Goal: Information Seeking & Learning: Learn about a topic

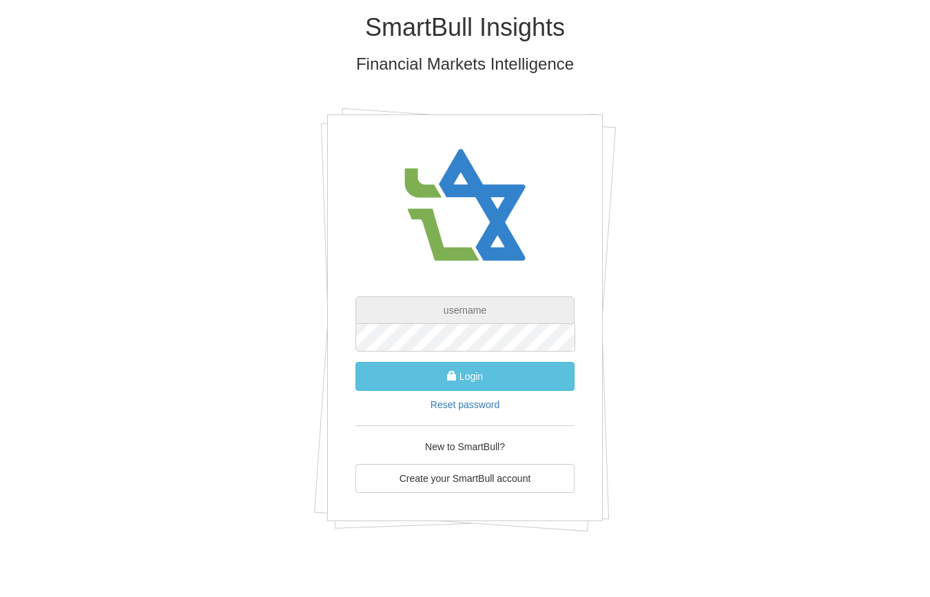
click at [499, 311] on input "text" at bounding box center [465, 310] width 219 height 28
paste input "[PERSON_NAME][EMAIL_ADDRESS][DOMAIN_NAME]"
type input "[PERSON_NAME][EMAIL_ADDRESS][DOMAIN_NAME]"
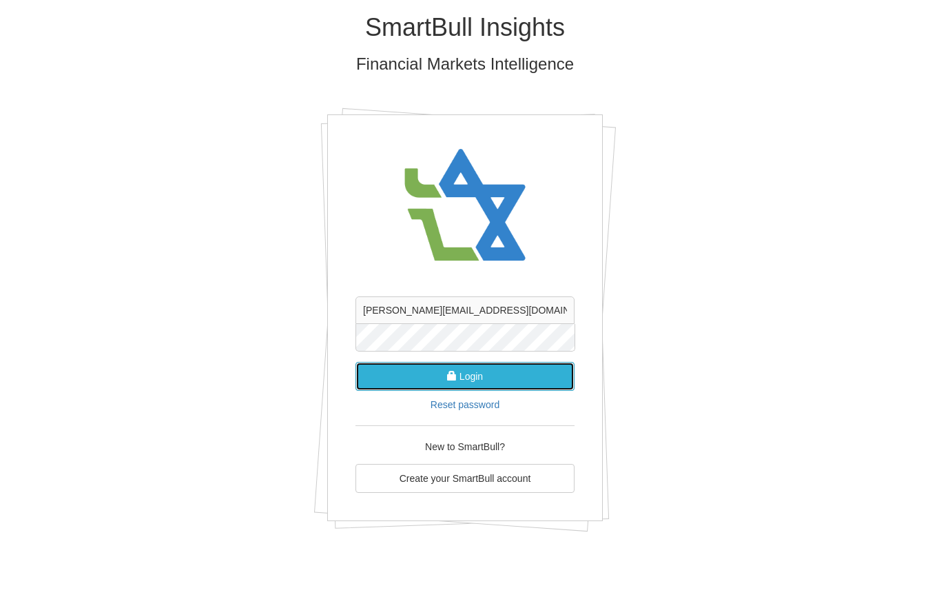
click at [457, 373] on button "Login" at bounding box center [465, 376] width 219 height 29
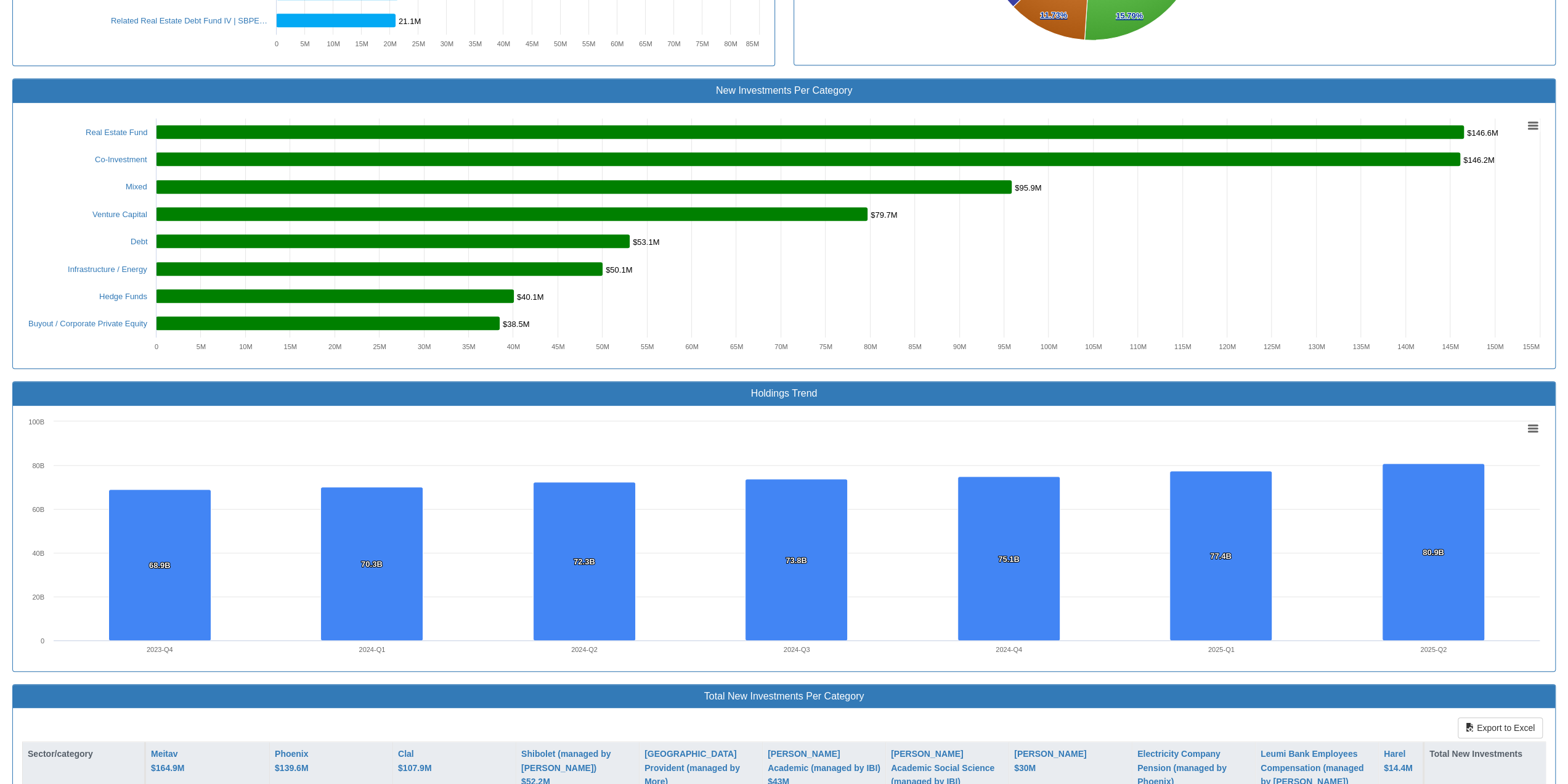
scroll to position [493, 0]
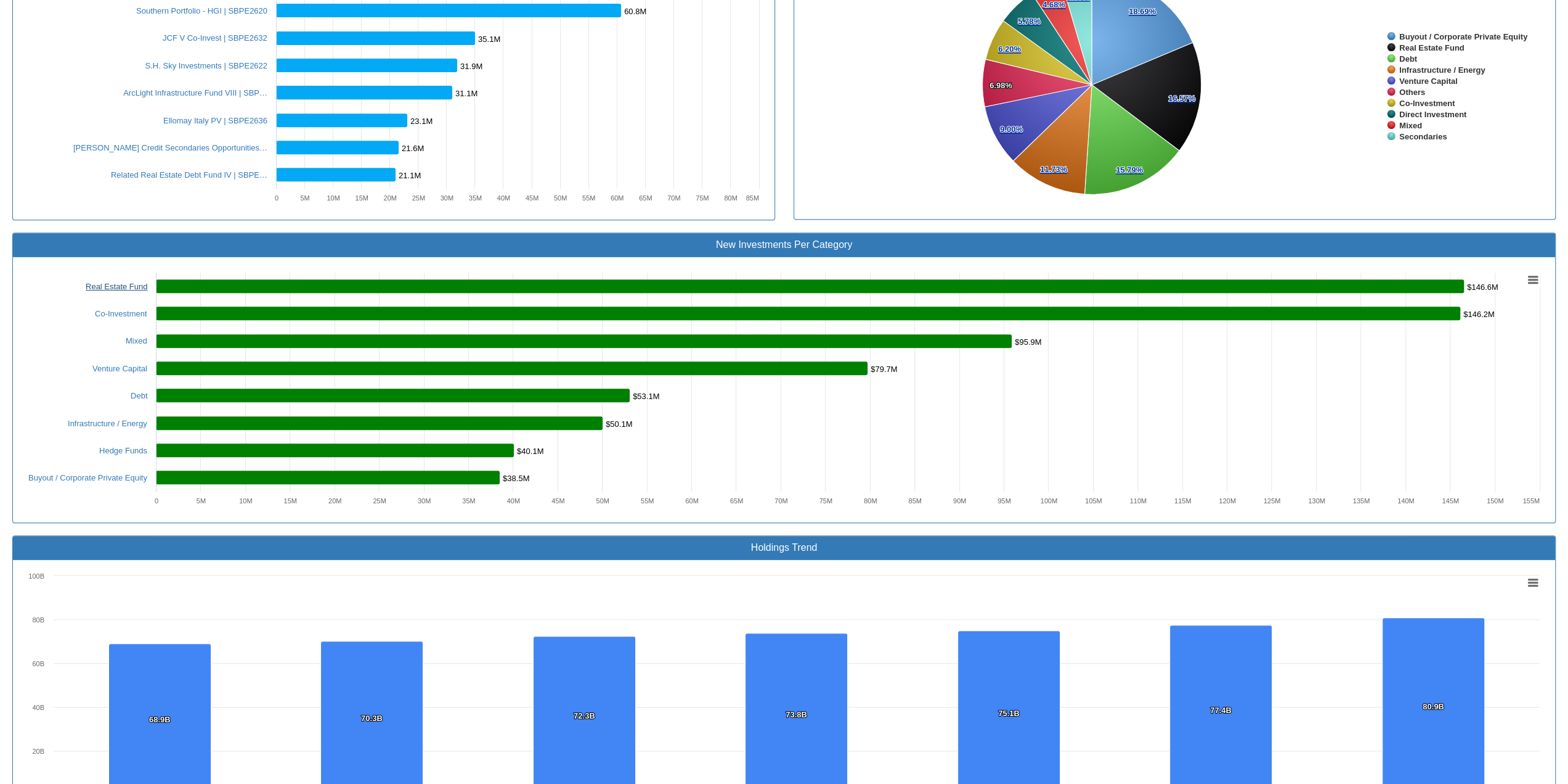
click at [114, 282] on link "Real Estate Fund" at bounding box center [116, 286] width 62 height 9
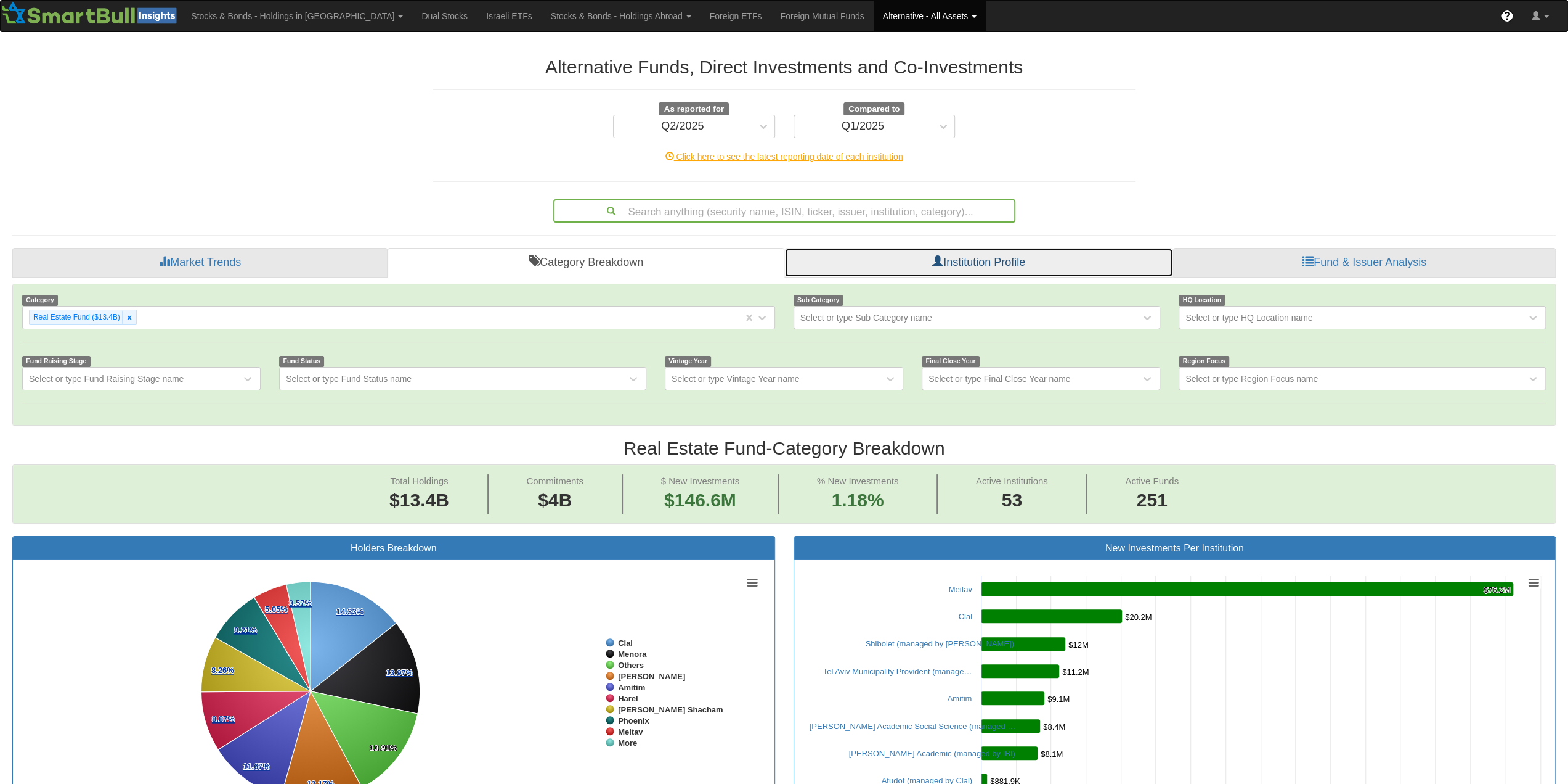
click at [831, 262] on link "Institution Profile" at bounding box center [979, 262] width 389 height 30
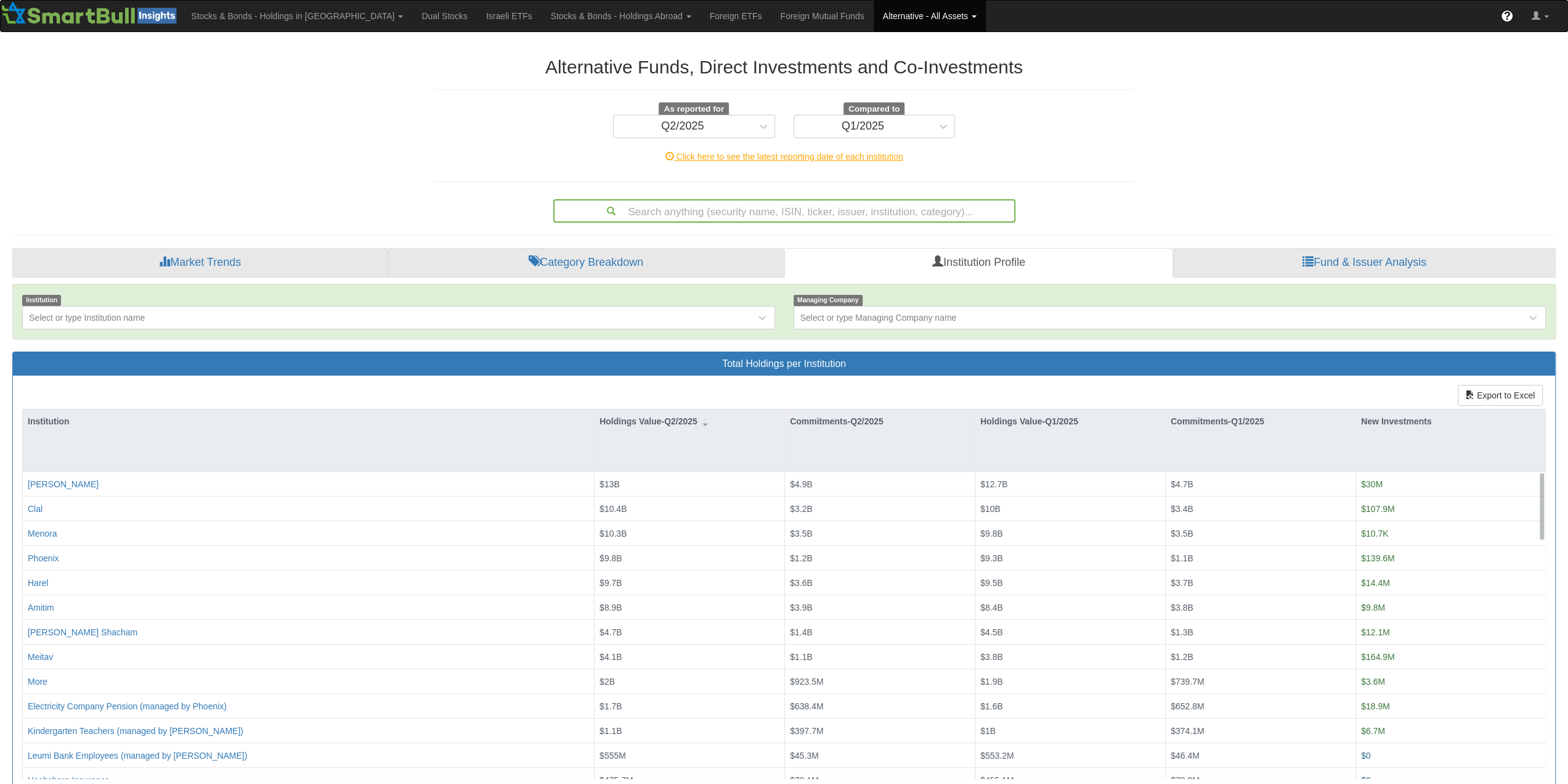
click at [831, 14] on link "Alternative - All Assets" at bounding box center [929, 16] width 112 height 30
click at [831, 42] on link "Funds" at bounding box center [938, 43] width 127 height 16
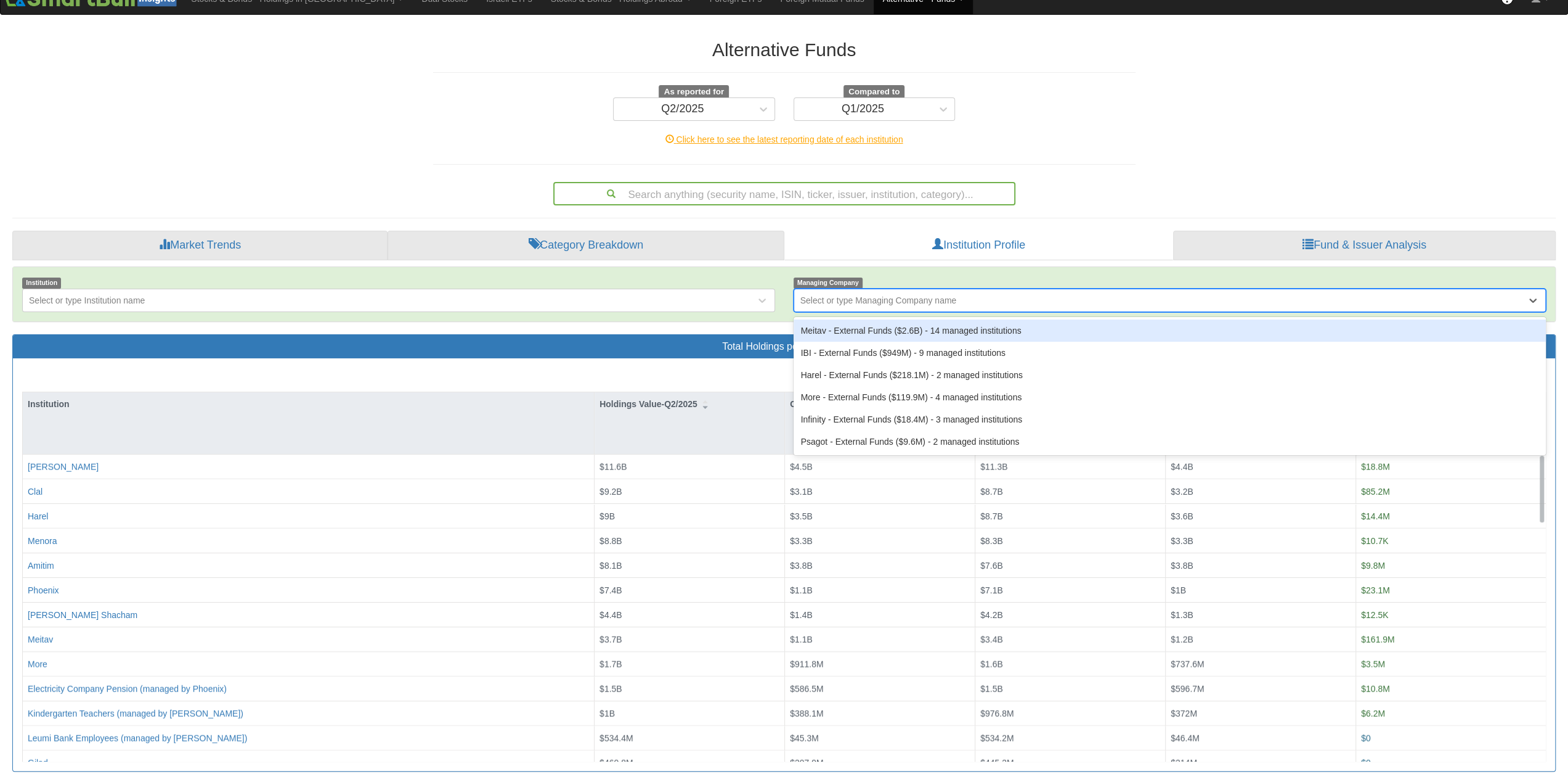
click at [831, 297] on div "Select or type Managing Company name" at bounding box center [878, 301] width 157 height 13
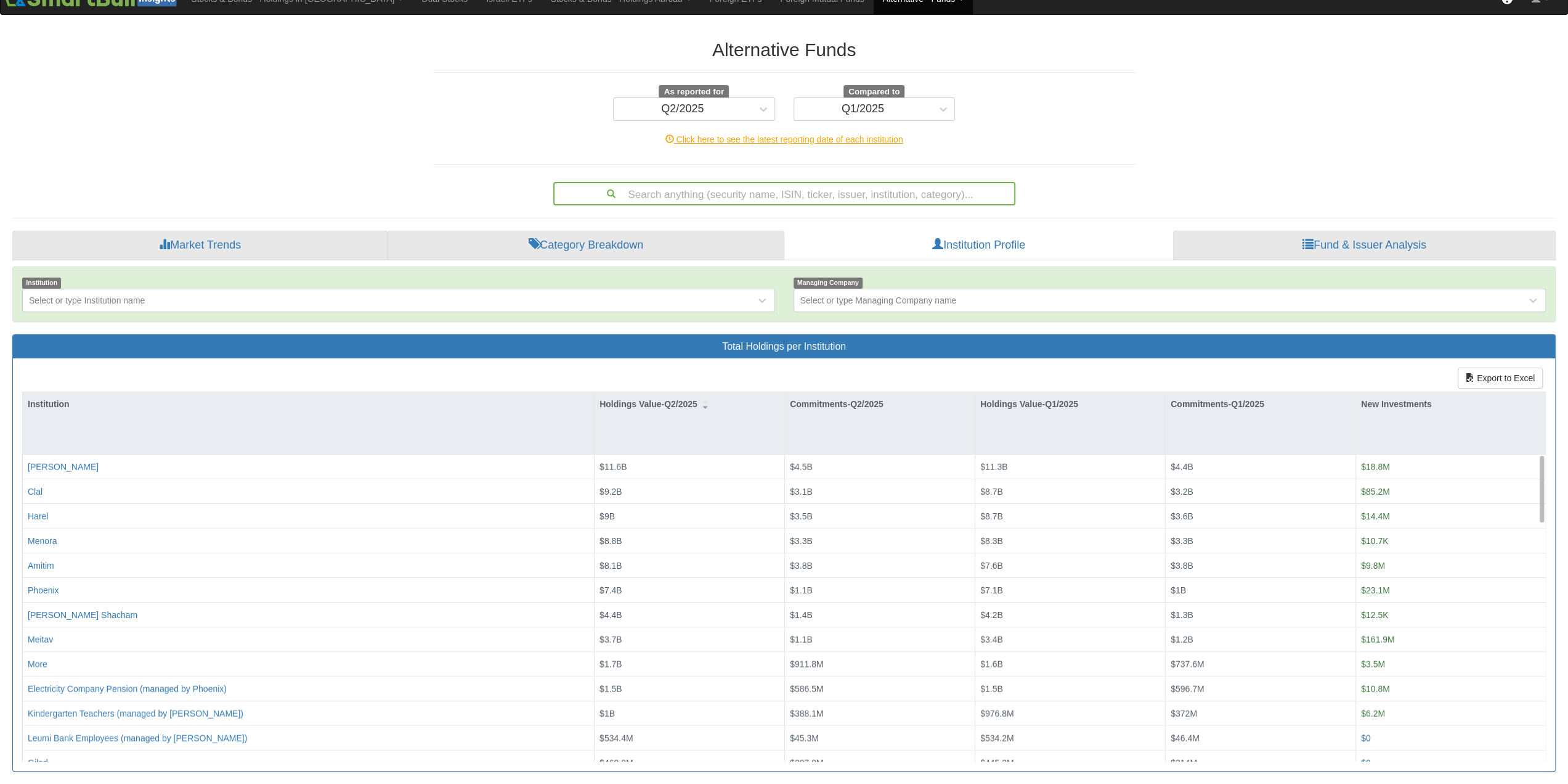
click at [734, 324] on div "Institution Select or type Institution name Managing Company Select or type Man…" at bounding box center [784, 519] width 1544 height 506
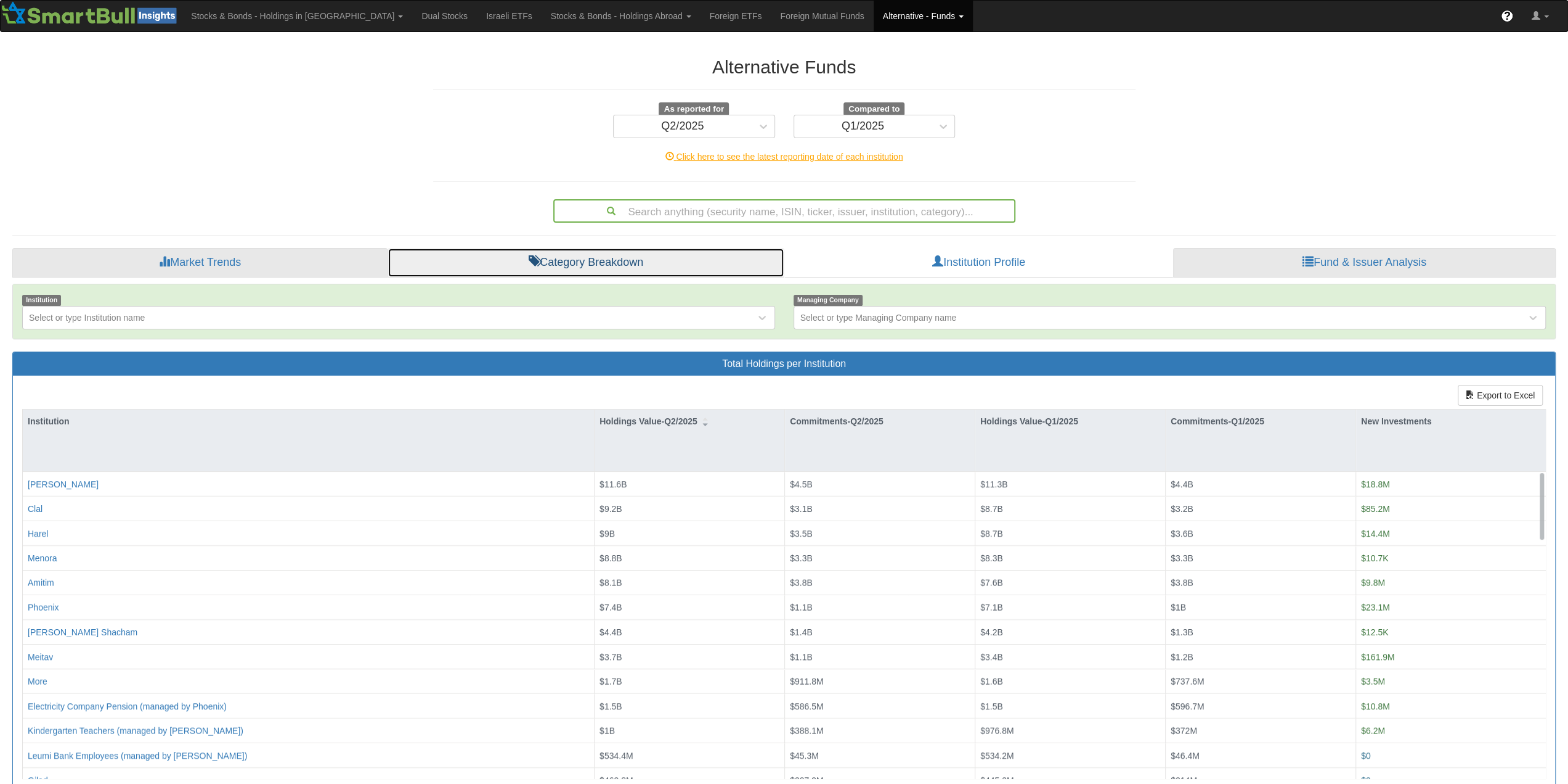
click at [667, 260] on link "Category Breakdown" at bounding box center [586, 262] width 397 height 30
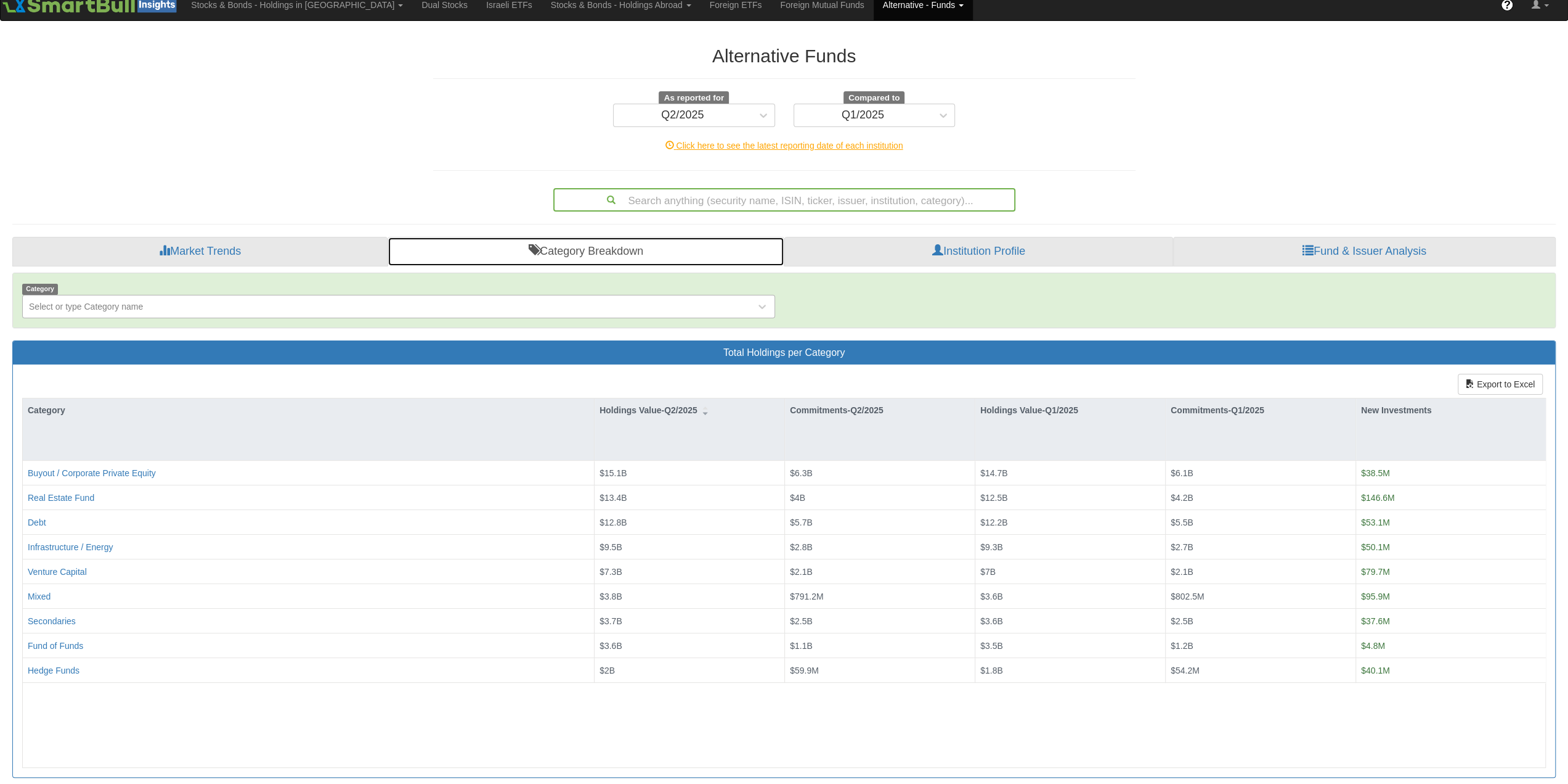
scroll to position [17, 0]
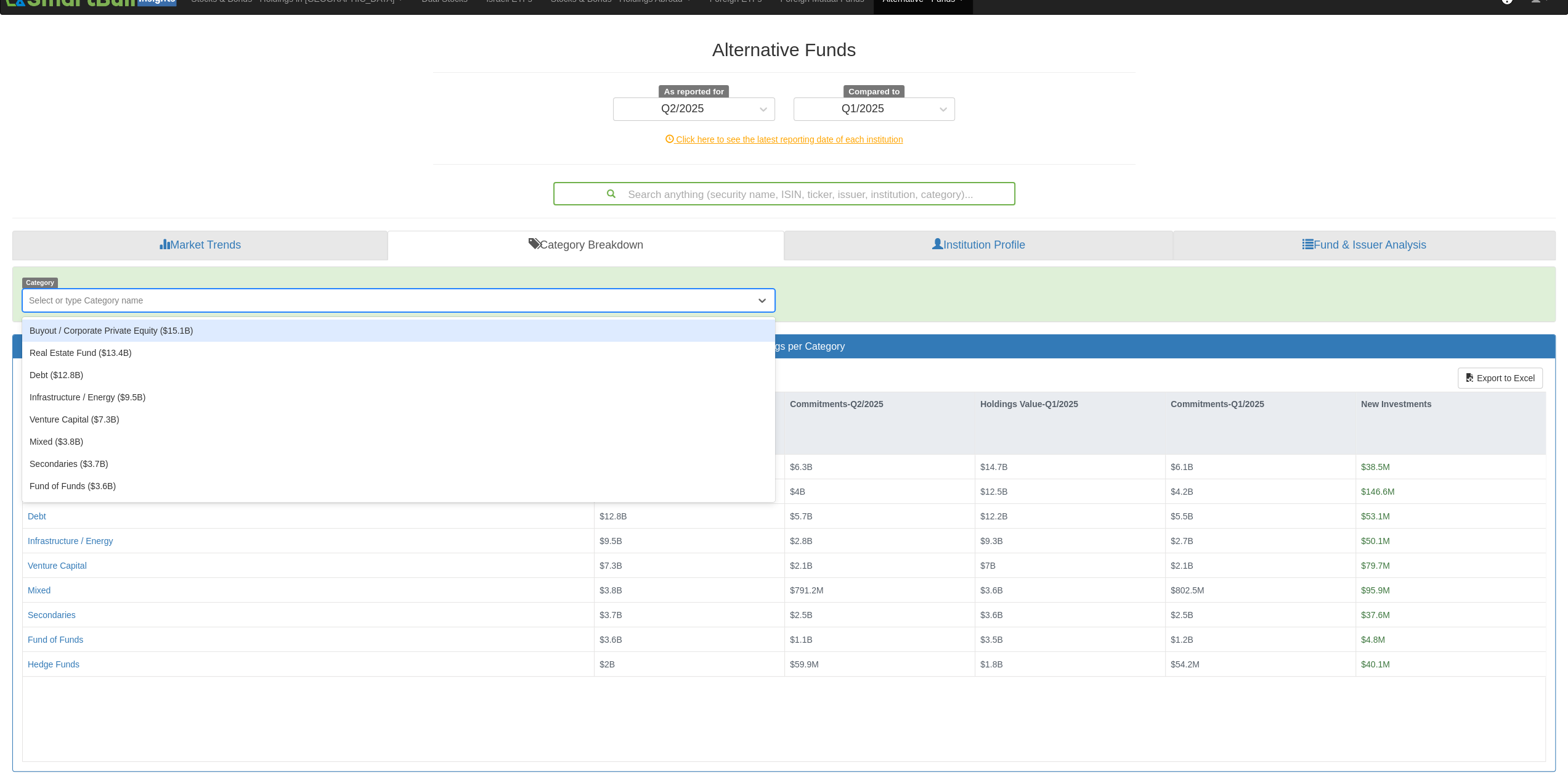
click at [518, 306] on div "Select or type Category name" at bounding box center [388, 301] width 733 height 20
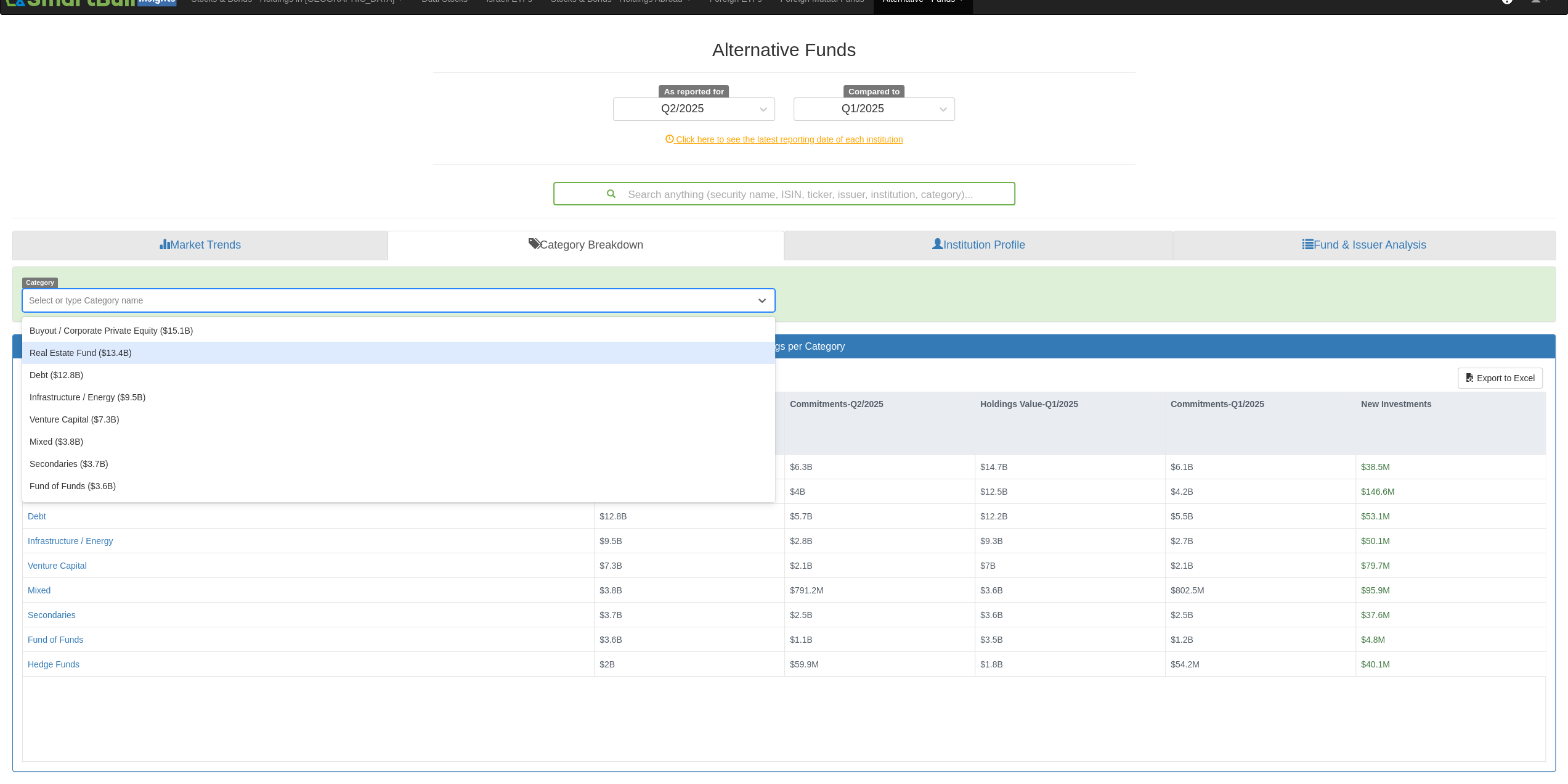
click at [130, 345] on div "Real Estate Fund ($13.4B)" at bounding box center [399, 353] width 753 height 22
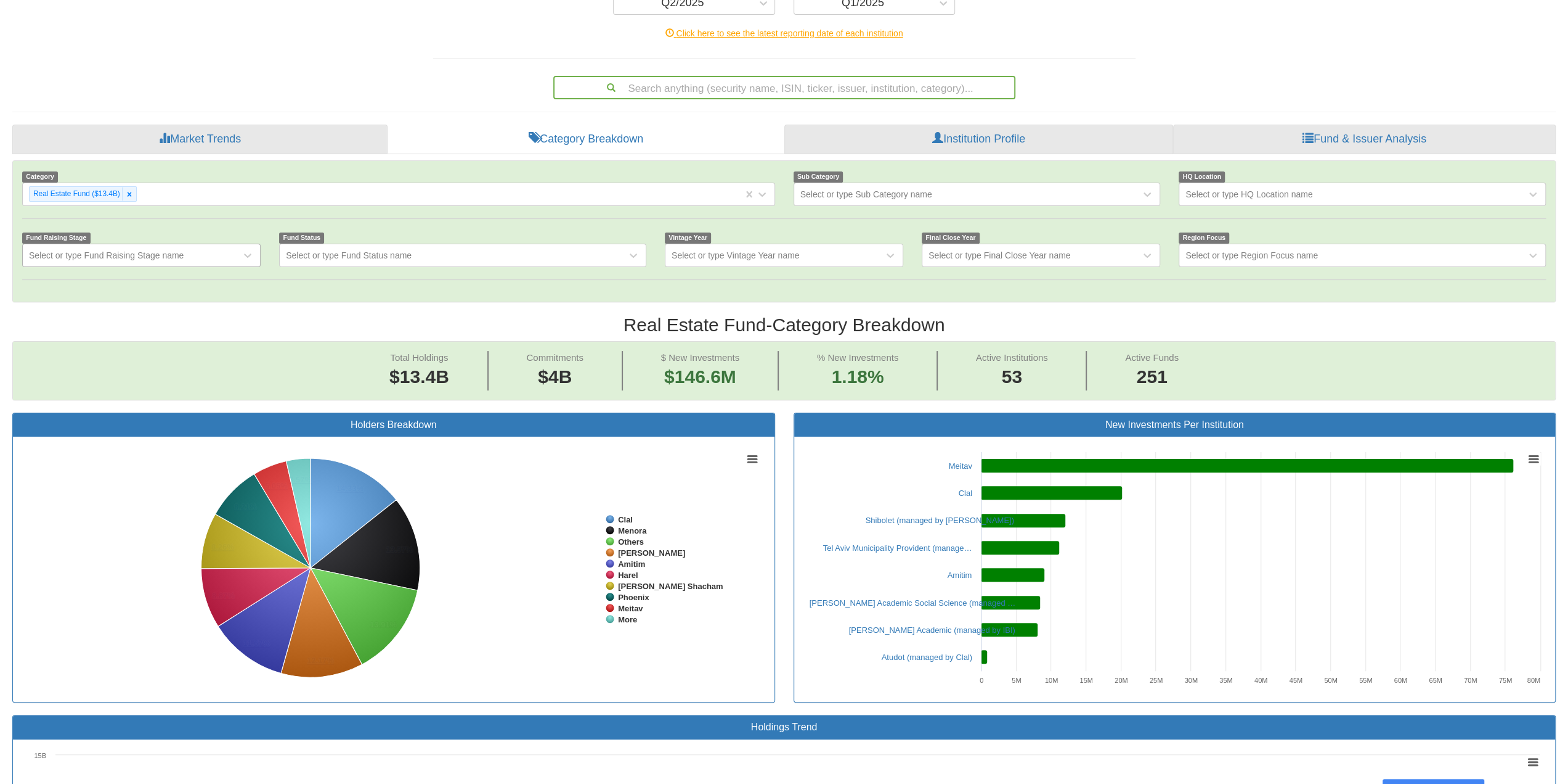
scroll to position [25, 1521]
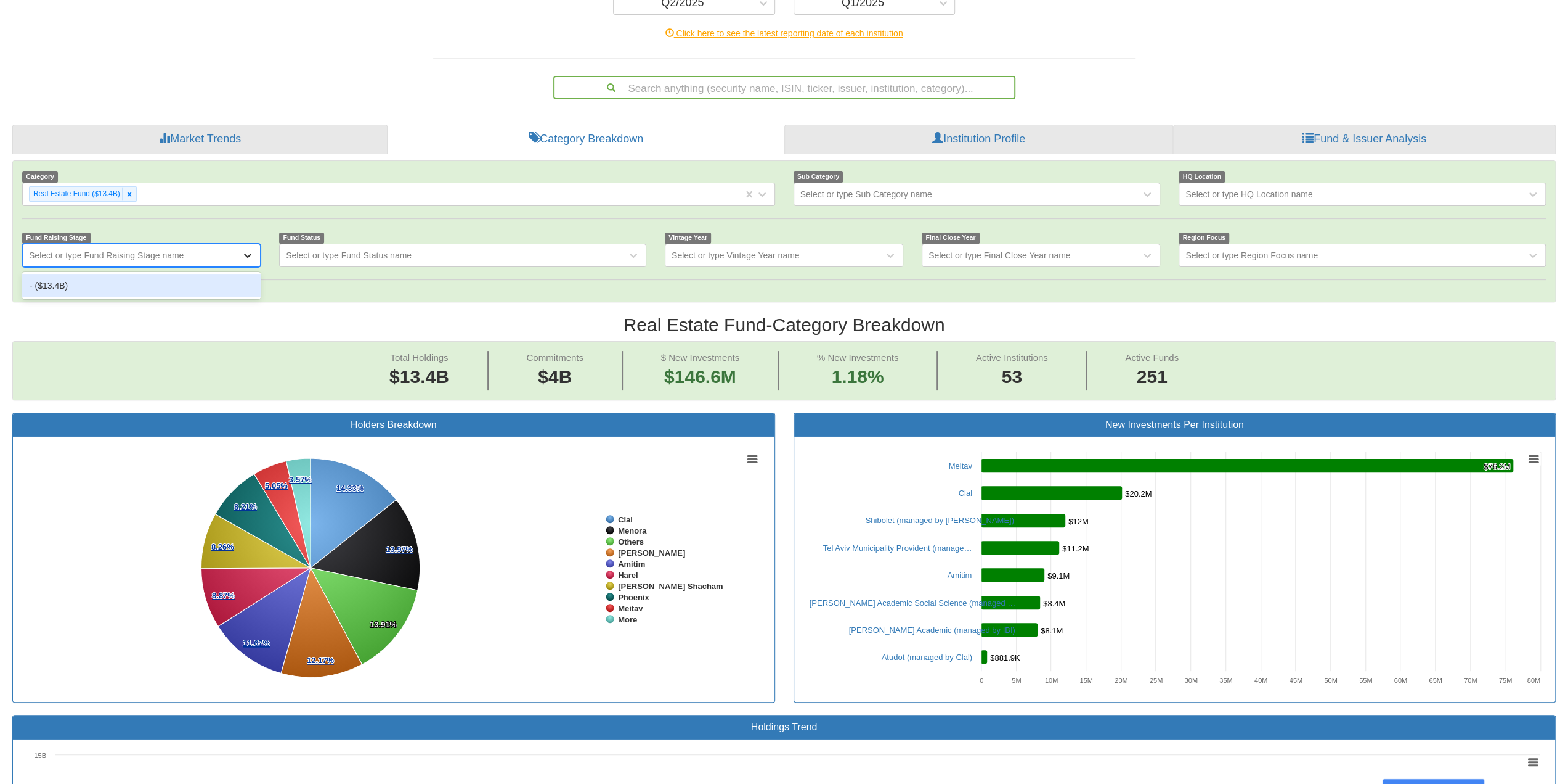
click at [250, 250] on icon at bounding box center [248, 255] width 13 height 13
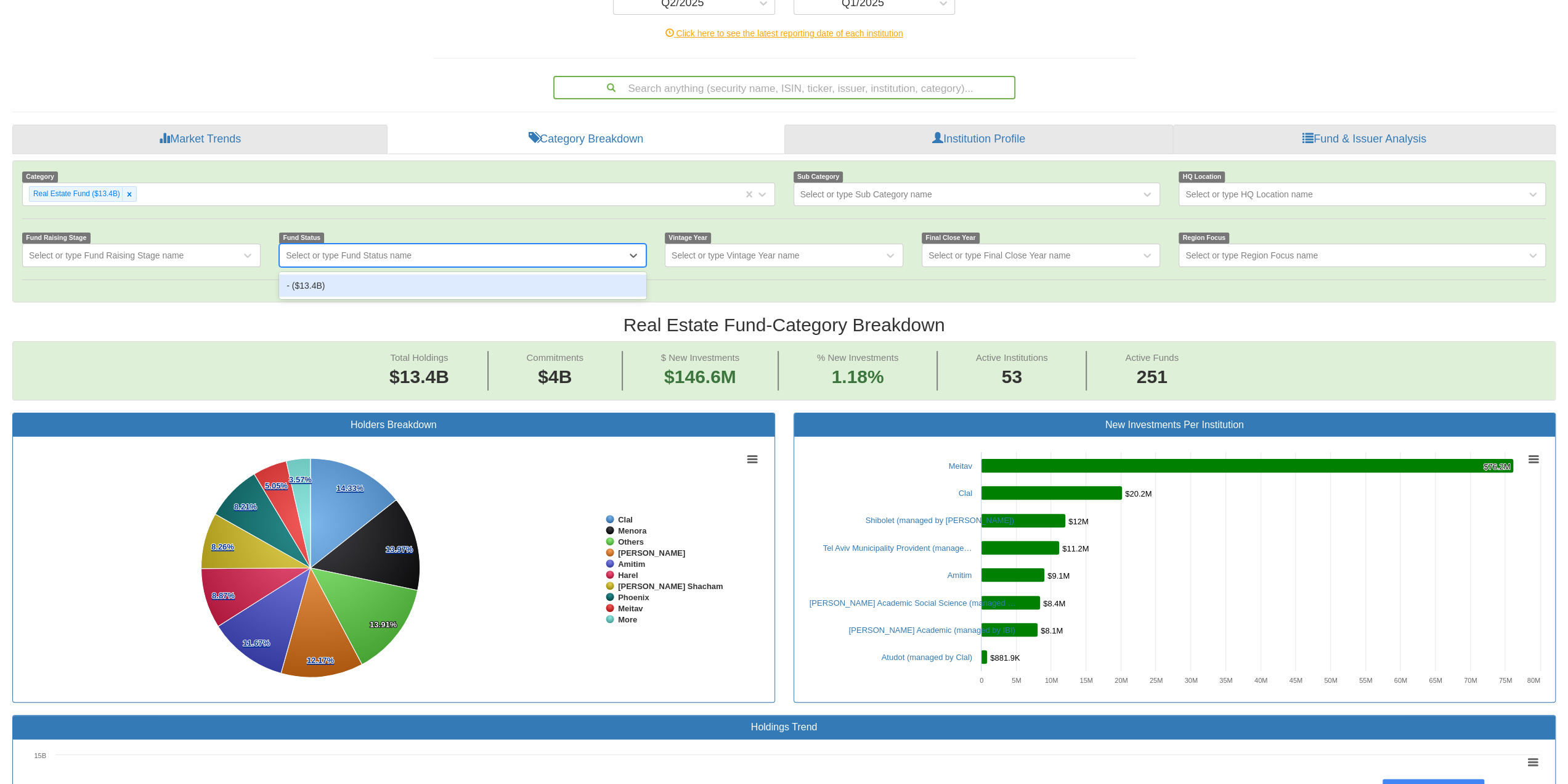
click at [620, 255] on div "Select or type Fund Status name" at bounding box center [453, 255] width 347 height 20
click at [622, 253] on div "Select or type Fund Status name" at bounding box center [453, 255] width 347 height 20
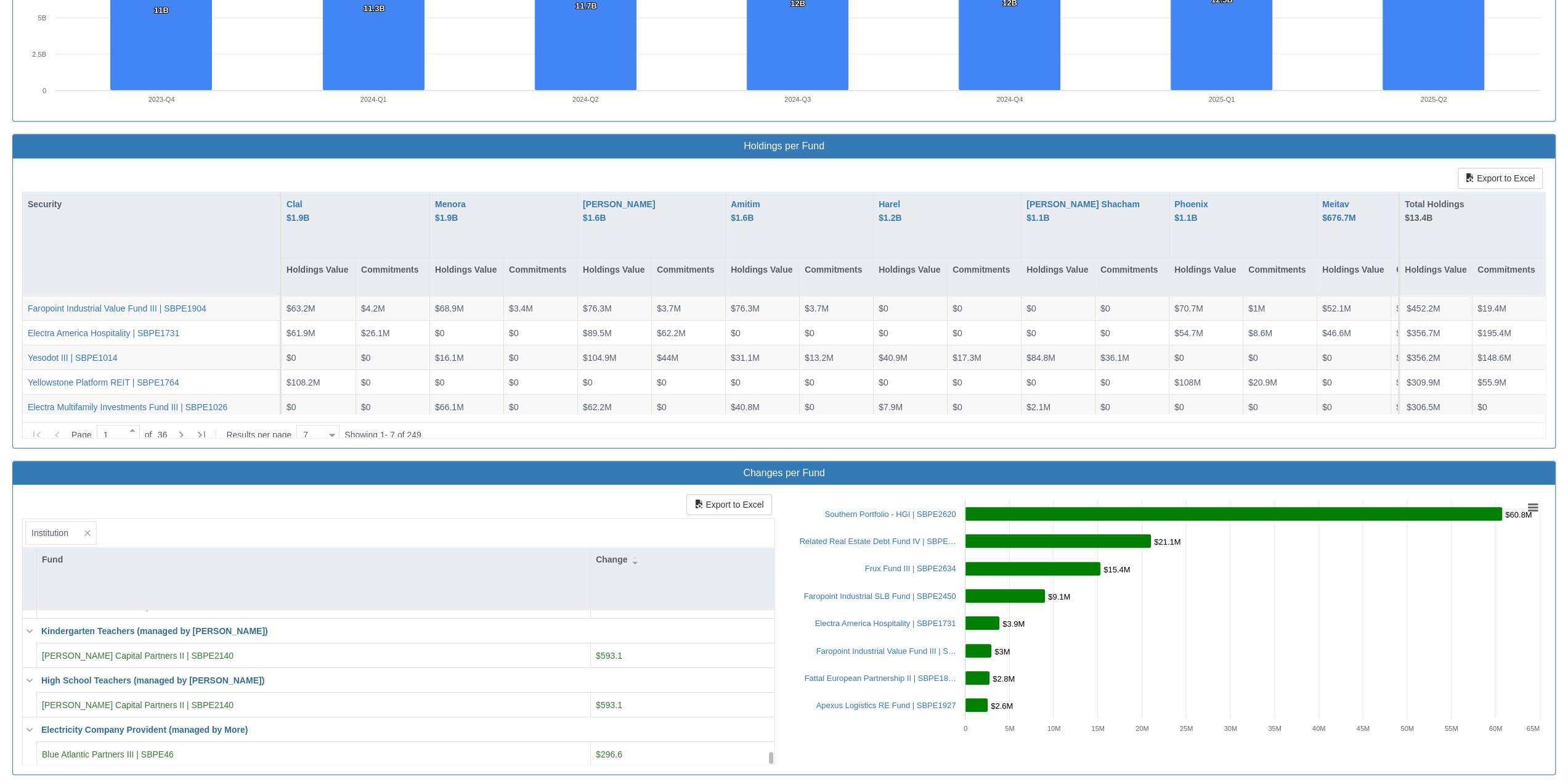
scroll to position [1867, 0]
click at [831, 171] on button "Export to Excel" at bounding box center [1500, 177] width 85 height 21
click at [831, 169] on div "Export to Excel Security Clal $1.9B Holdings Value Commitments Menora $1.9B Hol…" at bounding box center [784, 303] width 1524 height 270
click at [831, 167] on button "Export to Excel" at bounding box center [1500, 177] width 85 height 21
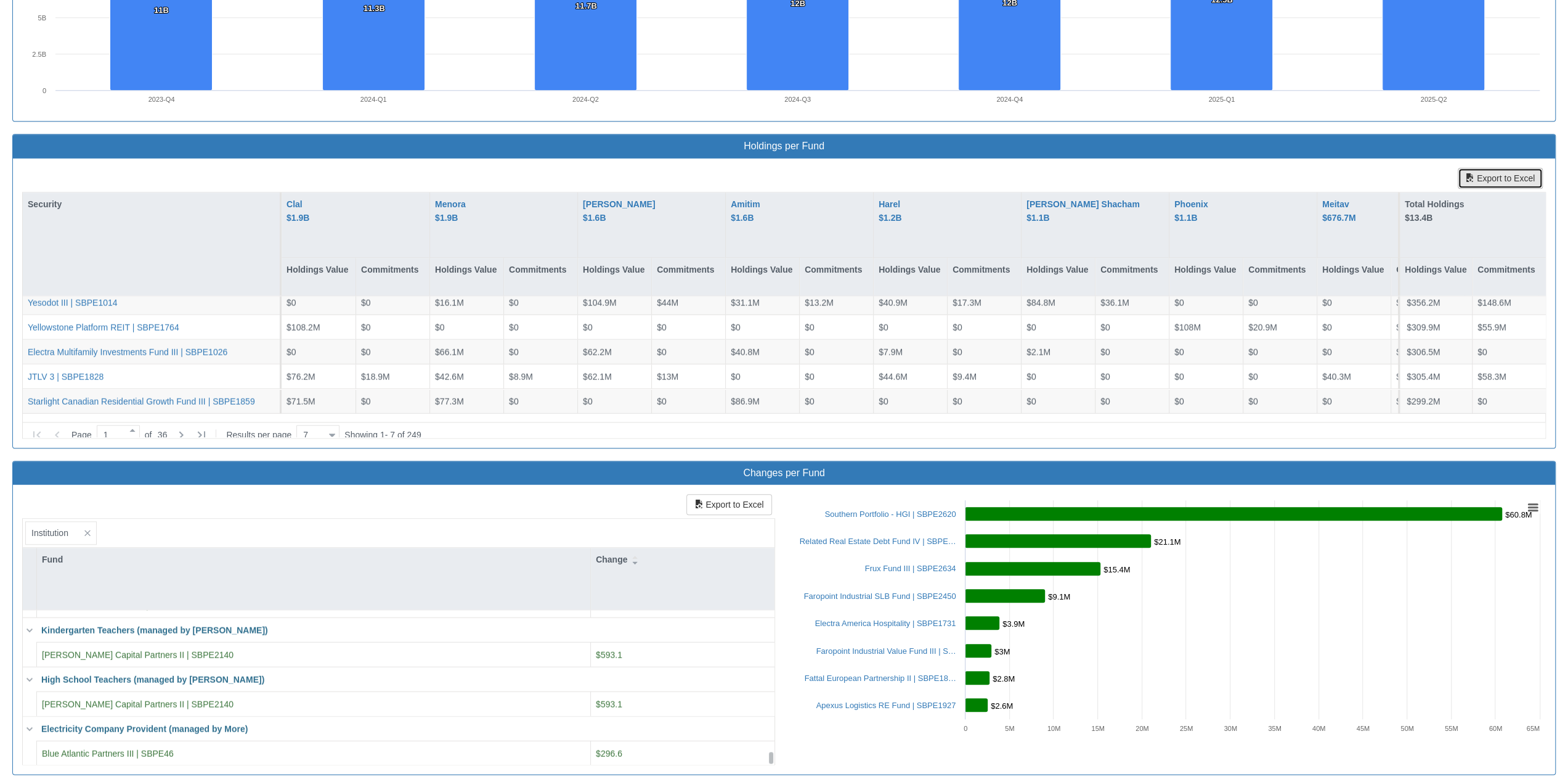
click at [831, 174] on button "Export to Excel" at bounding box center [1500, 177] width 85 height 21
click at [831, 172] on div "Export to Excel Security Clal $1.9B Holdings Value Commitments Menora $1.9B Hol…" at bounding box center [784, 303] width 1524 height 270
click at [335, 427] on div at bounding box center [332, 435] width 6 height 17
click at [316, 533] on div "100" at bounding box center [324, 561] width 43 height 20
type input "100"
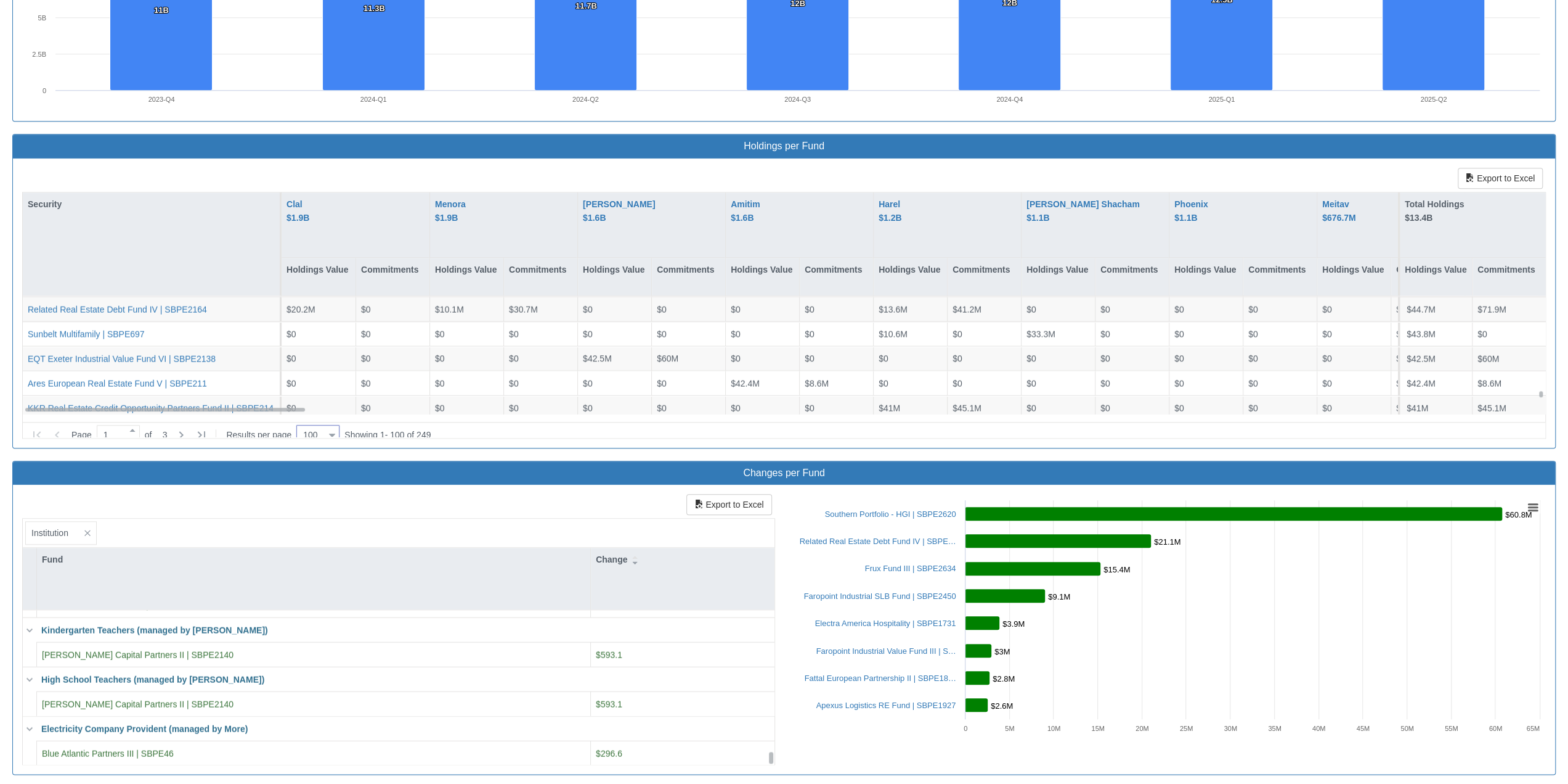
scroll to position [2348, 0]
click at [335, 427] on div at bounding box center [332, 435] width 6 height 17
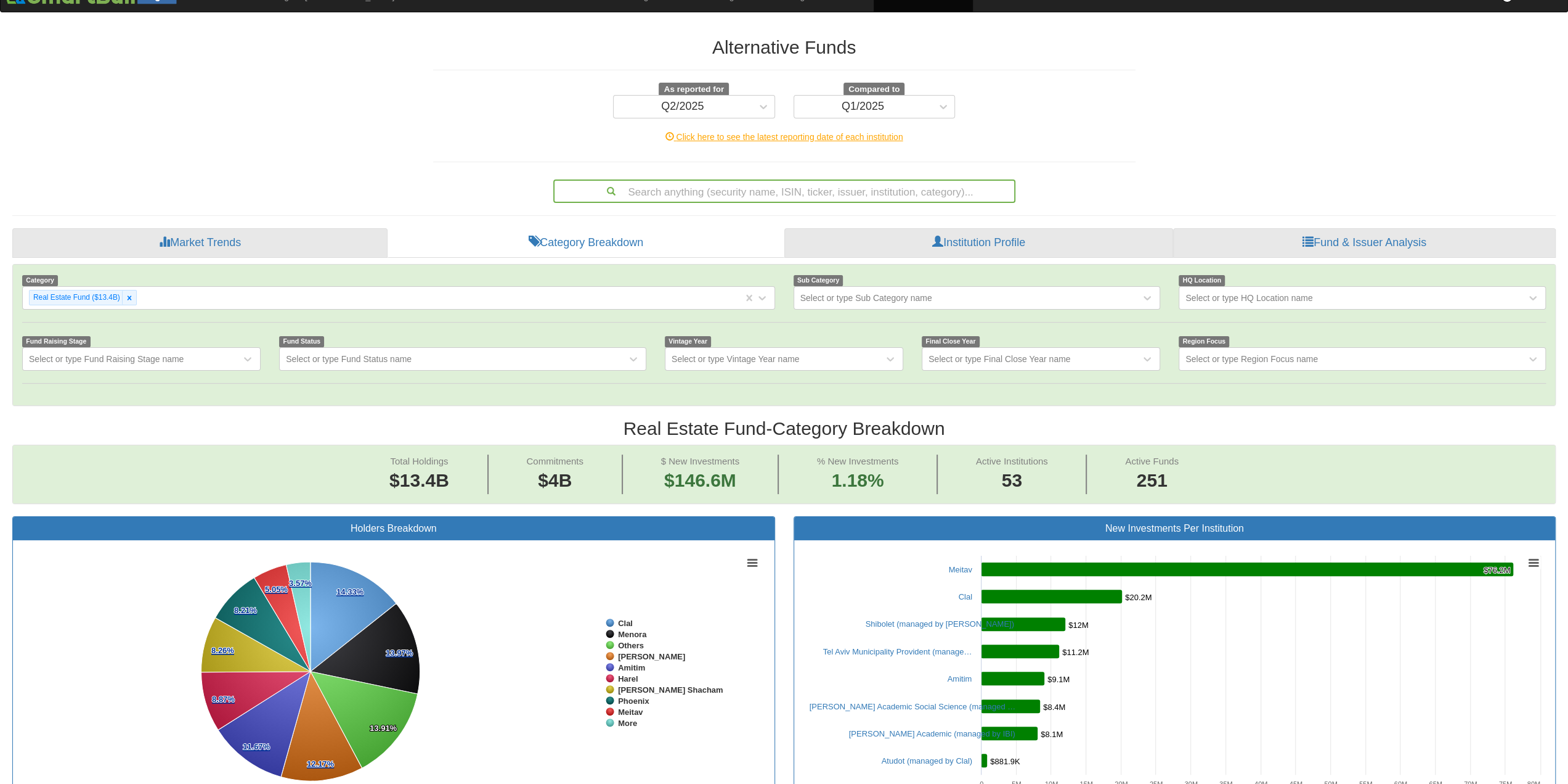
scroll to position [0, 0]
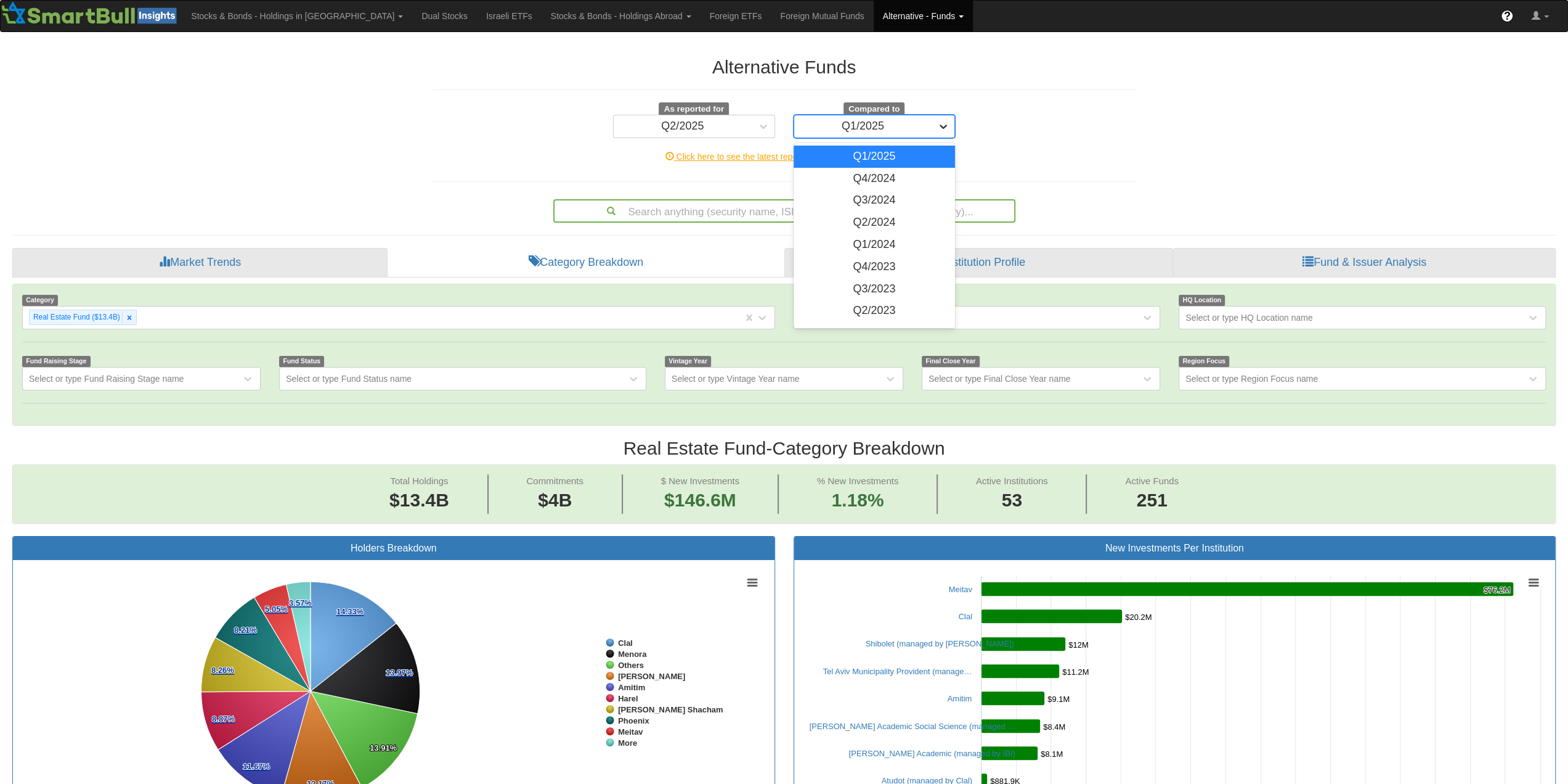
click at [831, 120] on icon at bounding box center [944, 126] width 13 height 13
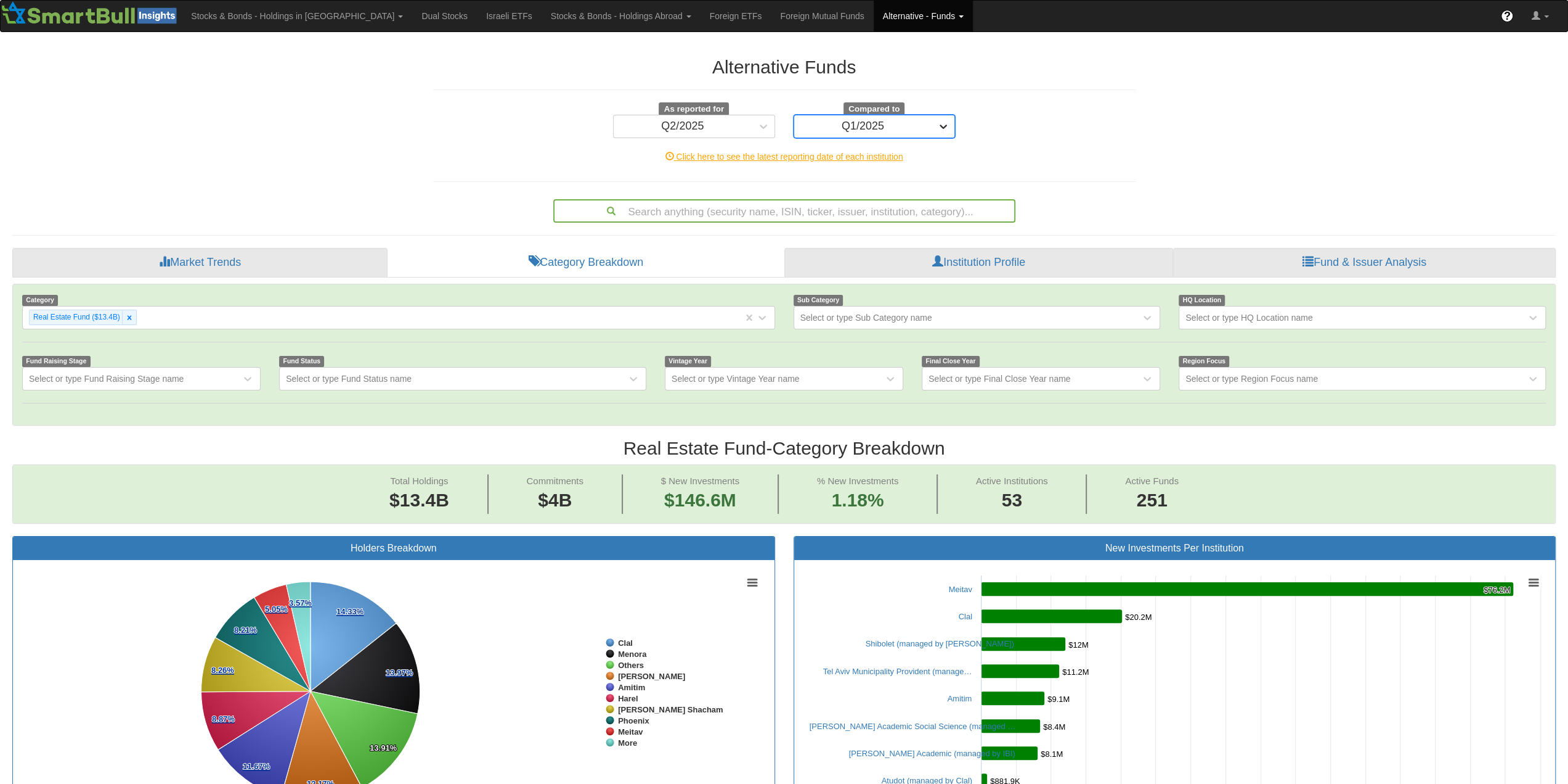
click at [831, 120] on icon at bounding box center [944, 126] width 13 height 13
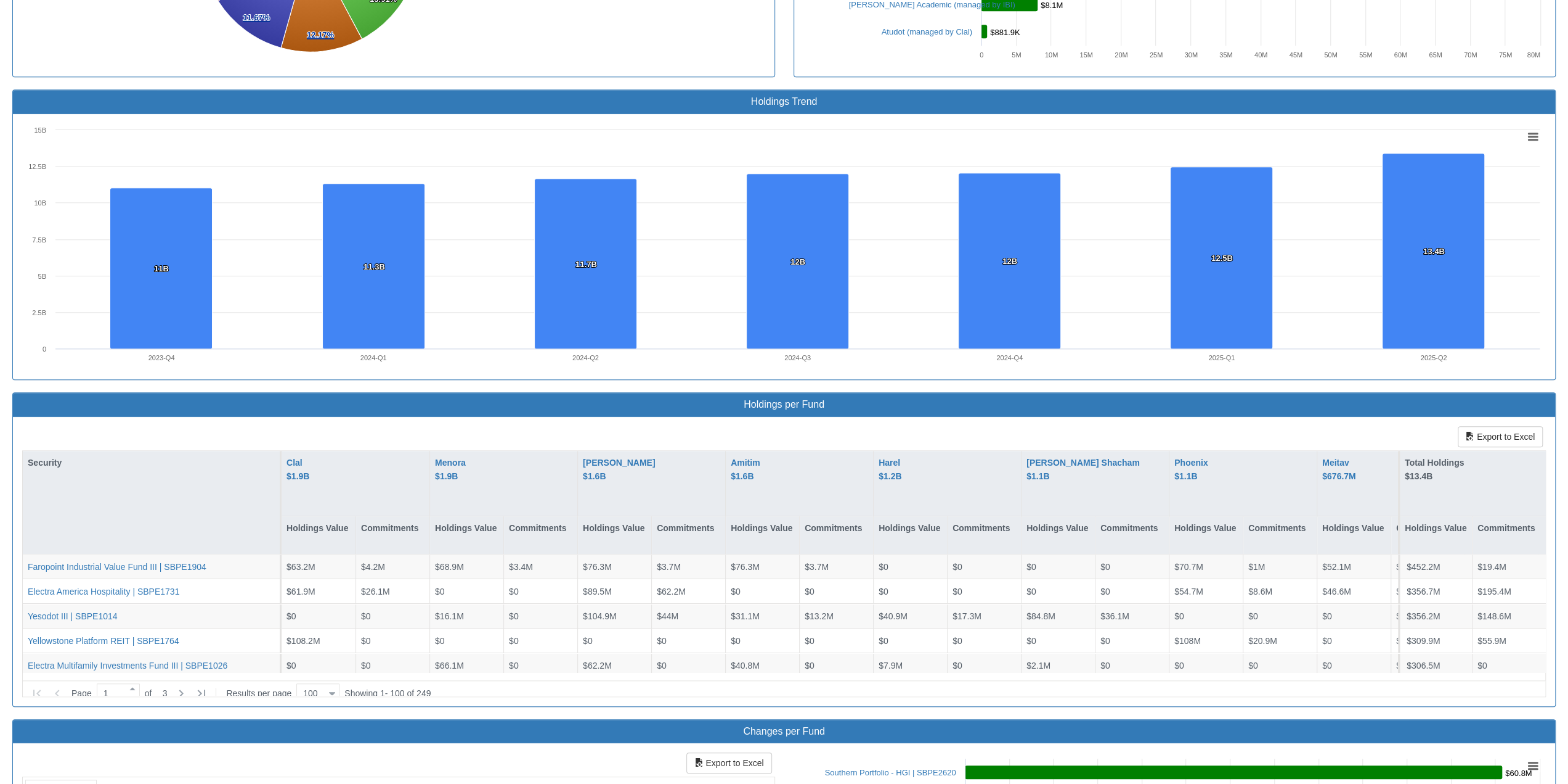
scroll to position [925, 0]
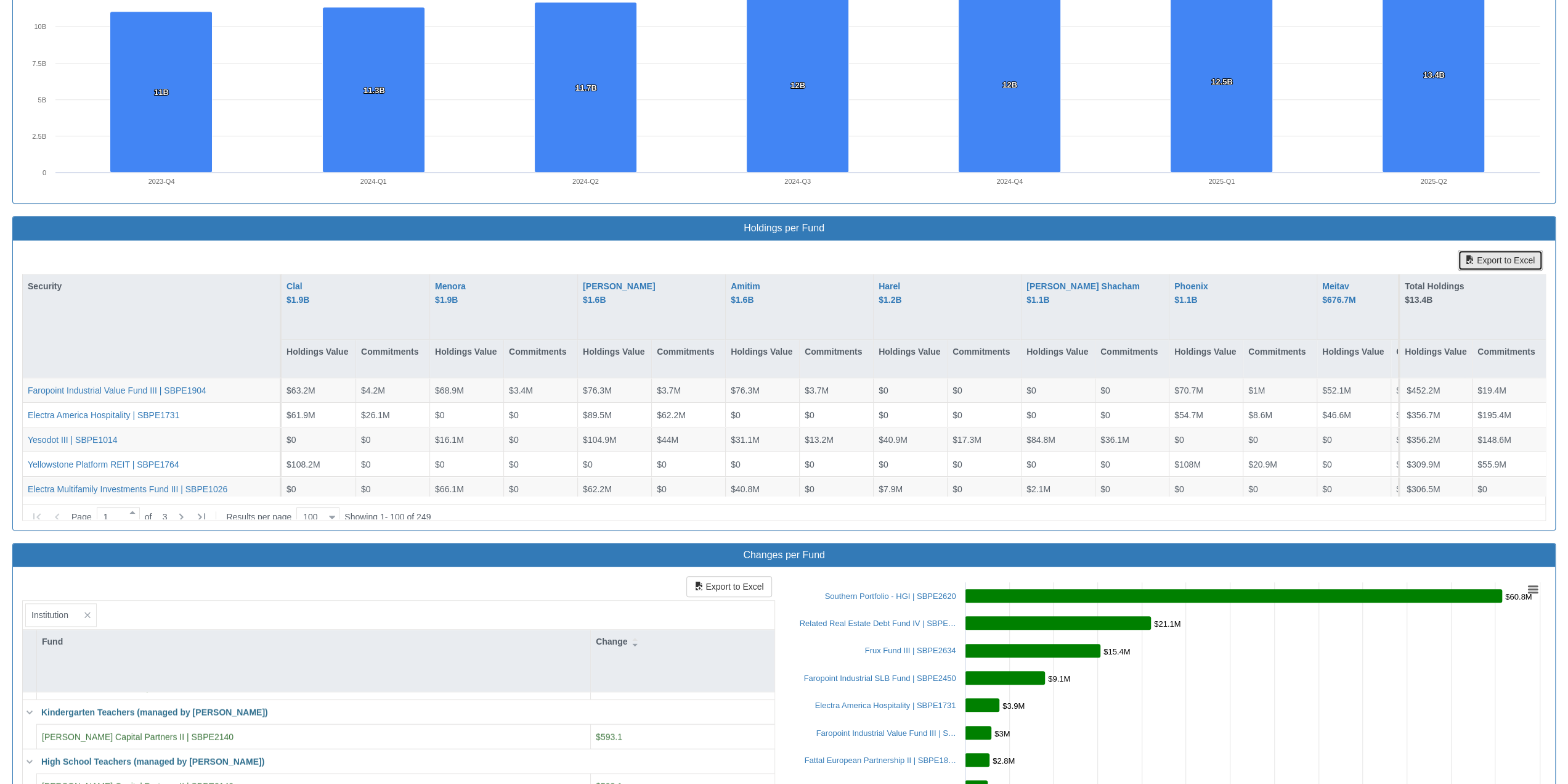
click at [831, 255] on span "button" at bounding box center [1471, 260] width 9 height 9
drag, startPoint x: 1471, startPoint y: 251, endPoint x: 1504, endPoint y: 252, distance: 33.0
click at [831, 252] on button "Export to Excel" at bounding box center [1500, 260] width 85 height 21
click at [831, 253] on button "Export to Excel" at bounding box center [1500, 260] width 85 height 21
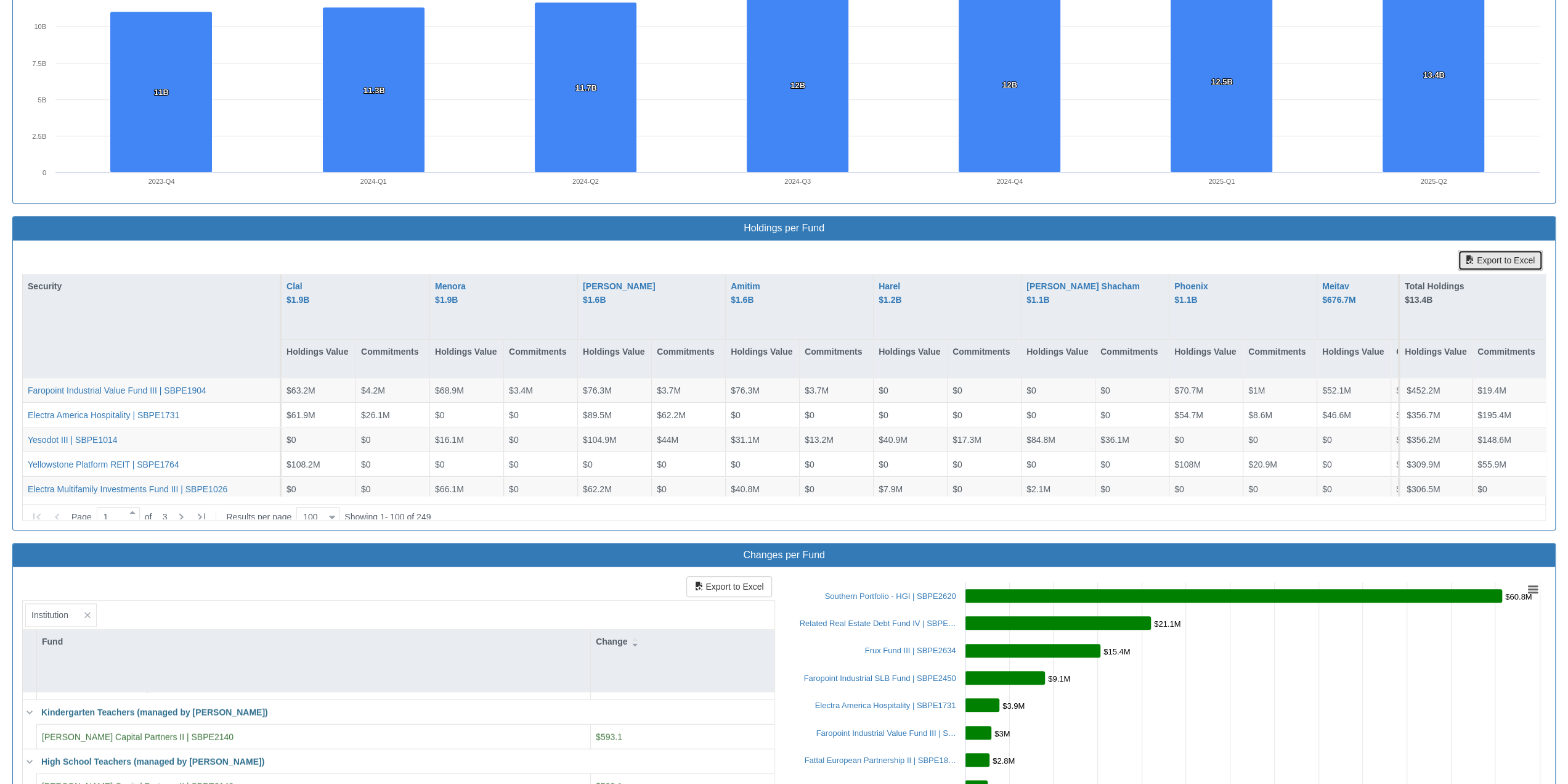
click at [831, 253] on button "Export to Excel" at bounding box center [1500, 260] width 85 height 21
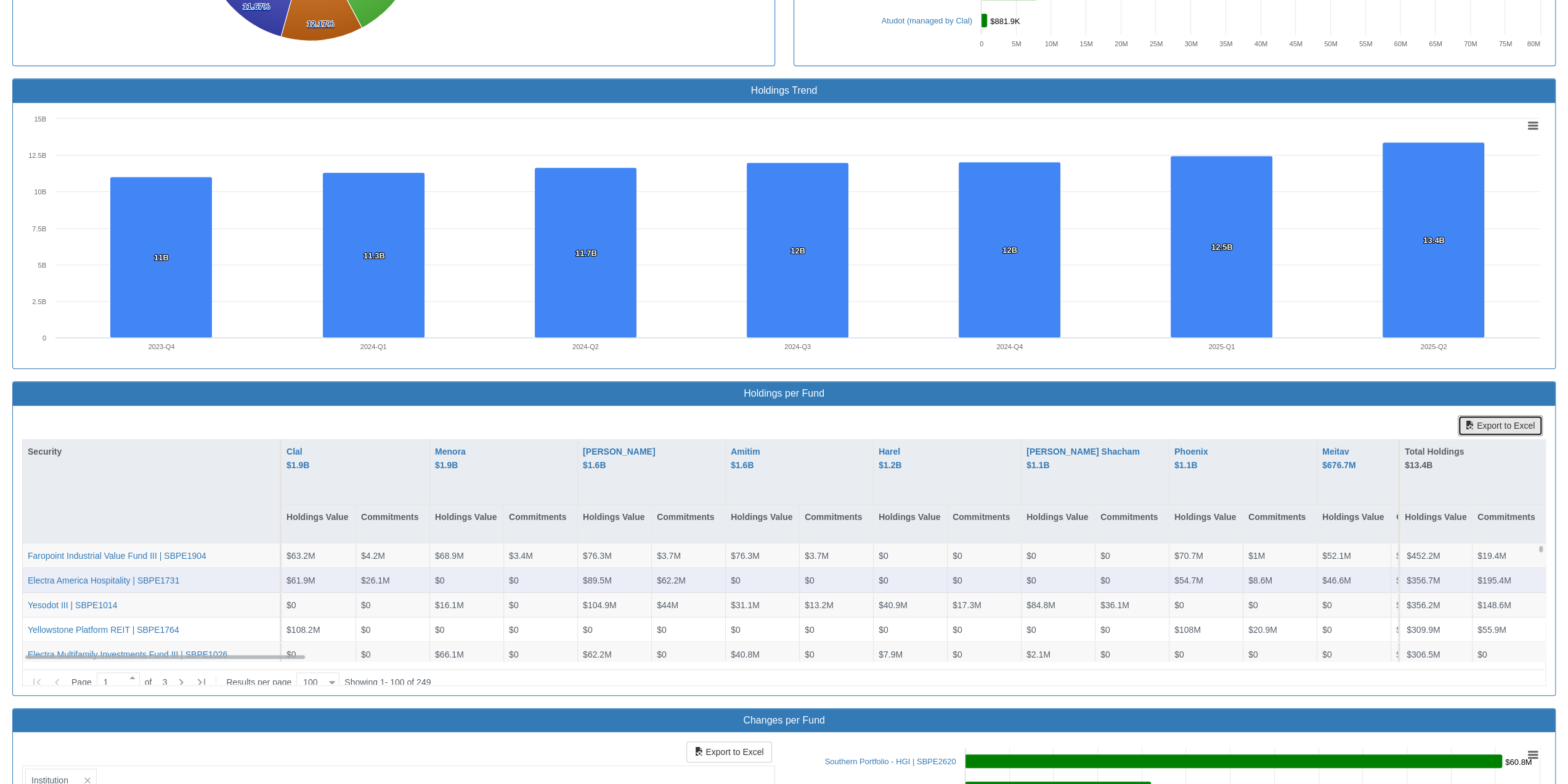
scroll to position [802, 0]
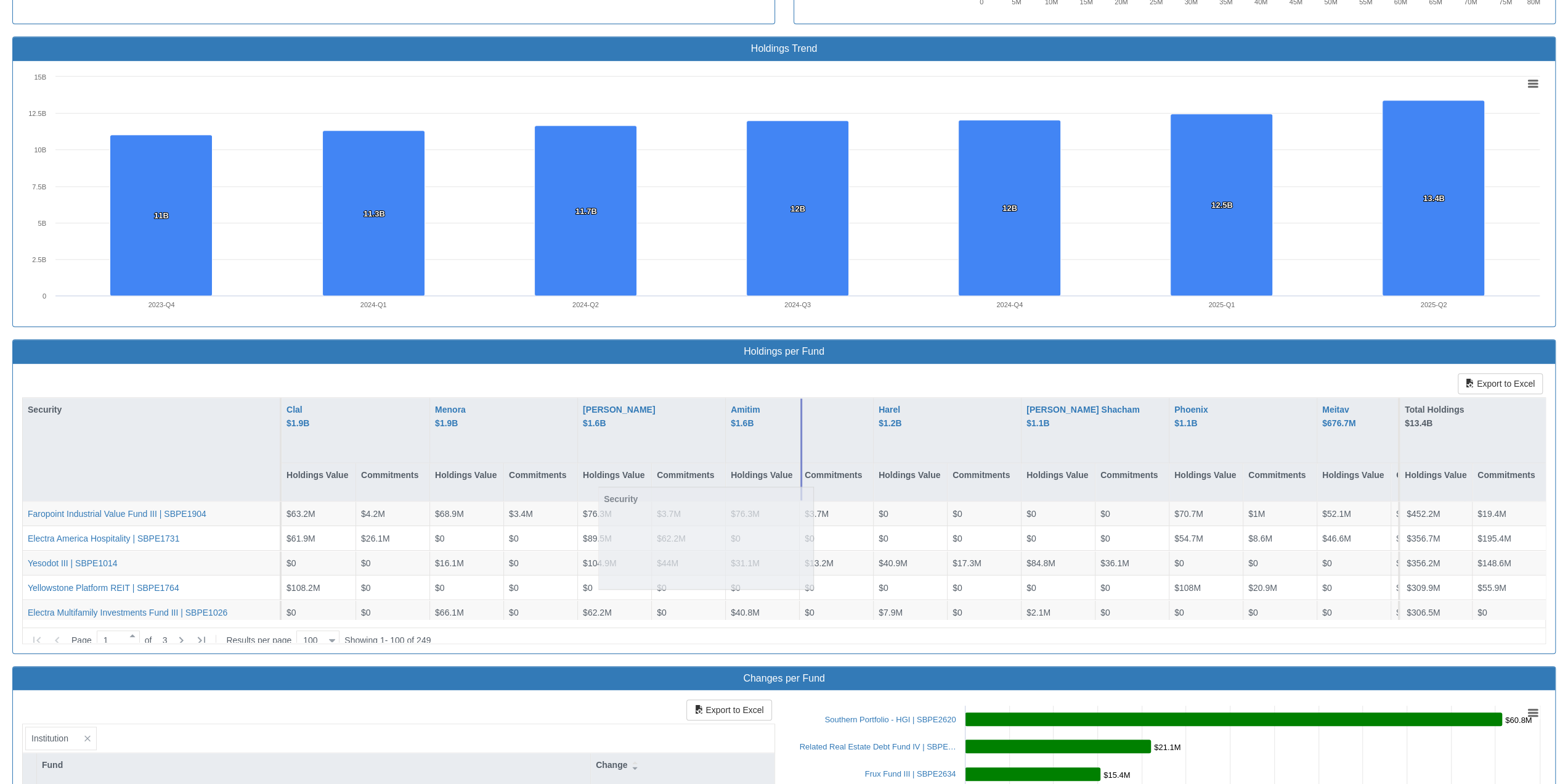
drag, startPoint x: 26, startPoint y: 399, endPoint x: 268, endPoint y: 404, distance: 242.1
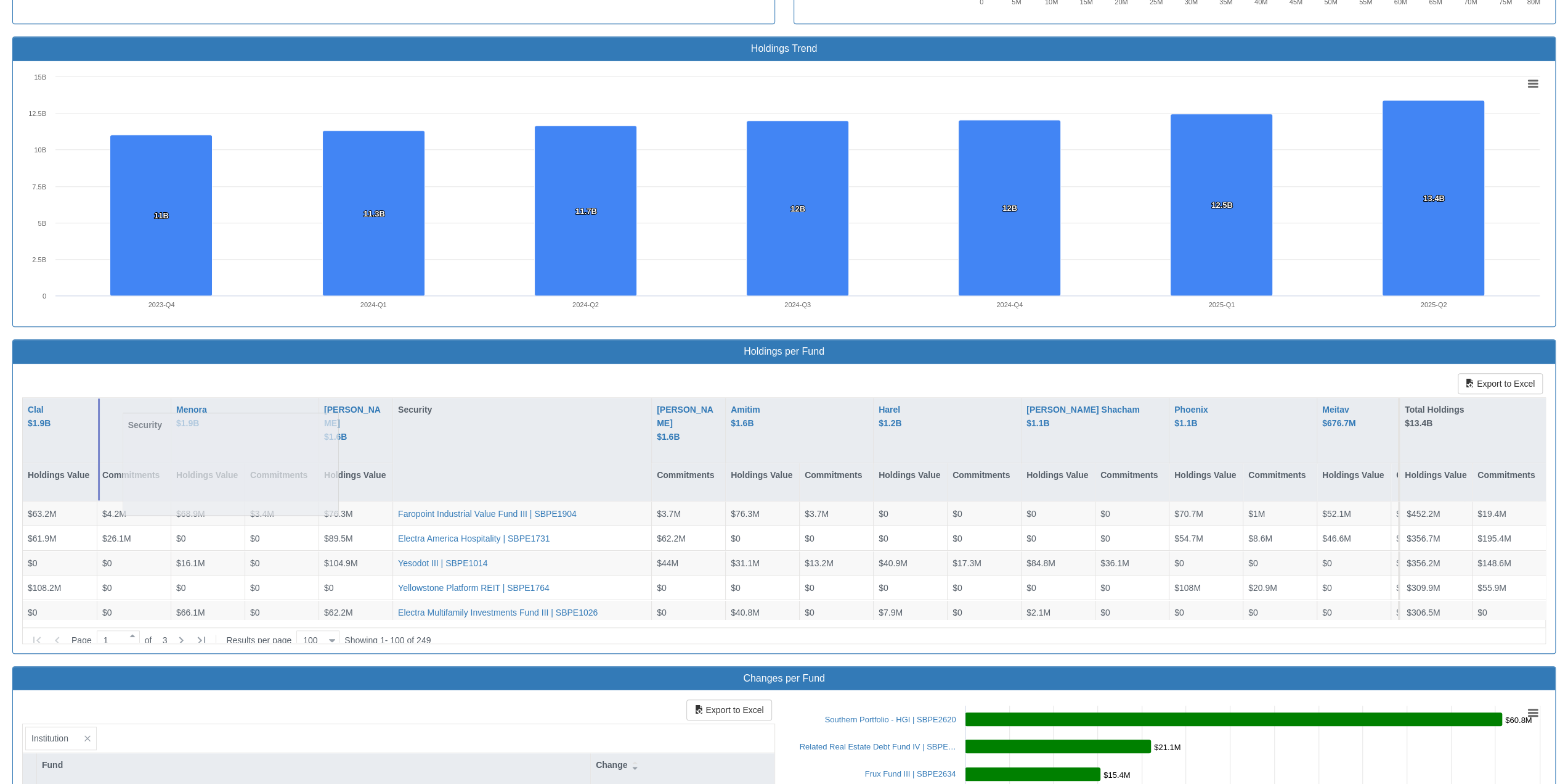
drag, startPoint x: 454, startPoint y: 406, endPoint x: 19, endPoint y: 422, distance: 435.3
click at [19, 422] on div "Export to Excel Clal $1.9B Holdings Value Commitments Menora $1.9B Holdings Val…" at bounding box center [784, 508] width 1543 height 289
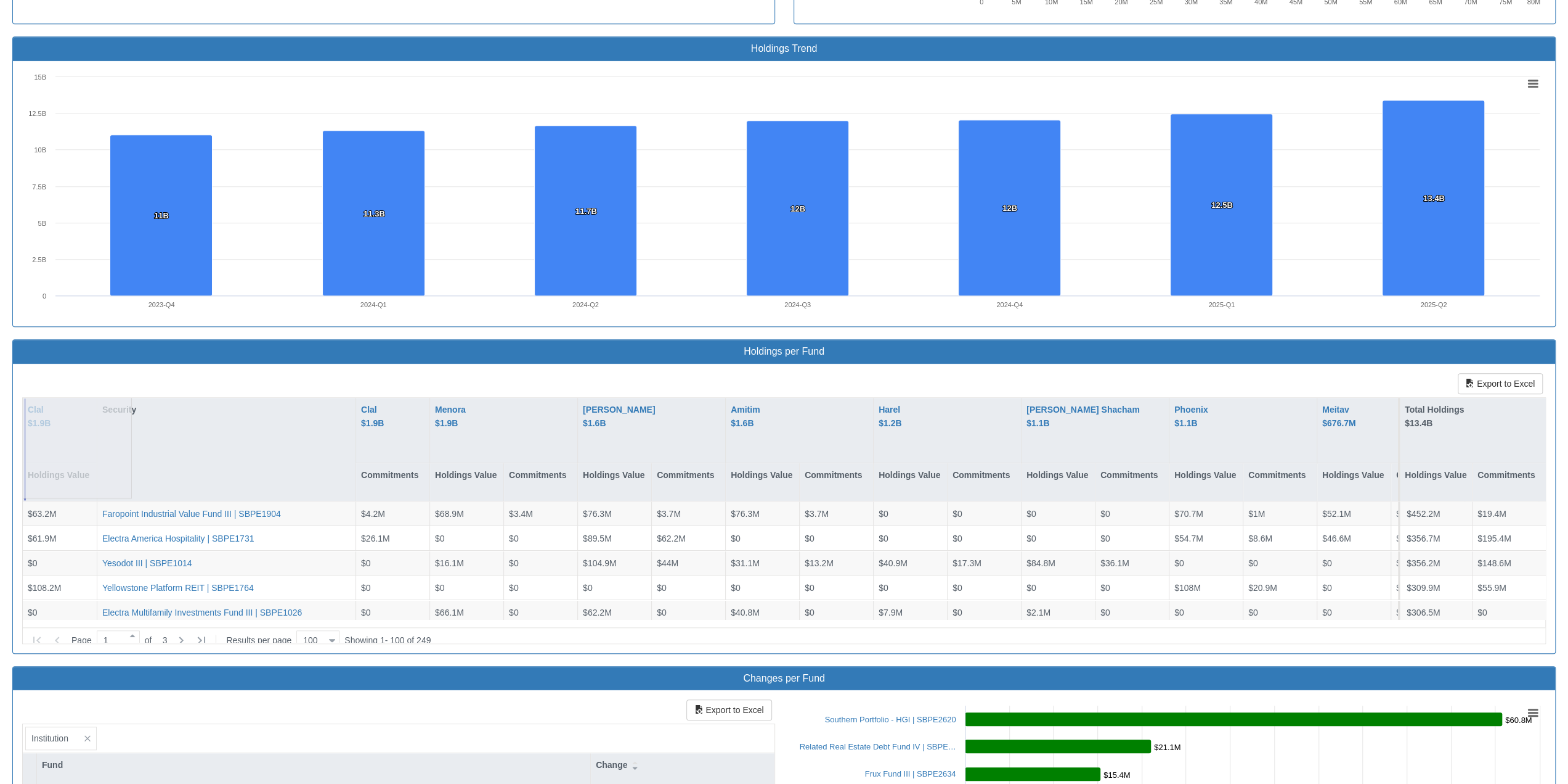
drag, startPoint x: 182, startPoint y: 425, endPoint x: 16, endPoint y: 422, distance: 166.0
click at [16, 422] on div "Export to Excel Clal $1.9B Holdings Value Security Clal $1.9B Commitments Menor…" at bounding box center [784, 508] width 1543 height 289
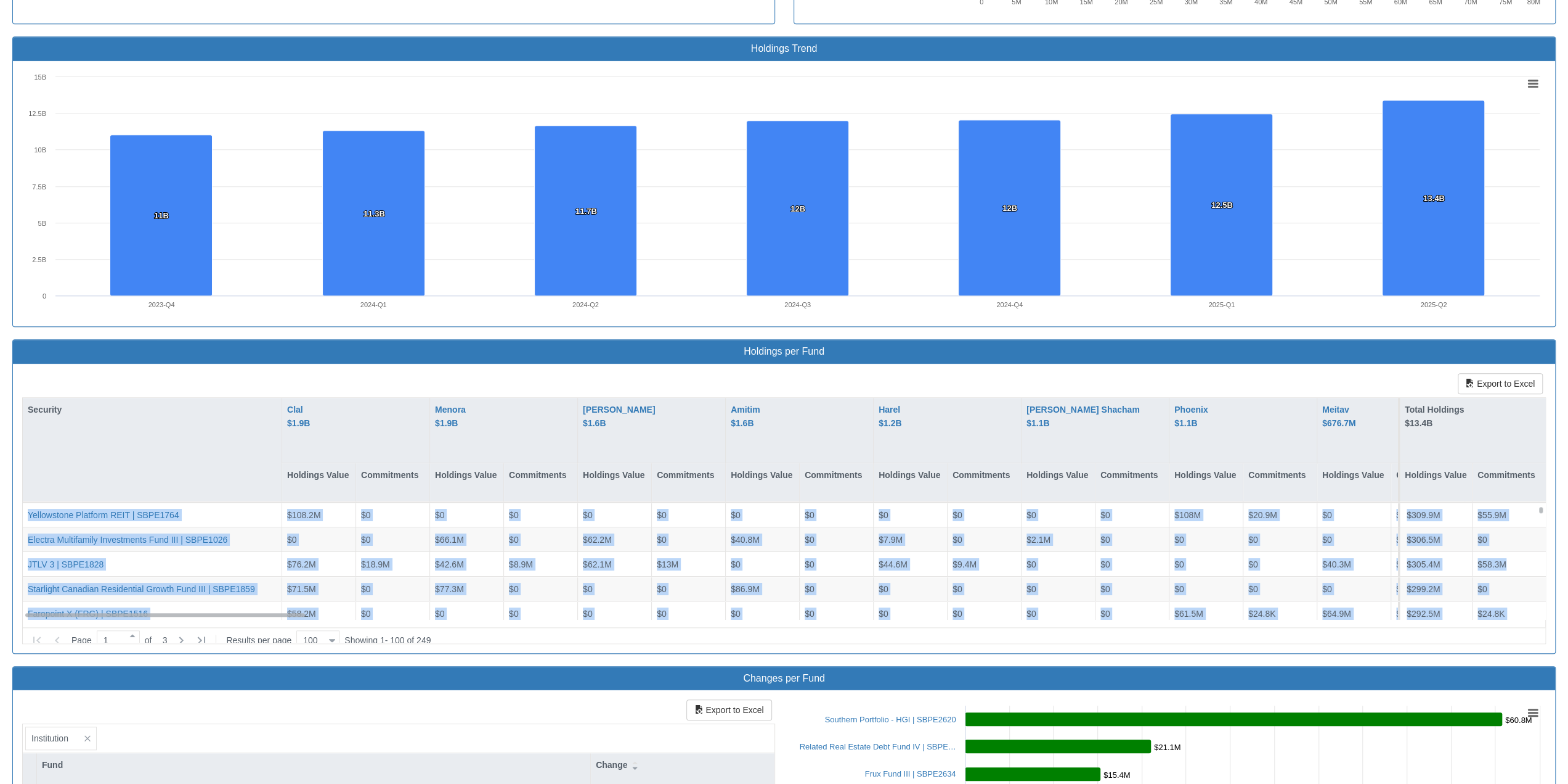
scroll to position [0, 0]
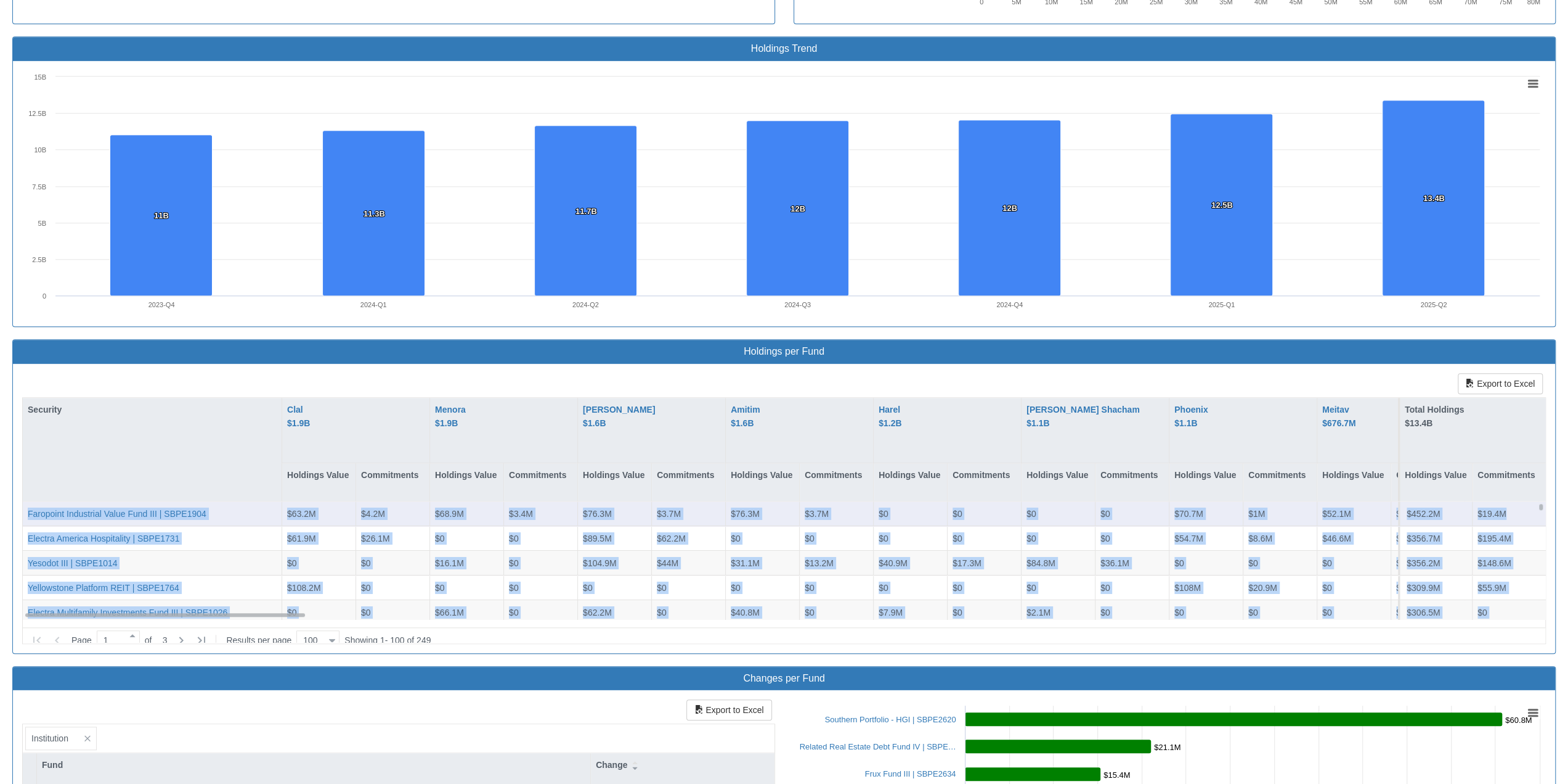
drag, startPoint x: 32, startPoint y: 366, endPoint x: 1529, endPoint y: 497, distance: 1502.7
click at [831, 497] on div "Export to Excel Security Clal $1.9B Holdings Value Commitments Menora $1.9B Hol…" at bounding box center [784, 508] width 1543 height 289
drag, startPoint x: 186, startPoint y: 437, endPoint x: 212, endPoint y: 508, distance: 75.6
click at [186, 437] on div "Security" at bounding box center [151, 448] width 259 height 103
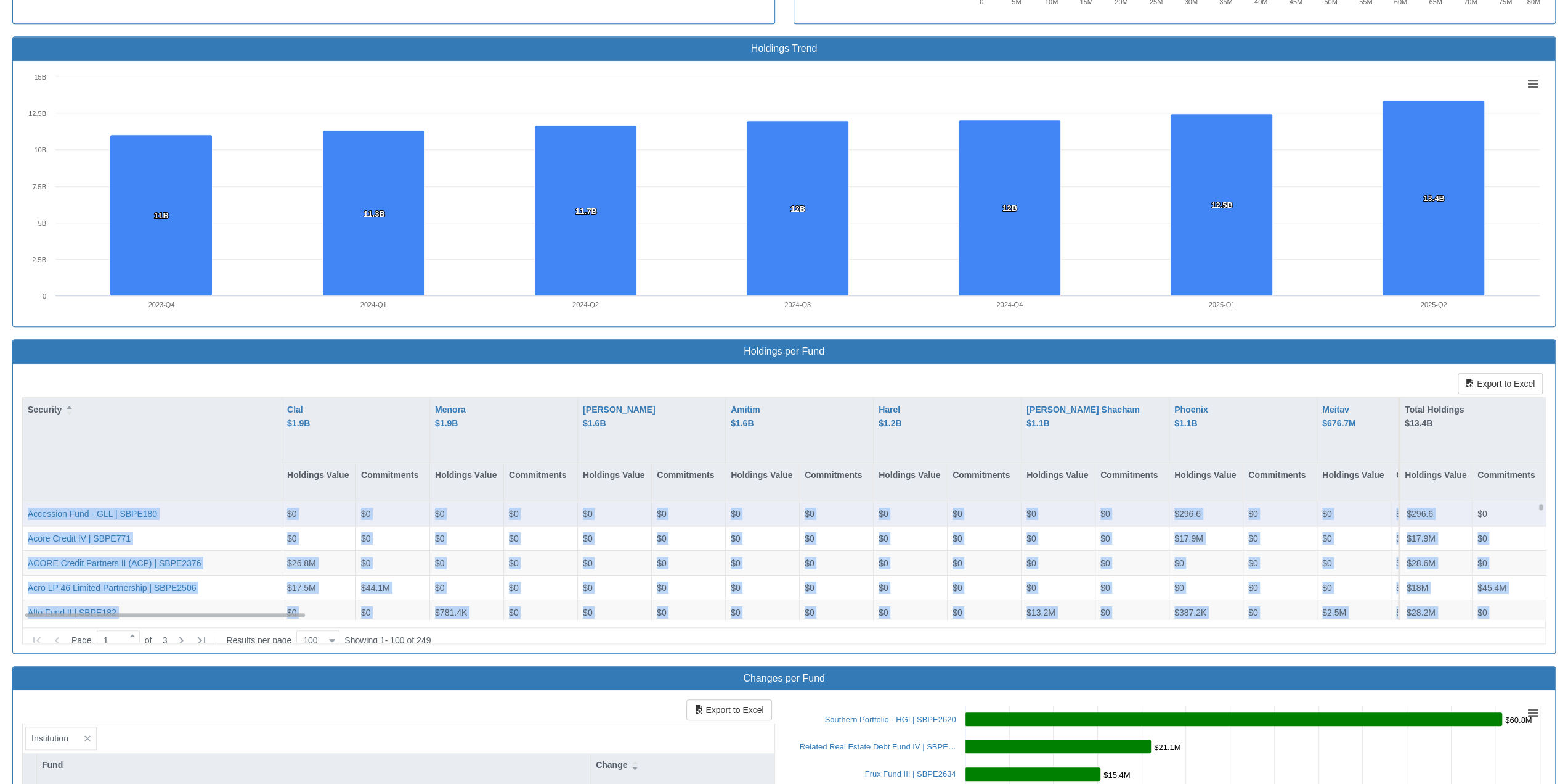
copy div "Acro LP 46 Limited Partnership | SBPE2506 $17.5M $44.1M $0 $0 $0 $0 $0 $0 $0 $0…"
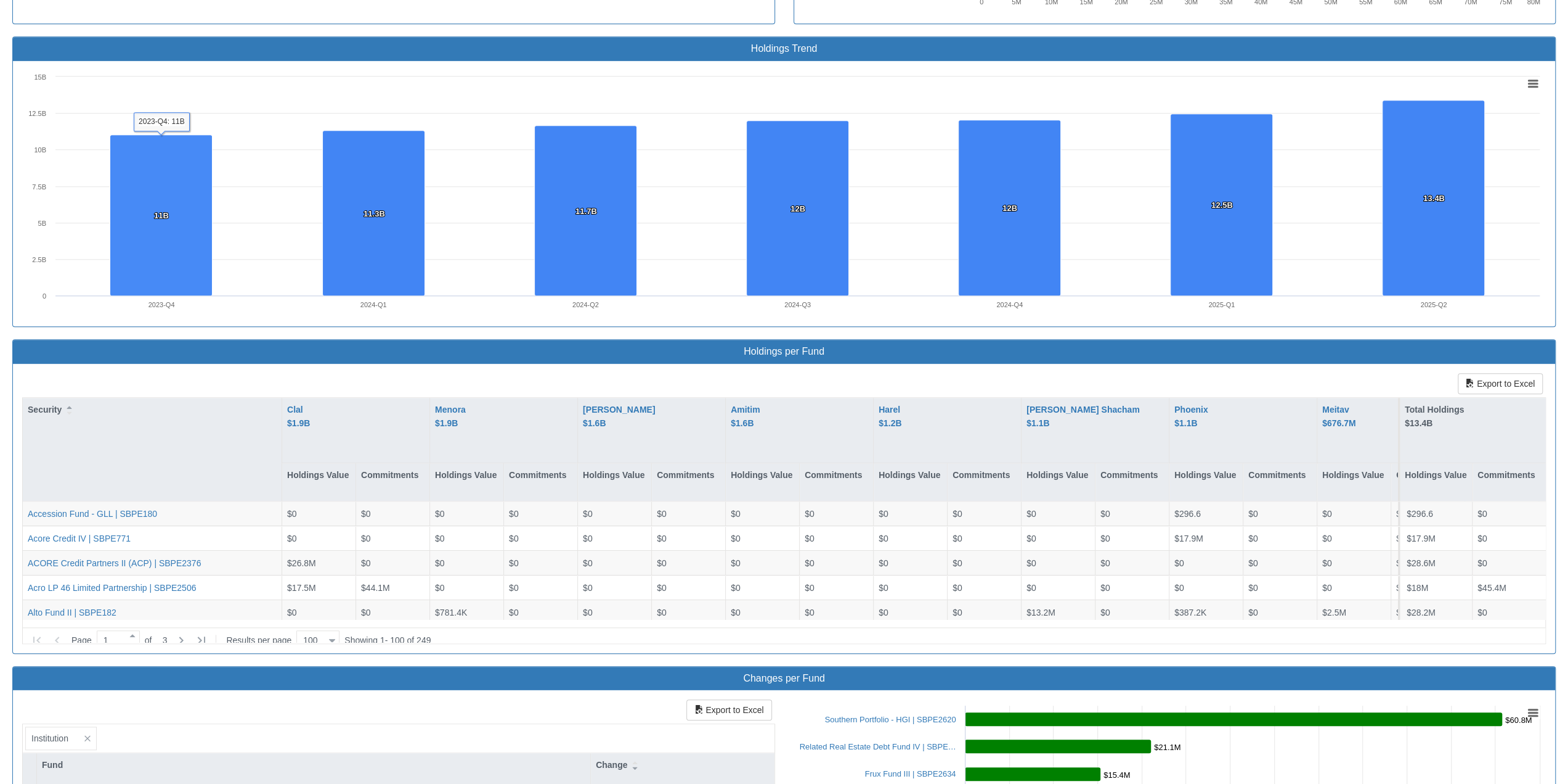
click at [134, 379] on div "Export to Excel Security Clal $1.9B Holdings Value Commitments Menora $1.9B Hol…" at bounding box center [784, 508] width 1524 height 270
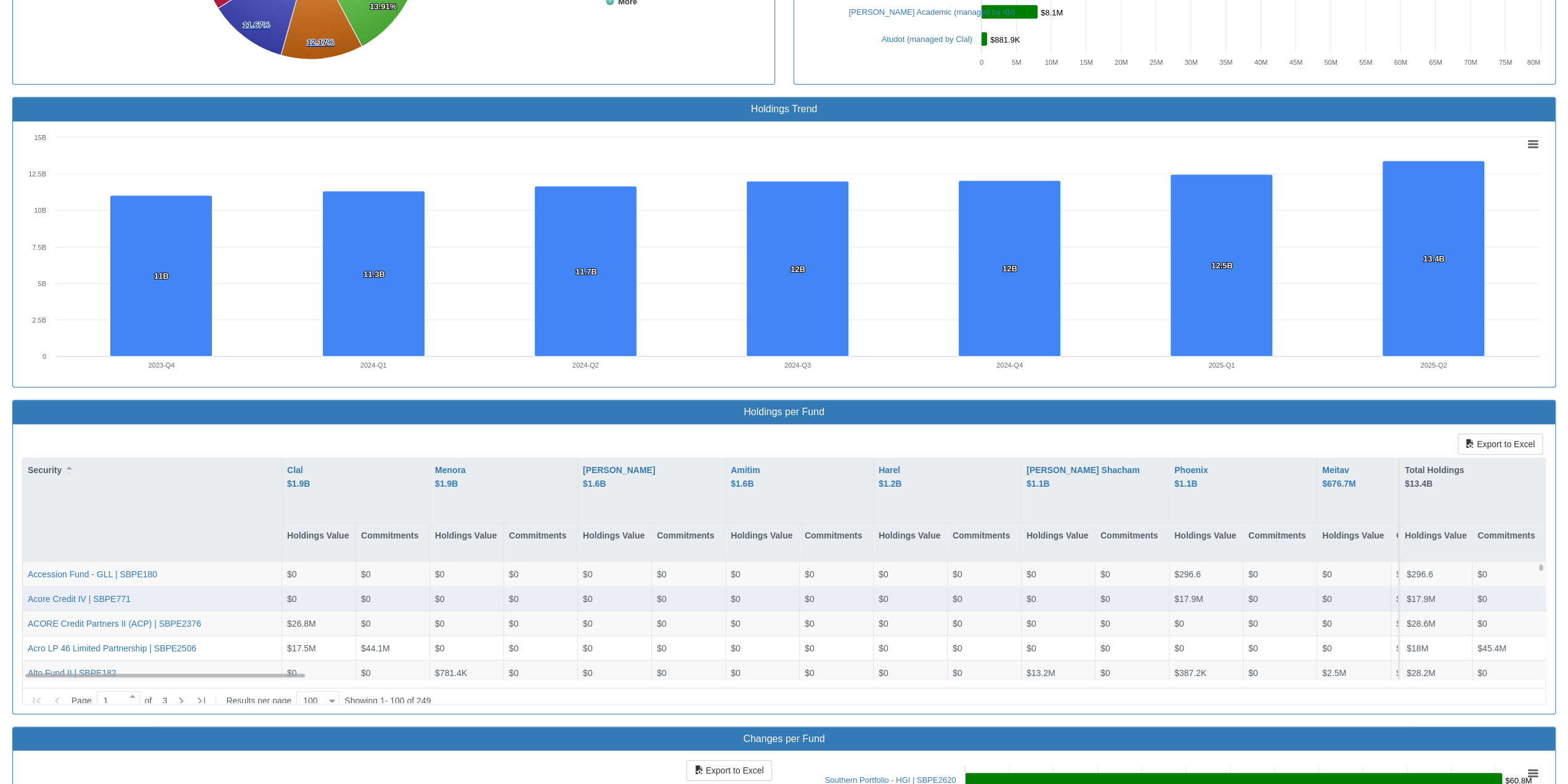
scroll to position [740, 0]
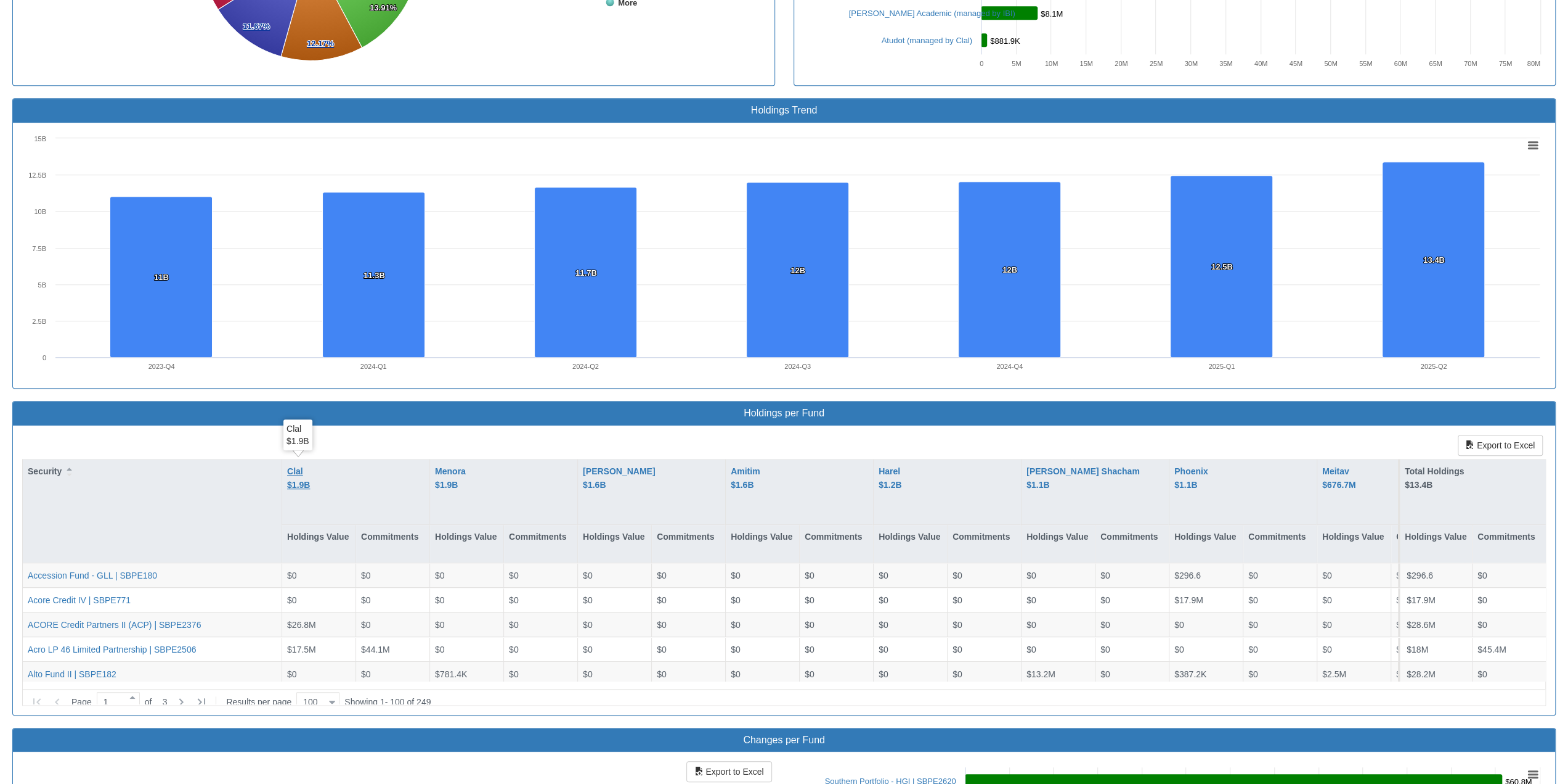
click at [295, 480] on span "$1.9B" at bounding box center [298, 484] width 22 height 10
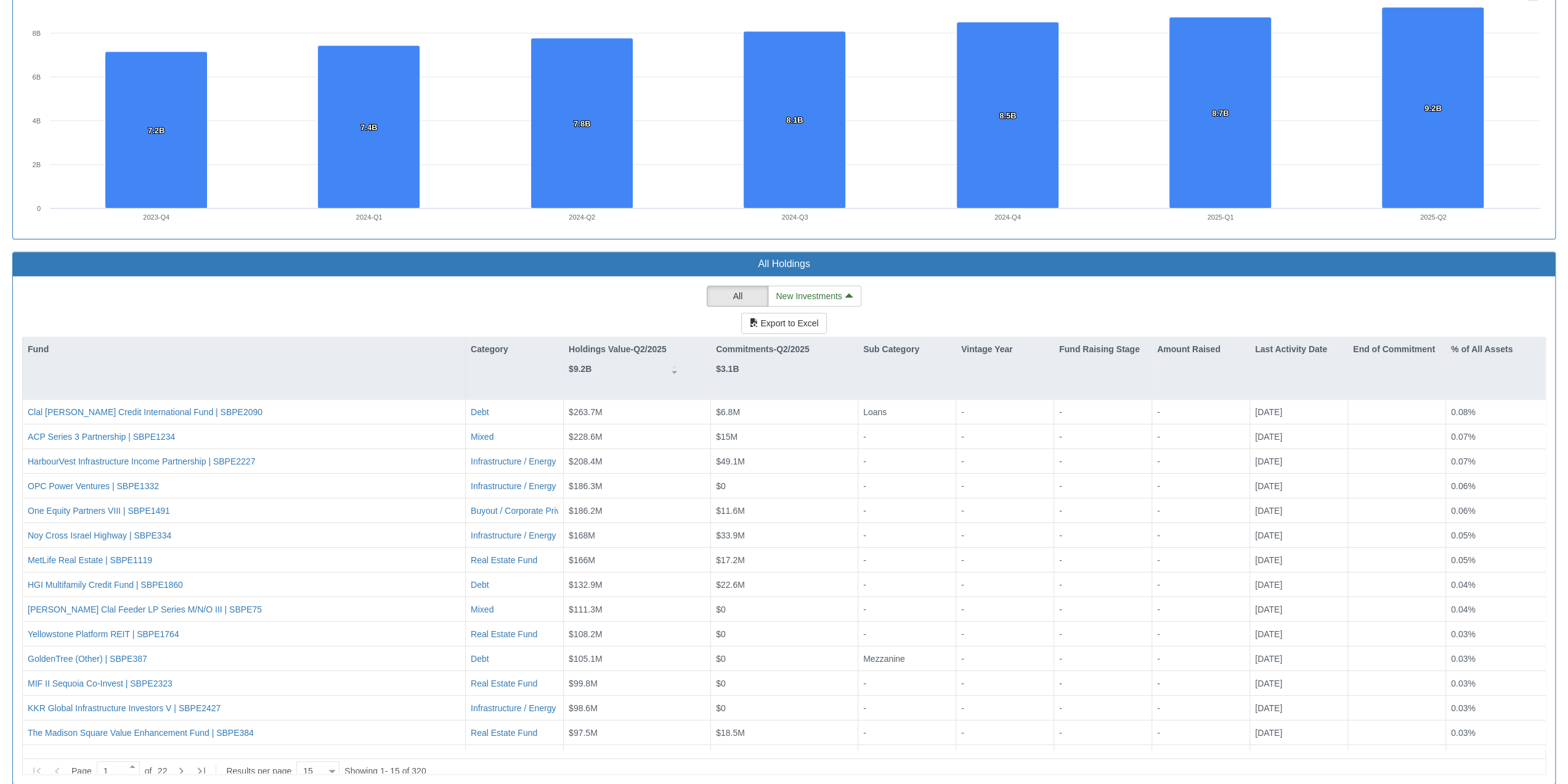
scroll to position [935, 0]
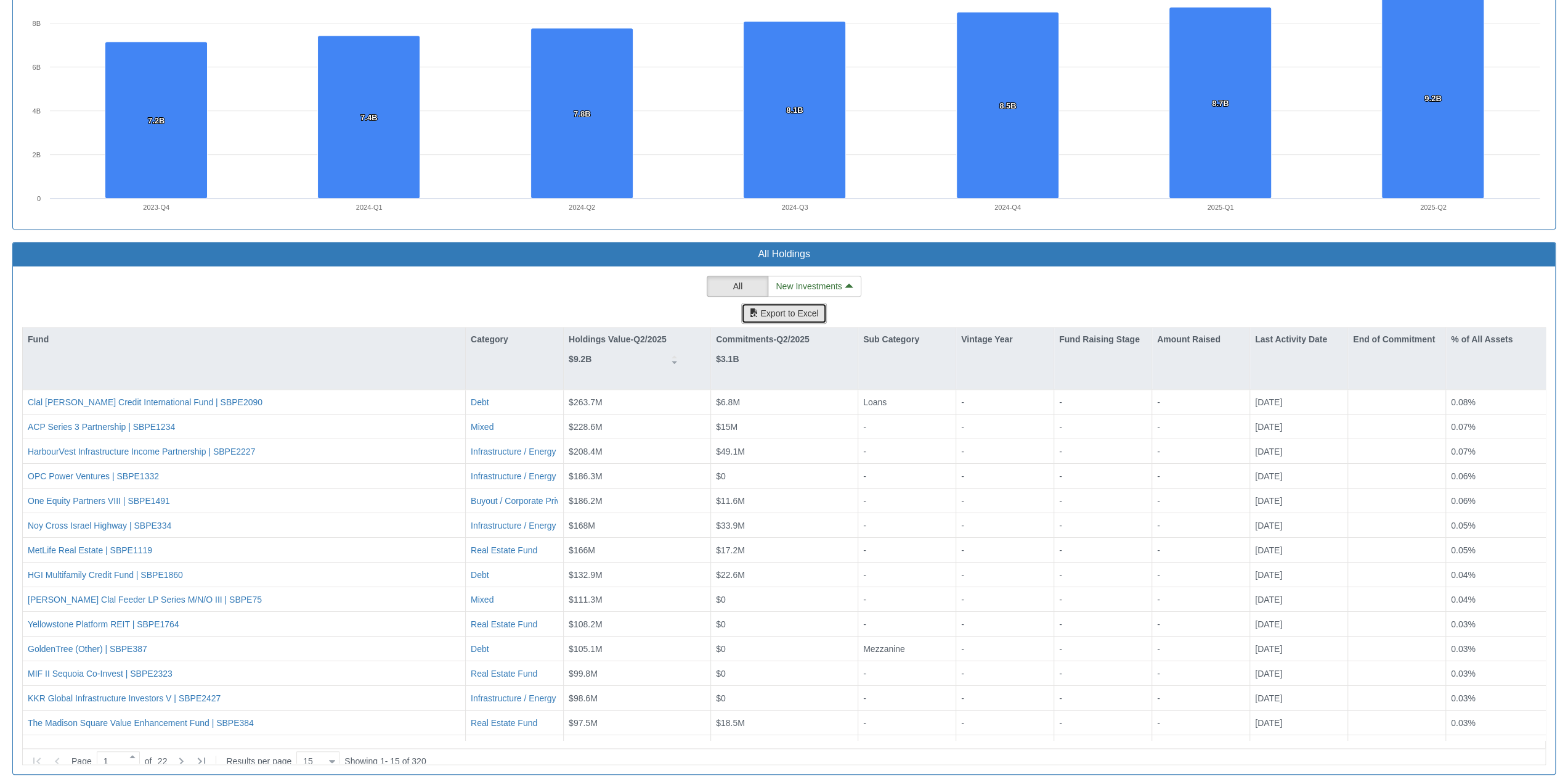
click at [816, 304] on button "Export to Excel" at bounding box center [784, 312] width 85 height 21
click at [647, 293] on div "All New Investments Export to Excel Fund Category Holdings Value-Q2/2025 $9.2B …" at bounding box center [784, 520] width 1524 height 489
click at [322, 533] on div "15 15" at bounding box center [313, 761] width 32 height 17
click at [333, 533] on div "100" at bounding box center [324, 729] width 43 height 20
type input "100"
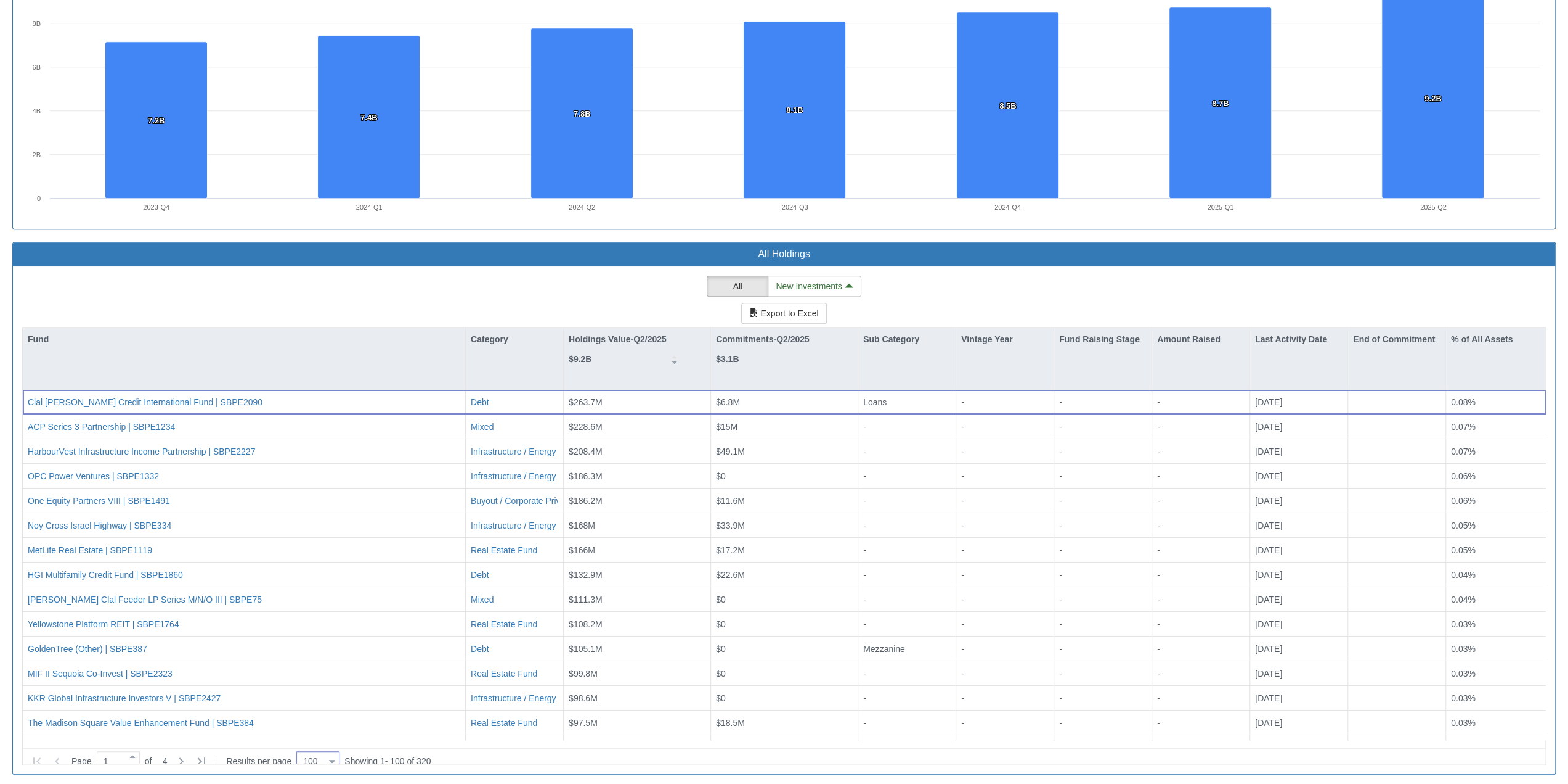
click at [421, 282] on div "All New Investments Export to Excel Fund Category Holdings Value-Q2/2025 $9.2B …" at bounding box center [784, 520] width 1524 height 489
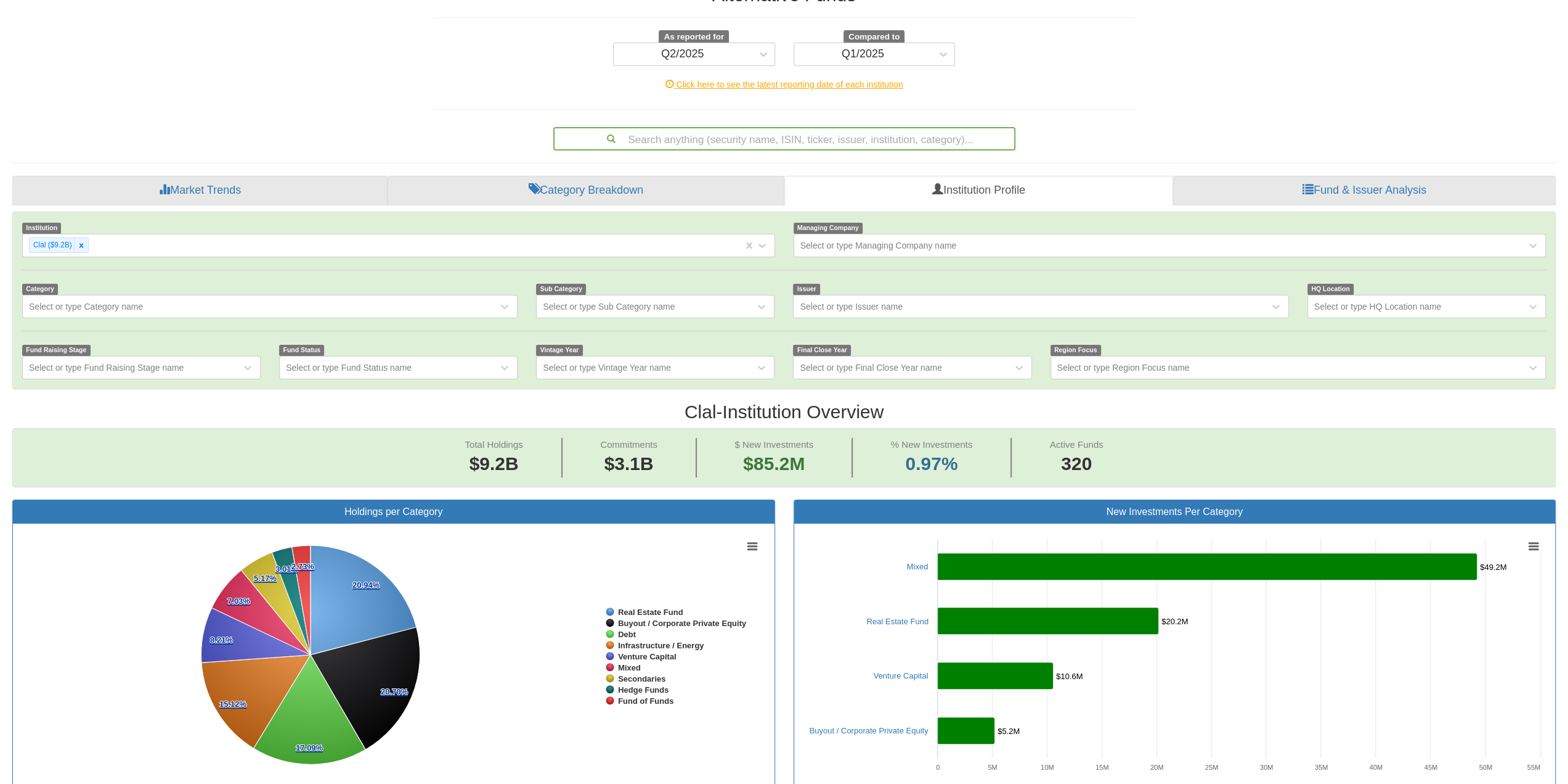
scroll to position [72, 0]
click at [449, 358] on div "Select or type Fund Status name" at bounding box center [389, 368] width 218 height 20
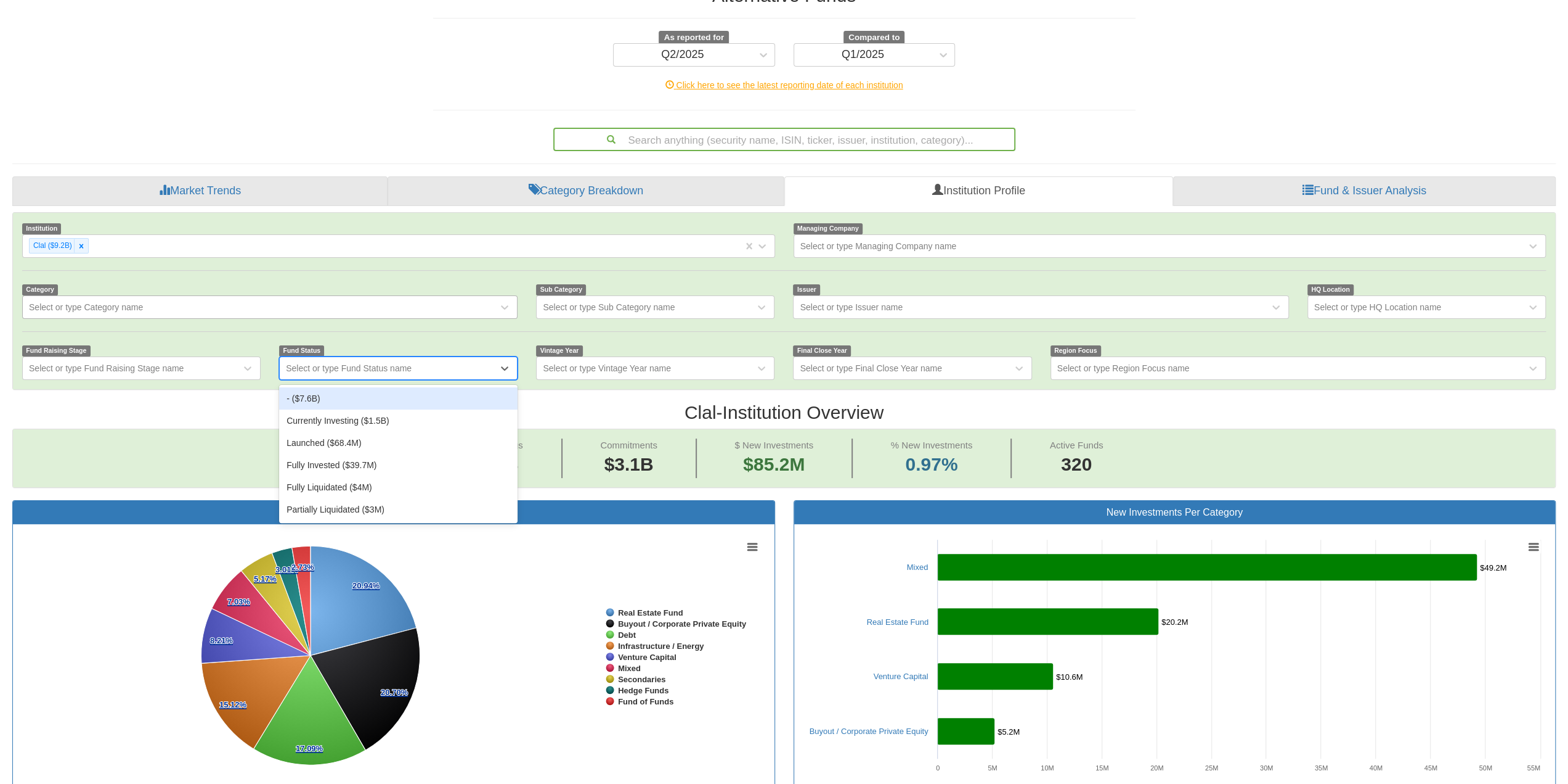
click at [386, 302] on div "Select or type Category name" at bounding box center [259, 307] width 475 height 20
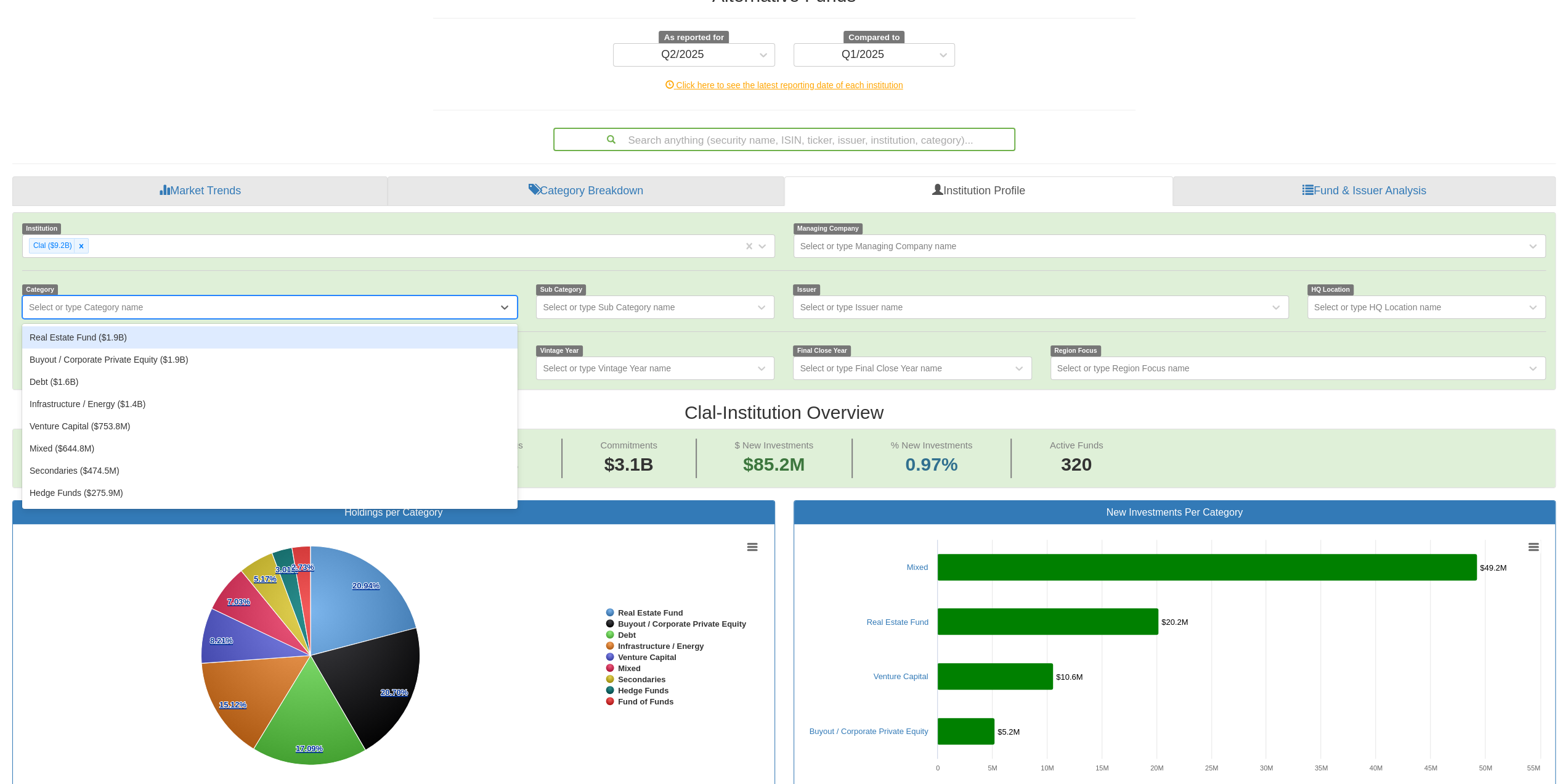
click at [366, 335] on div "Real Estate Fund ($1.9B)" at bounding box center [270, 337] width 496 height 22
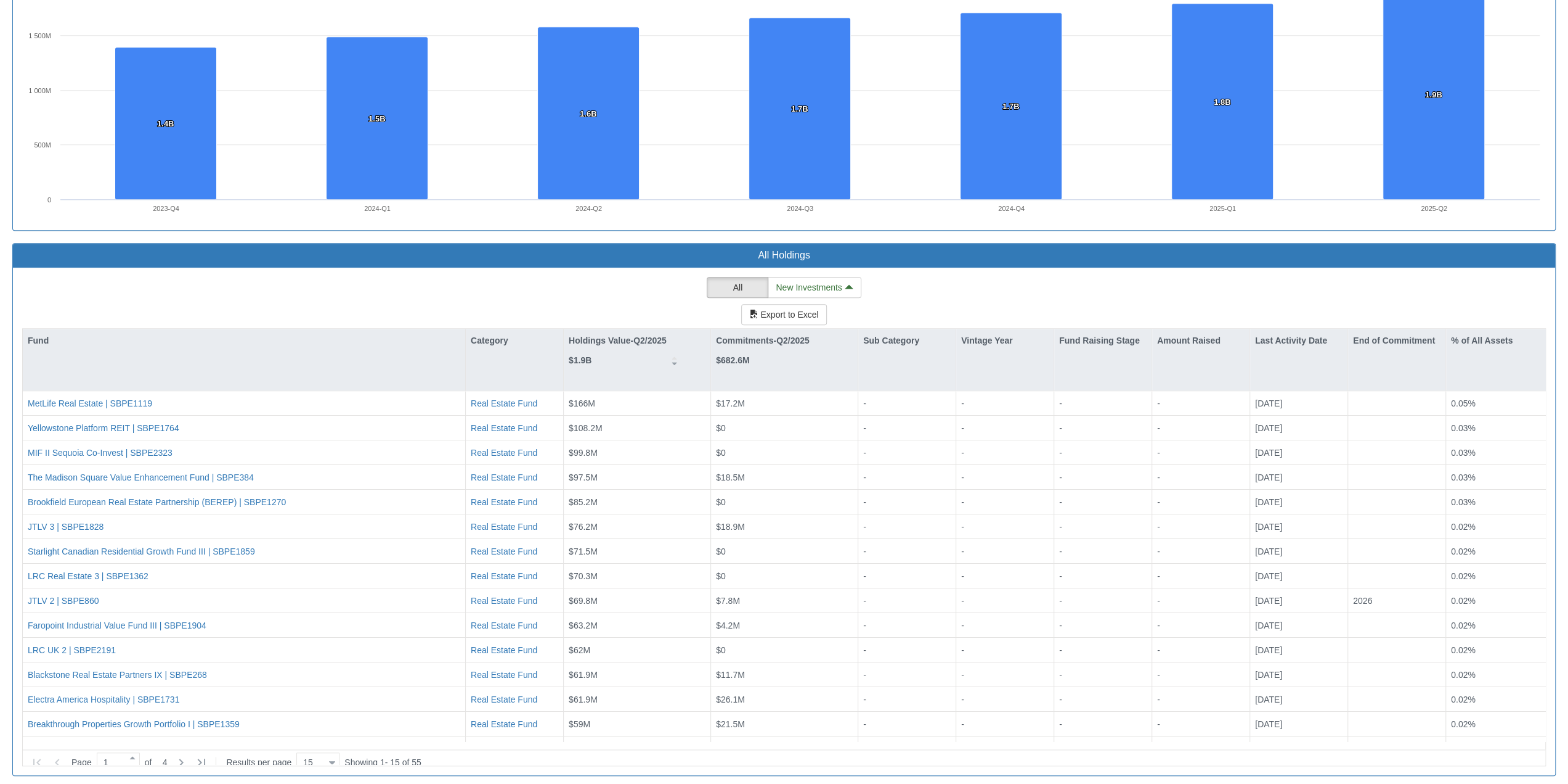
scroll to position [935, 0]
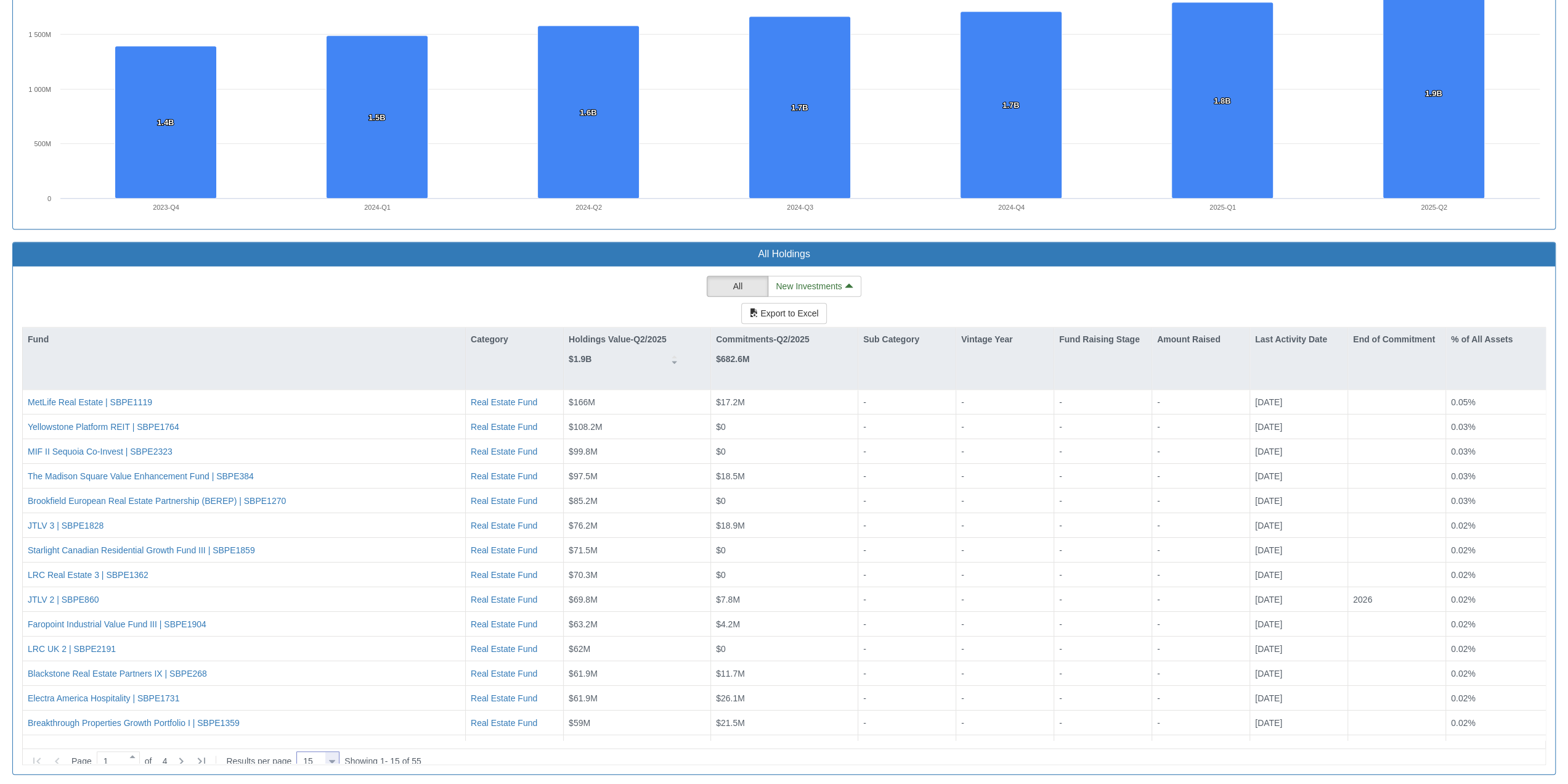
click at [331, 533] on div at bounding box center [332, 761] width 6 height 17
click at [327, 533] on div "100" at bounding box center [319, 729] width 43 height 20
type input "100"
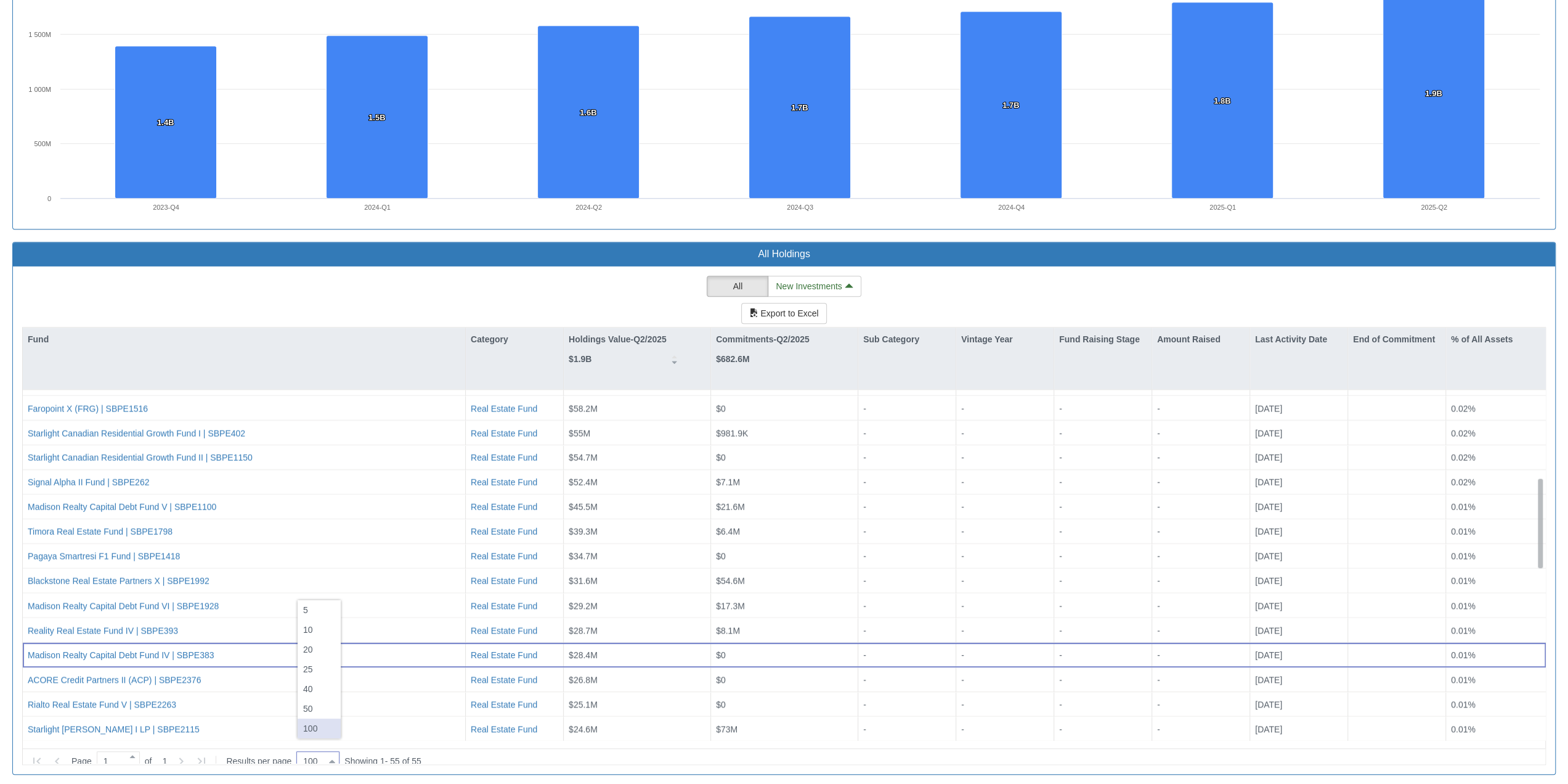
scroll to position [354, 0]
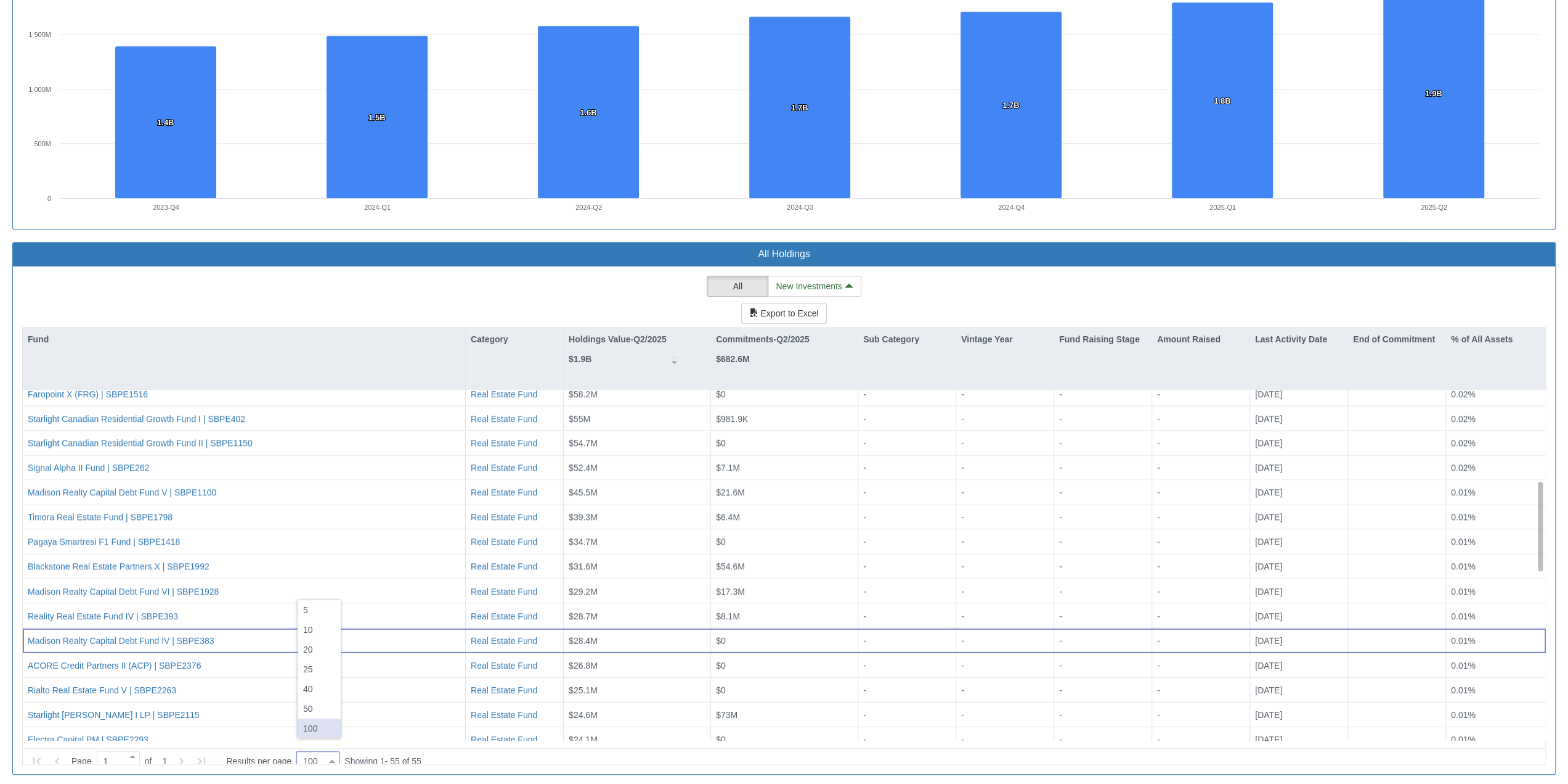
drag, startPoint x: 1542, startPoint y: 438, endPoint x: 1572, endPoint y: 528, distance: 94.9
click at [393, 276] on div "All New Investments Export to Excel Fund Category Holdings Value-Q2/2025 $1.9B …" at bounding box center [784, 520] width 1524 height 489
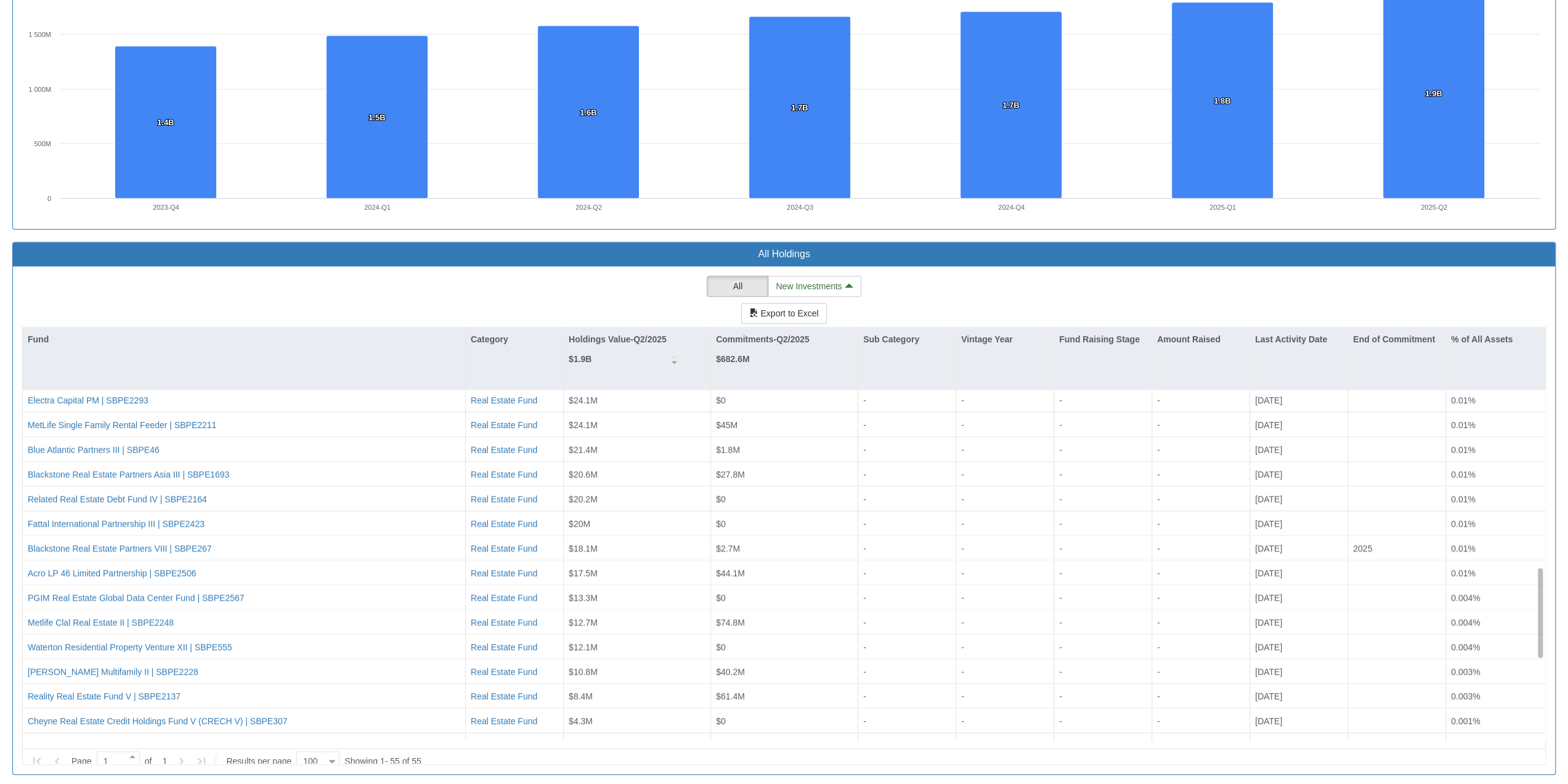
drag, startPoint x: 1540, startPoint y: 507, endPoint x: 1574, endPoint y: 594, distance: 93.4
drag, startPoint x: 1540, startPoint y: 503, endPoint x: 1572, endPoint y: 611, distance: 112.6
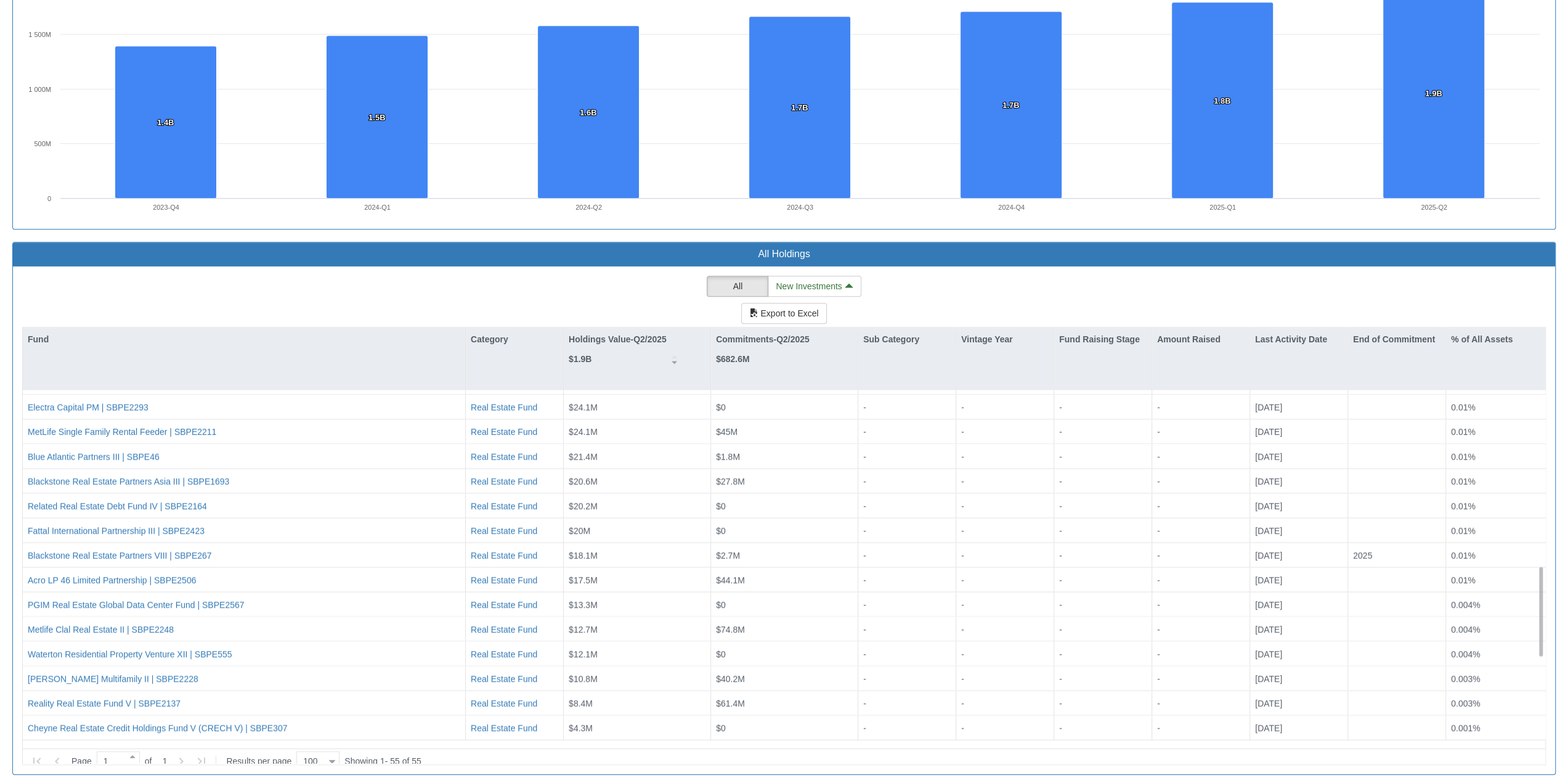
scroll to position [267, 0]
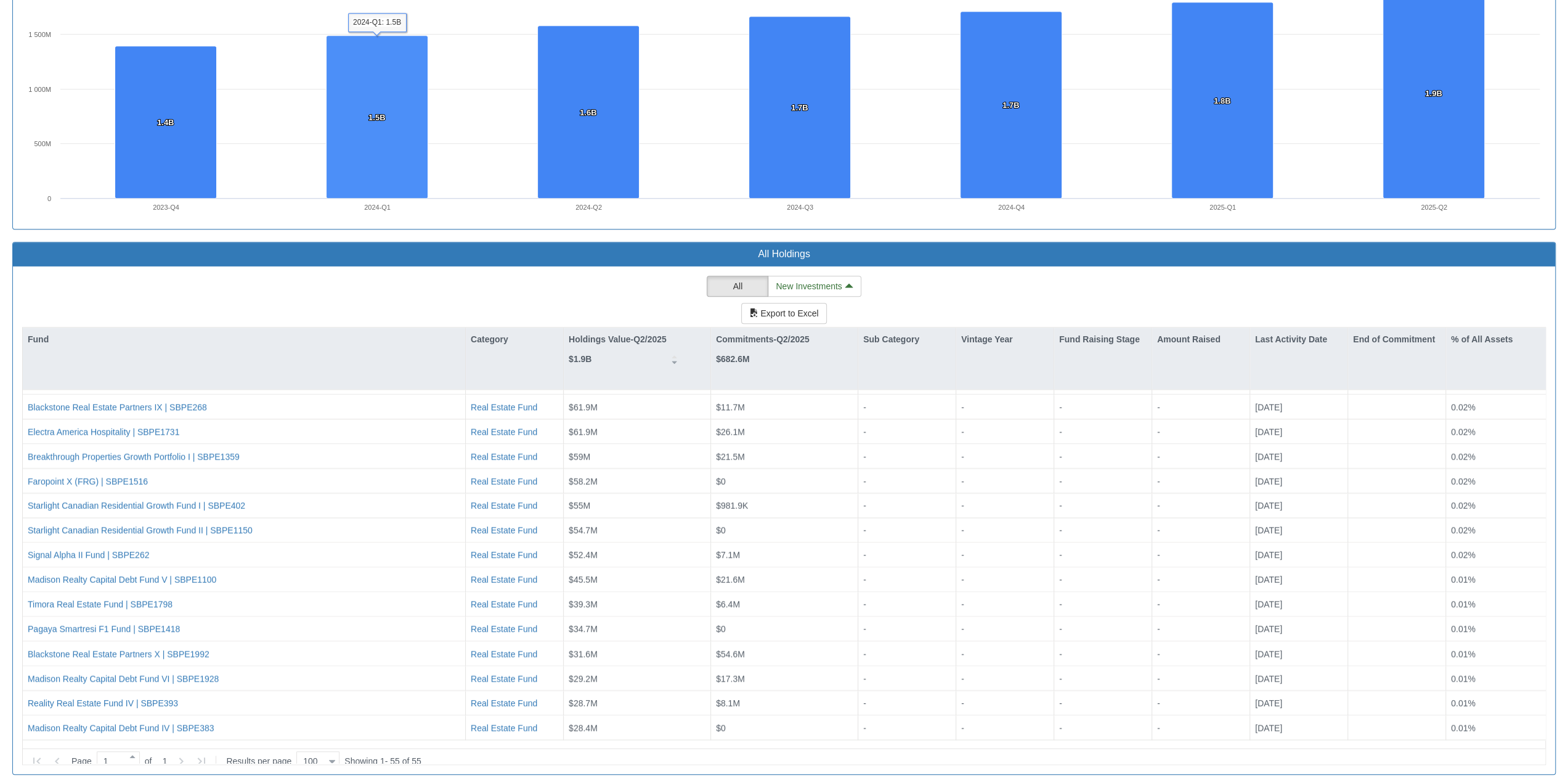
click at [482, 243] on div "All Holdings" at bounding box center [784, 254] width 1543 height 24
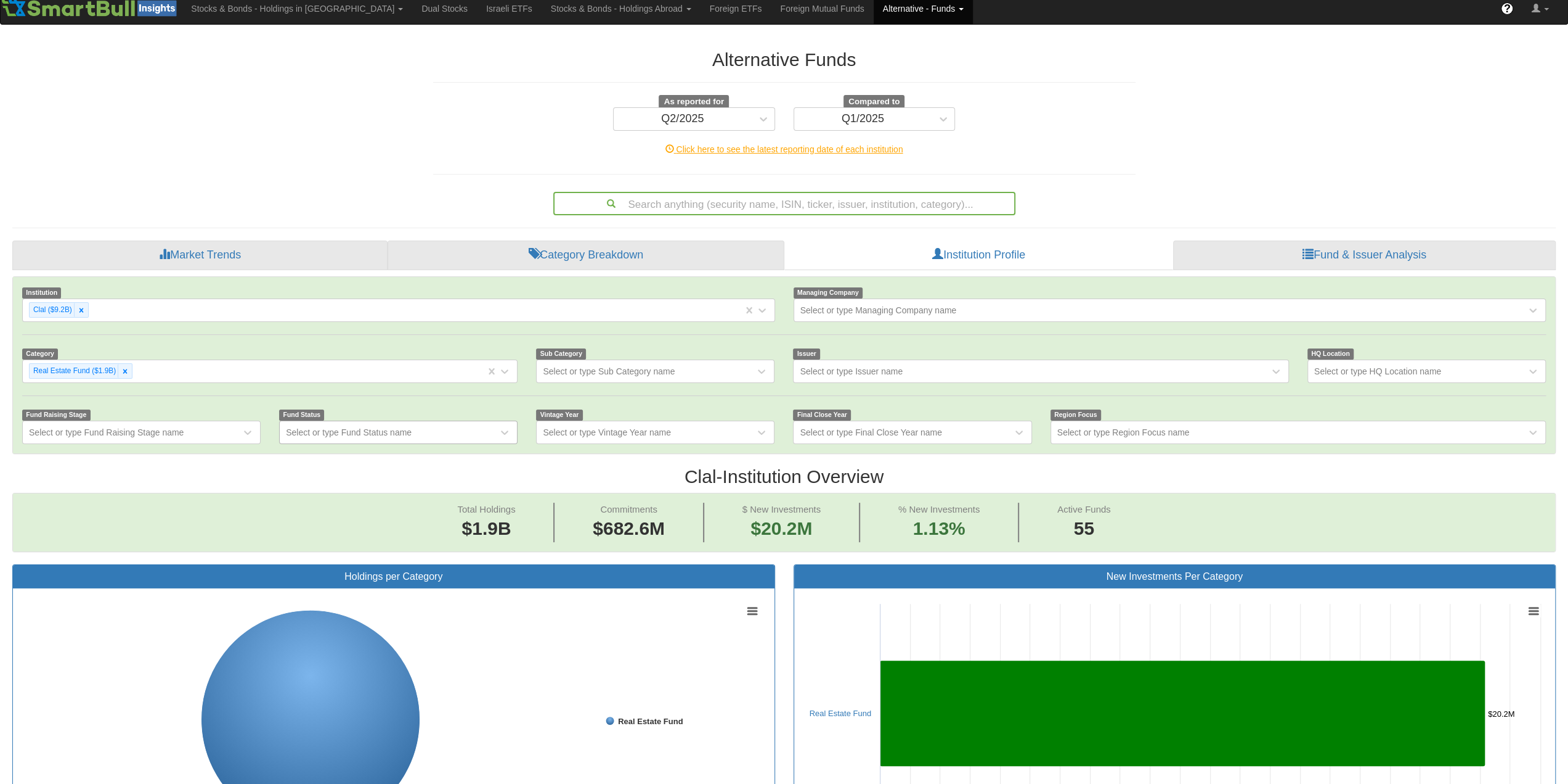
scroll to position [0, 0]
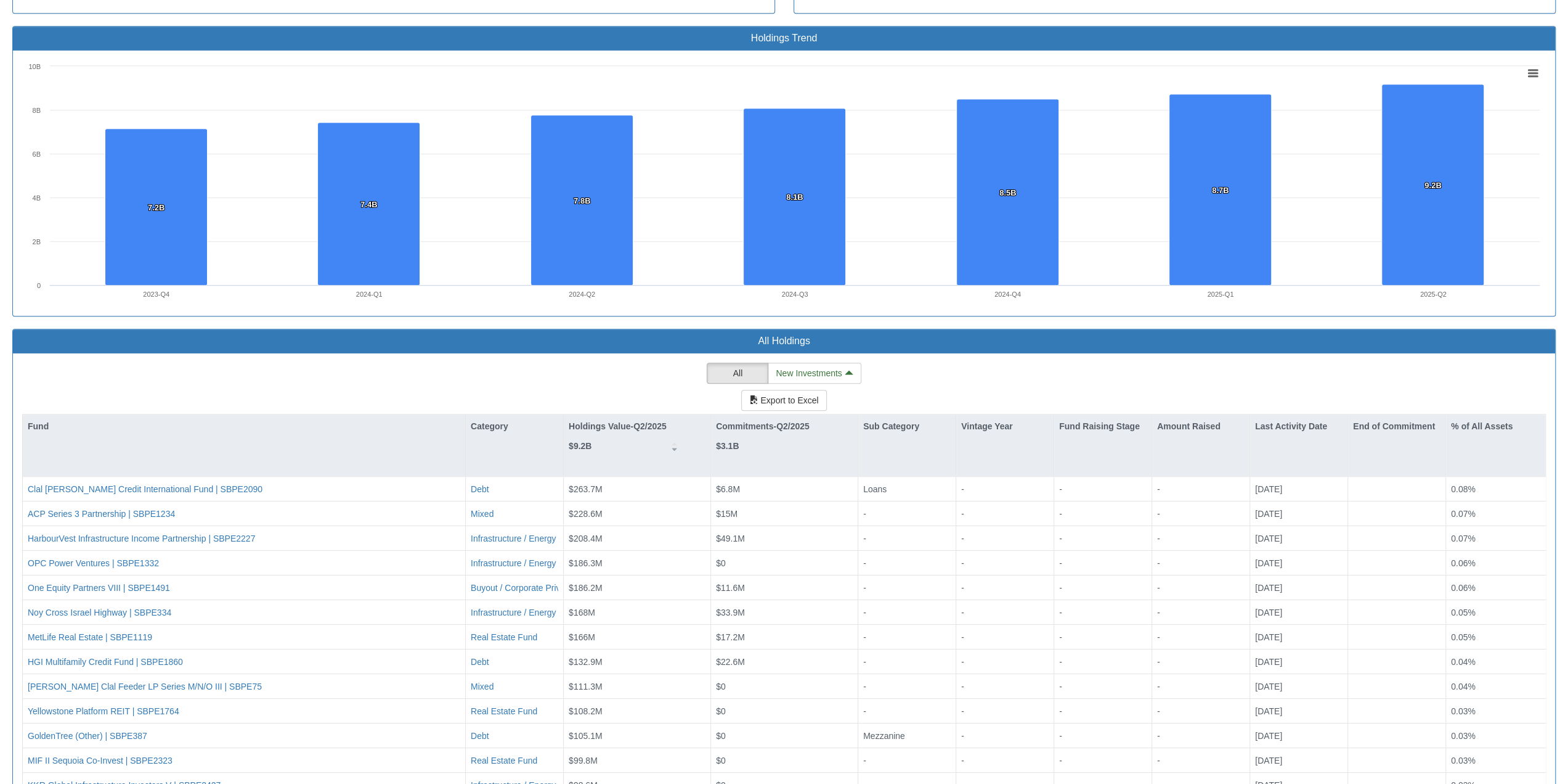
scroll to position [925, 0]
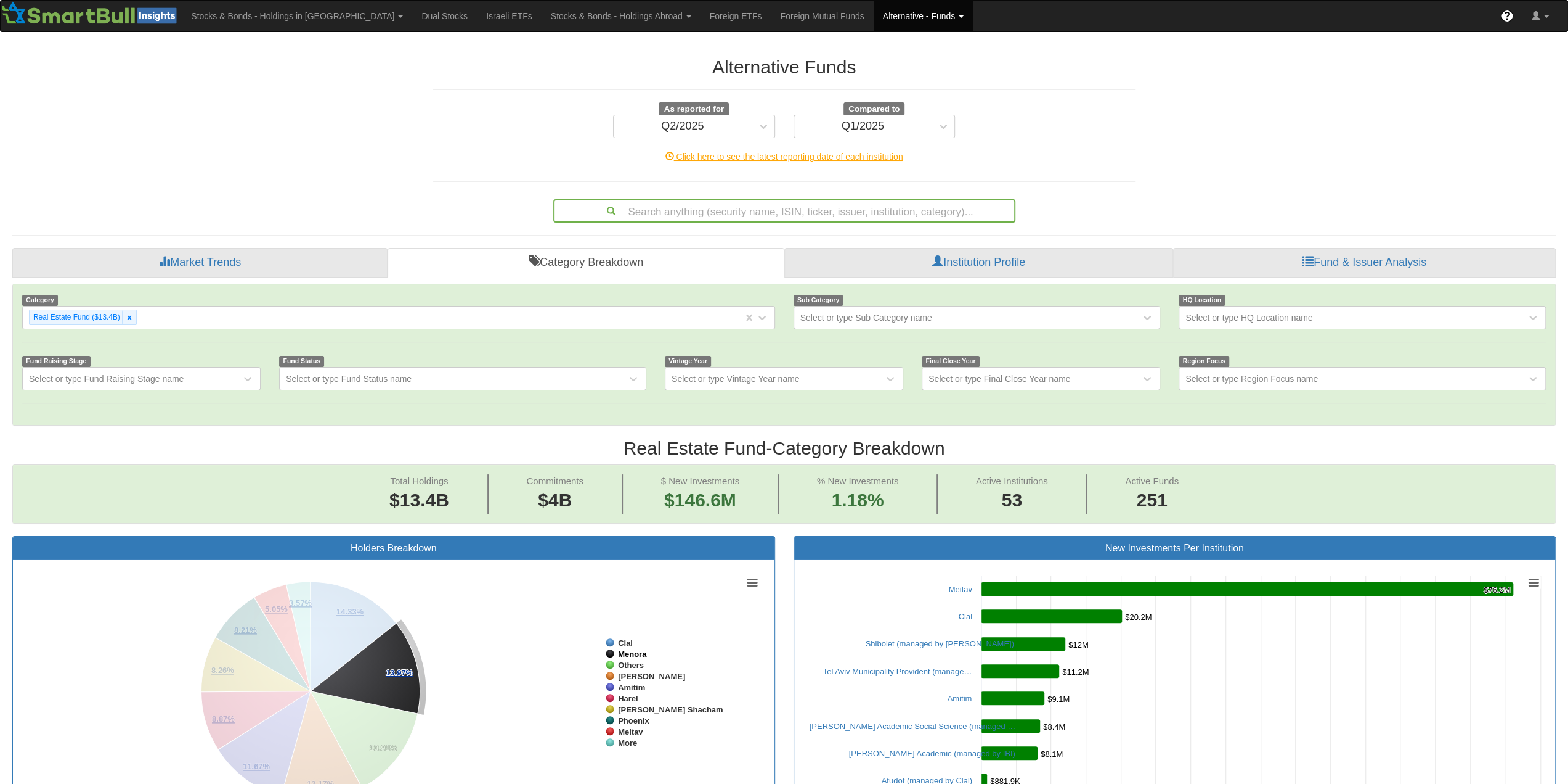
click at [635, 533] on tspan "Menora" at bounding box center [632, 654] width 29 height 9
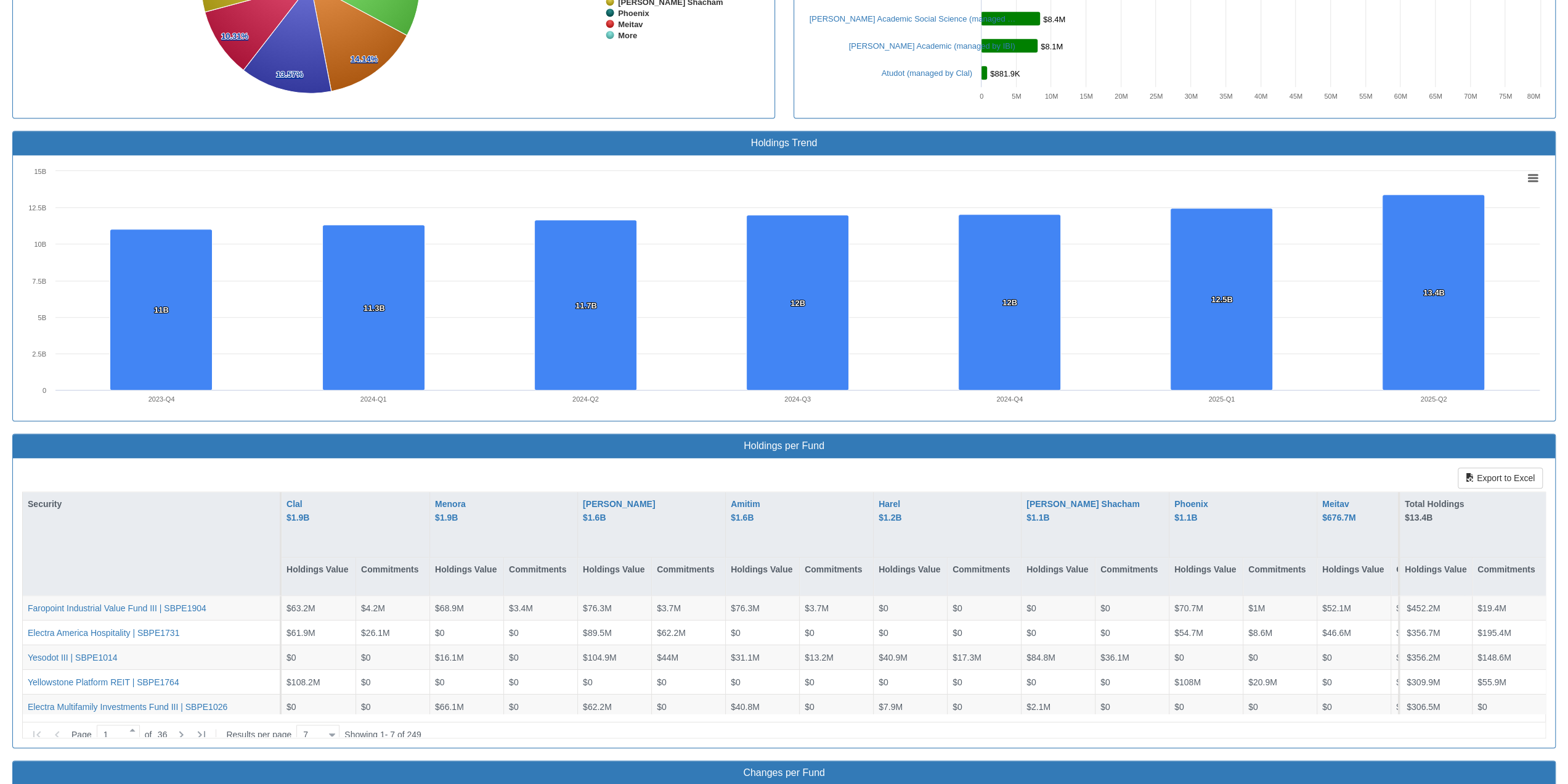
scroll to position [864, 0]
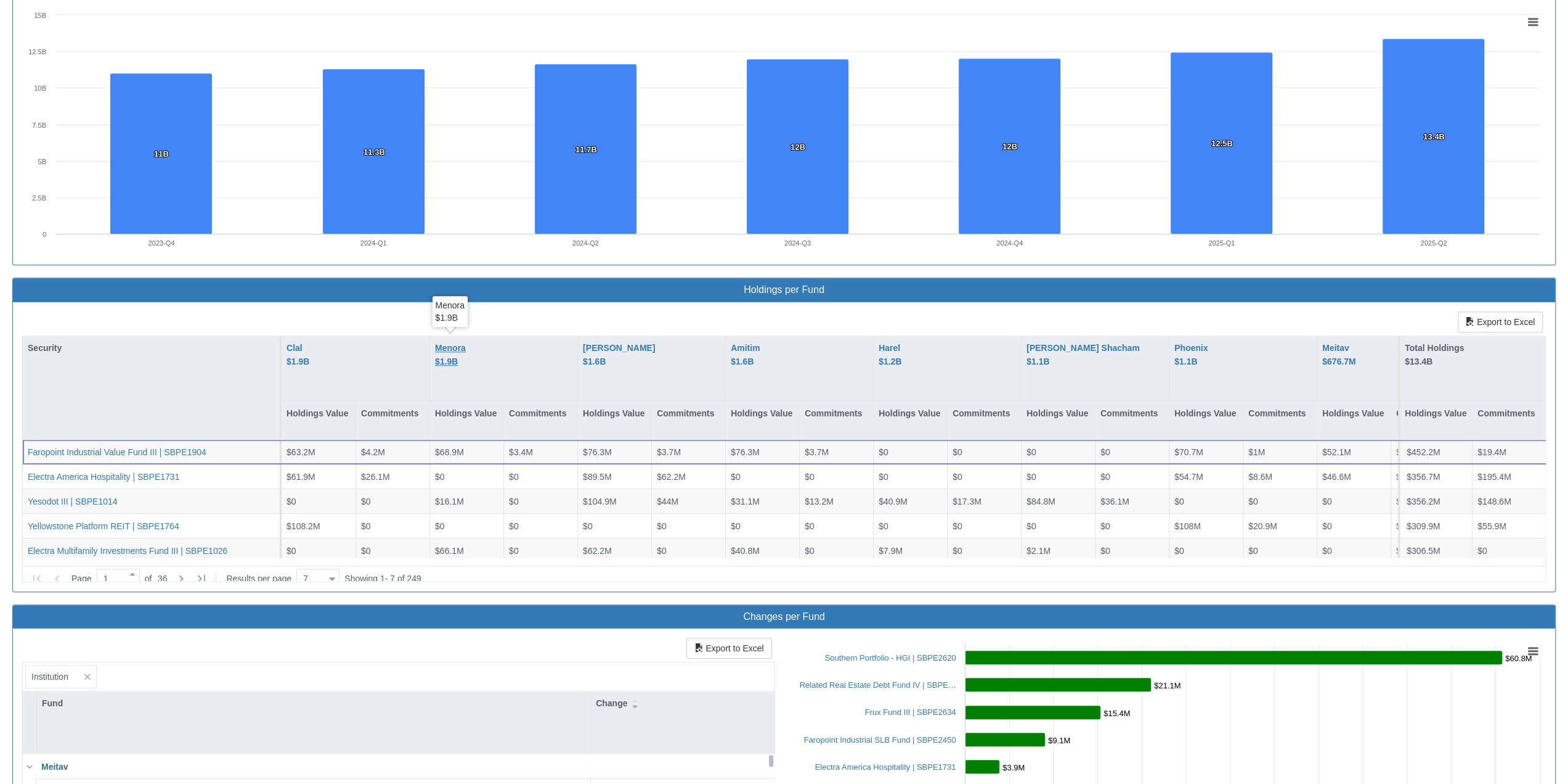
drag, startPoint x: 453, startPoint y: 345, endPoint x: 444, endPoint y: 345, distance: 9.0
click at [444, 345] on div "Menora $1.9B" at bounding box center [450, 354] width 30 height 28
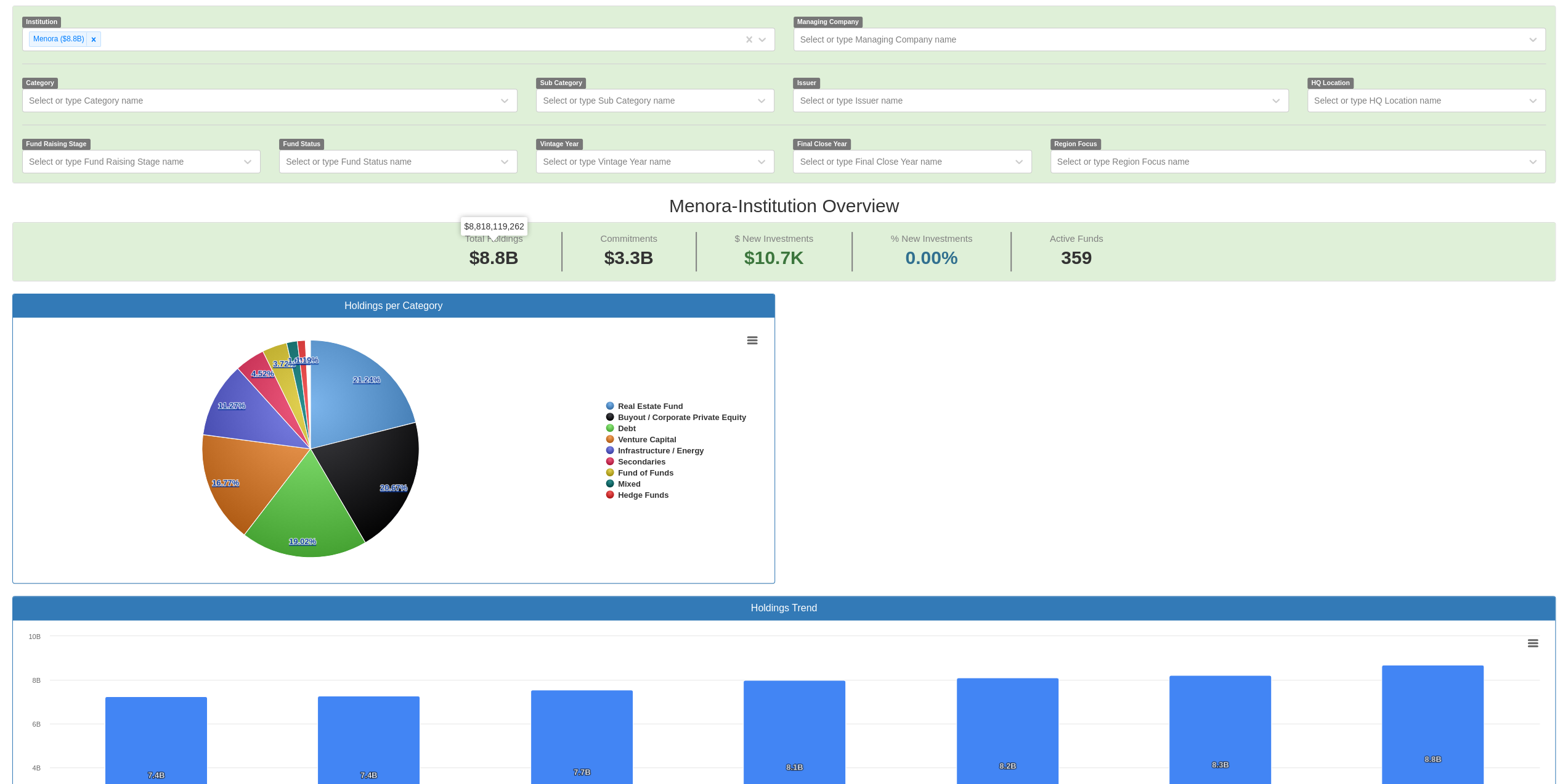
scroll to position [308, 0]
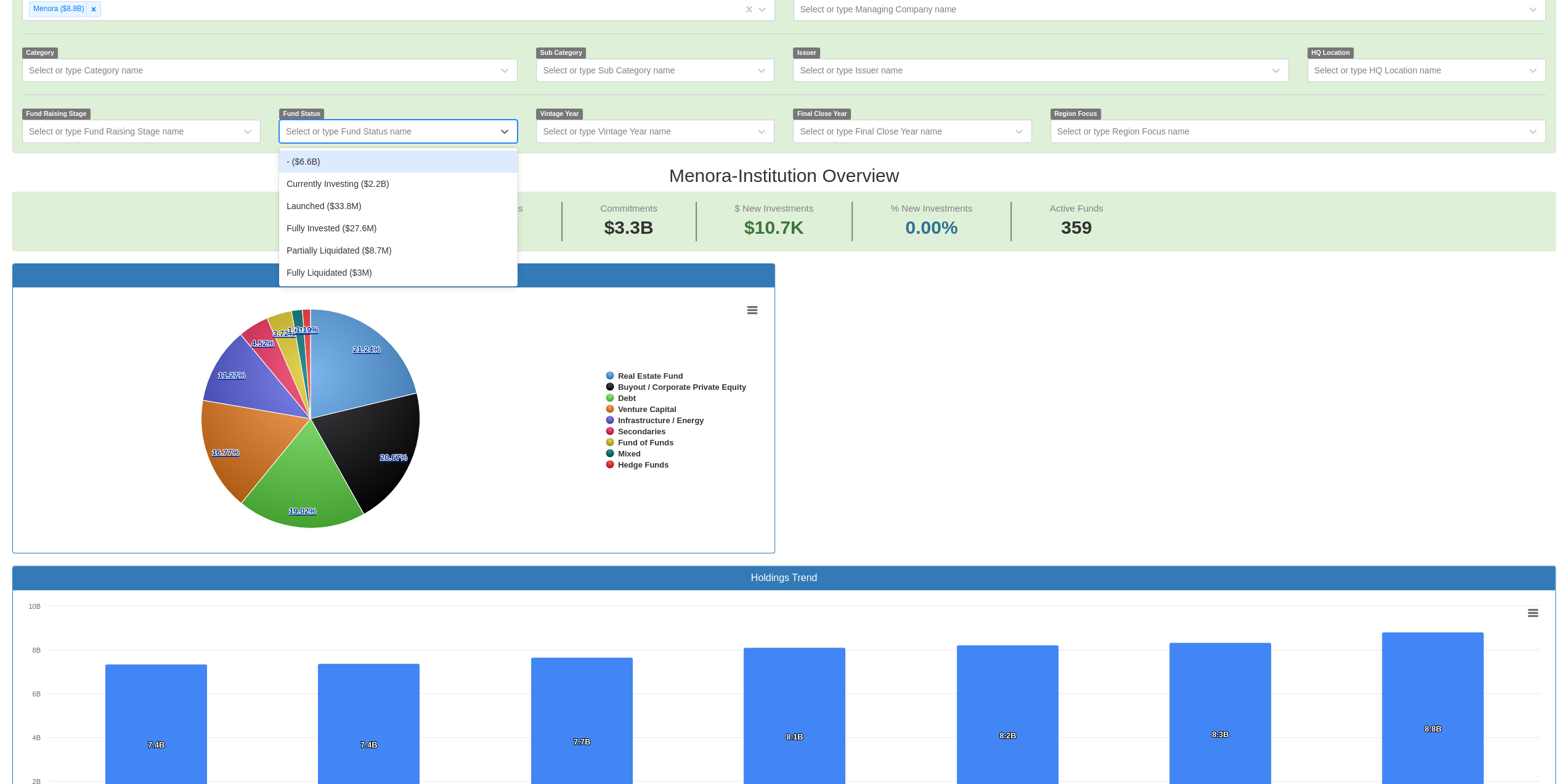
click at [388, 122] on div "Select or type Fund Status name" at bounding box center [389, 132] width 218 height 20
click at [190, 130] on div "Select or type Fund Raising Stage name" at bounding box center [131, 132] width 218 height 20
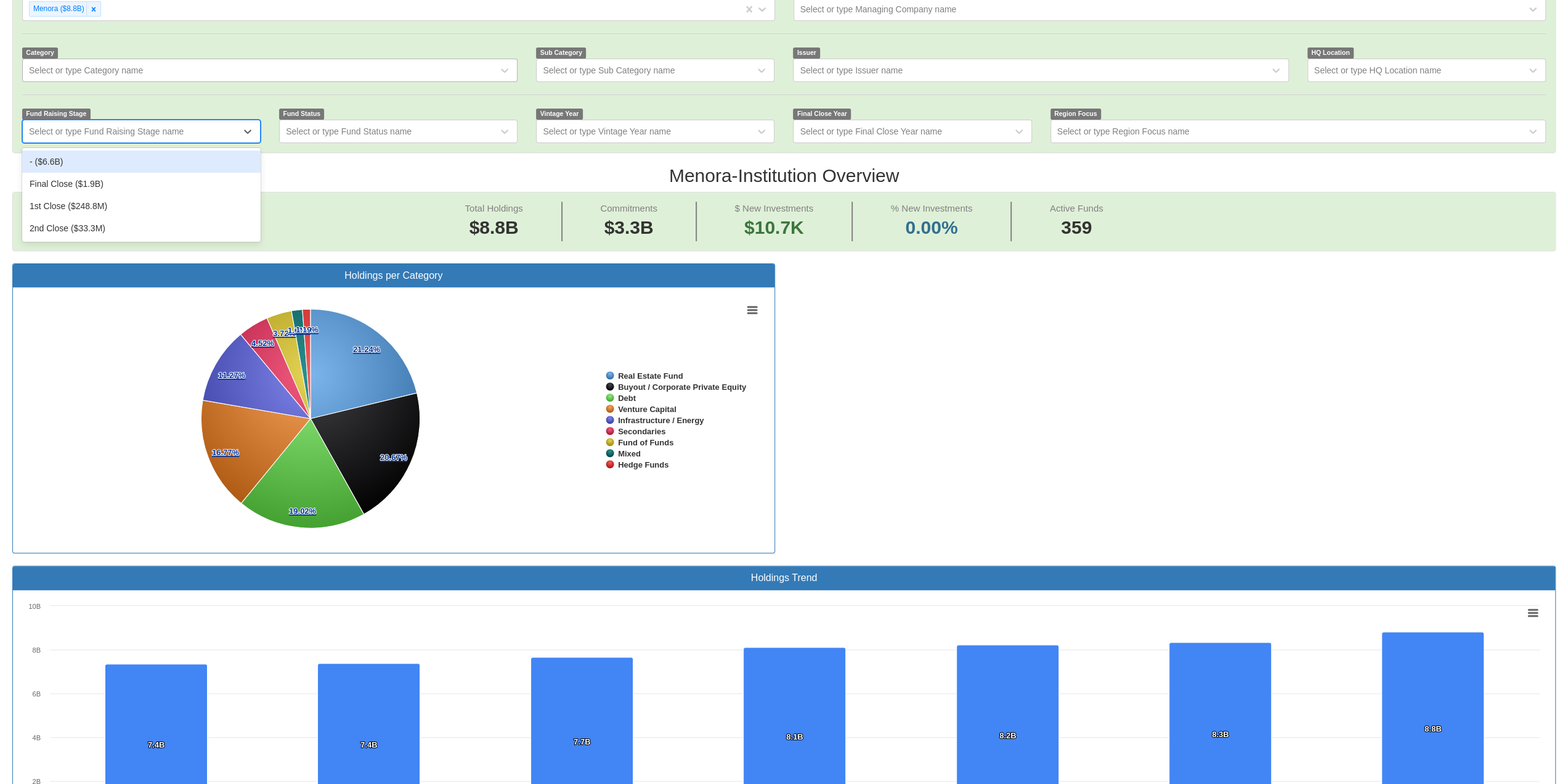
click at [148, 70] on div "Select or type Category name" at bounding box center [259, 71] width 475 height 20
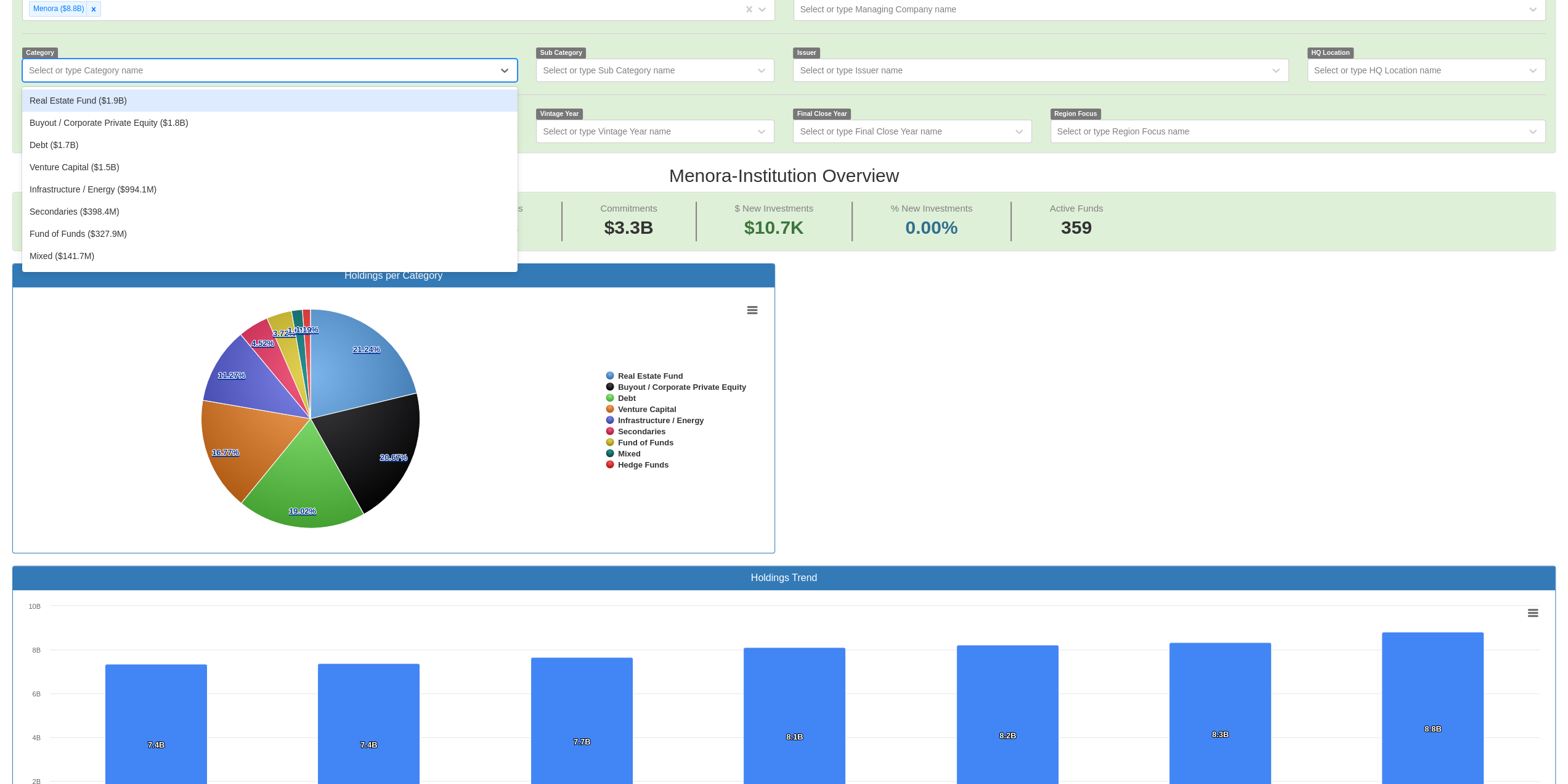
click at [126, 94] on div "Real Estate Fund ($1.9B)" at bounding box center [270, 100] width 496 height 22
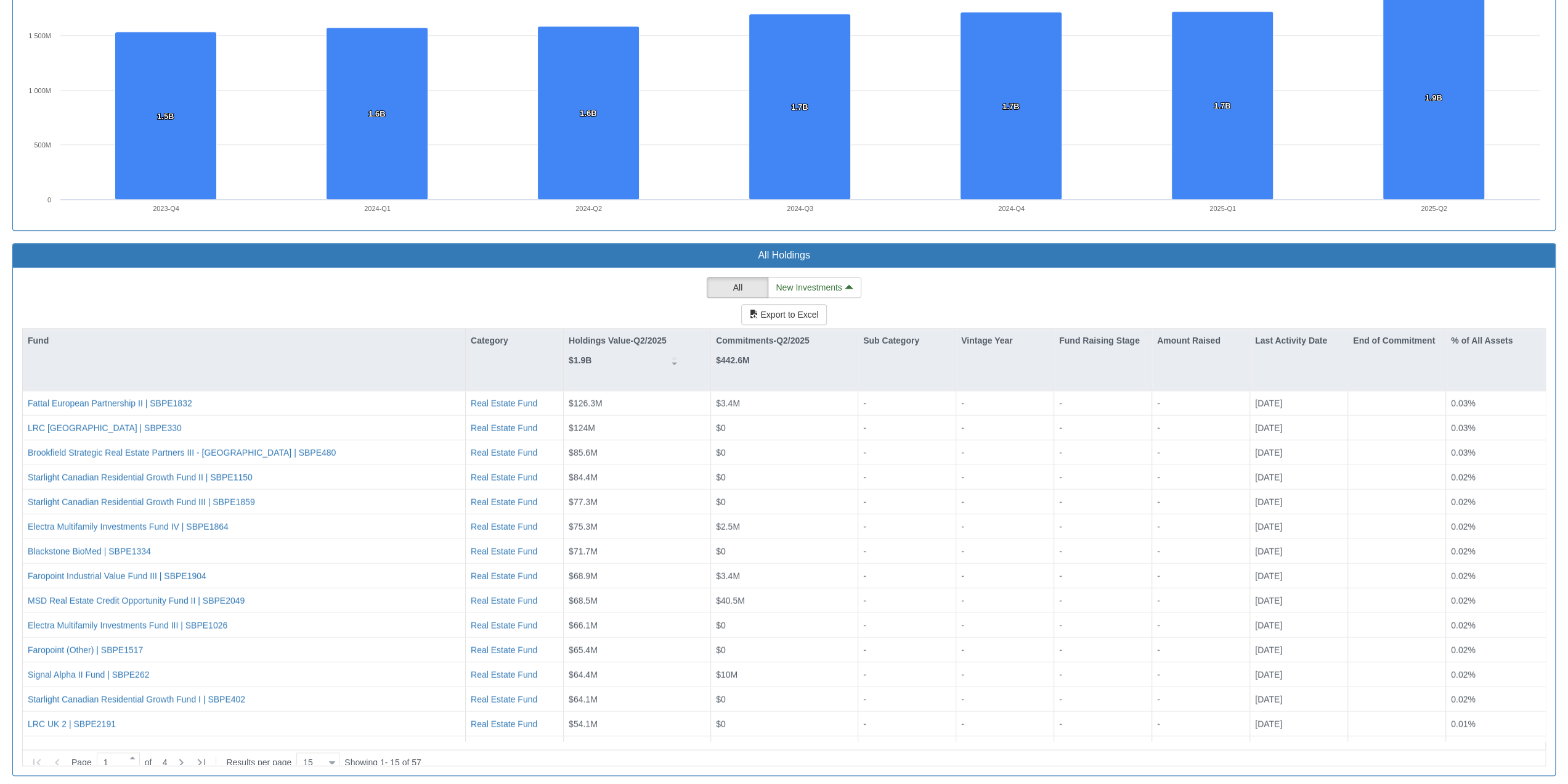
scroll to position [935, 0]
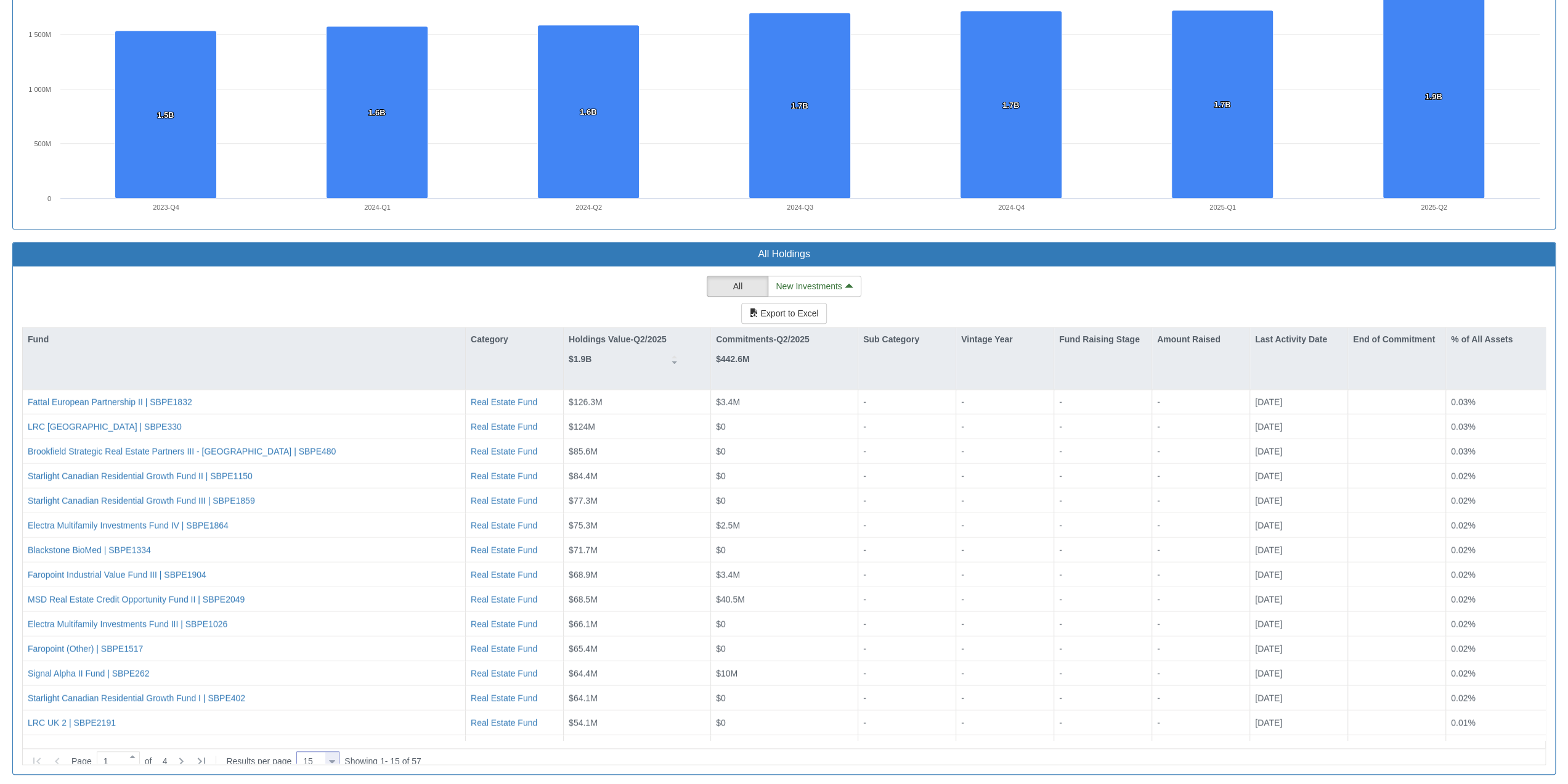
click at [334, 533] on div at bounding box center [332, 761] width 6 height 17
click at [326, 533] on div "100" at bounding box center [319, 729] width 43 height 20
type input "100"
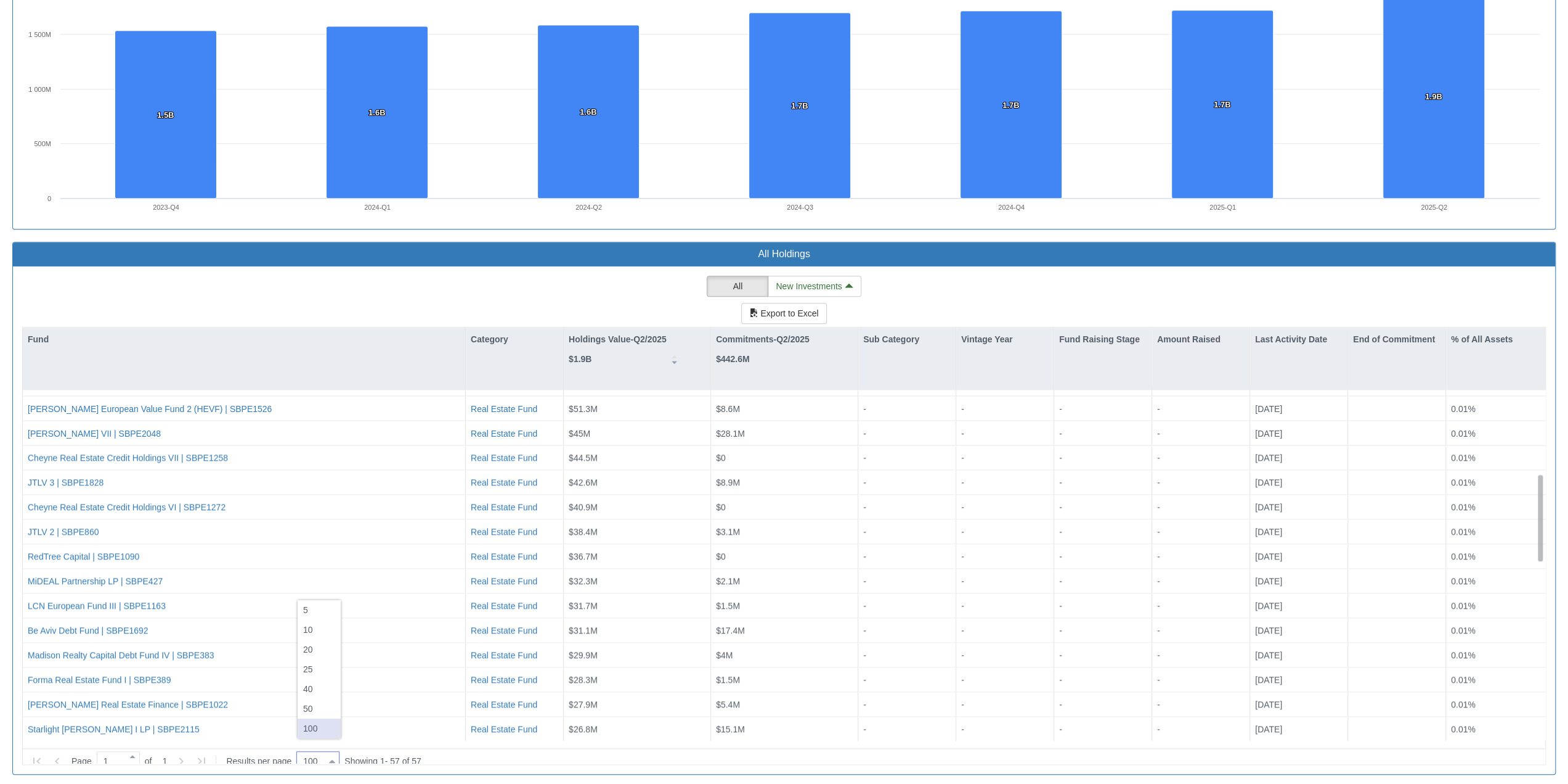
scroll to position [349, 0]
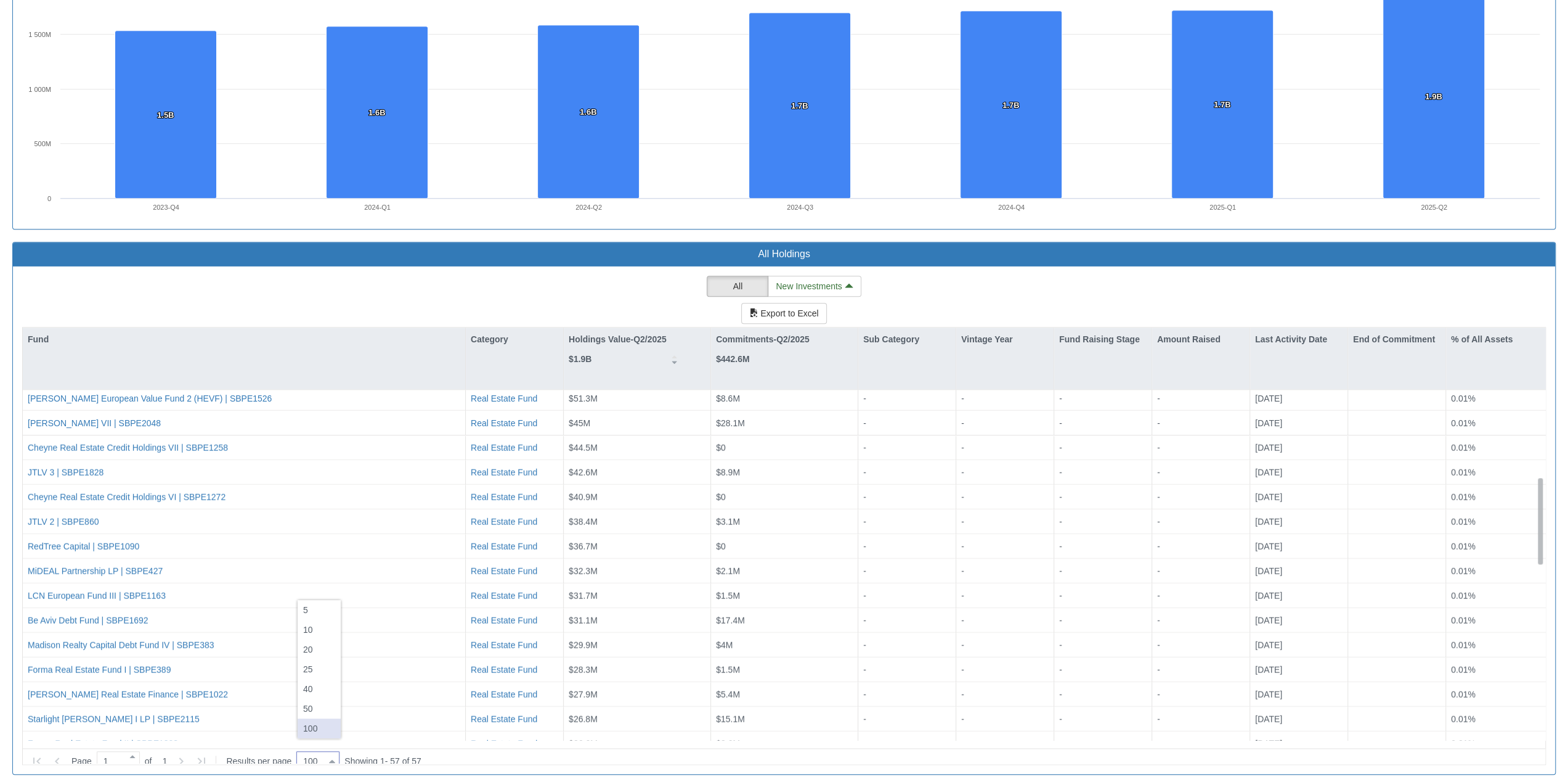
drag, startPoint x: 1540, startPoint y: 437, endPoint x: 1551, endPoint y: 523, distance: 86.7
click at [831, 523] on div "All New Investments Export to Excel Fund Category Holdings Value-Q2/2025 $1.9B …" at bounding box center [784, 520] width 1543 height 507
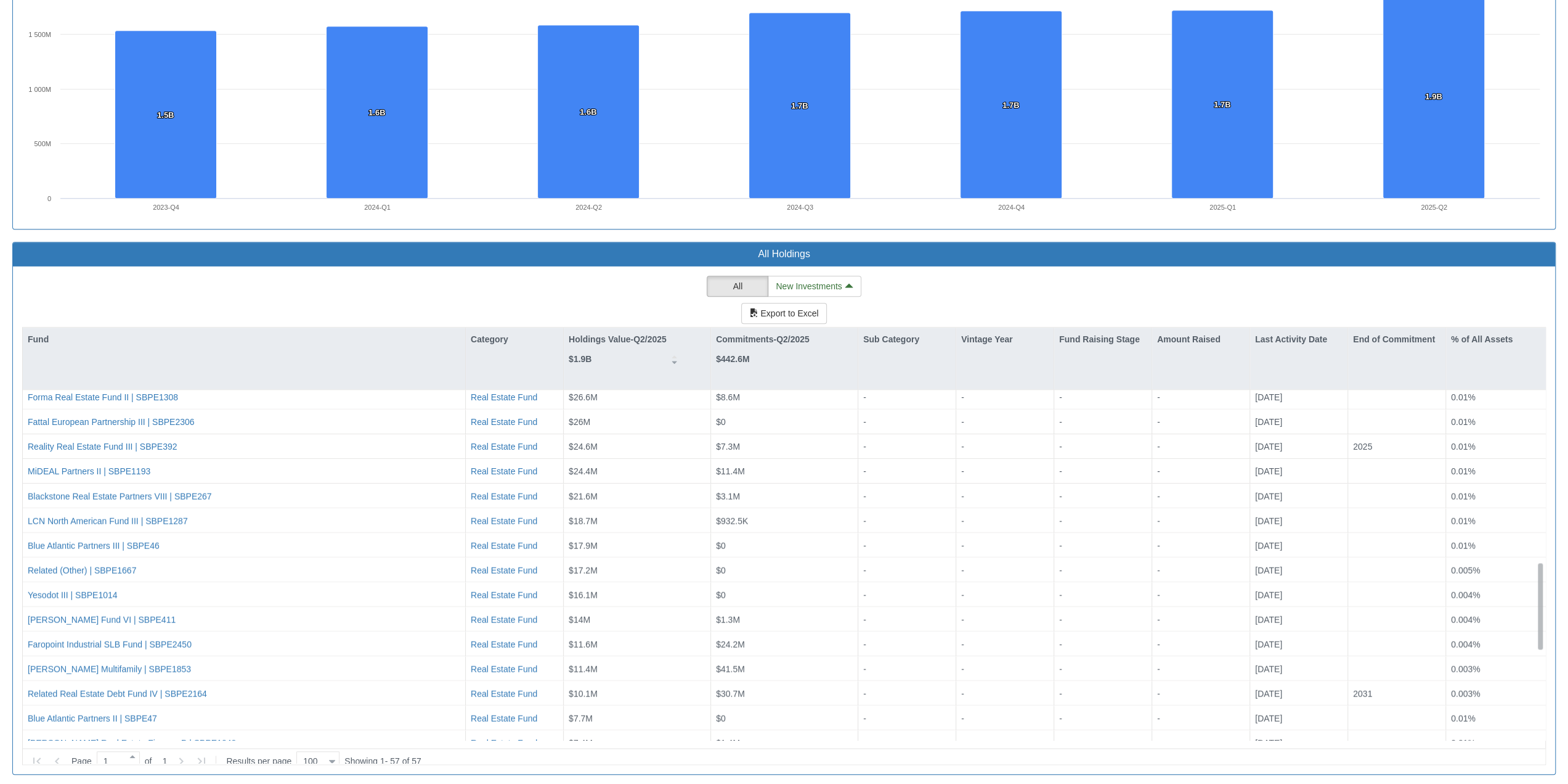
scroll to position [693, 0]
drag, startPoint x: 1542, startPoint y: 501, endPoint x: 1572, endPoint y: 586, distance: 90.1
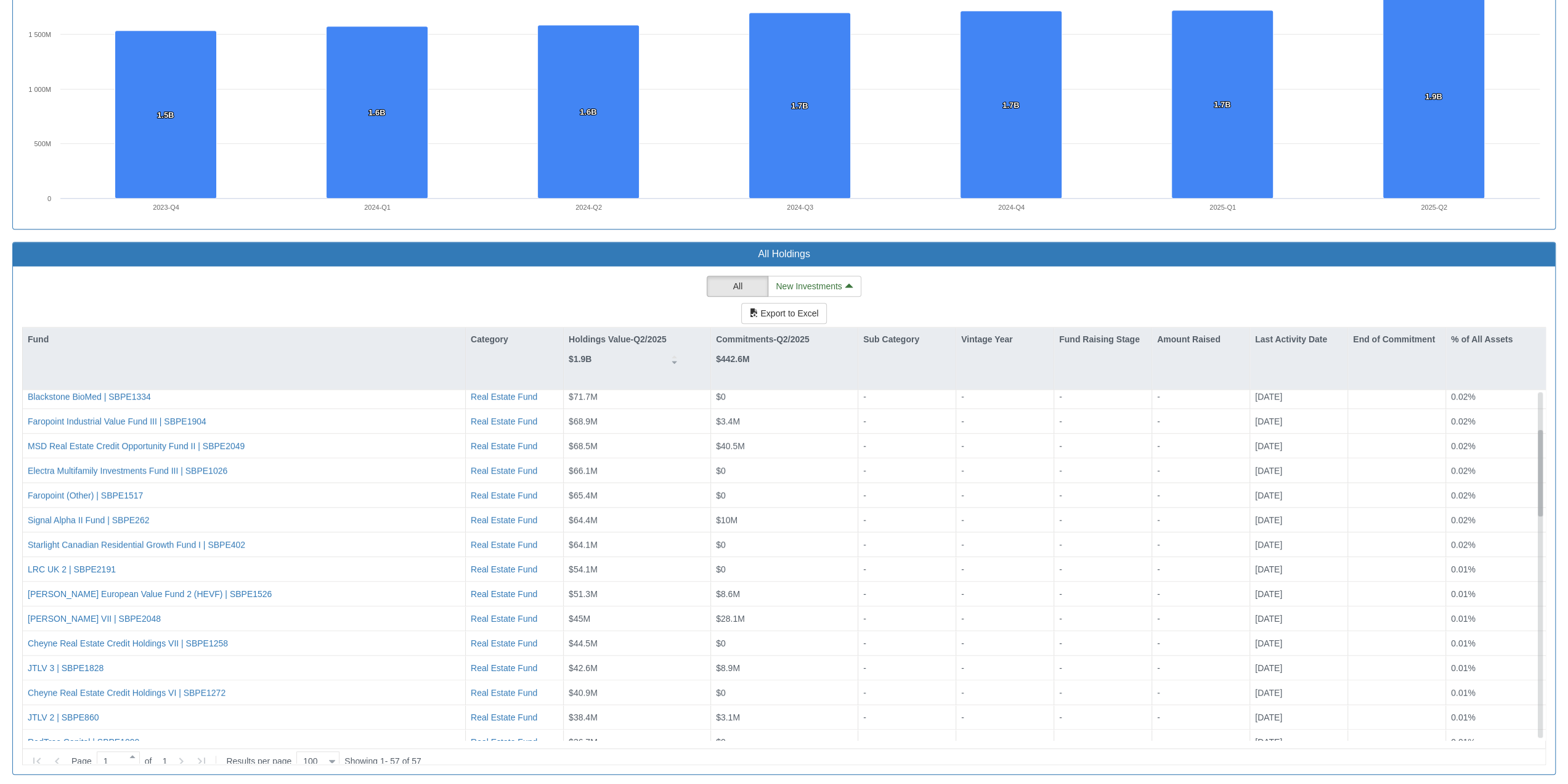
scroll to position [173, 0]
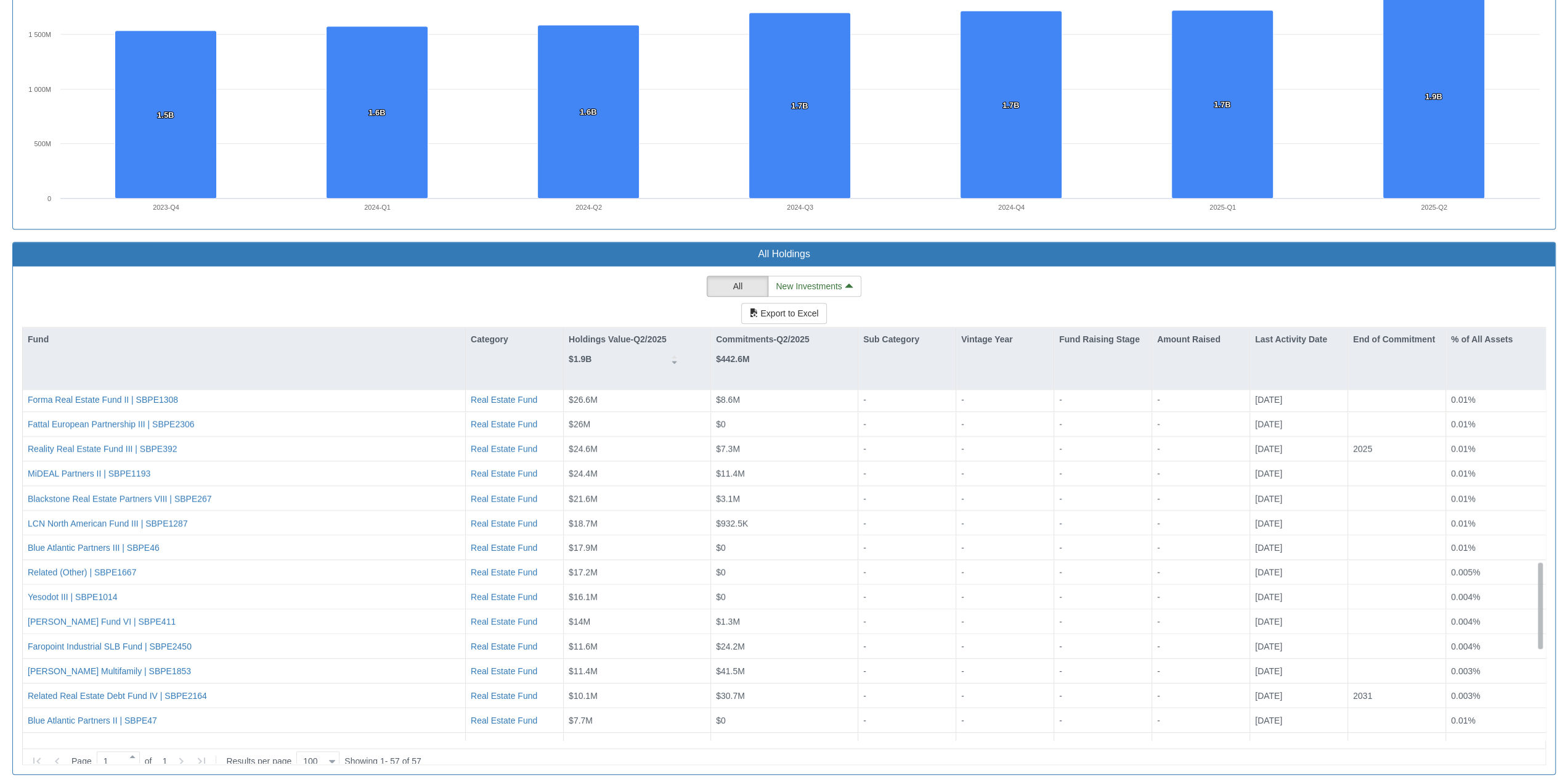
drag, startPoint x: 1540, startPoint y: 456, endPoint x: 1577, endPoint y: 615, distance: 163.2
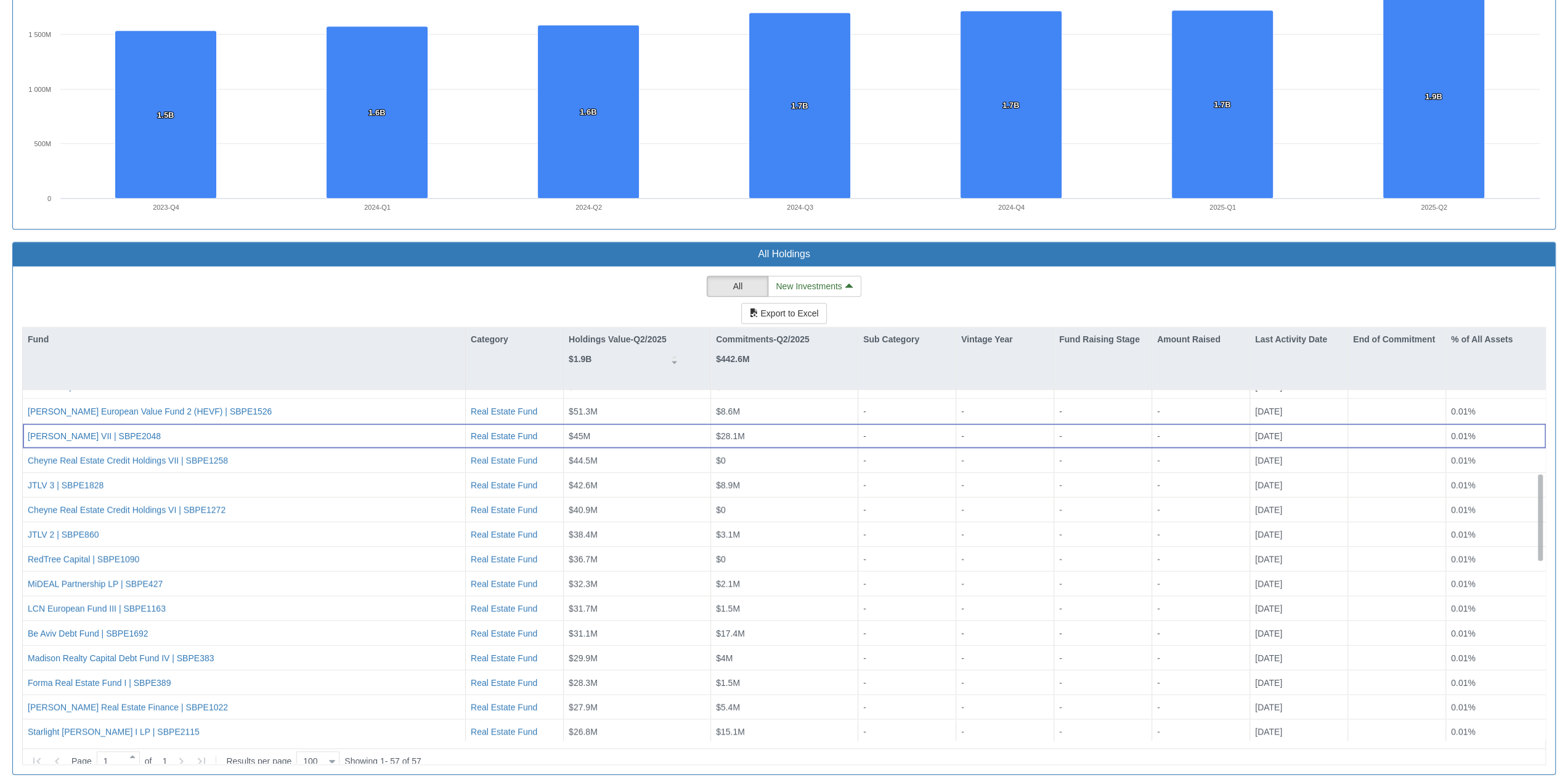
scroll to position [346, 0]
drag, startPoint x: 1541, startPoint y: 459, endPoint x: 1553, endPoint y: 534, distance: 76.0
click at [831, 533] on div "All New Investments Export to Excel Fund Category Holdings Value-Q2/2025 $1.9B …" at bounding box center [784, 520] width 1543 height 507
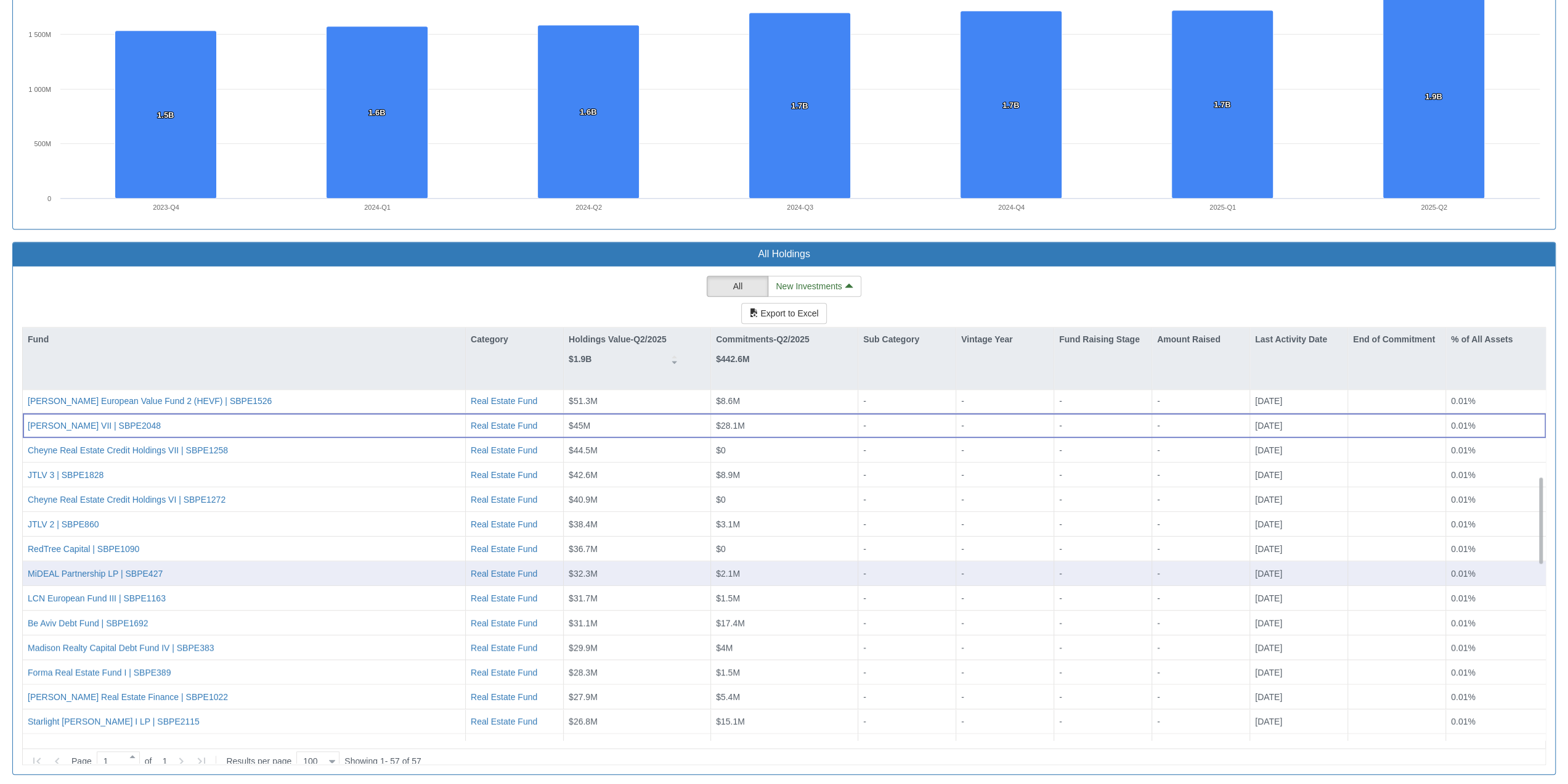
click at [645, 533] on div "$32.3M" at bounding box center [637, 573] width 137 height 13
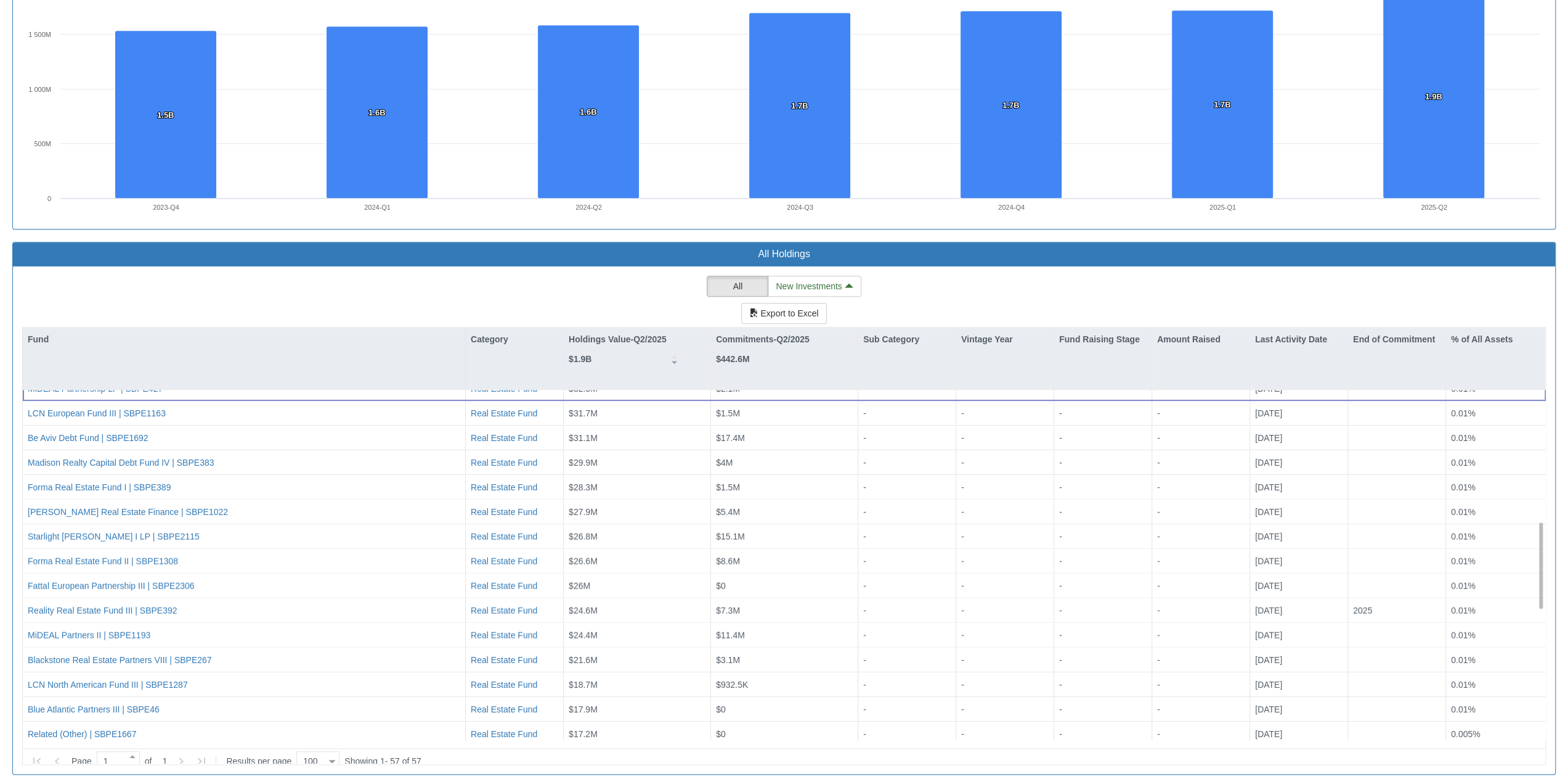
scroll to position [532, 0]
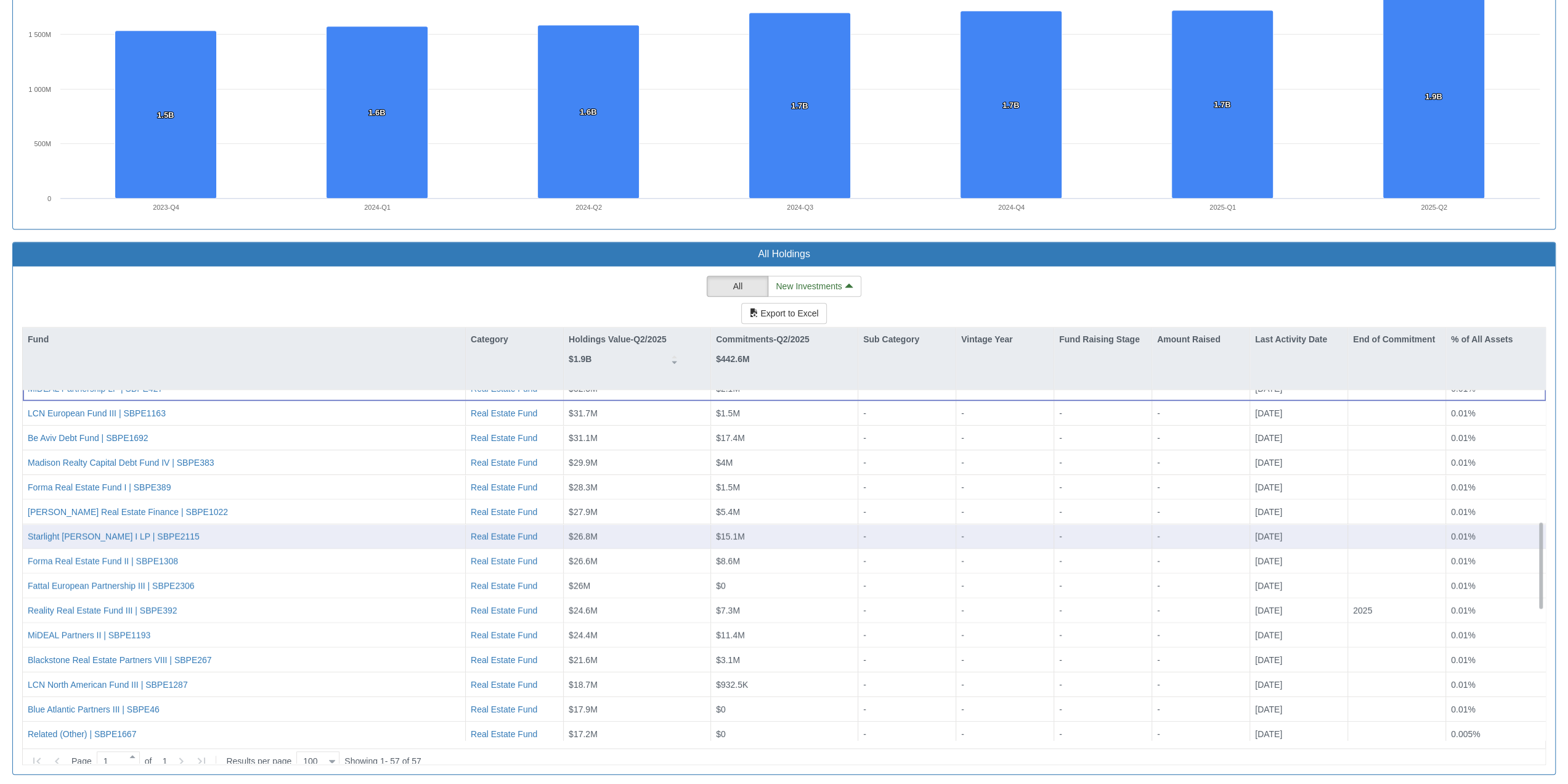
click at [245, 530] on div "Starlight [PERSON_NAME] I LP | SBPE2115" at bounding box center [244, 536] width 433 height 13
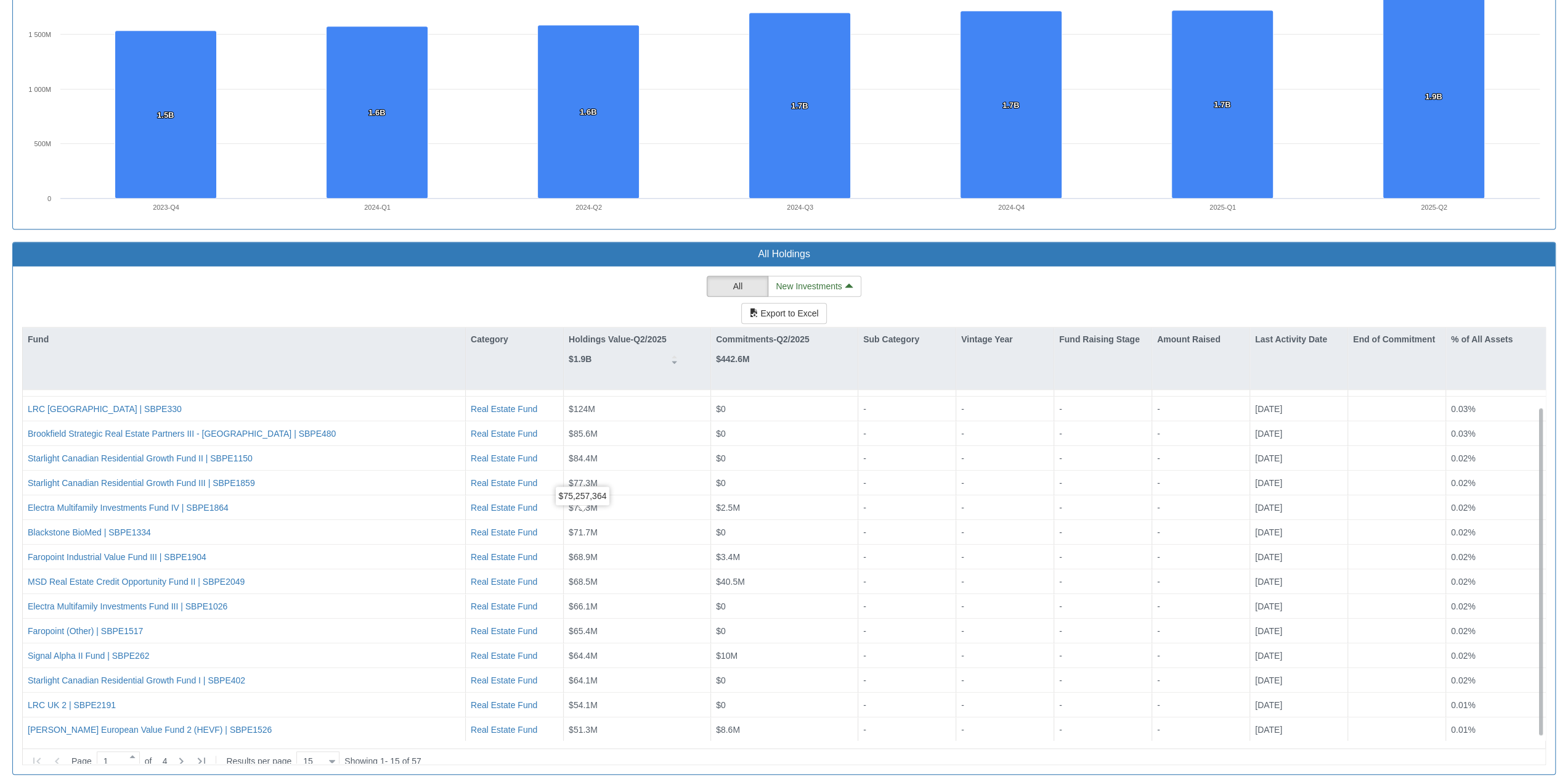
scroll to position [20, 0]
click at [330, 533] on div at bounding box center [332, 761] width 6 height 17
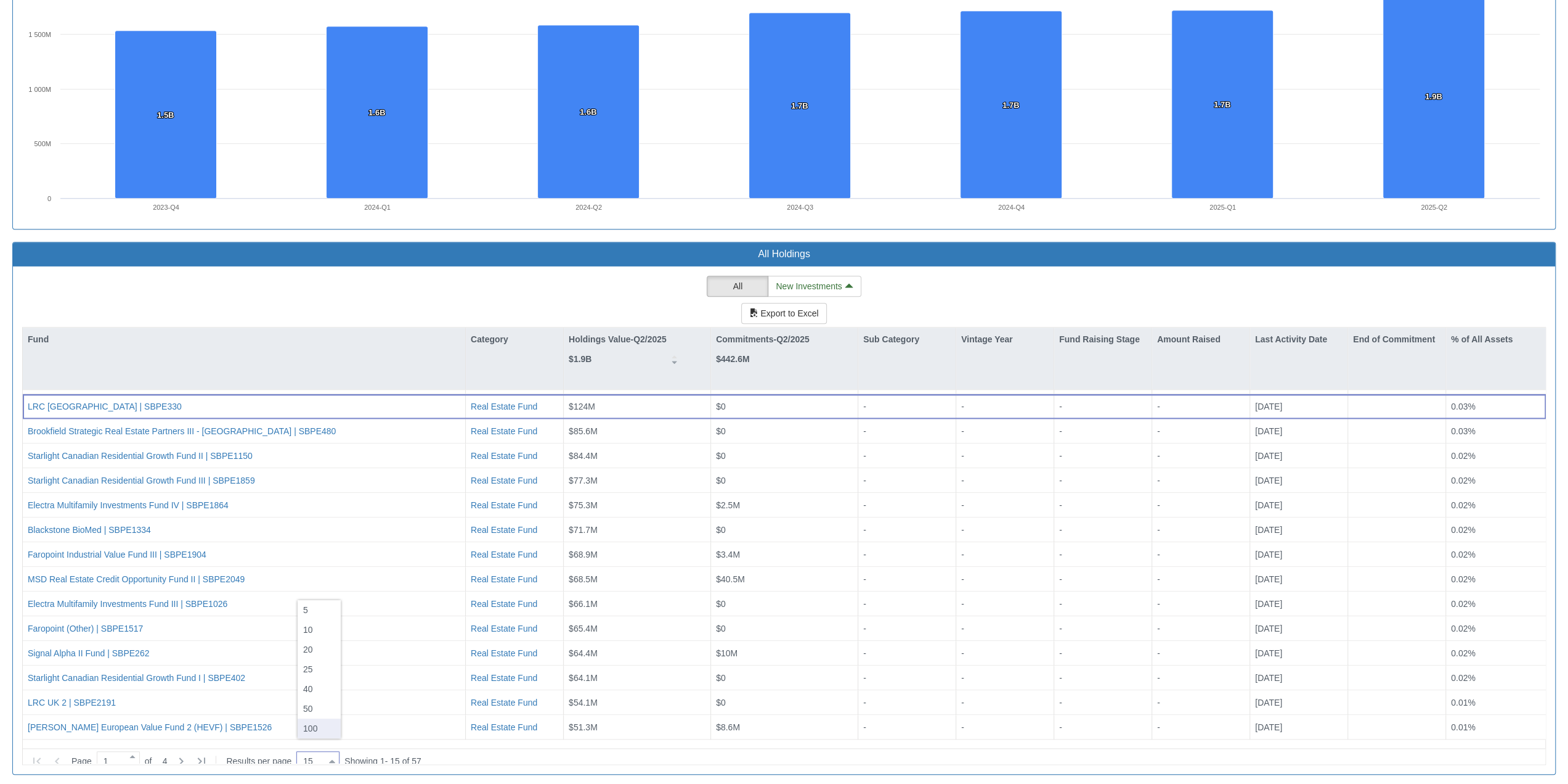
click at [307, 533] on div "100" at bounding box center [319, 729] width 43 height 20
type input "100"
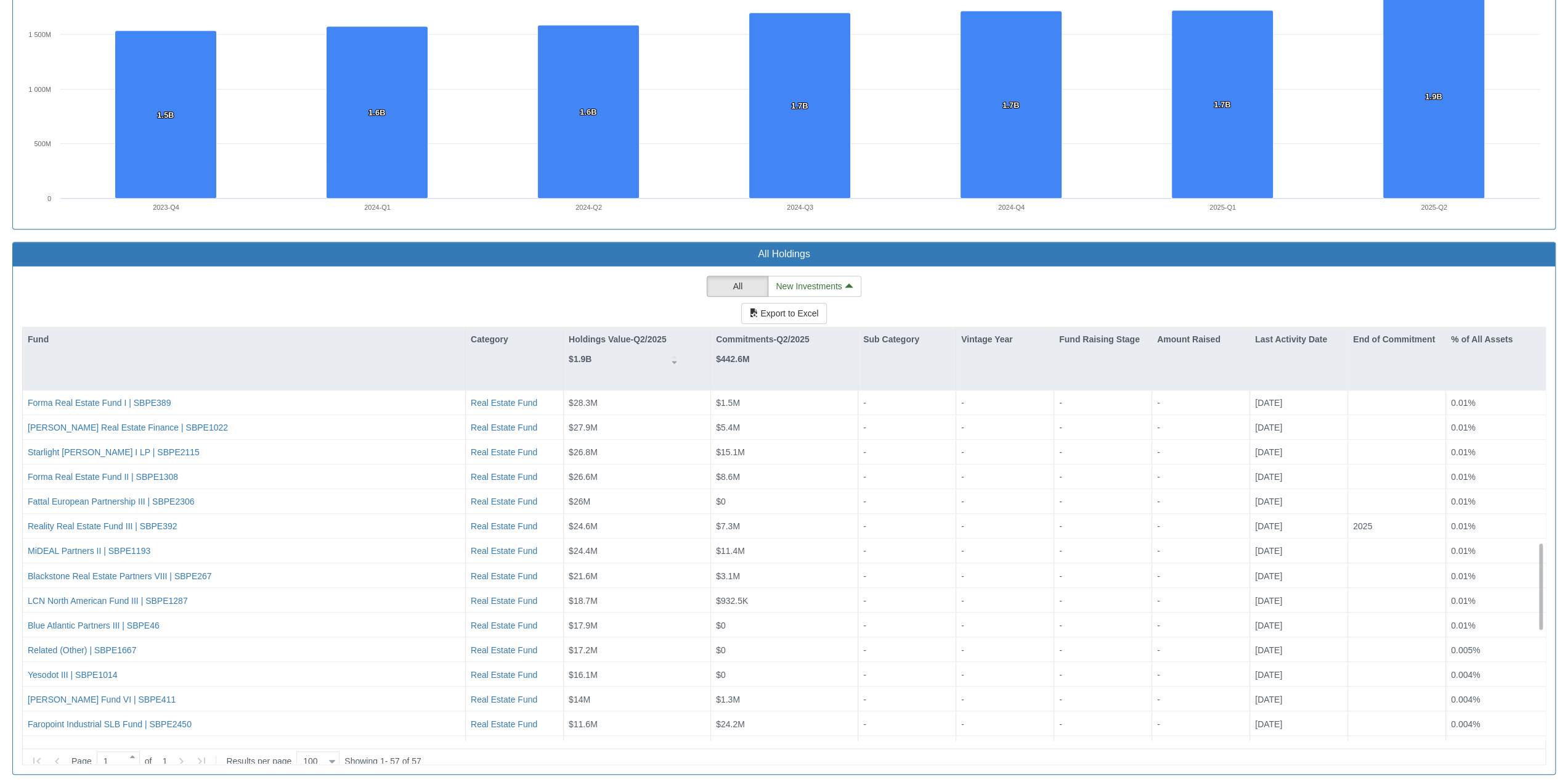
scroll to position [678, 0]
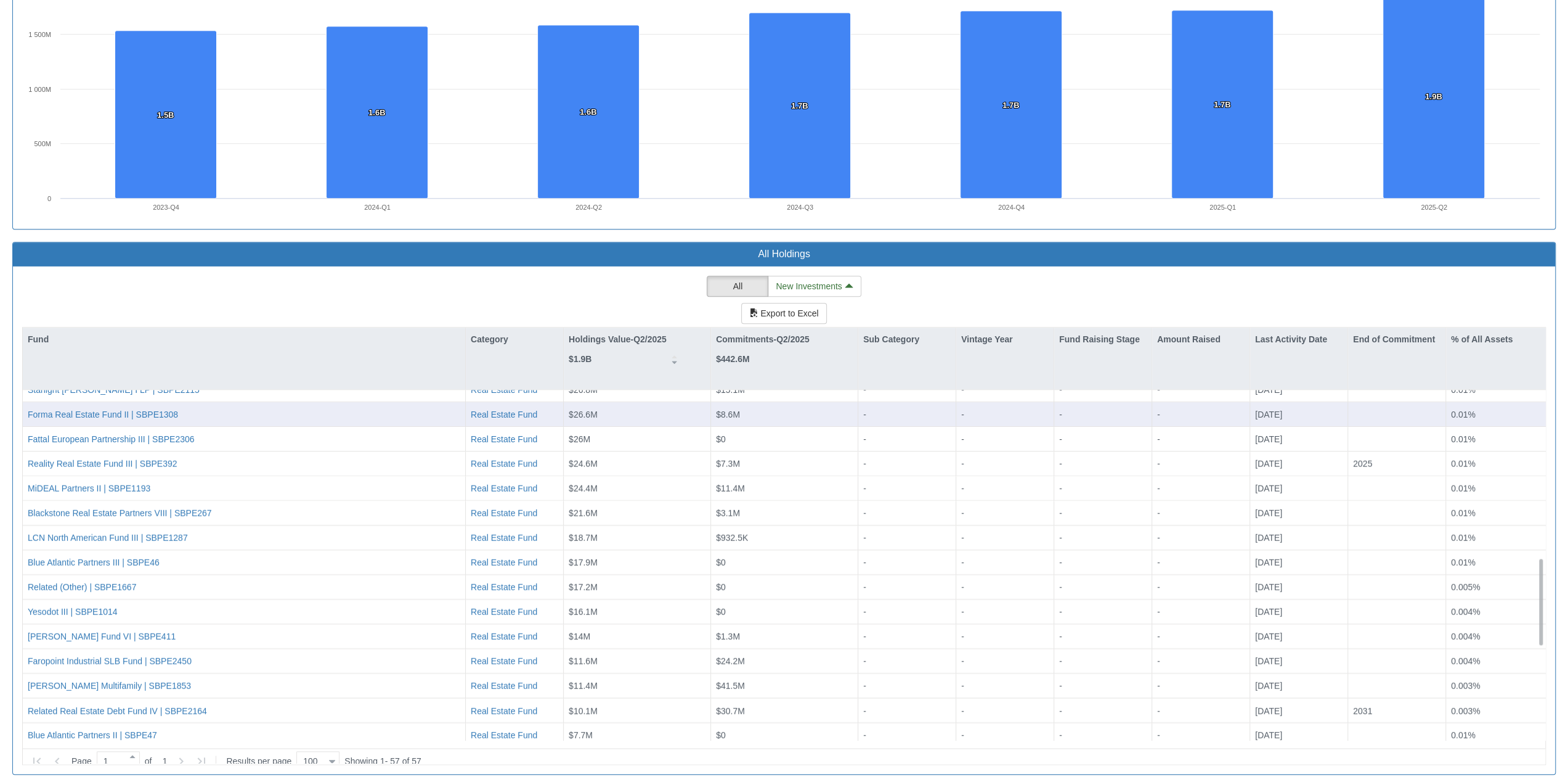
click at [232, 407] on div "Forma Real Estate Fund II | SBPE1308" at bounding box center [244, 413] width 433 height 13
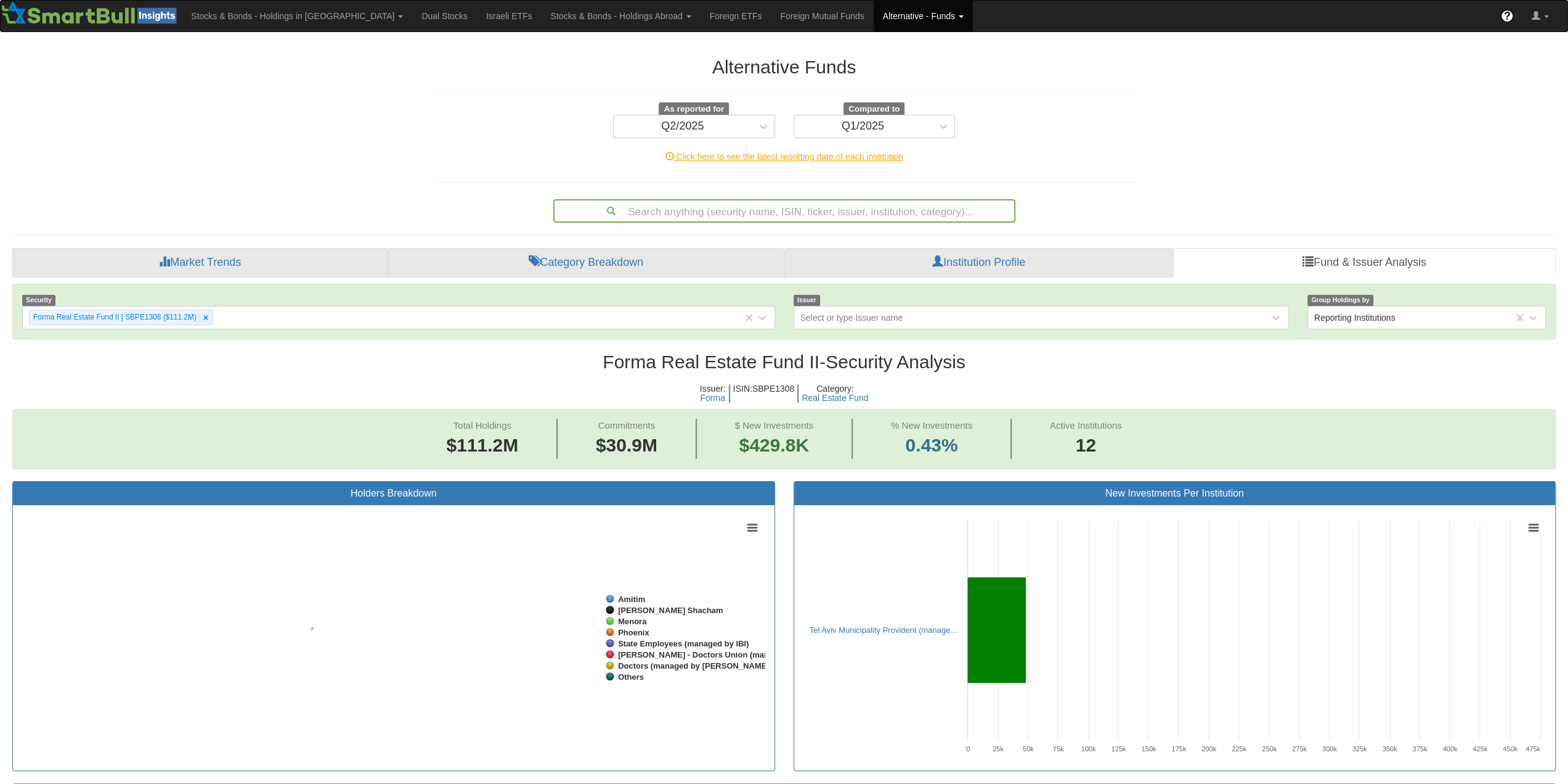
scroll to position [25, 1521]
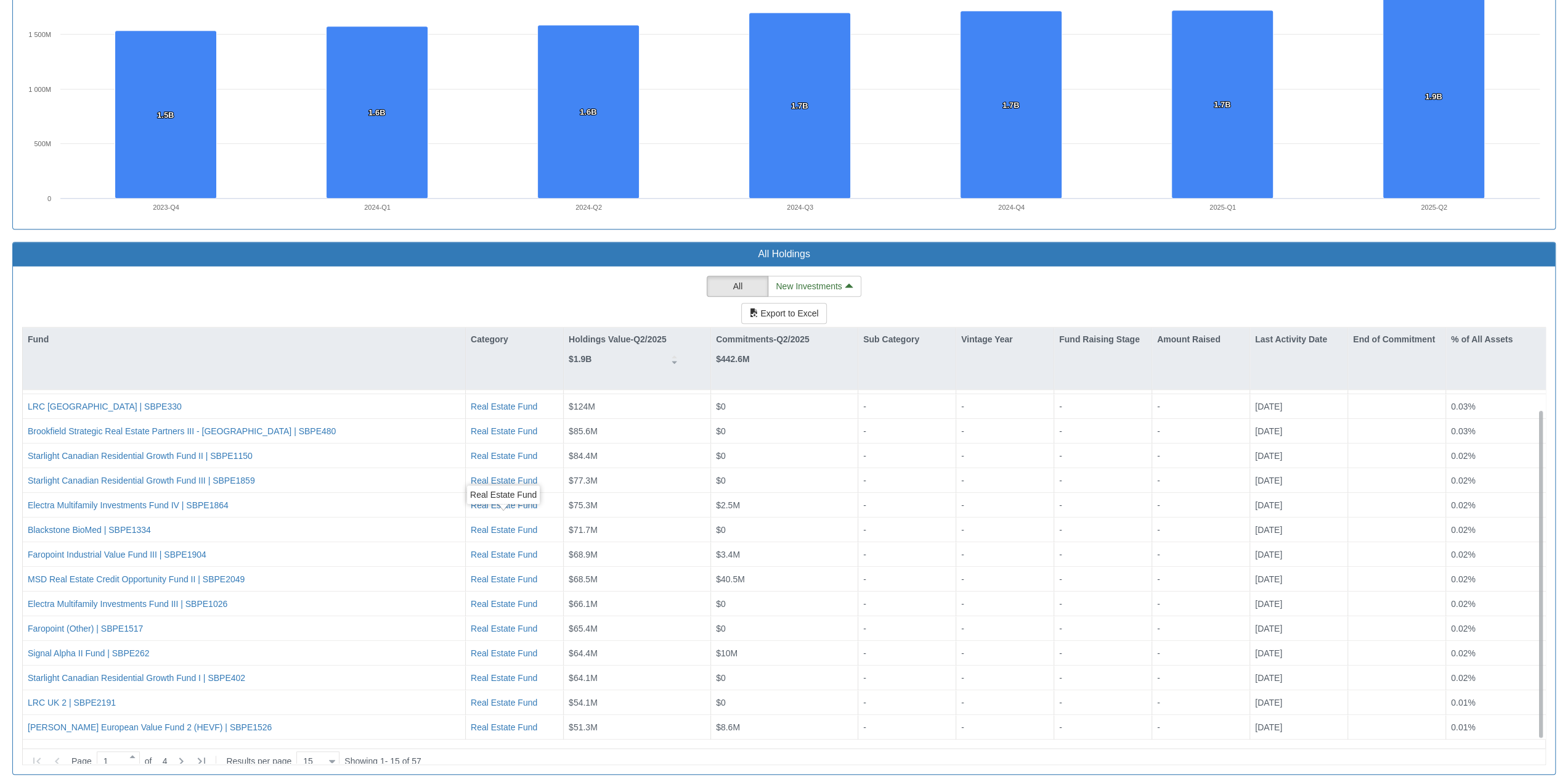
scroll to position [20, 0]
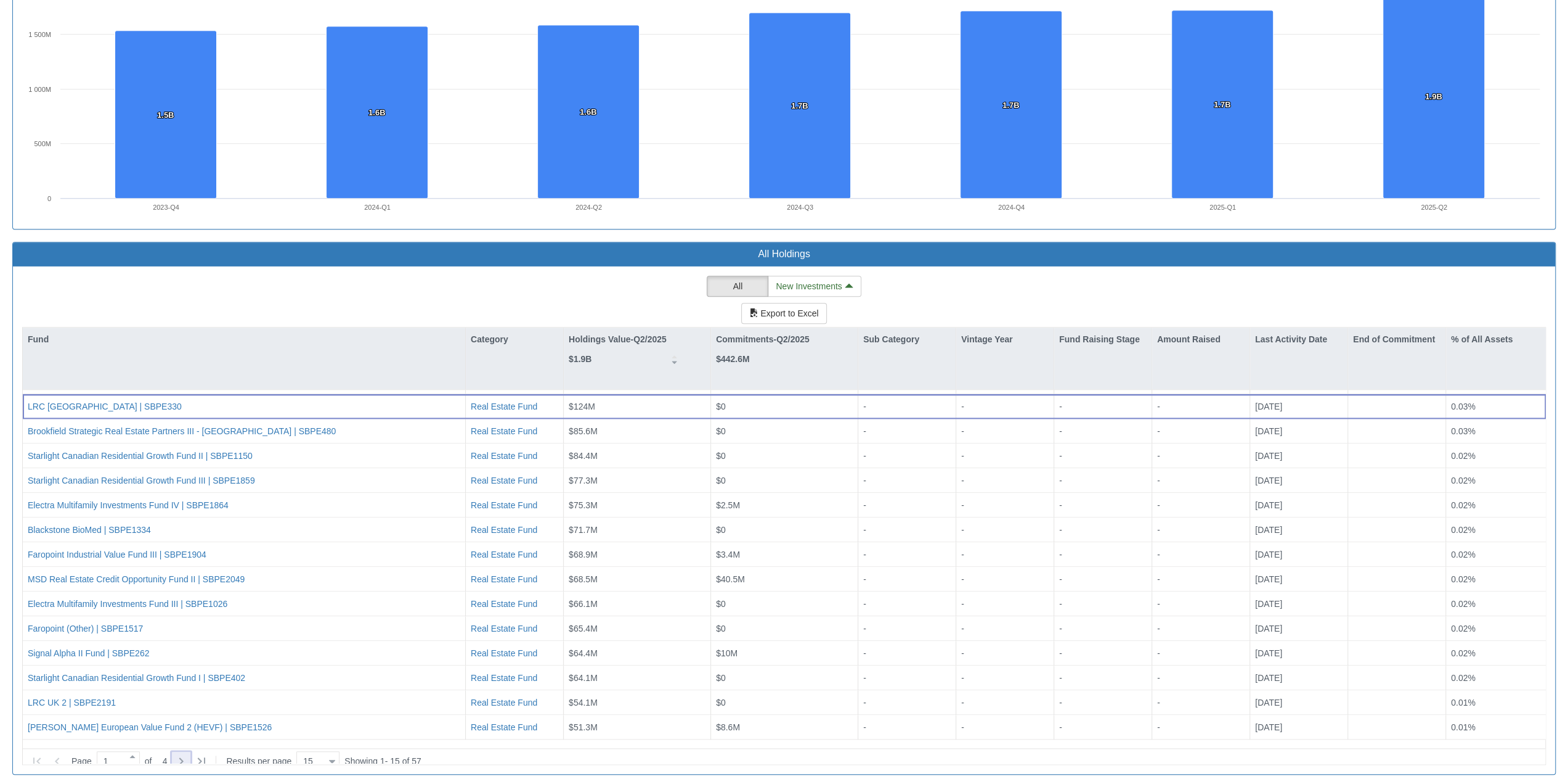
click at [182, 533] on icon at bounding box center [181, 761] width 4 height 7
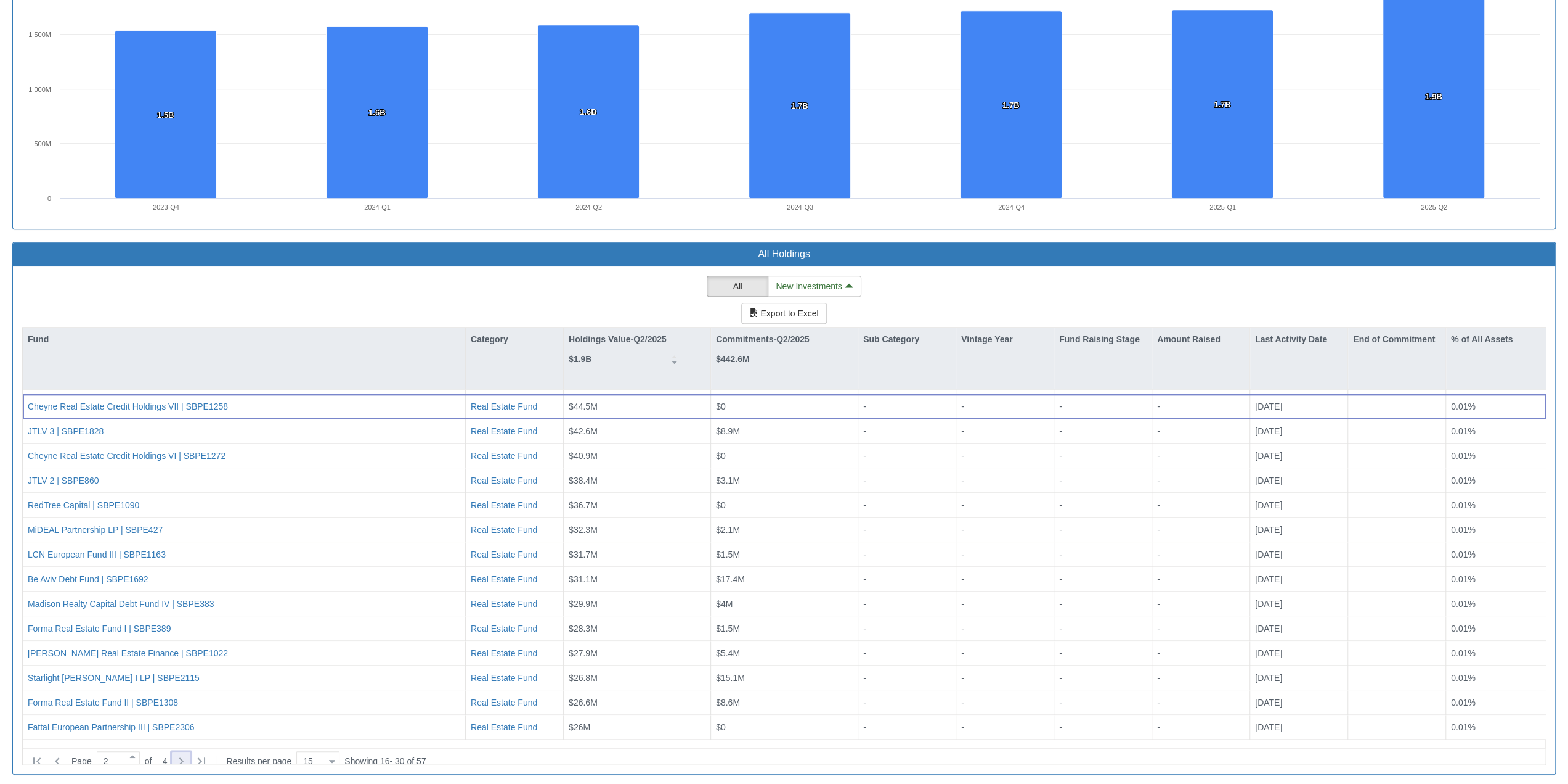
click at [181, 533] on icon at bounding box center [181, 761] width 15 height 15
type input "3"
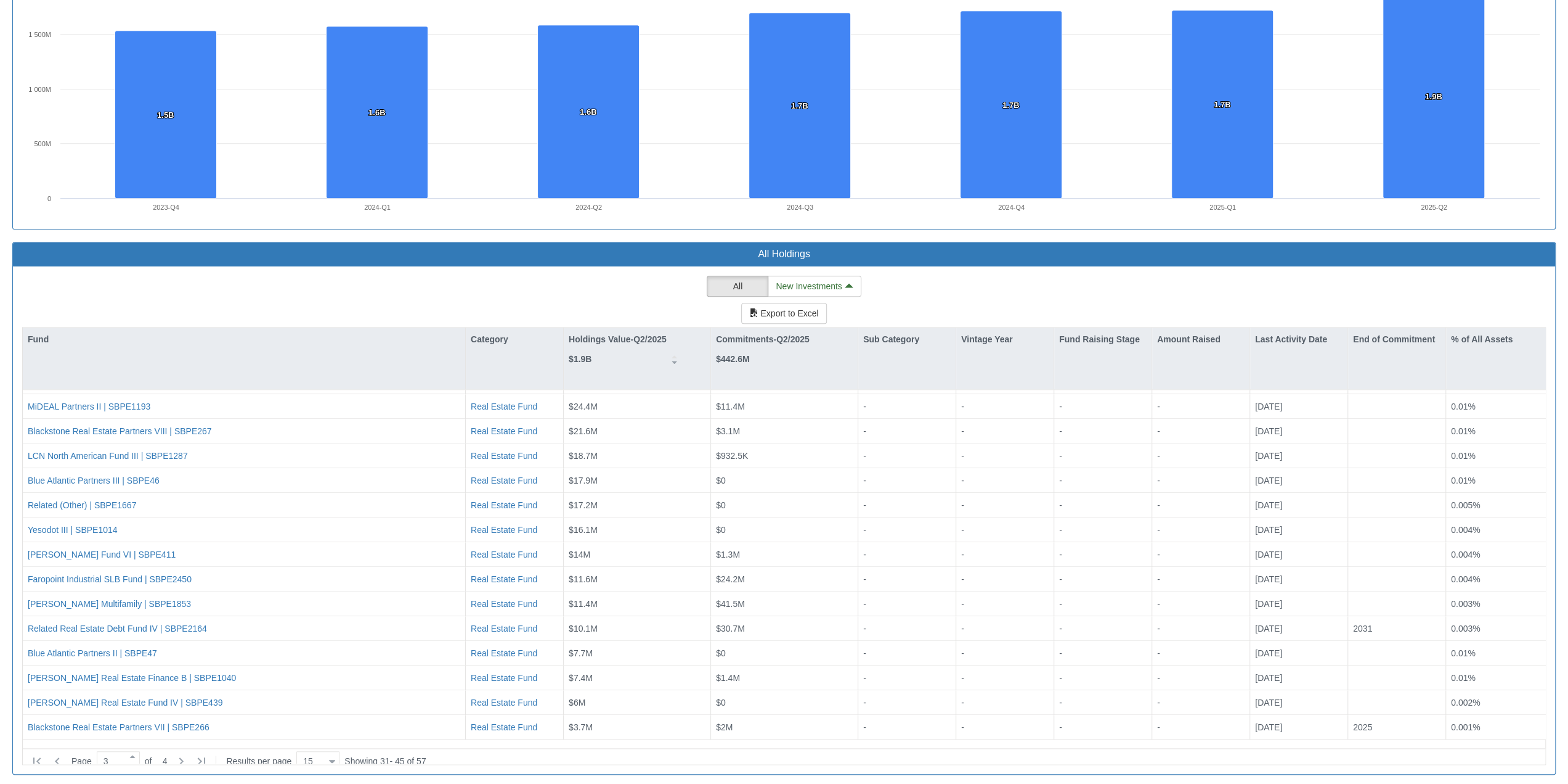
click at [652, 251] on h3 "All Holdings" at bounding box center [784, 254] width 1524 height 11
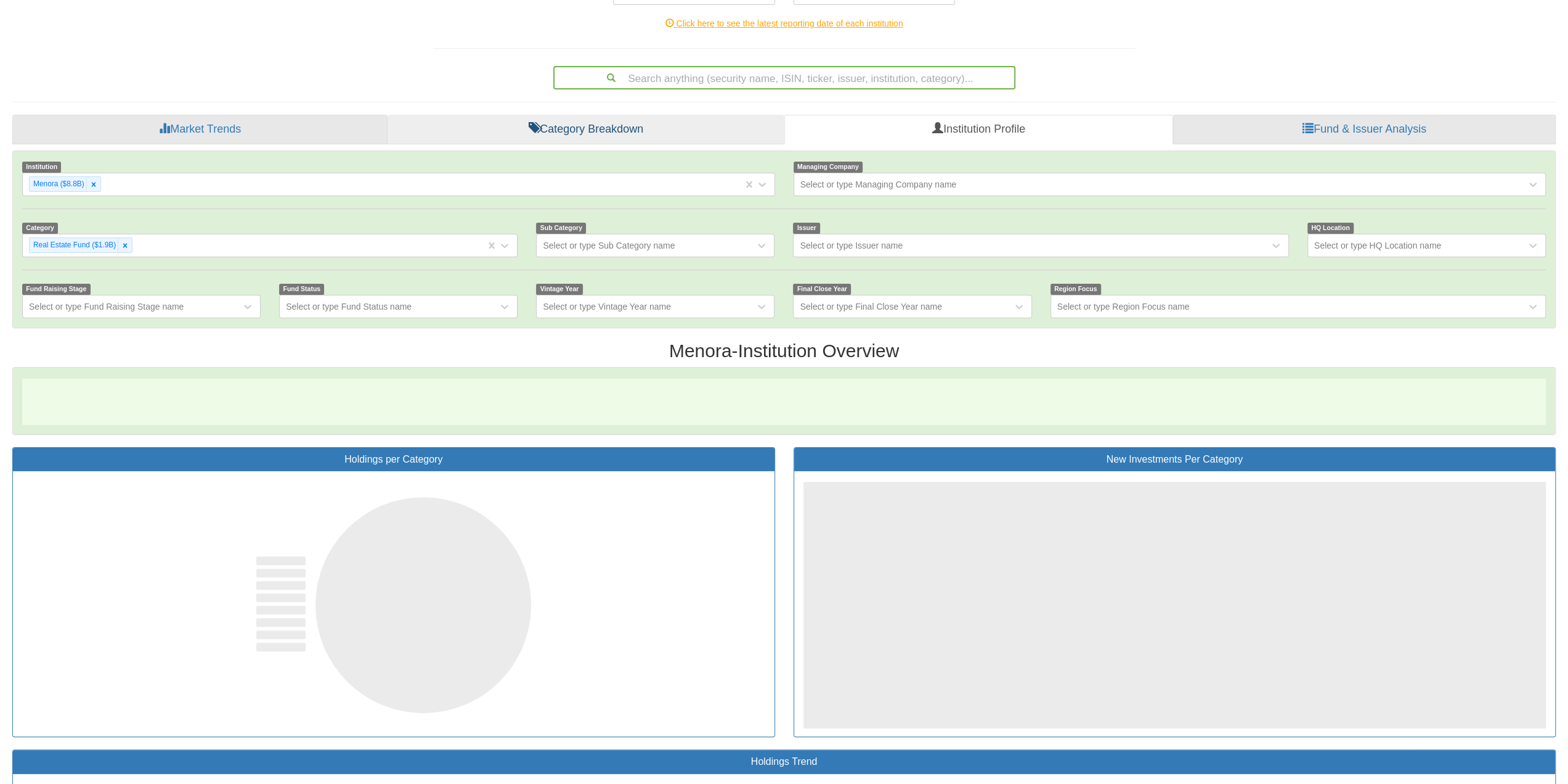
scroll to position [0, 0]
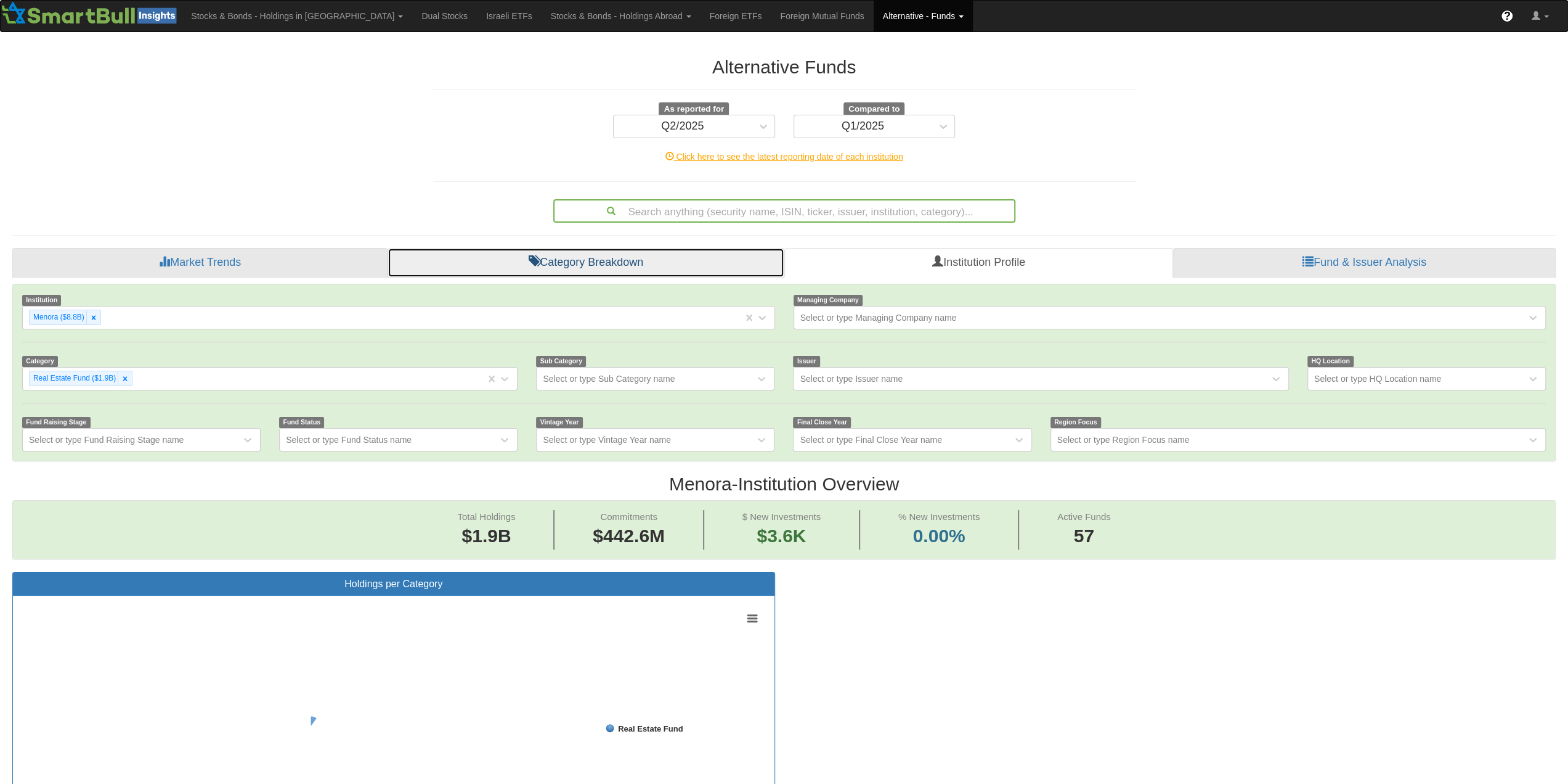
scroll to position [25, 1521]
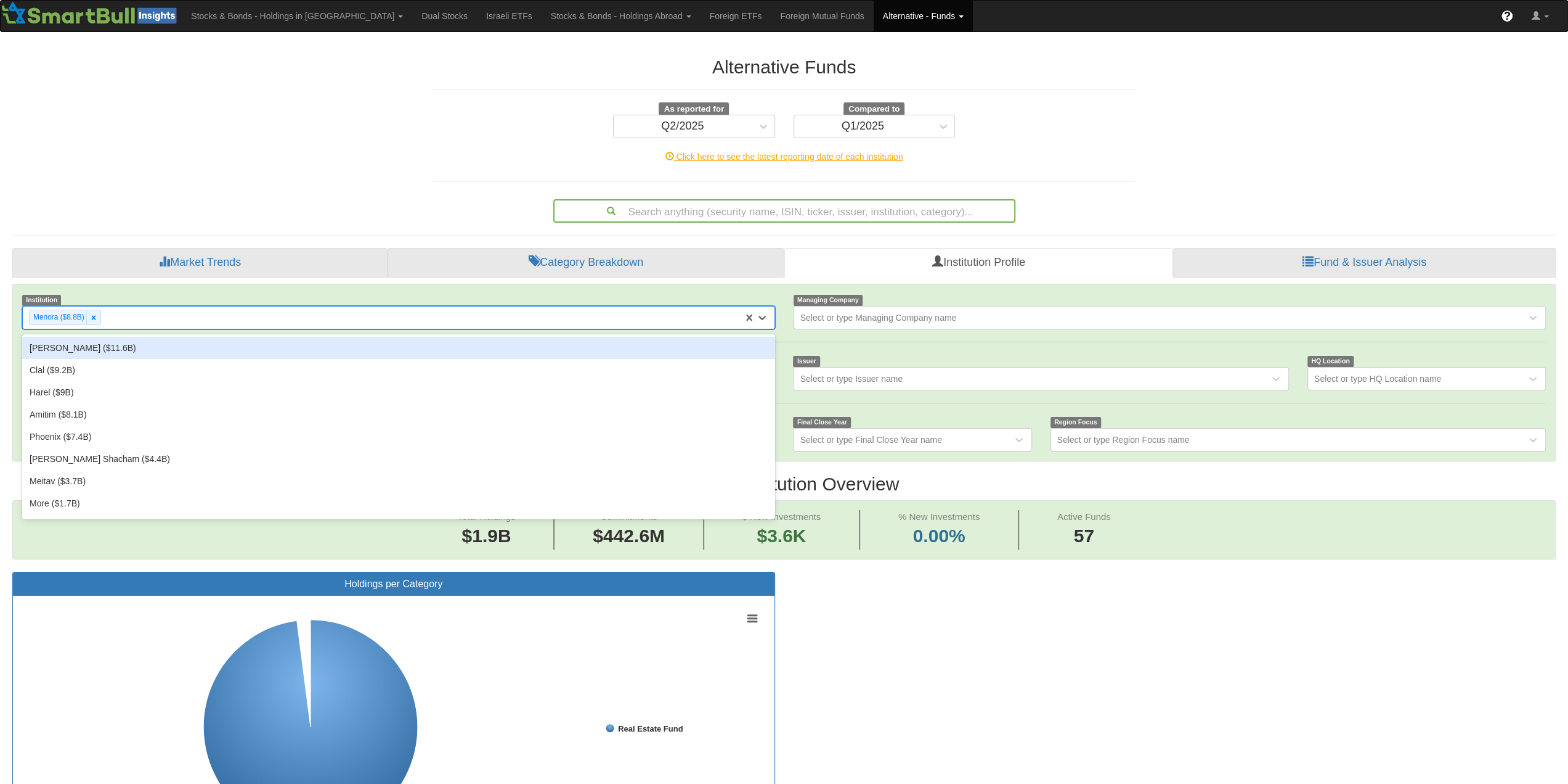
drag, startPoint x: 586, startPoint y: 311, endPoint x: 581, endPoint y: 304, distance: 8.6
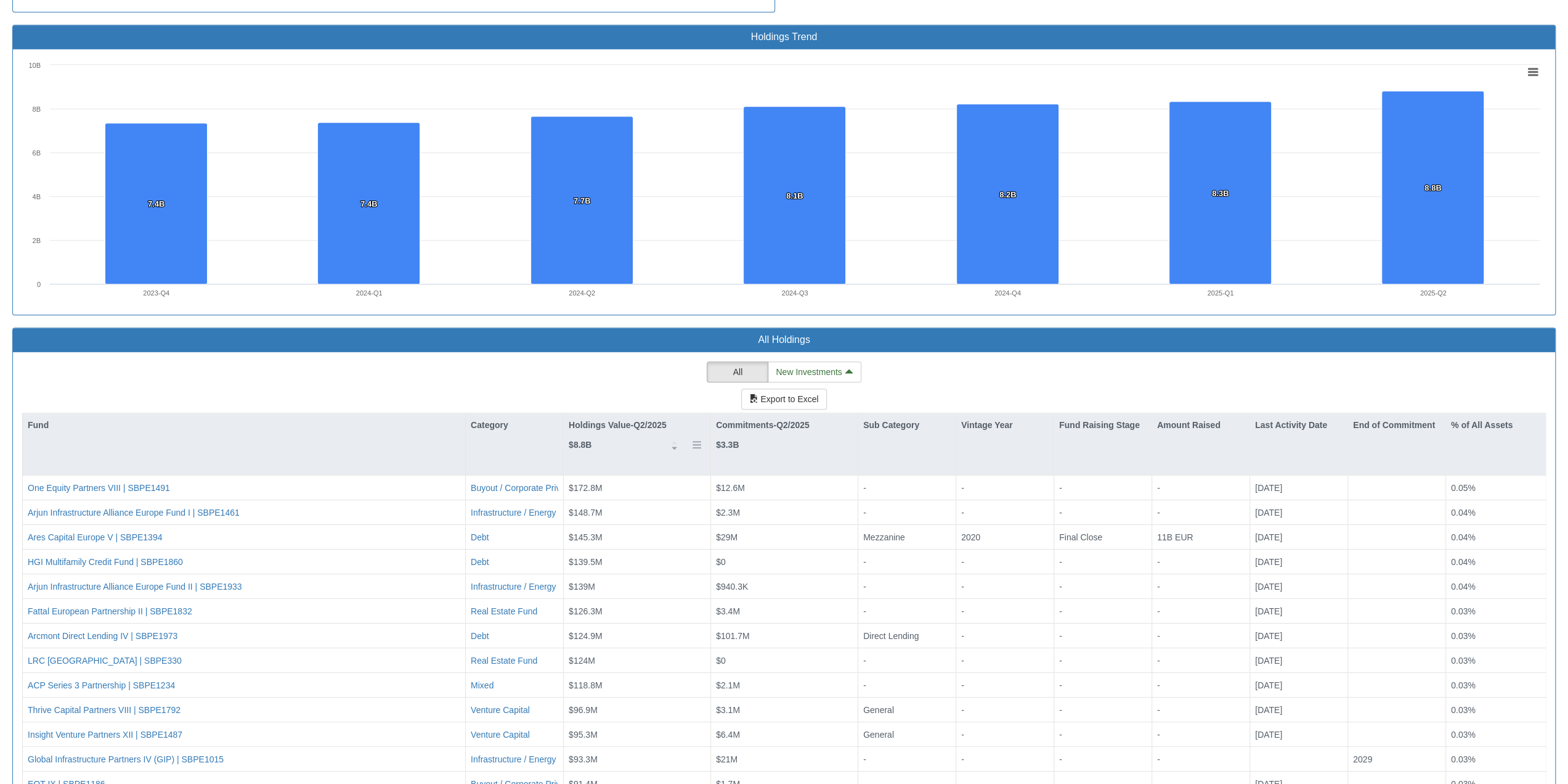
scroll to position [864, 0]
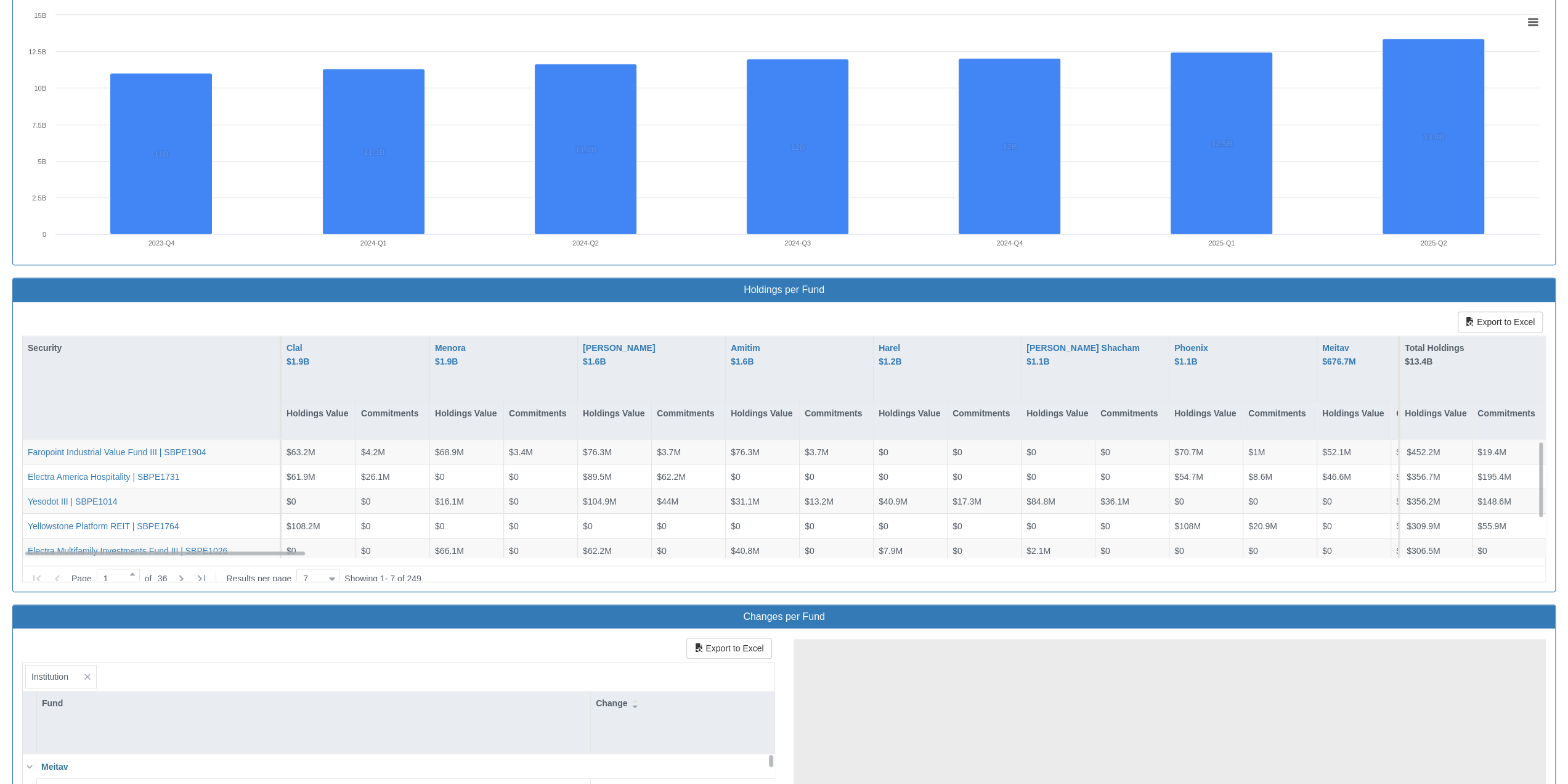
scroll to position [25, 1521]
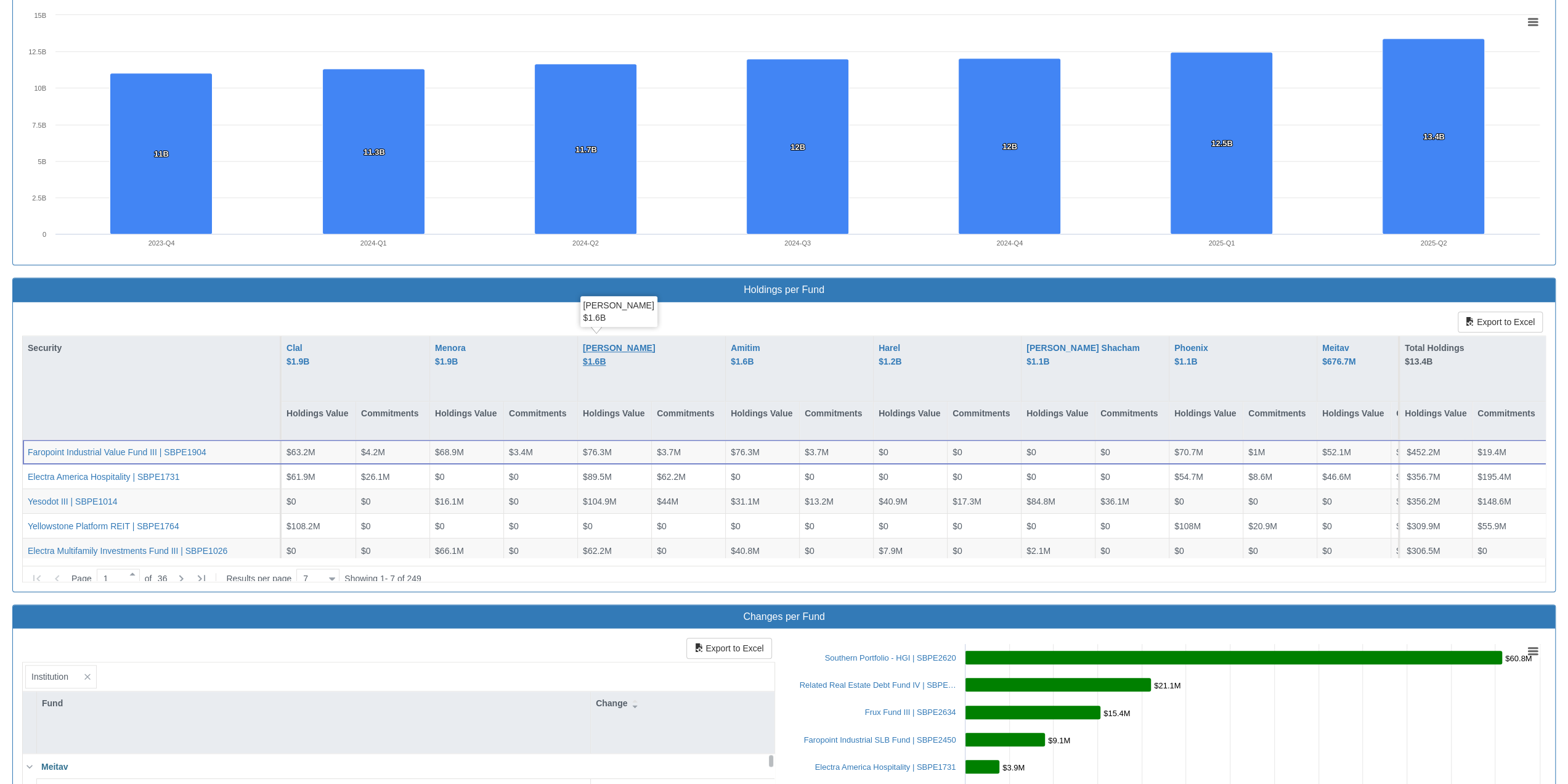
click at [600, 344] on div "[PERSON_NAME] $1.6B" at bounding box center [619, 354] width 72 height 28
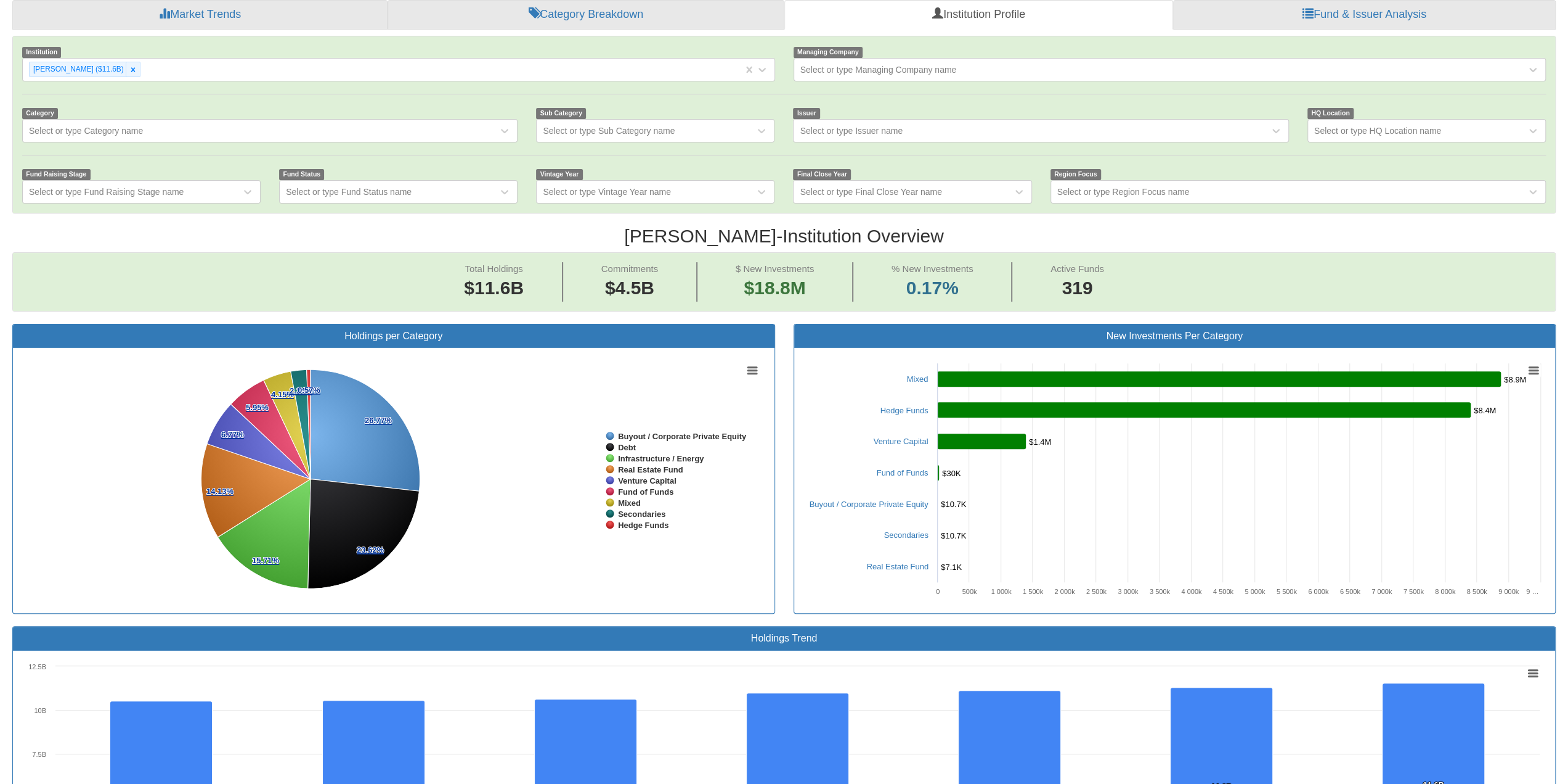
scroll to position [247, 0]
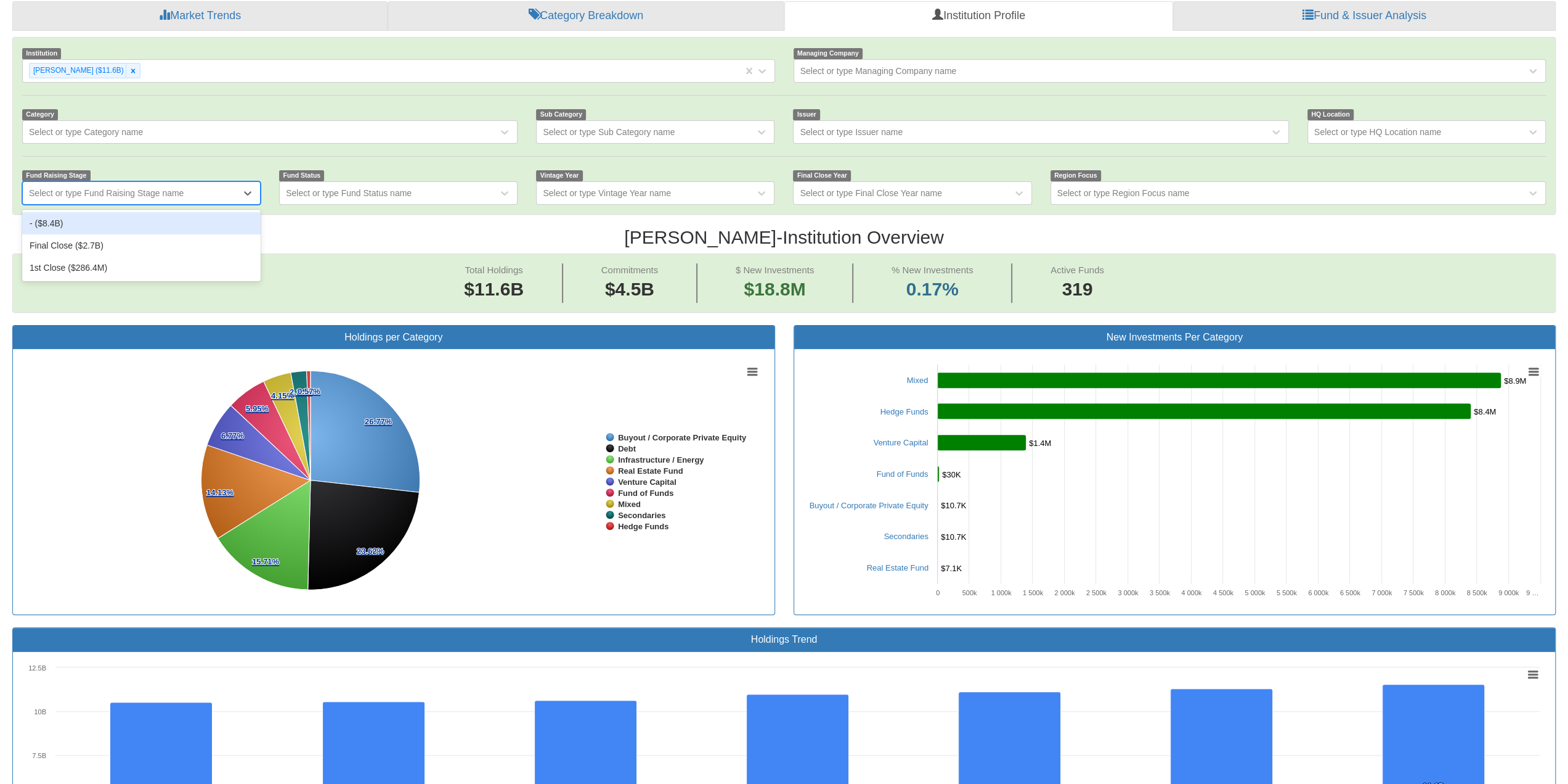
click at [192, 183] on div "Select or type Fund Raising Stage name" at bounding box center [131, 193] width 218 height 20
click at [151, 116] on div "Category Select or type Category name" at bounding box center [269, 126] width 514 height 36
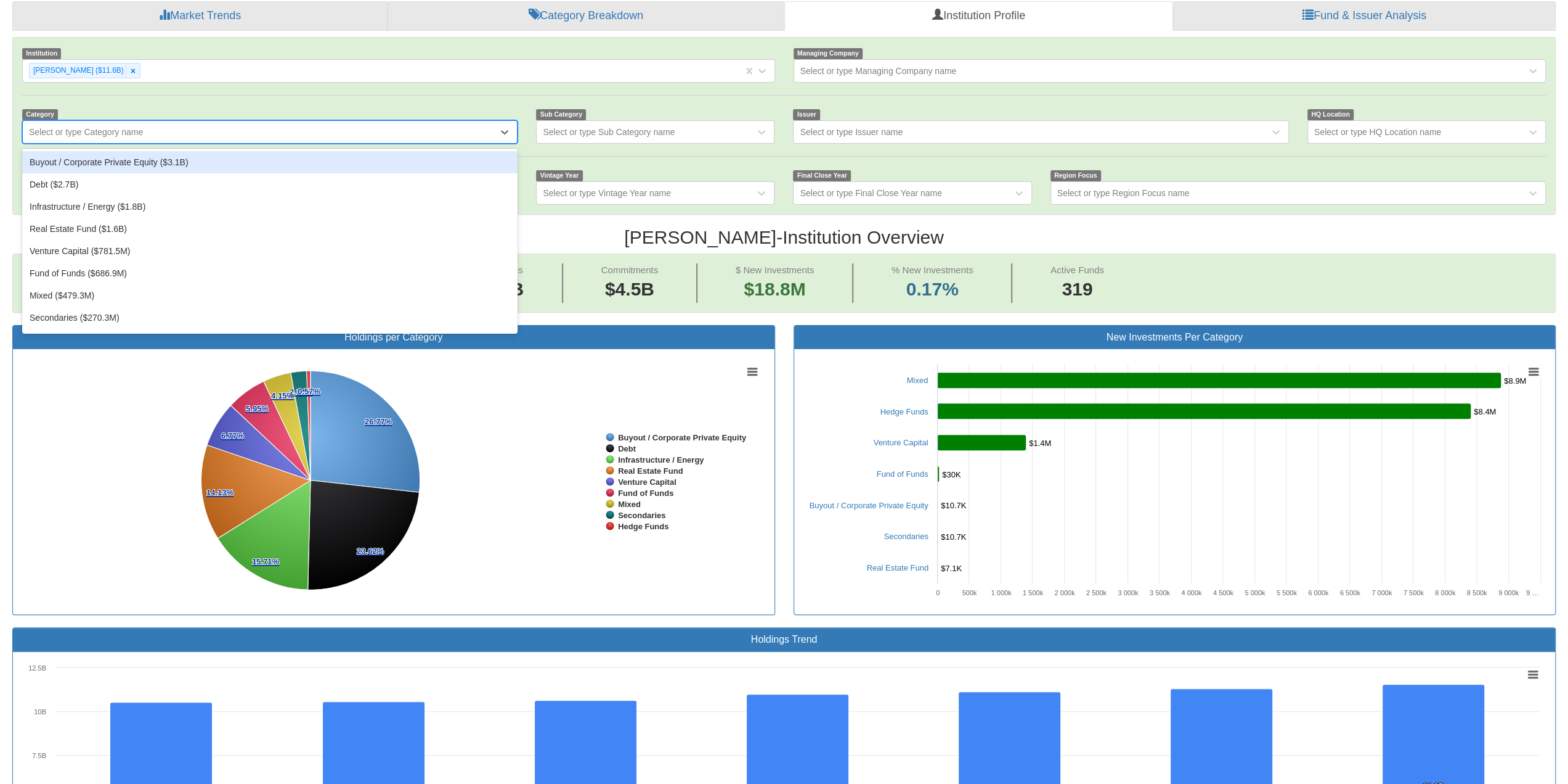
click at [158, 128] on div "Select or type Category name" at bounding box center [259, 132] width 475 height 20
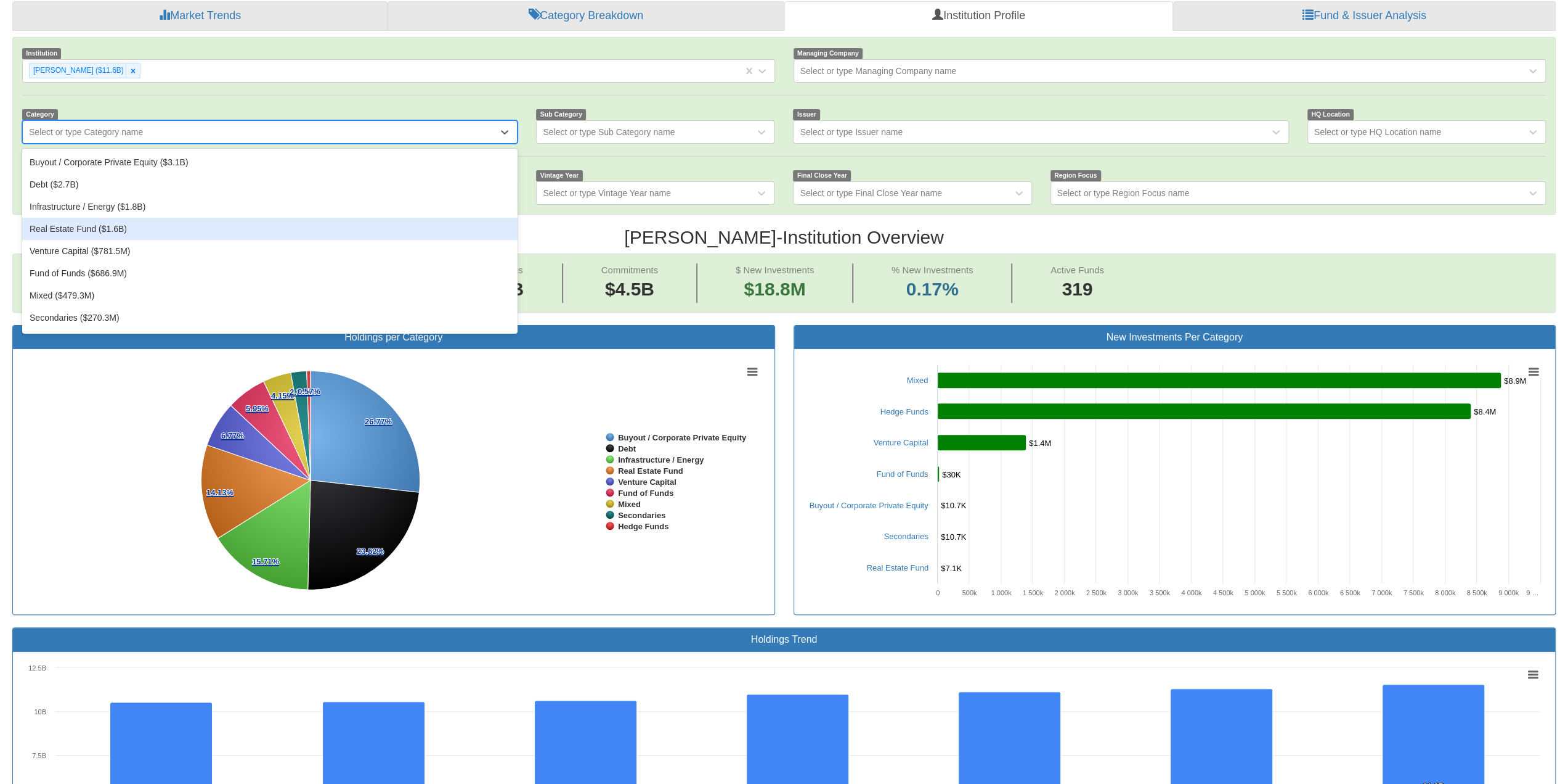
click at [130, 217] on div "Real Estate Fund ($1.6B)" at bounding box center [270, 228] width 496 height 22
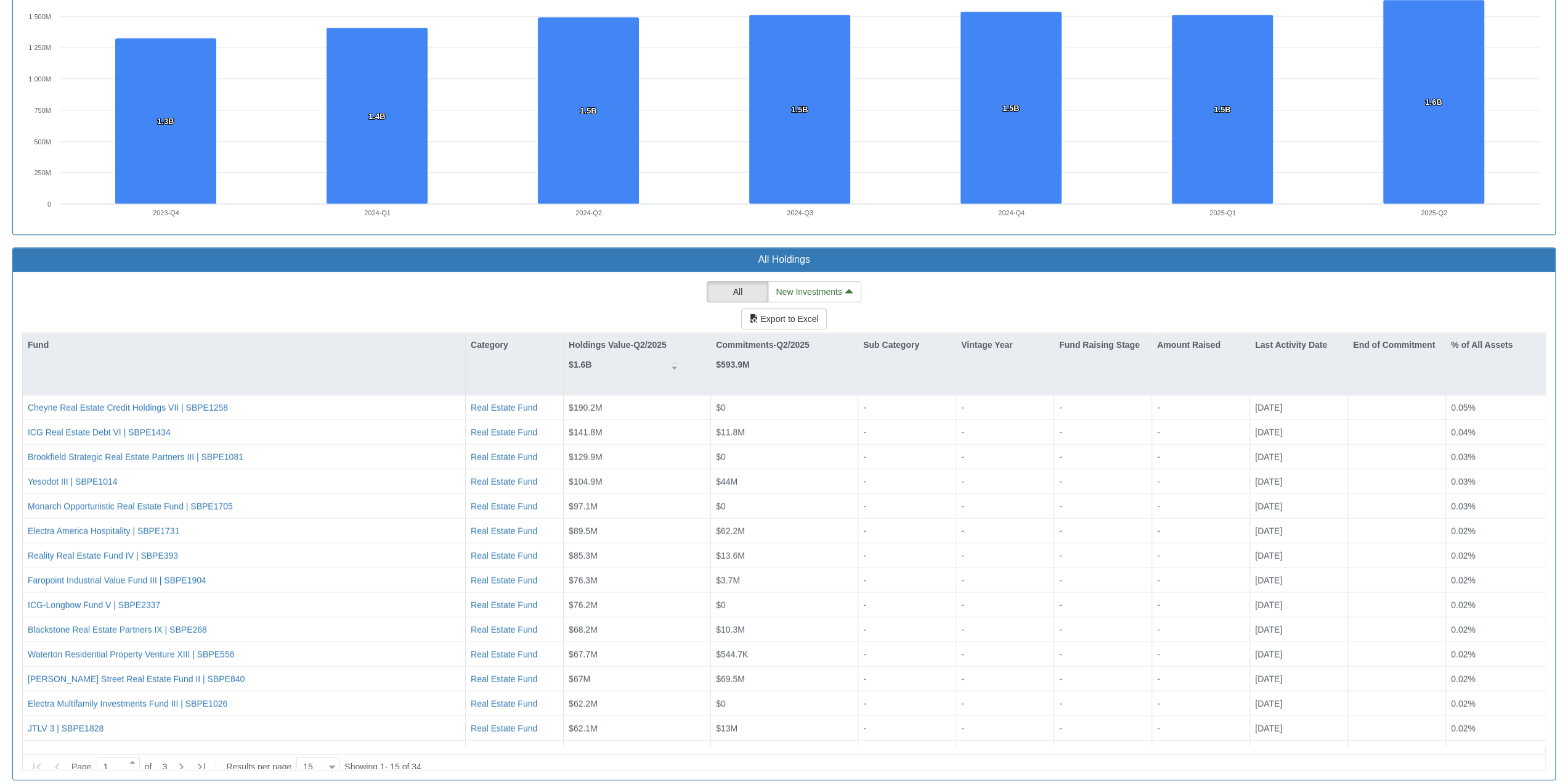
scroll to position [935, 0]
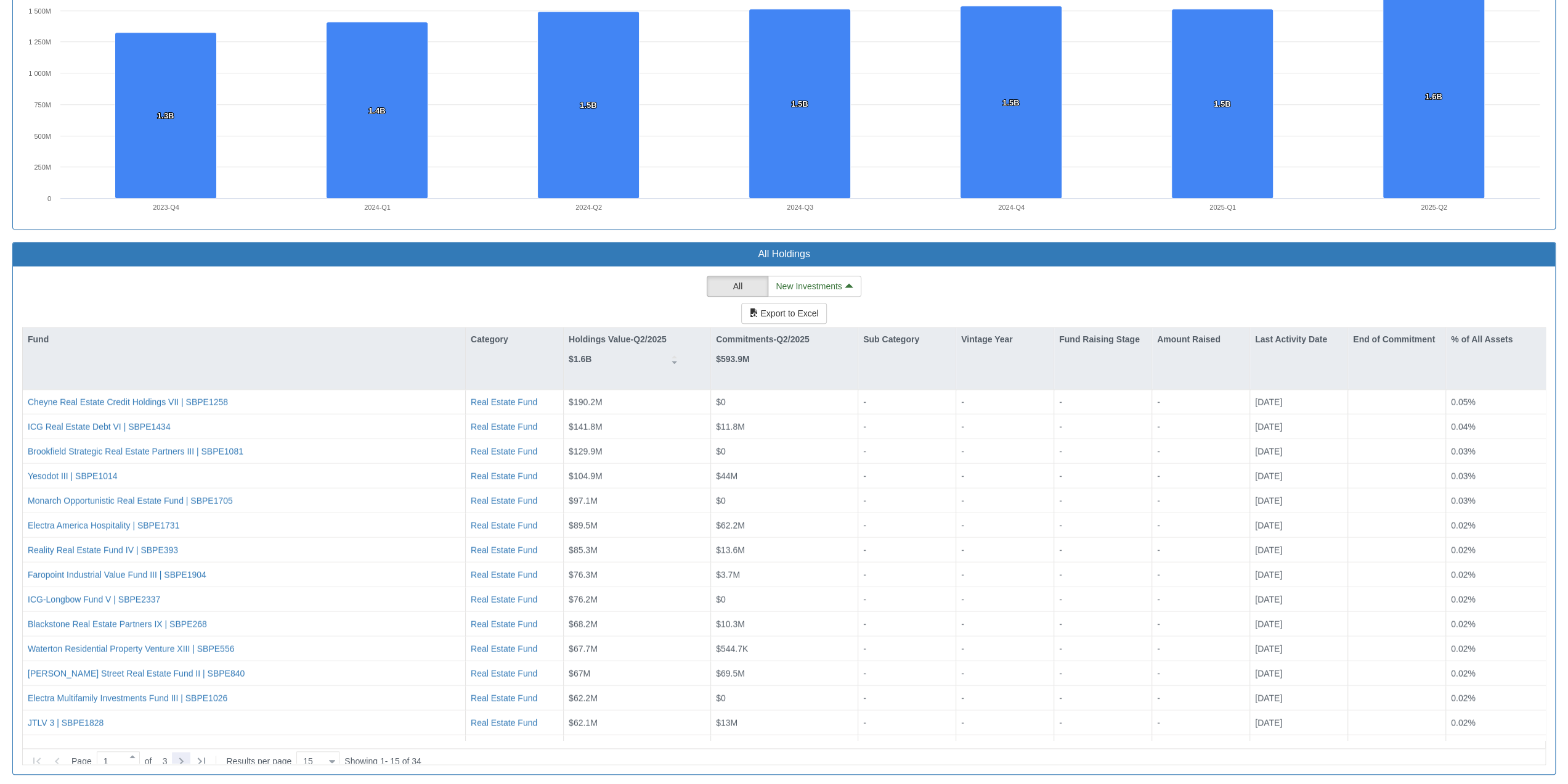
drag, startPoint x: 182, startPoint y: 746, endPoint x: 199, endPoint y: 743, distance: 17.3
click at [182, 533] on icon at bounding box center [181, 761] width 15 height 15
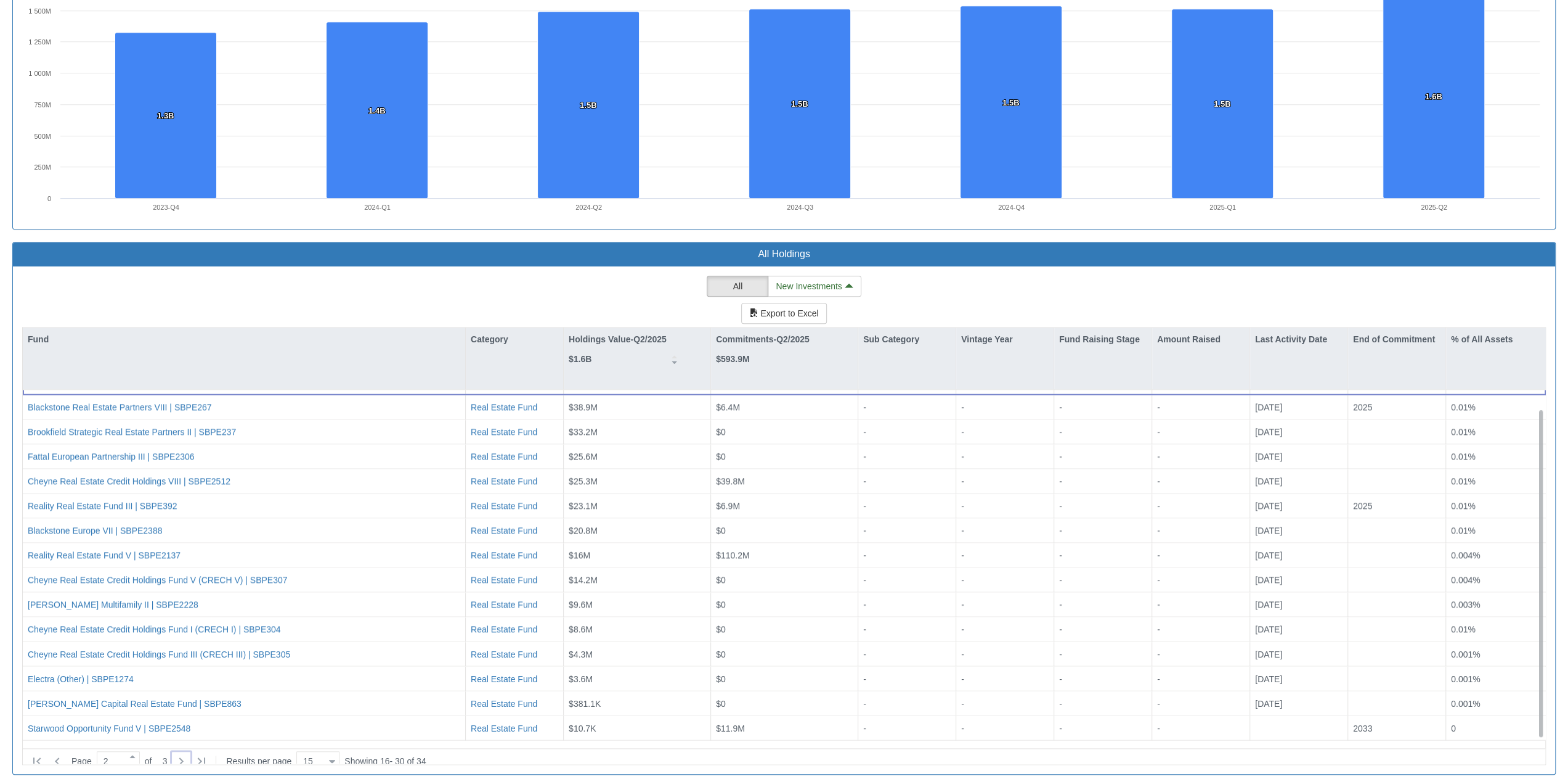
scroll to position [20, 0]
click at [180, 533] on icon at bounding box center [181, 761] width 15 height 15
type input "3"
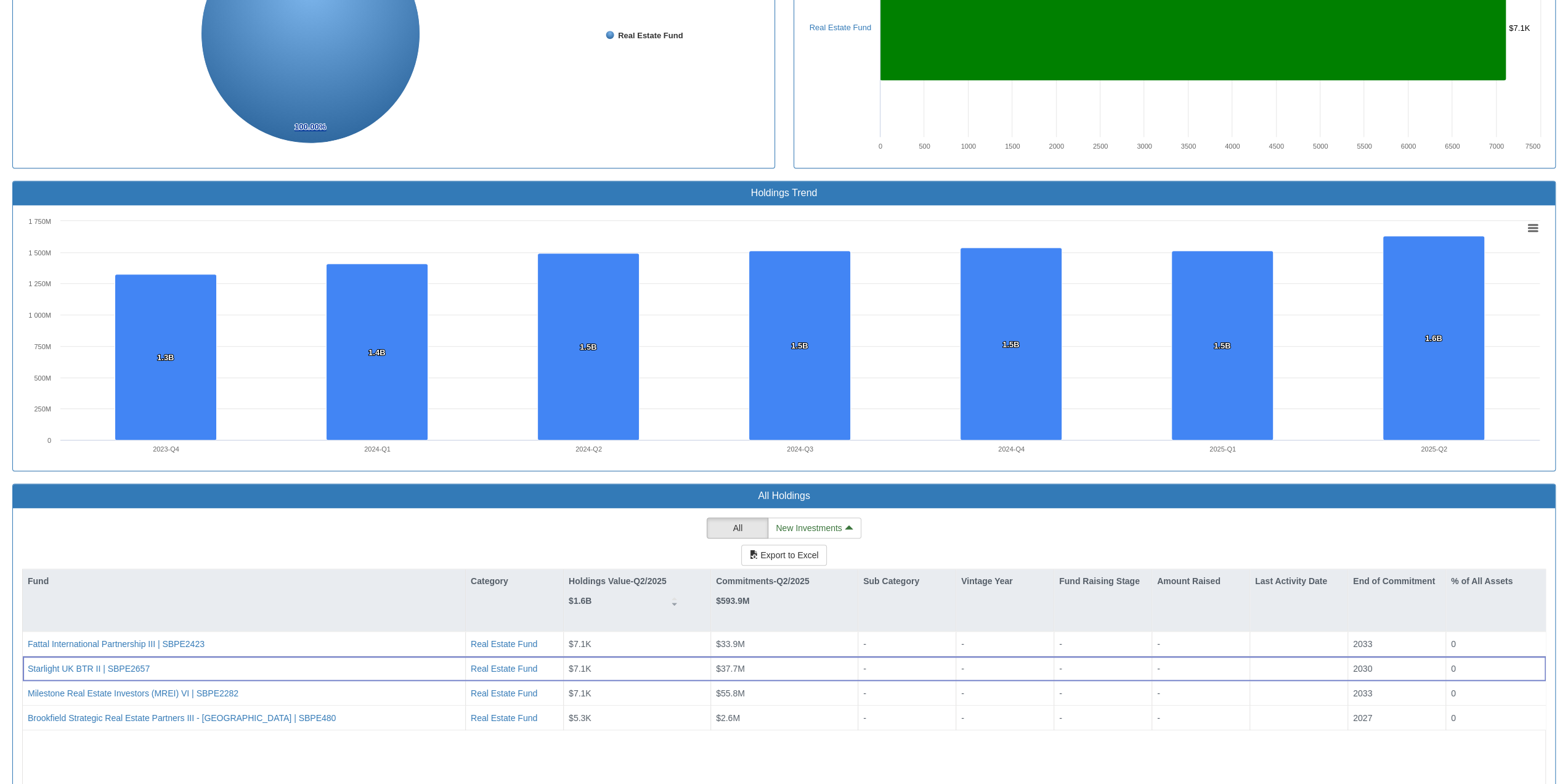
scroll to position [503, 0]
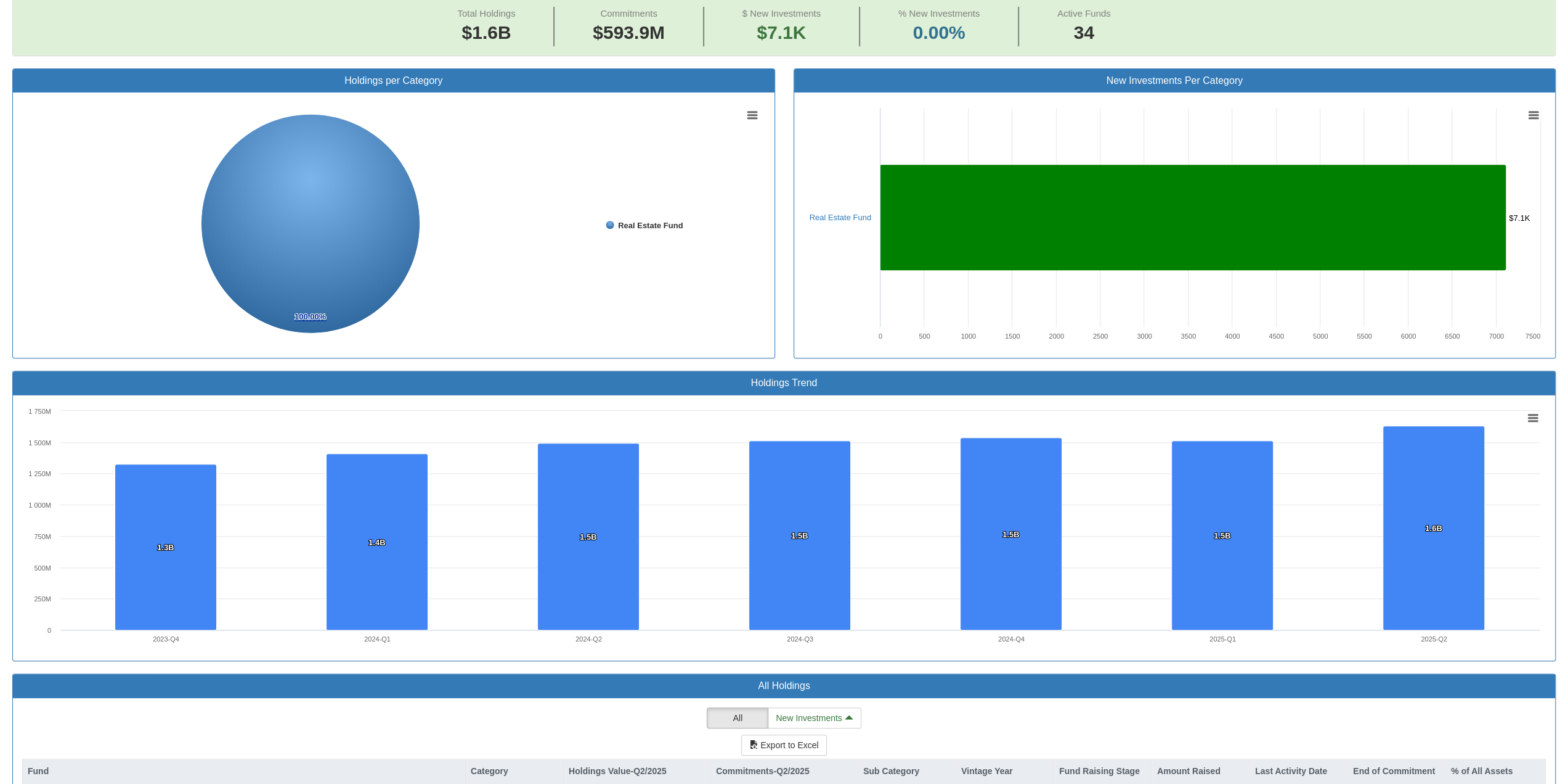
click at [554, 357] on div "Holdings per Category Created with Highcharts 8.2.2 Chart context menu 100.00% …" at bounding box center [394, 219] width 782 height 303
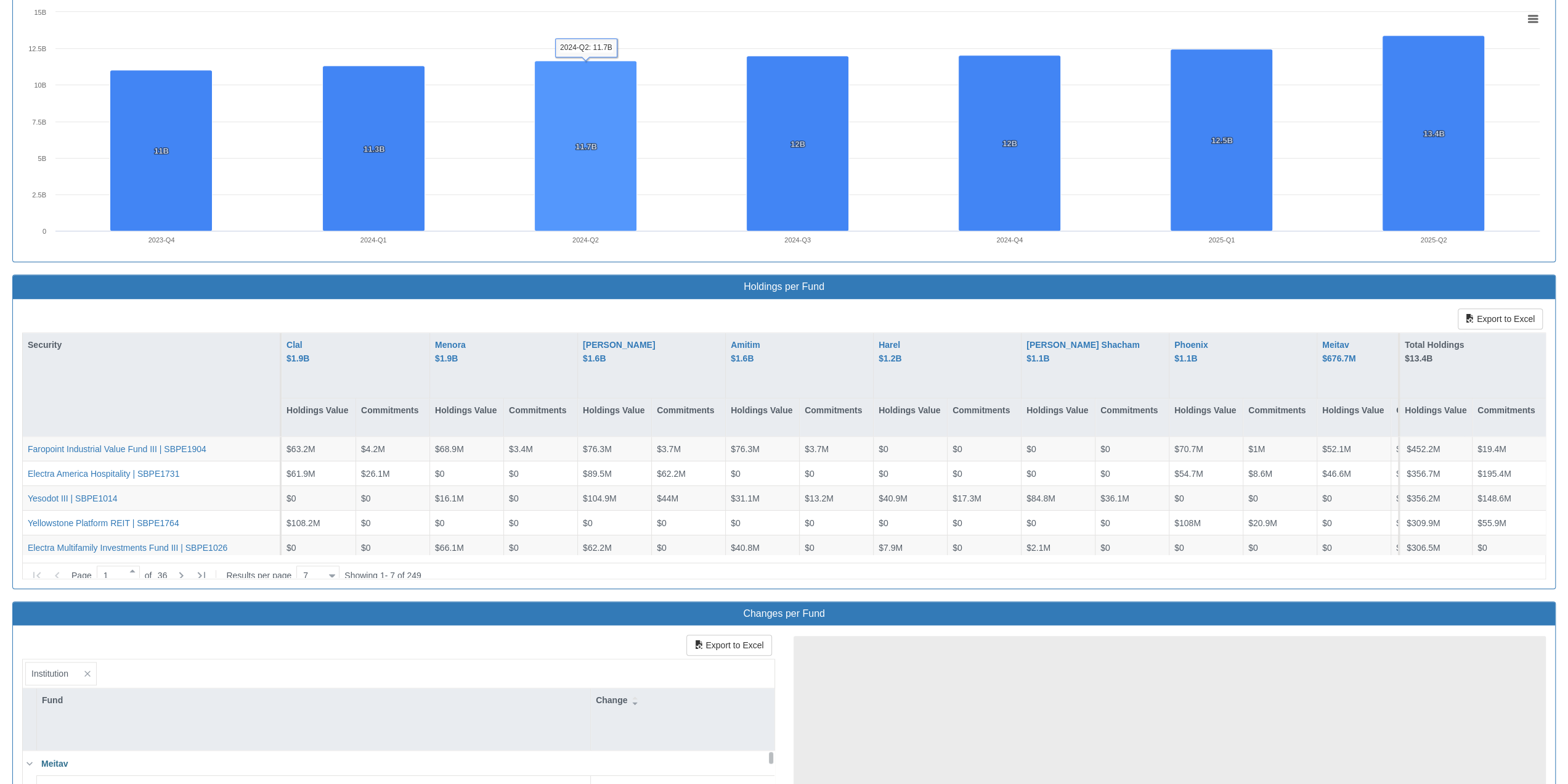
scroll to position [986, 0]
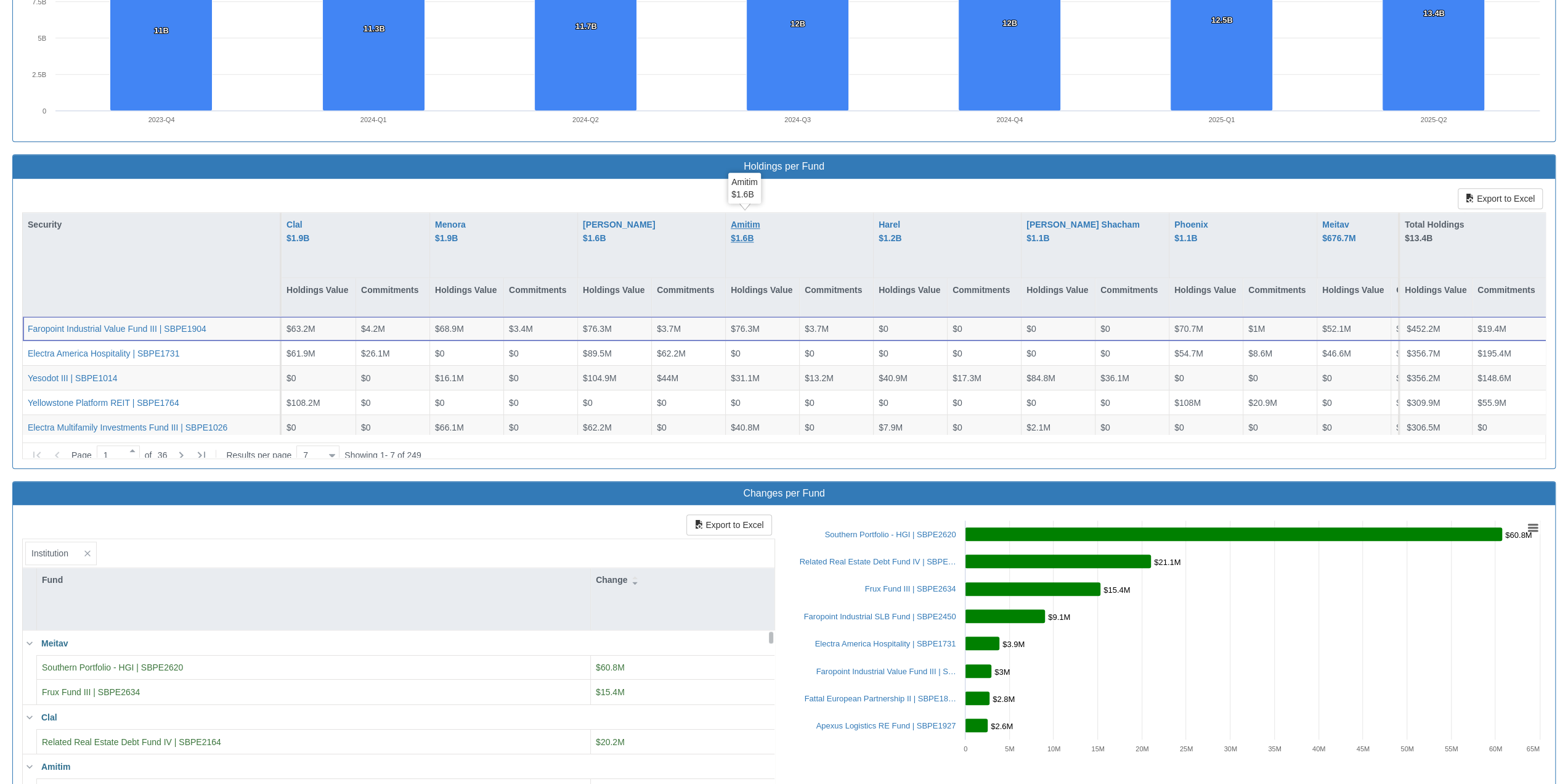
click at [754, 226] on div "Amitim $1.6B" at bounding box center [745, 231] width 29 height 28
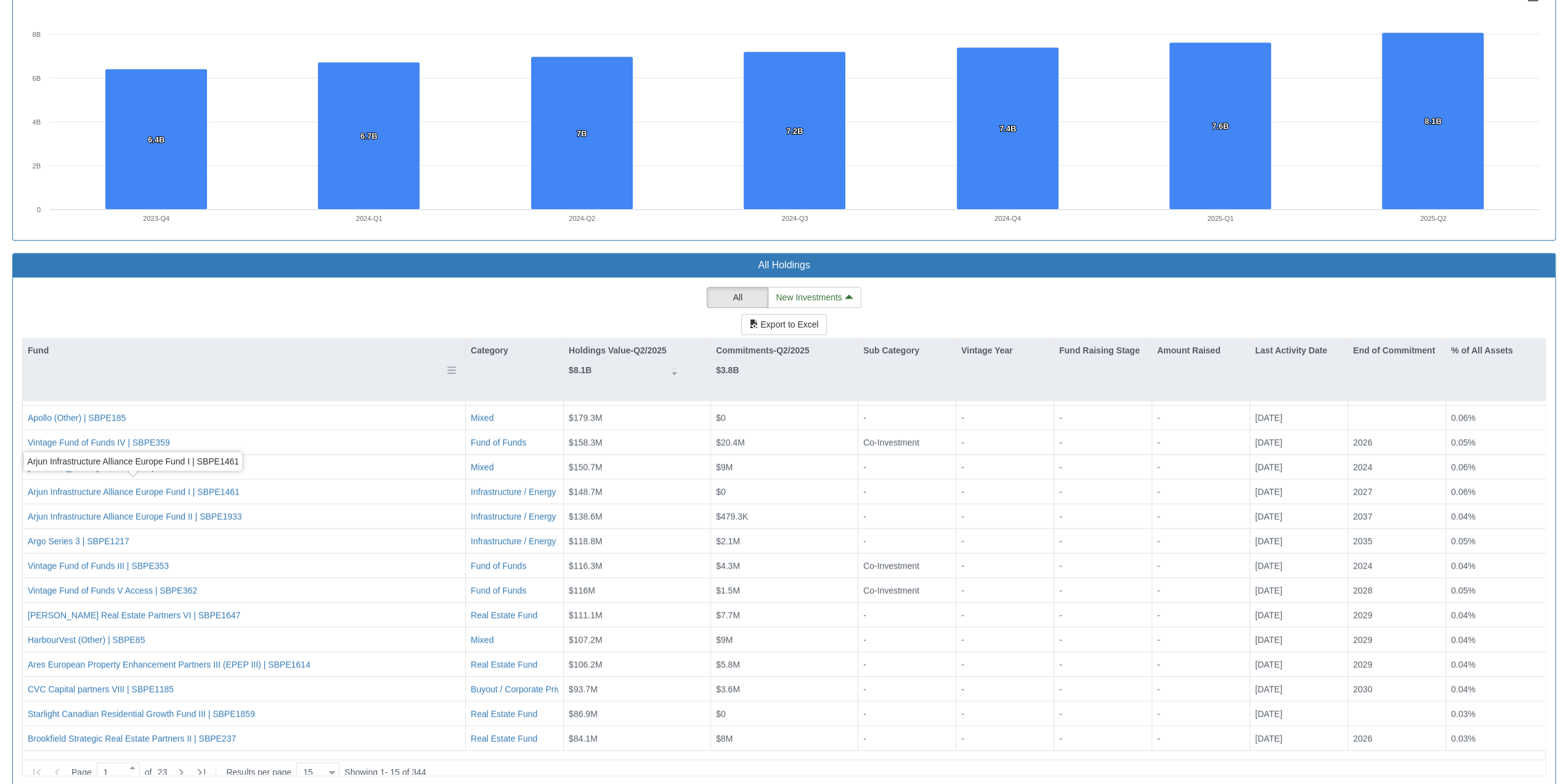
scroll to position [935, 0]
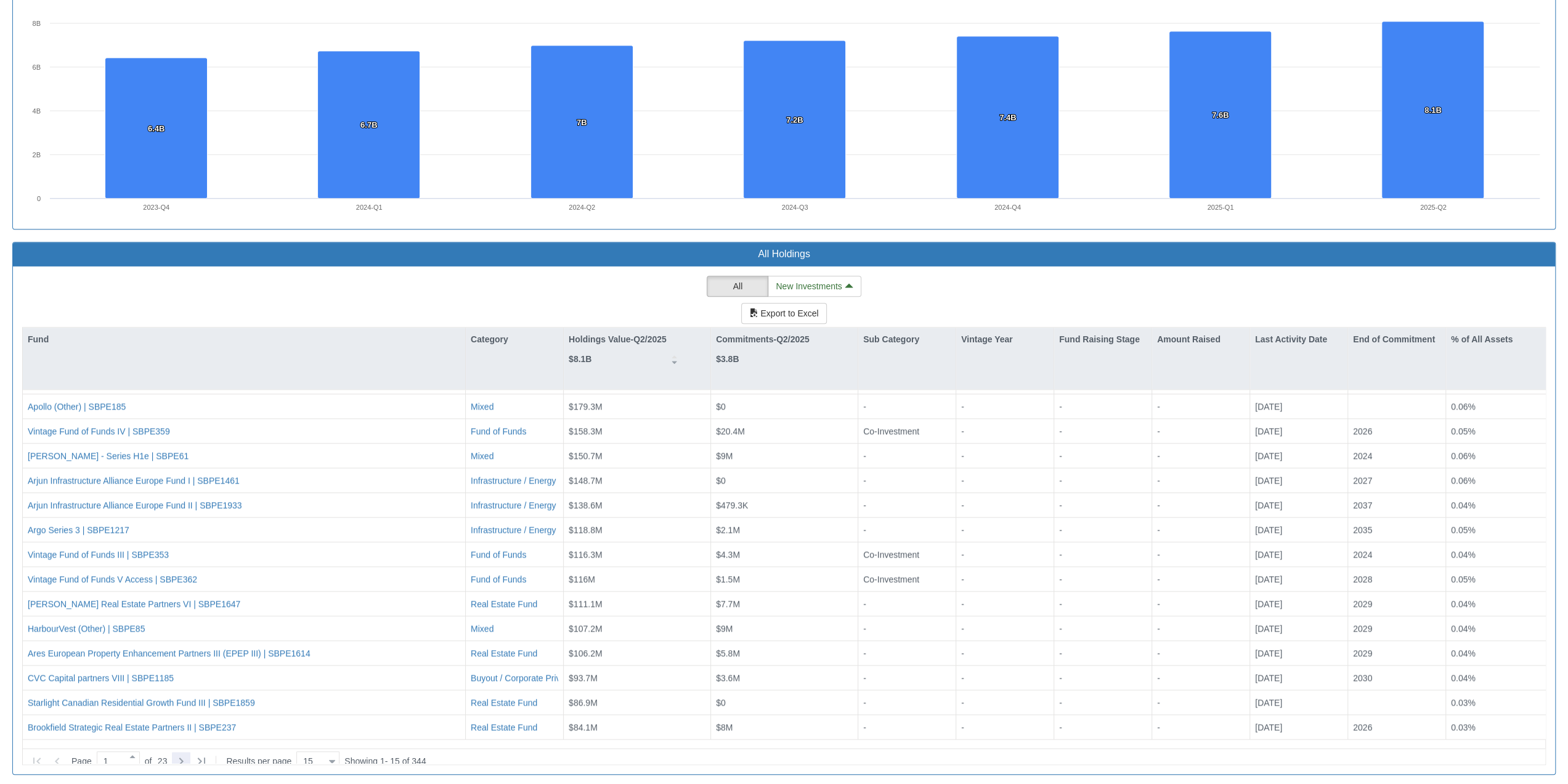
click at [189, 533] on icon at bounding box center [181, 761] width 15 height 15
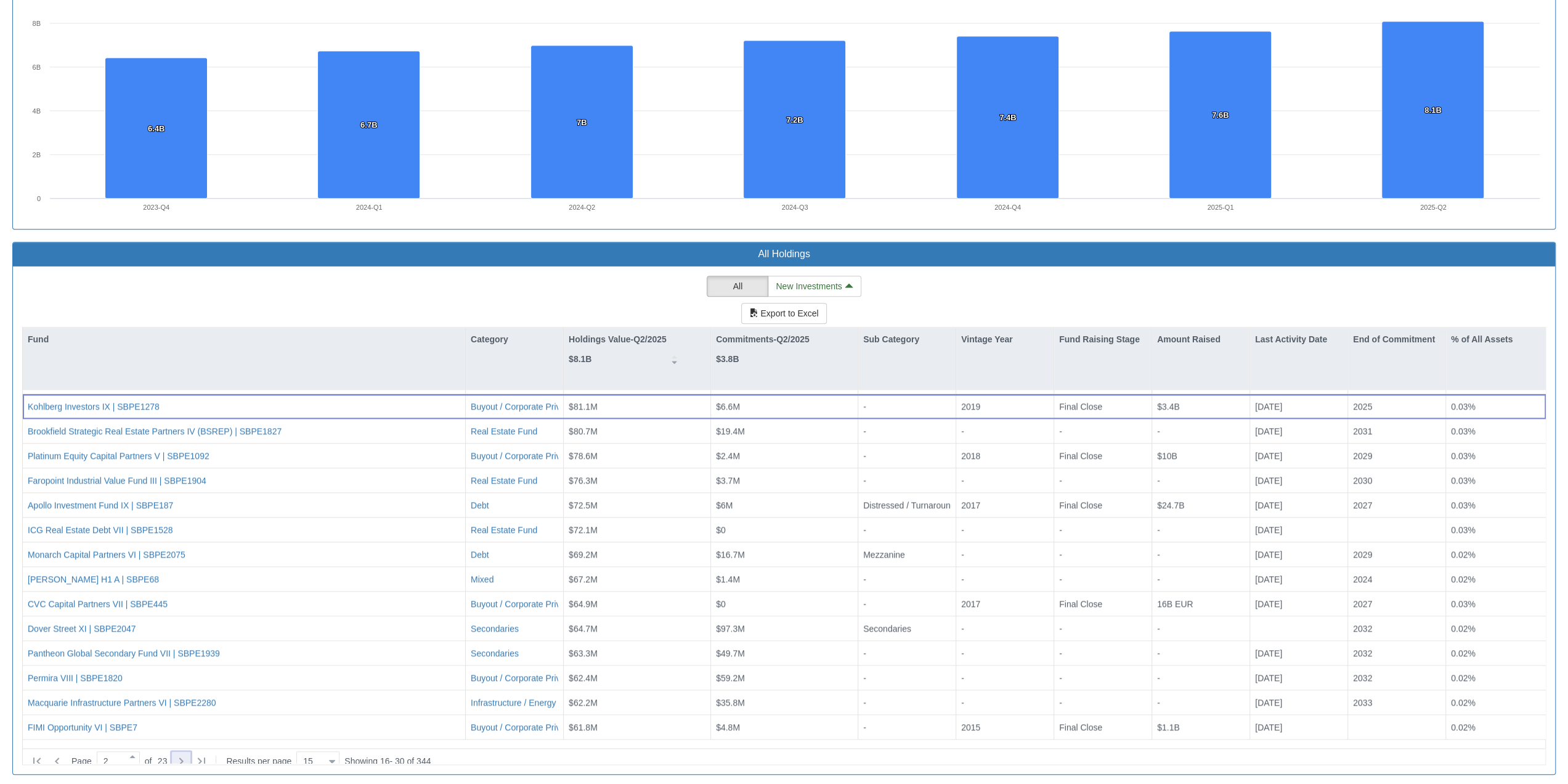
type input "2"
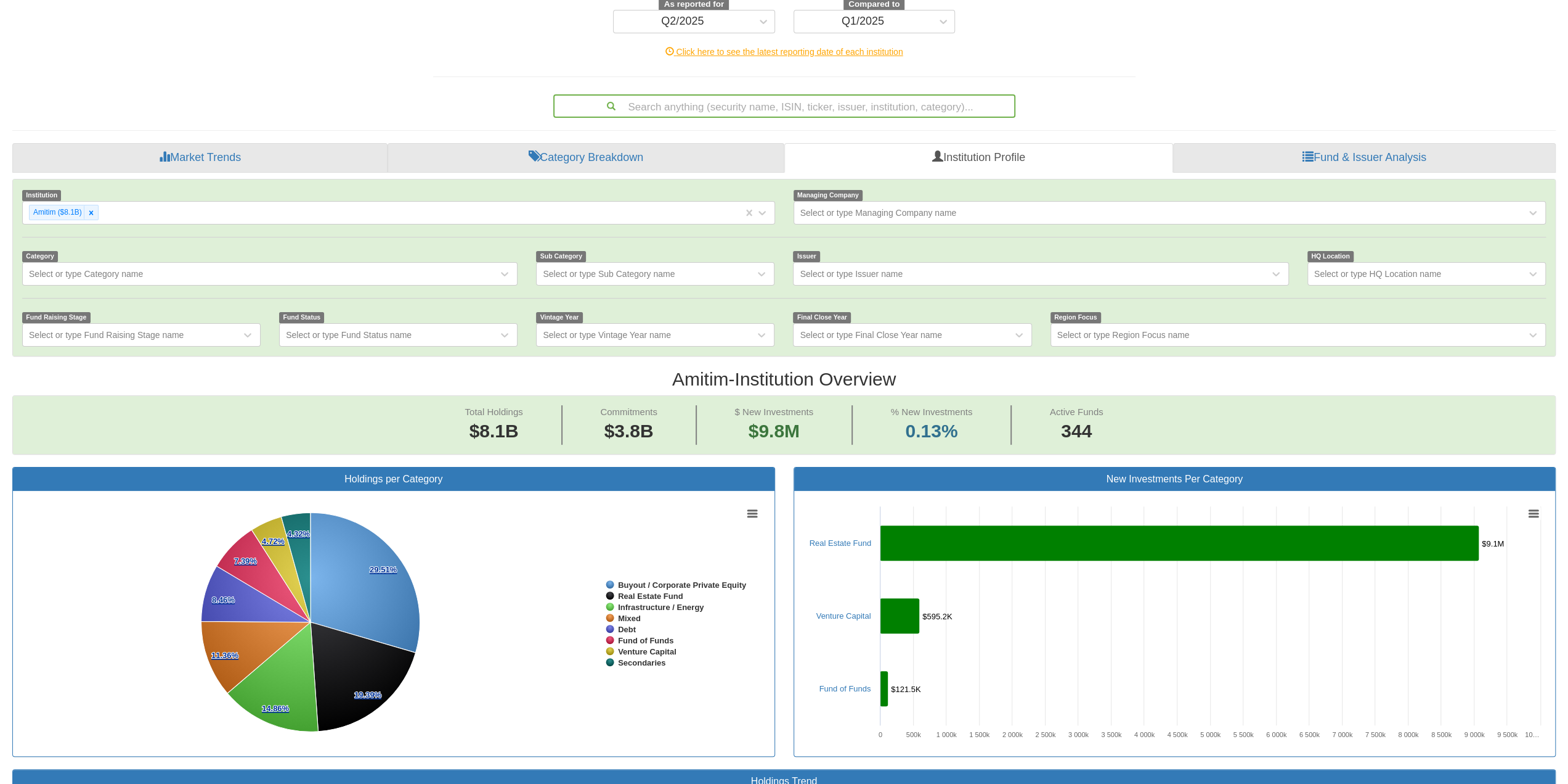
scroll to position [10, 0]
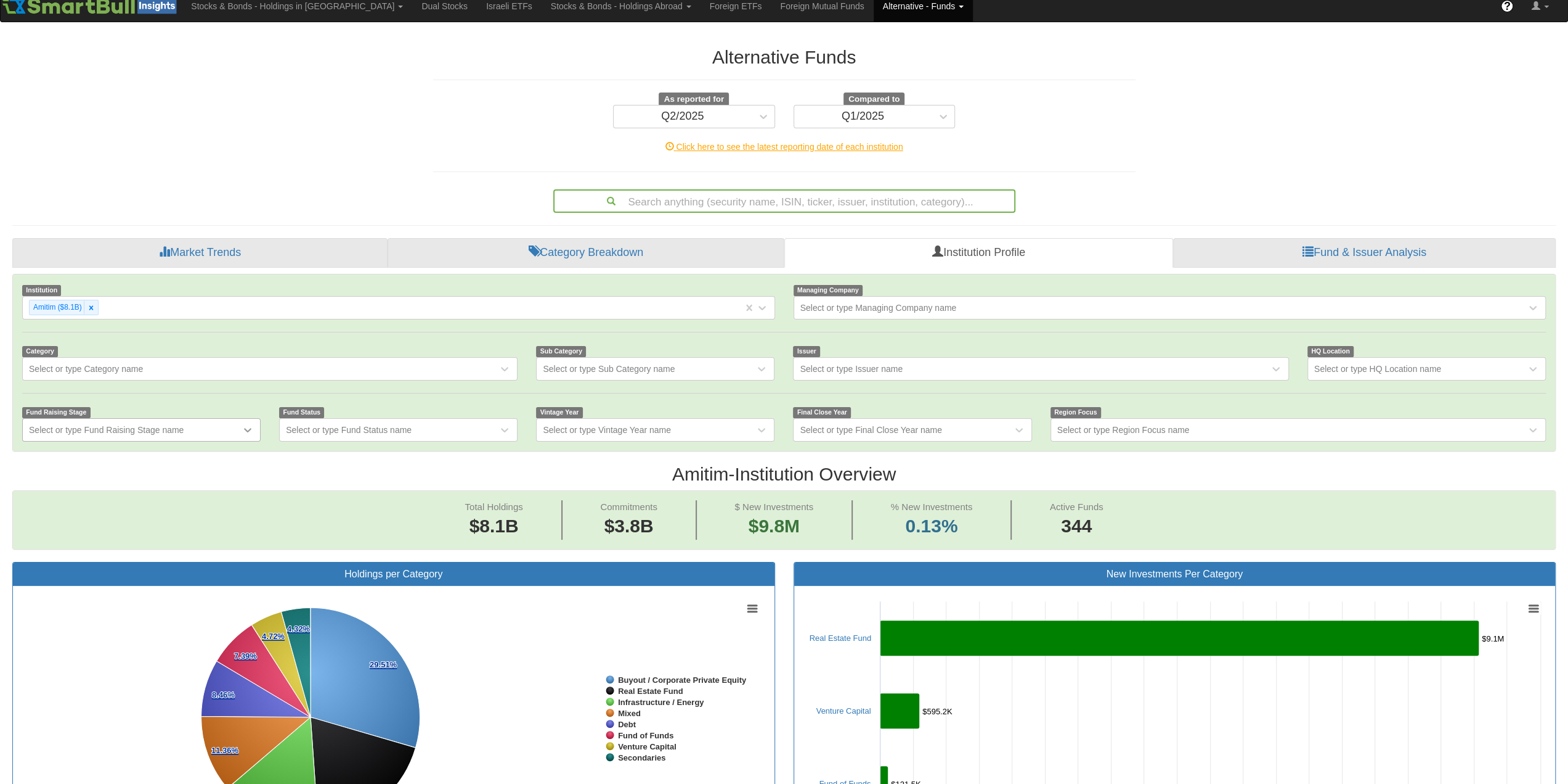
click at [247, 425] on icon at bounding box center [248, 430] width 13 height 13
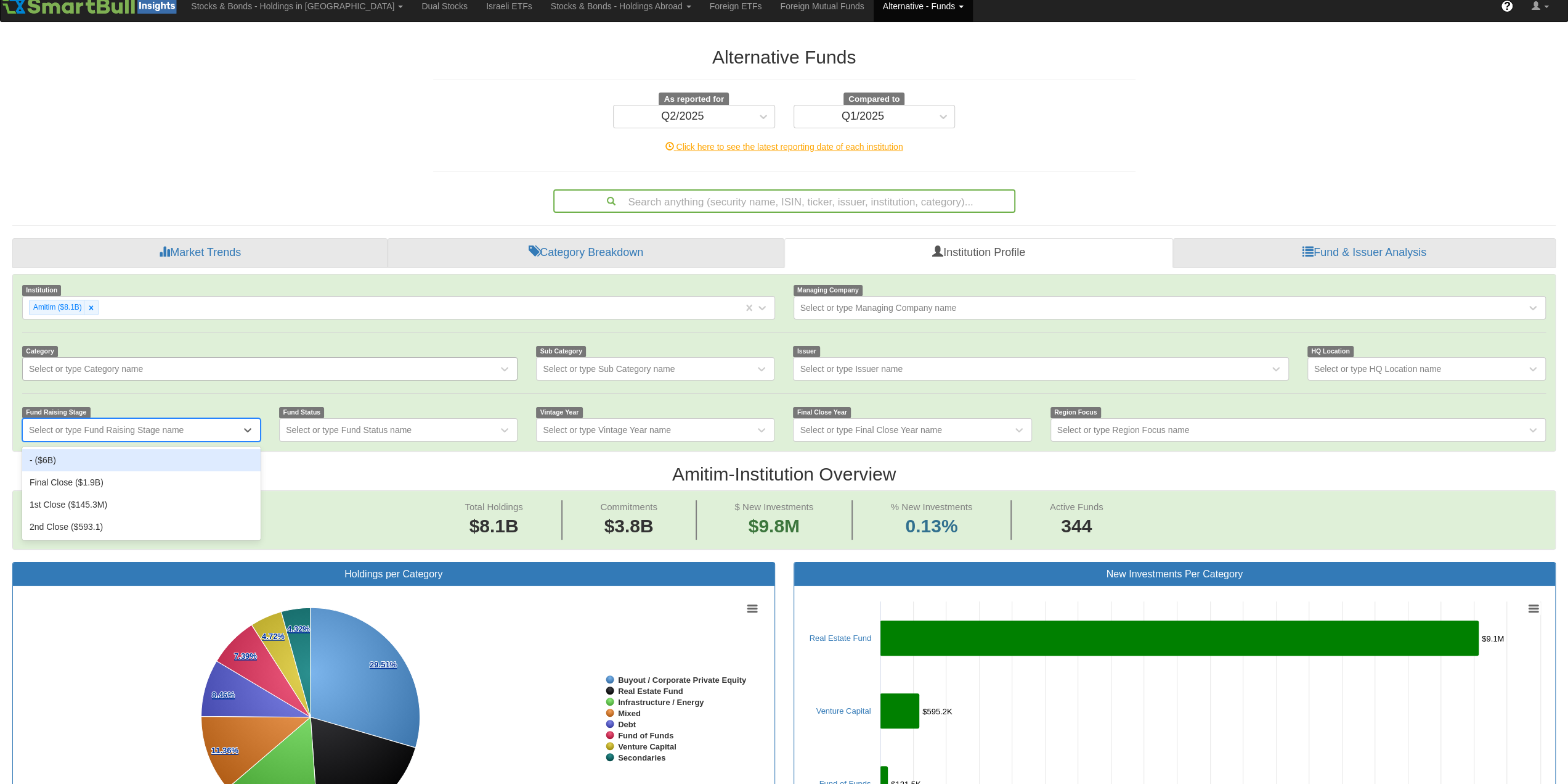
click at [126, 364] on div "Select or type Category name" at bounding box center [85, 369] width 114 height 13
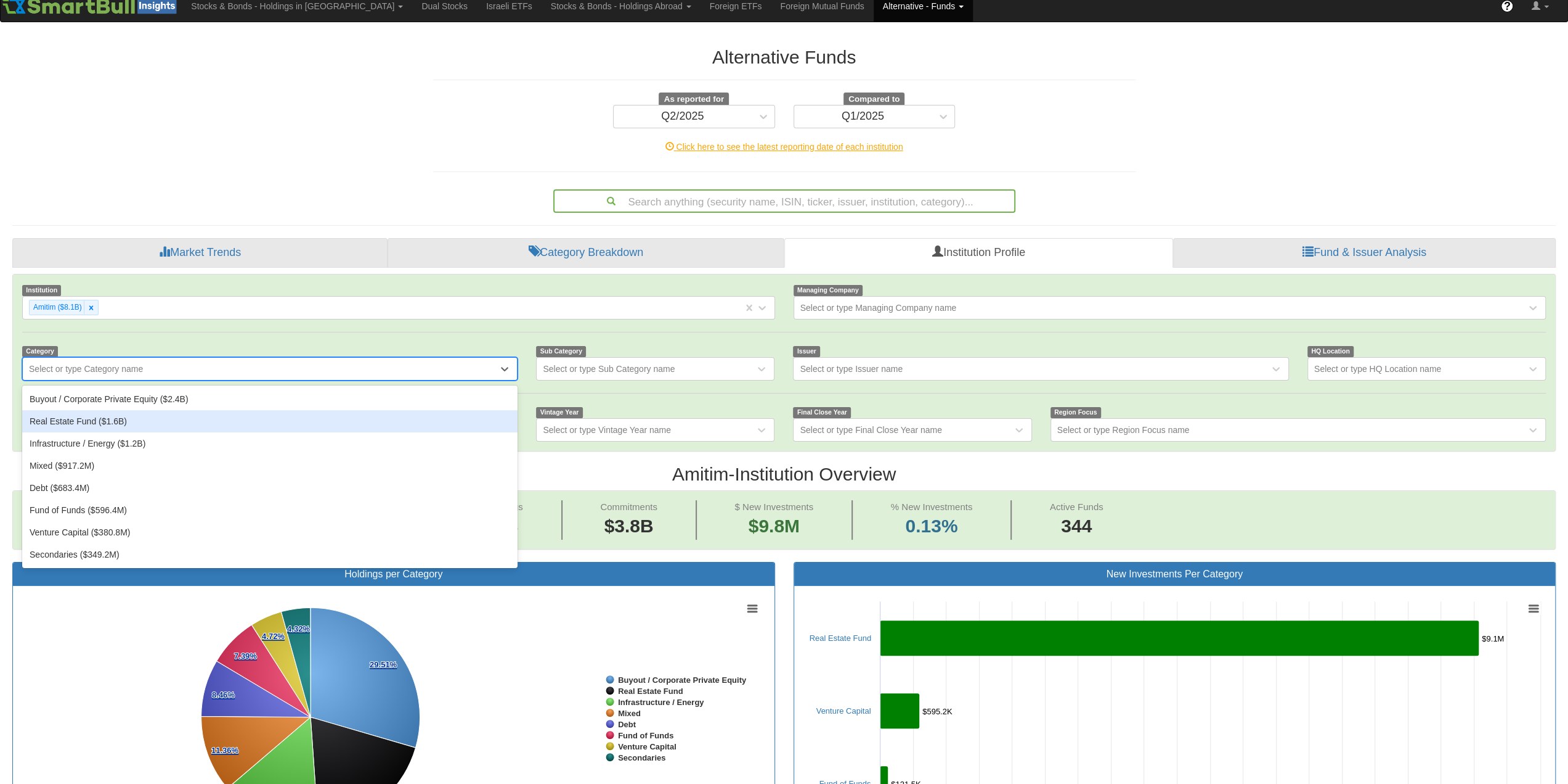
click at [110, 420] on div "Real Estate Fund ($1.6B)" at bounding box center [270, 421] width 496 height 22
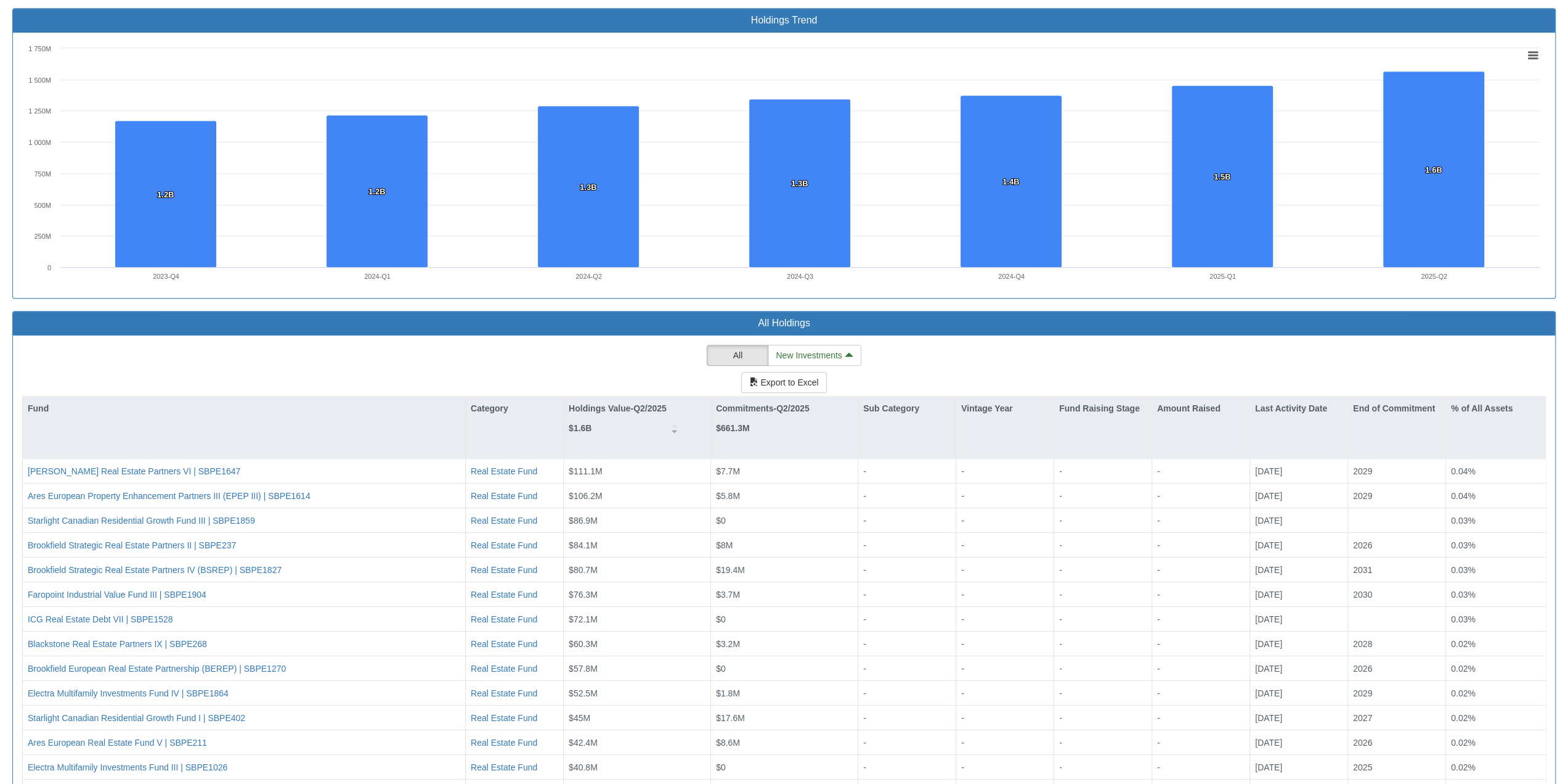
scroll to position [935, 0]
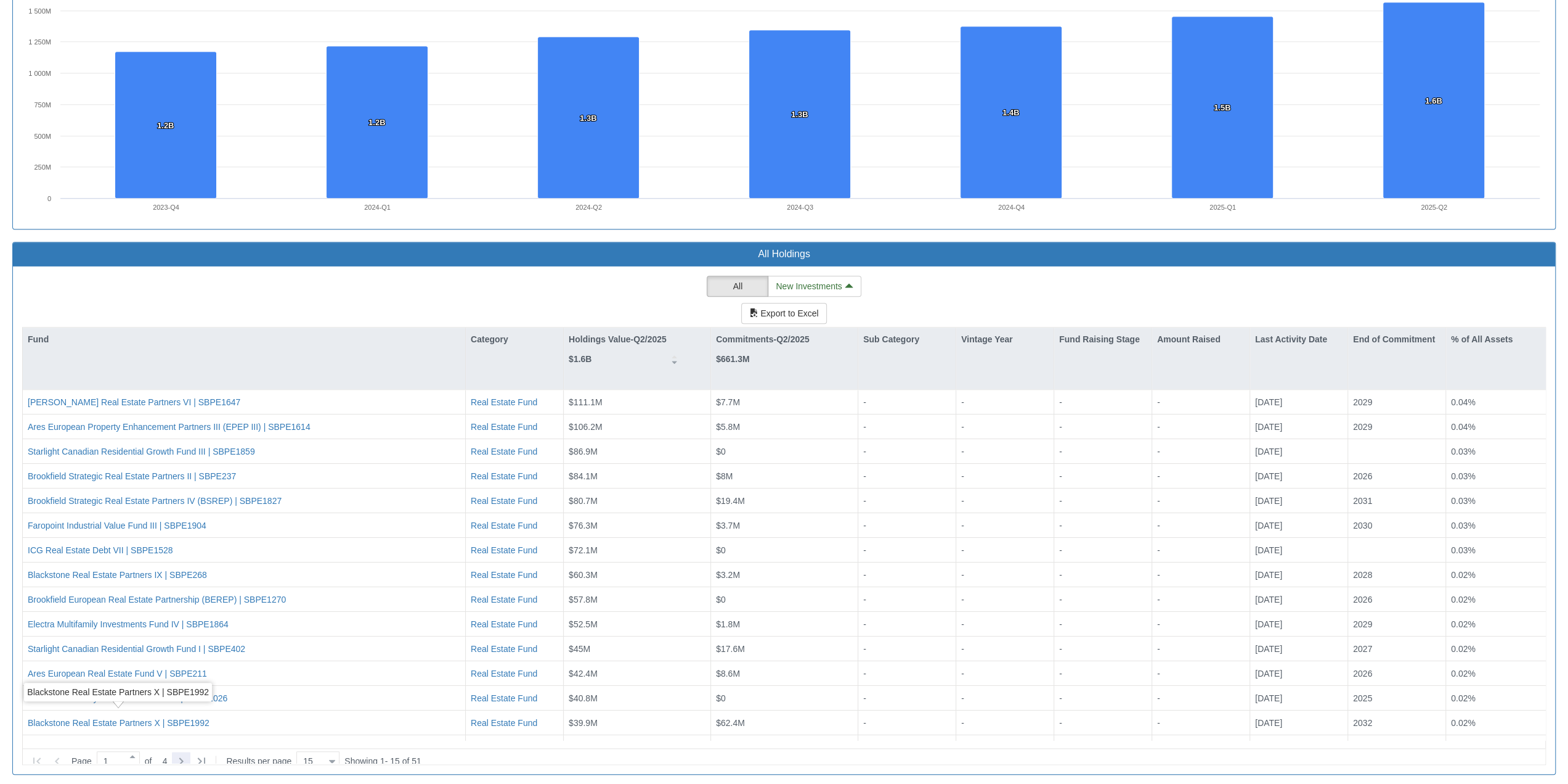
click at [185, 533] on icon at bounding box center [181, 761] width 15 height 15
click at [179, 533] on icon at bounding box center [181, 761] width 15 height 15
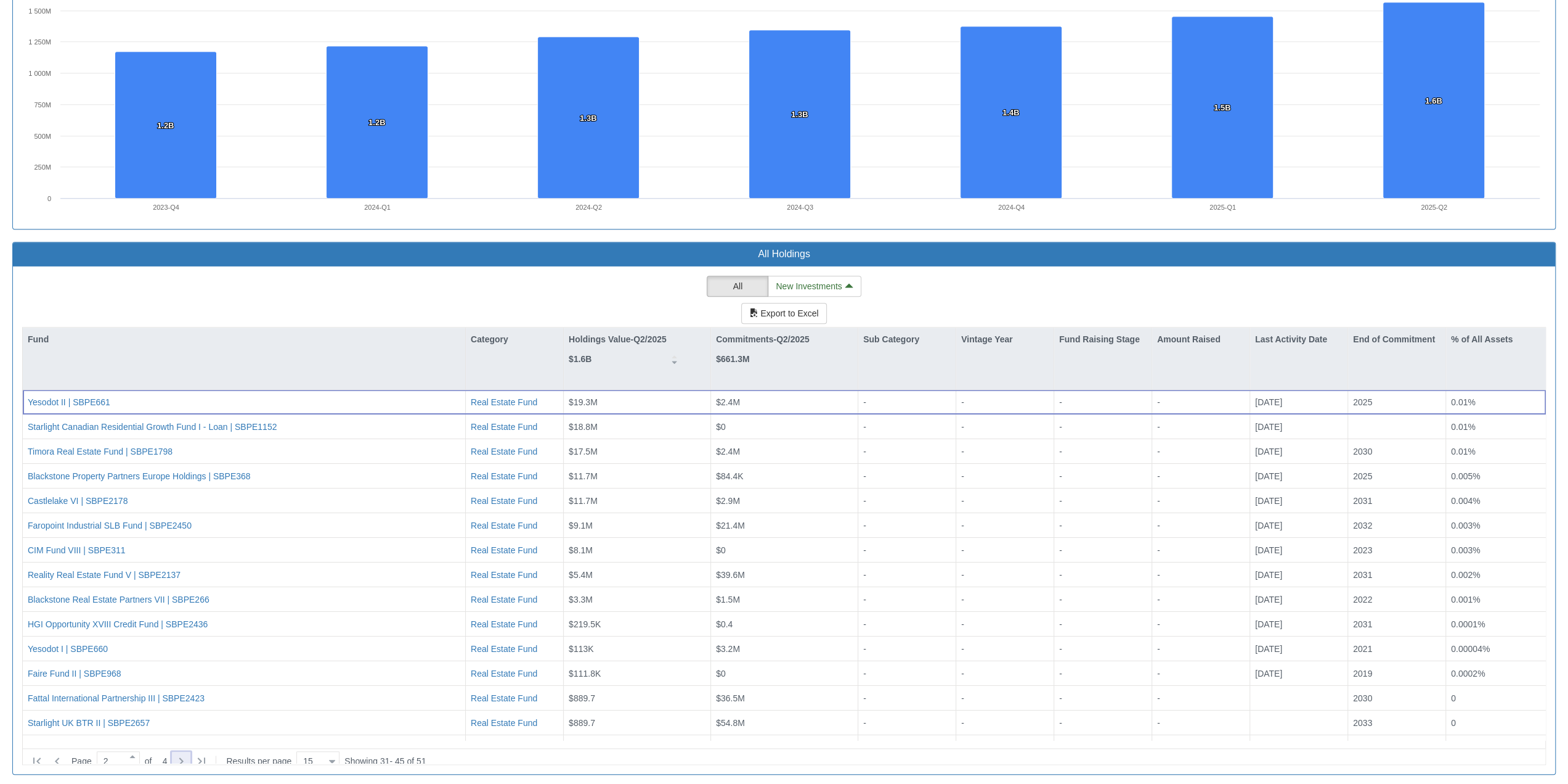
type input "3"
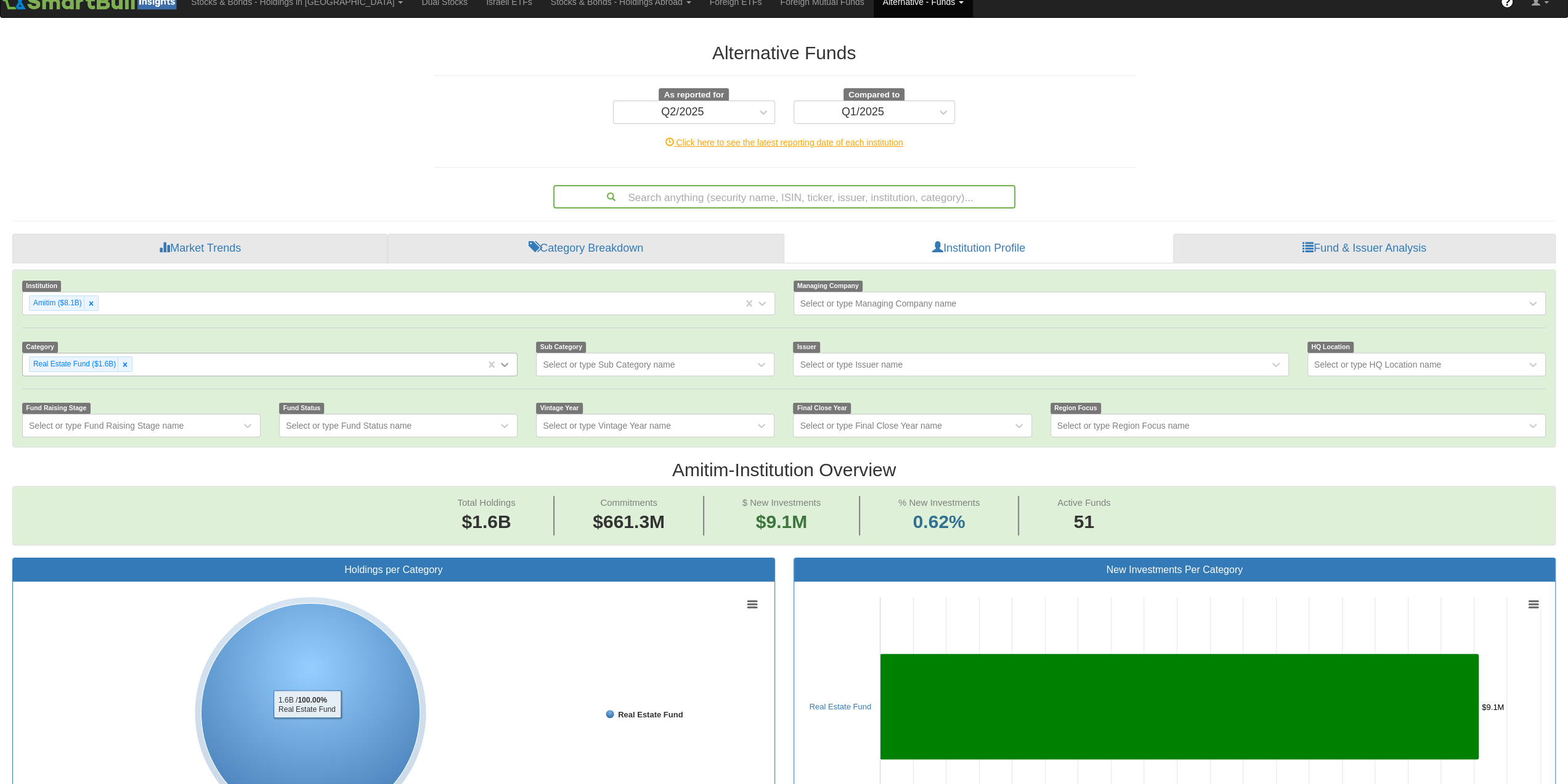
scroll to position [10, 0]
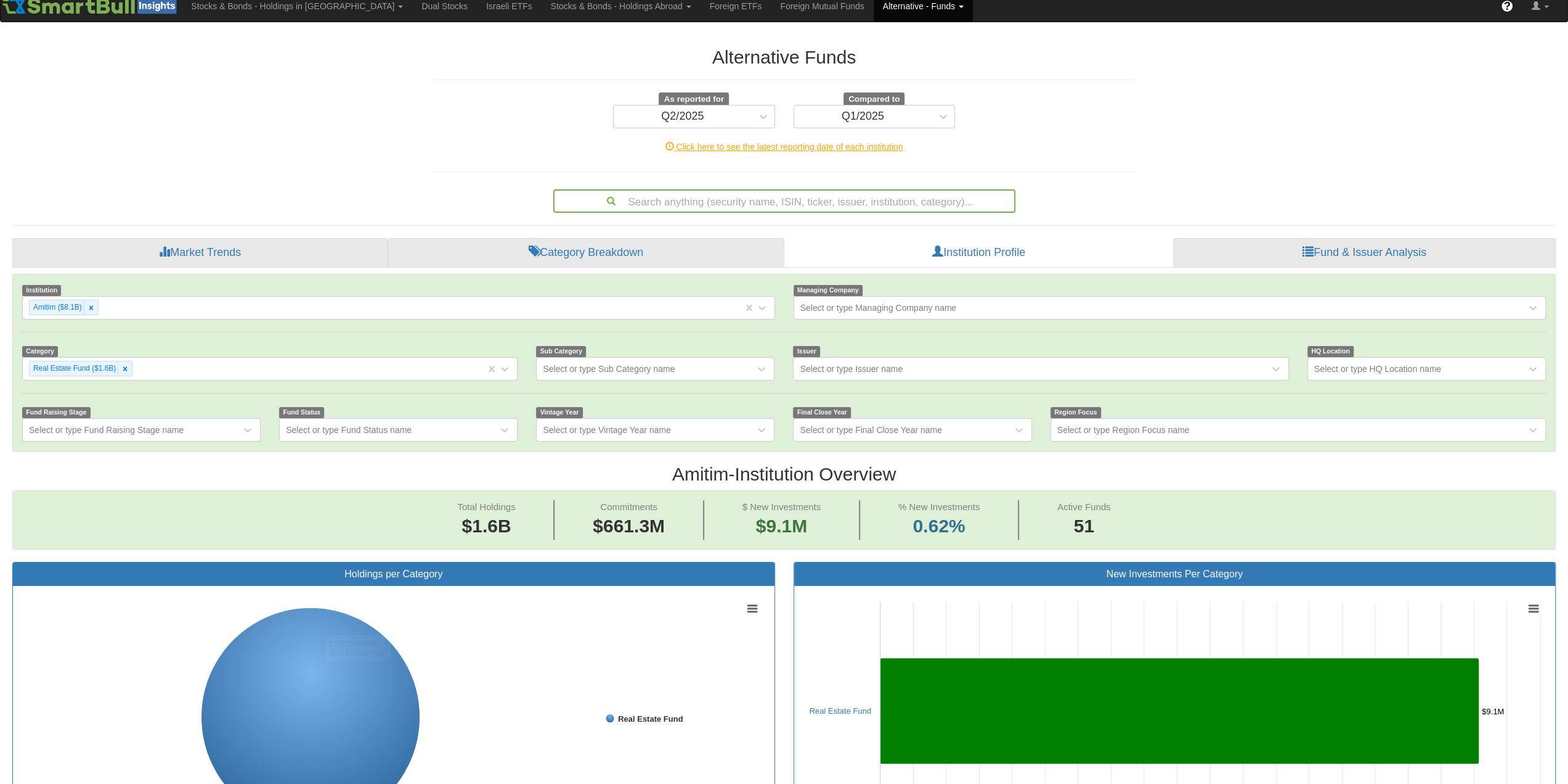
click at [467, 141] on div "Click here to see the latest reporting date of each institution" at bounding box center [784, 147] width 721 height 13
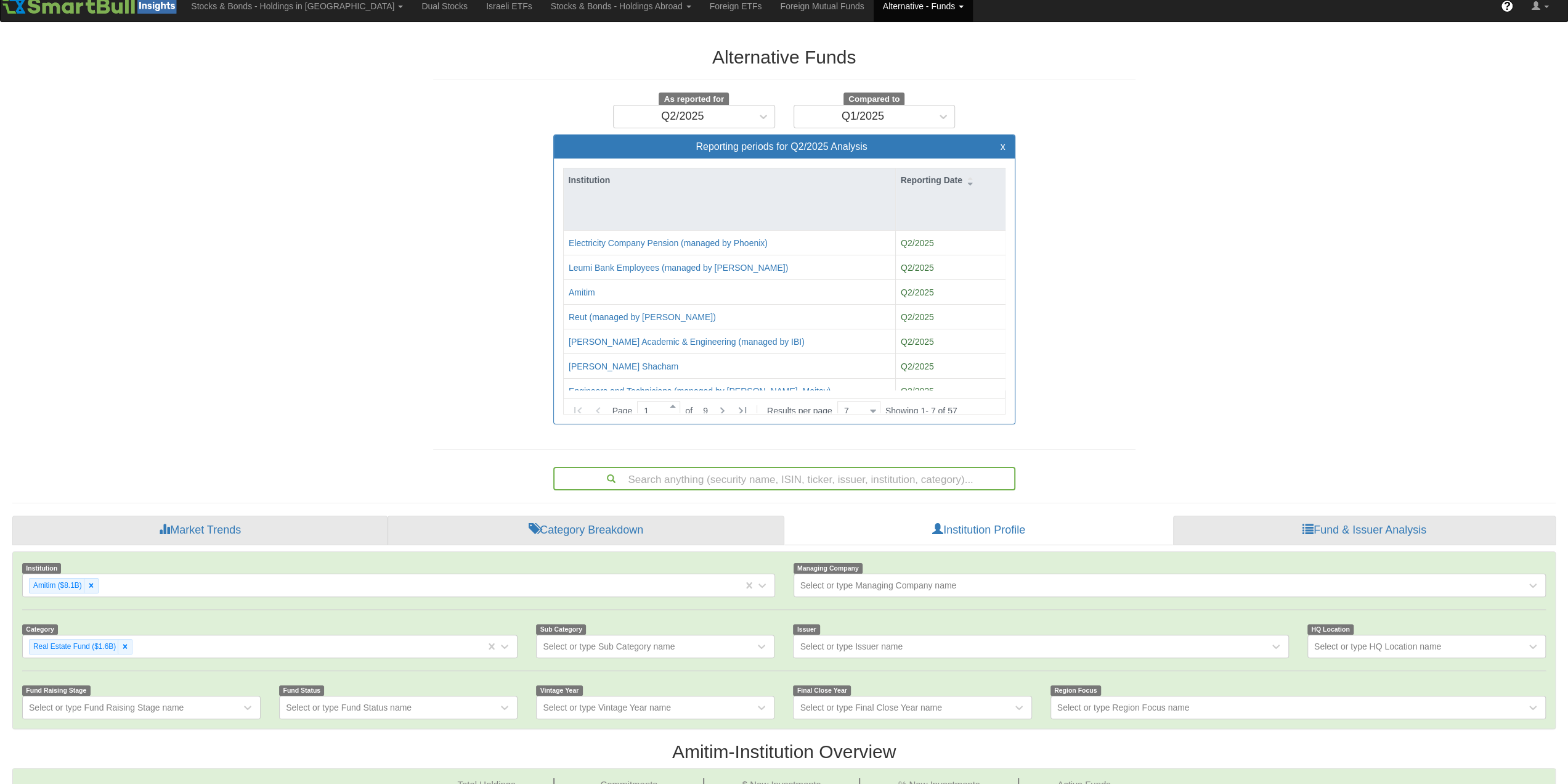
drag, startPoint x: 467, startPoint y: 141, endPoint x: 481, endPoint y: 144, distance: 14.3
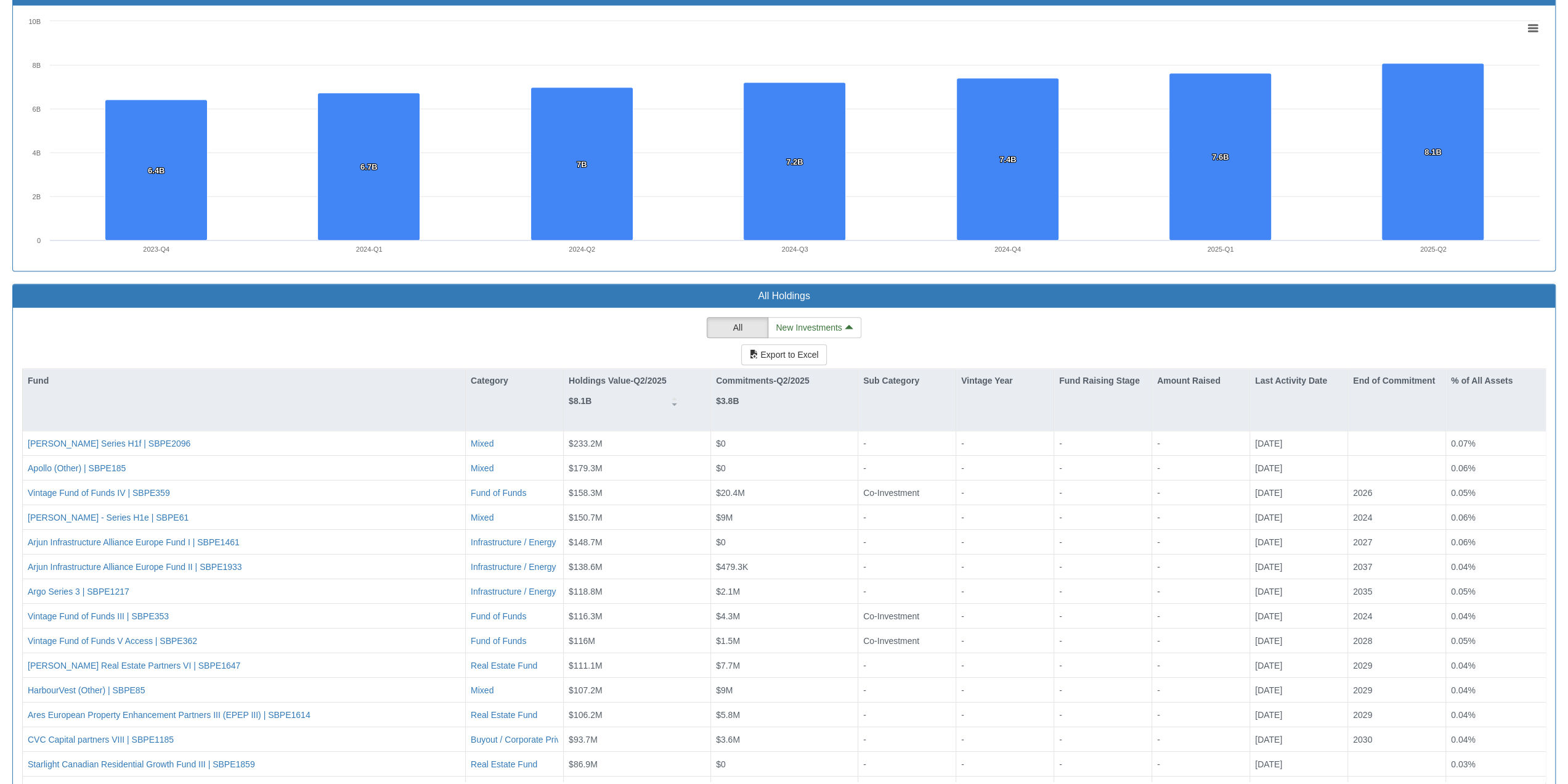
scroll to position [1172, 0]
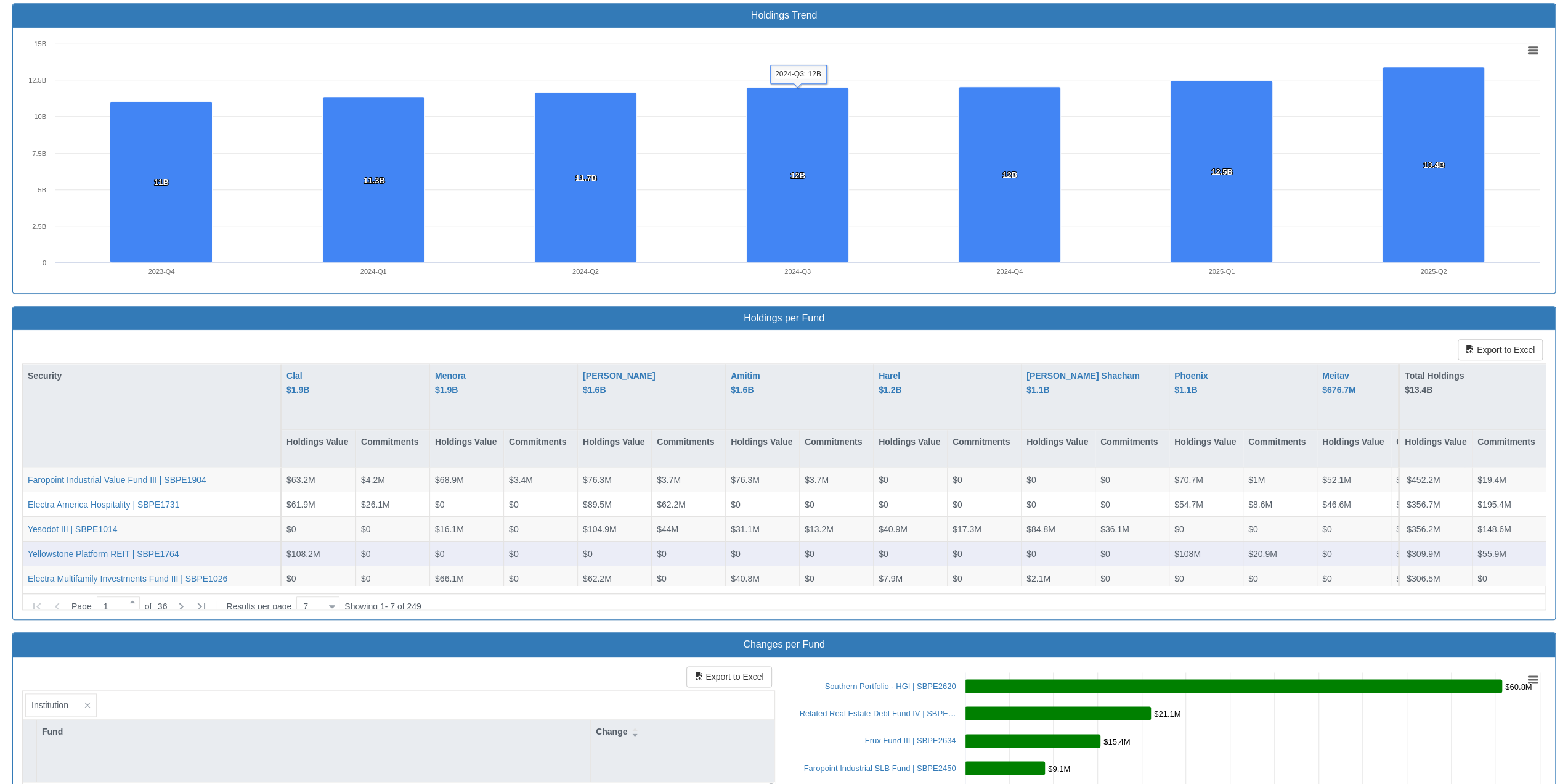
scroll to position [1172, 0]
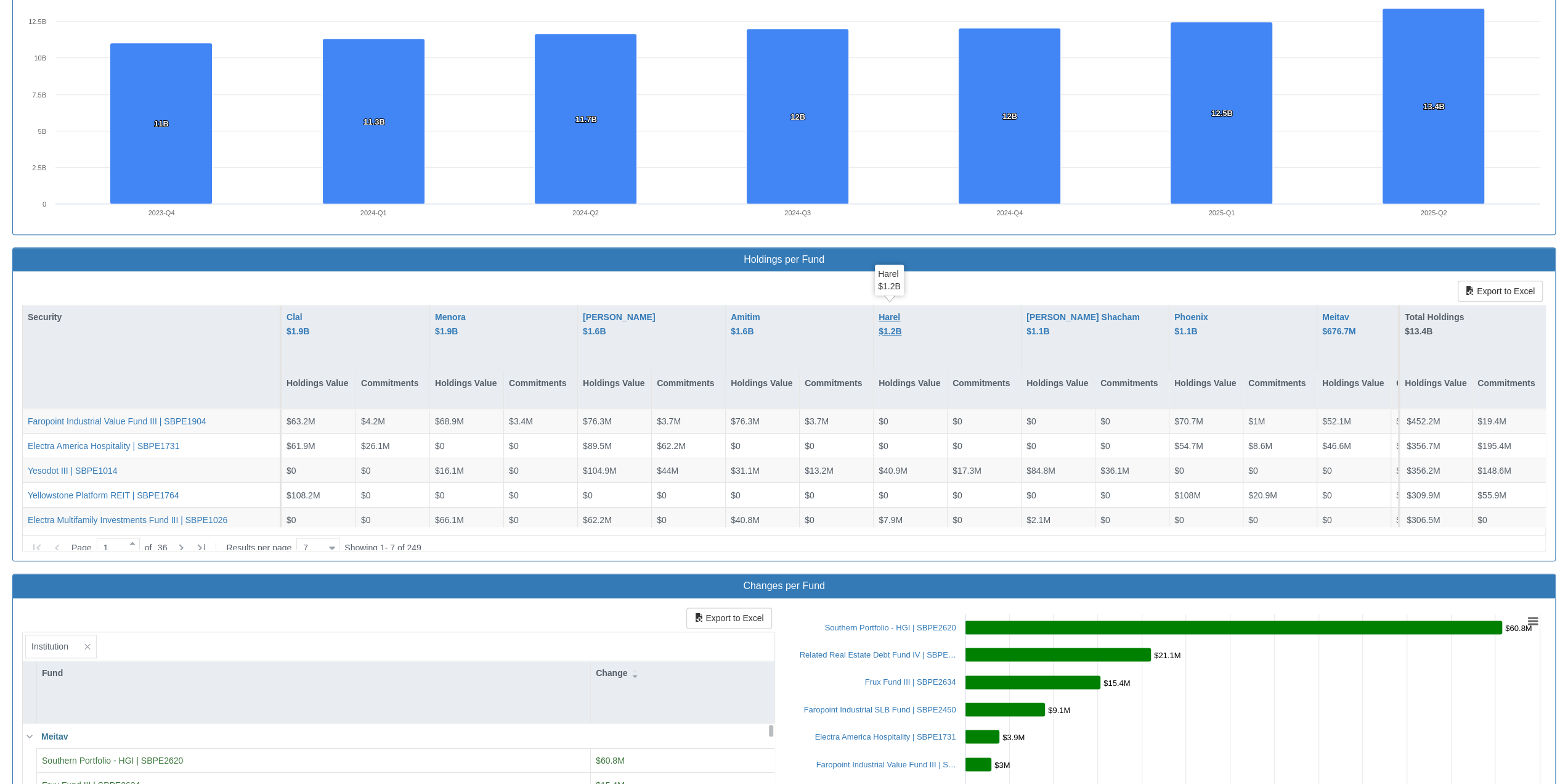
click at [831, 316] on div "Harel $1.2B" at bounding box center [890, 324] width 22 height 28
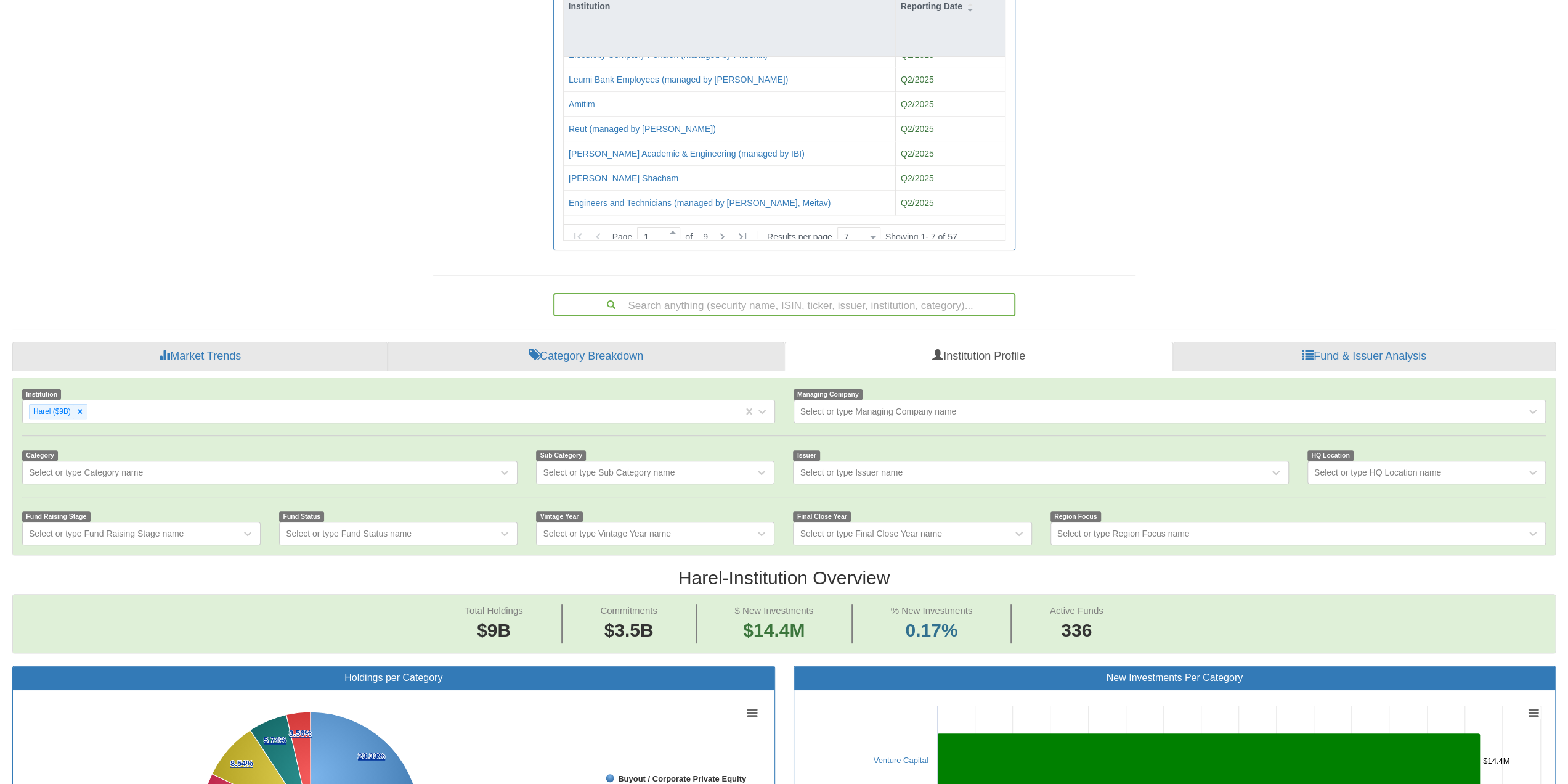
scroll to position [185, 0]
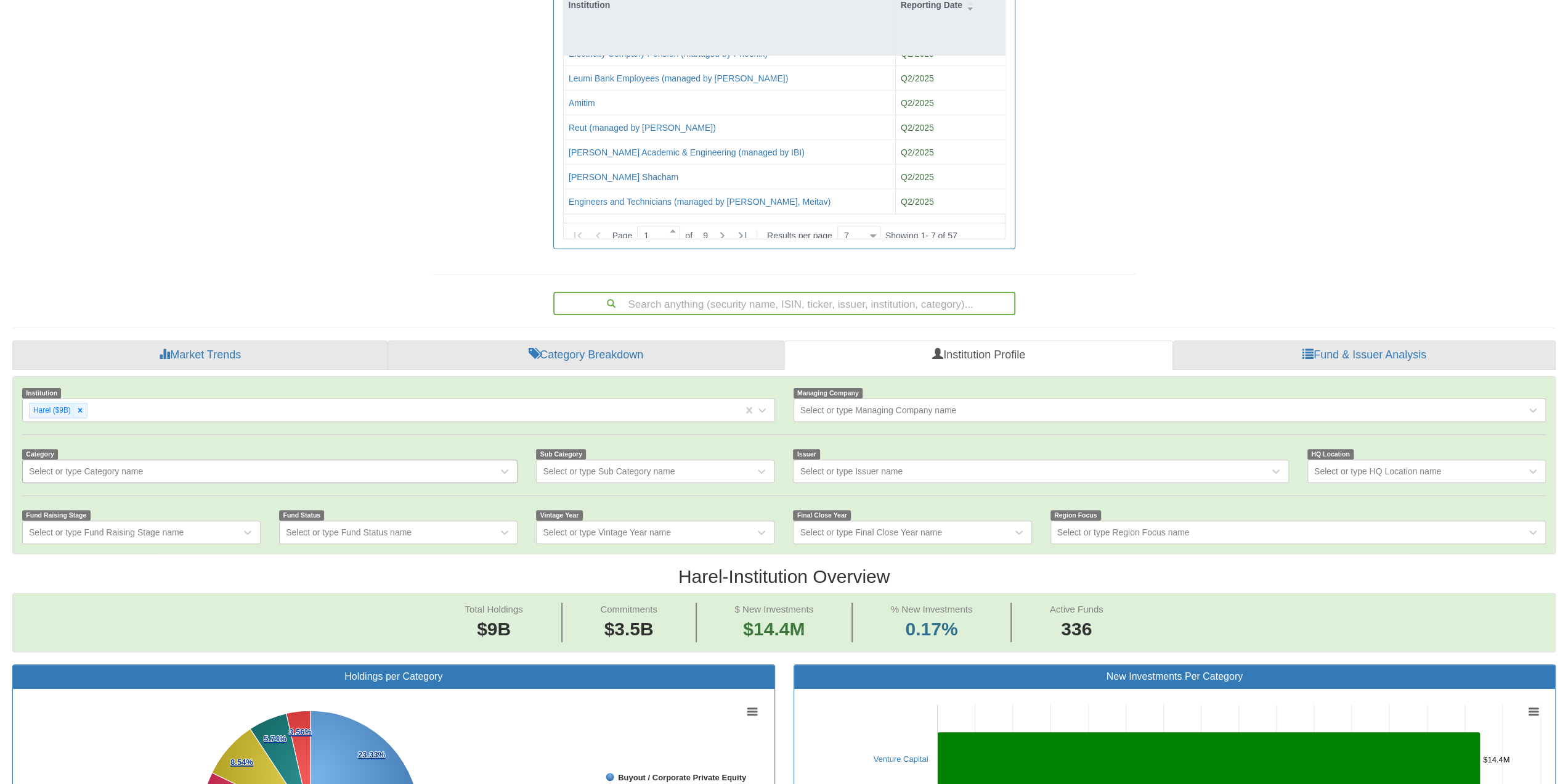
click at [183, 472] on div "Select or type Category name" at bounding box center [259, 471] width 475 height 20
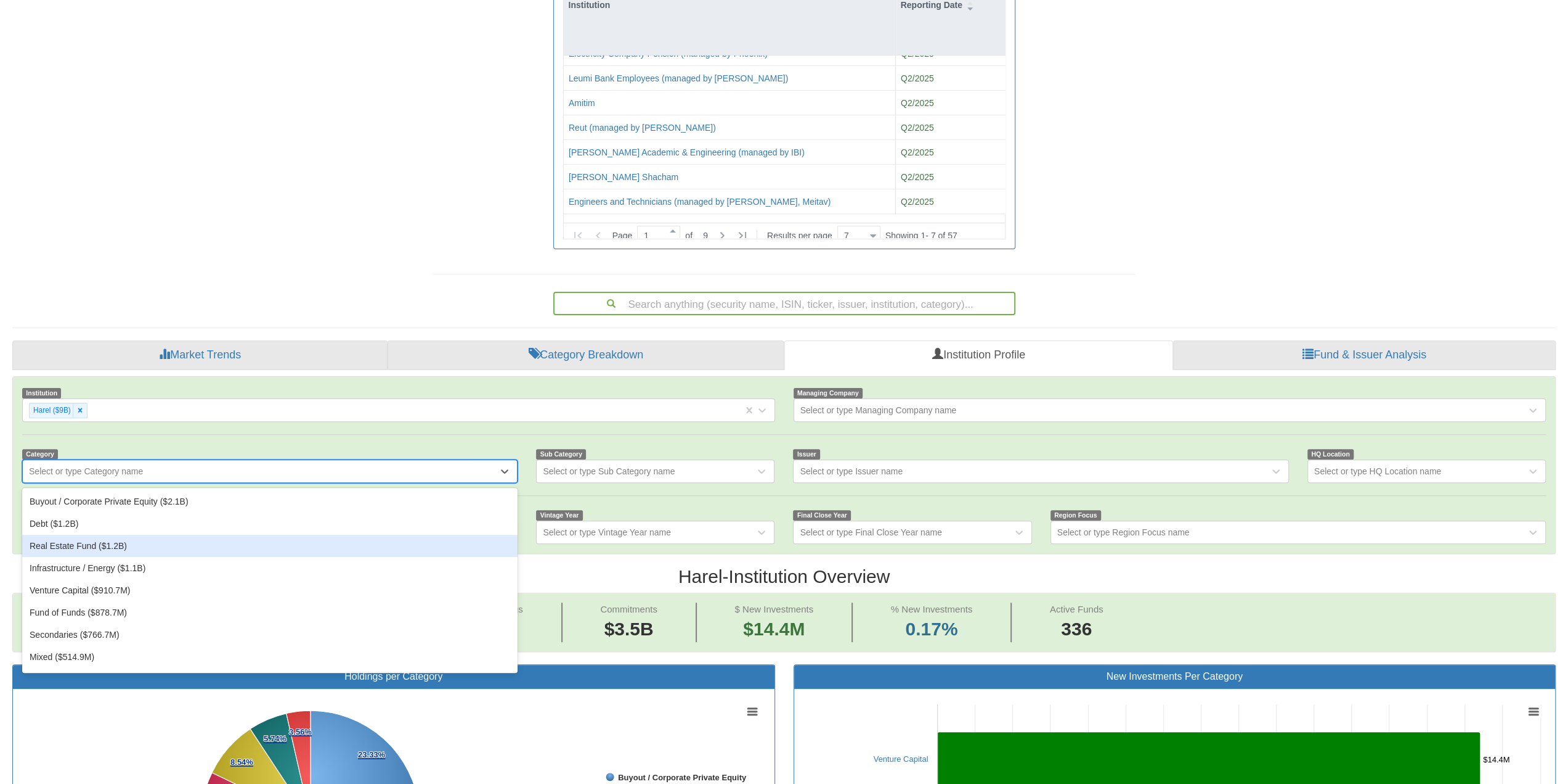
click at [164, 533] on div "Real Estate Fund ($1.2B)" at bounding box center [270, 545] width 496 height 22
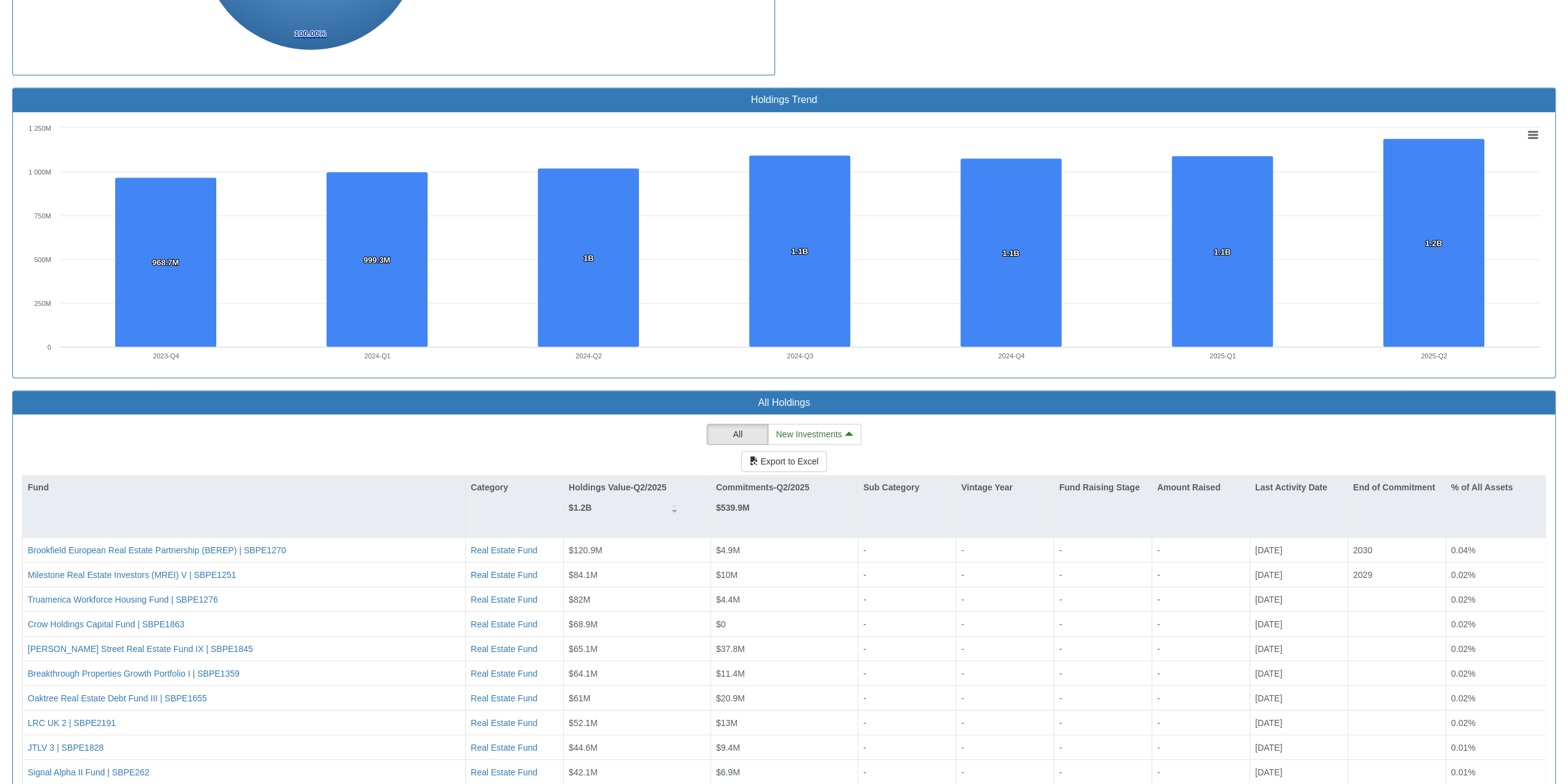
scroll to position [1213, 0]
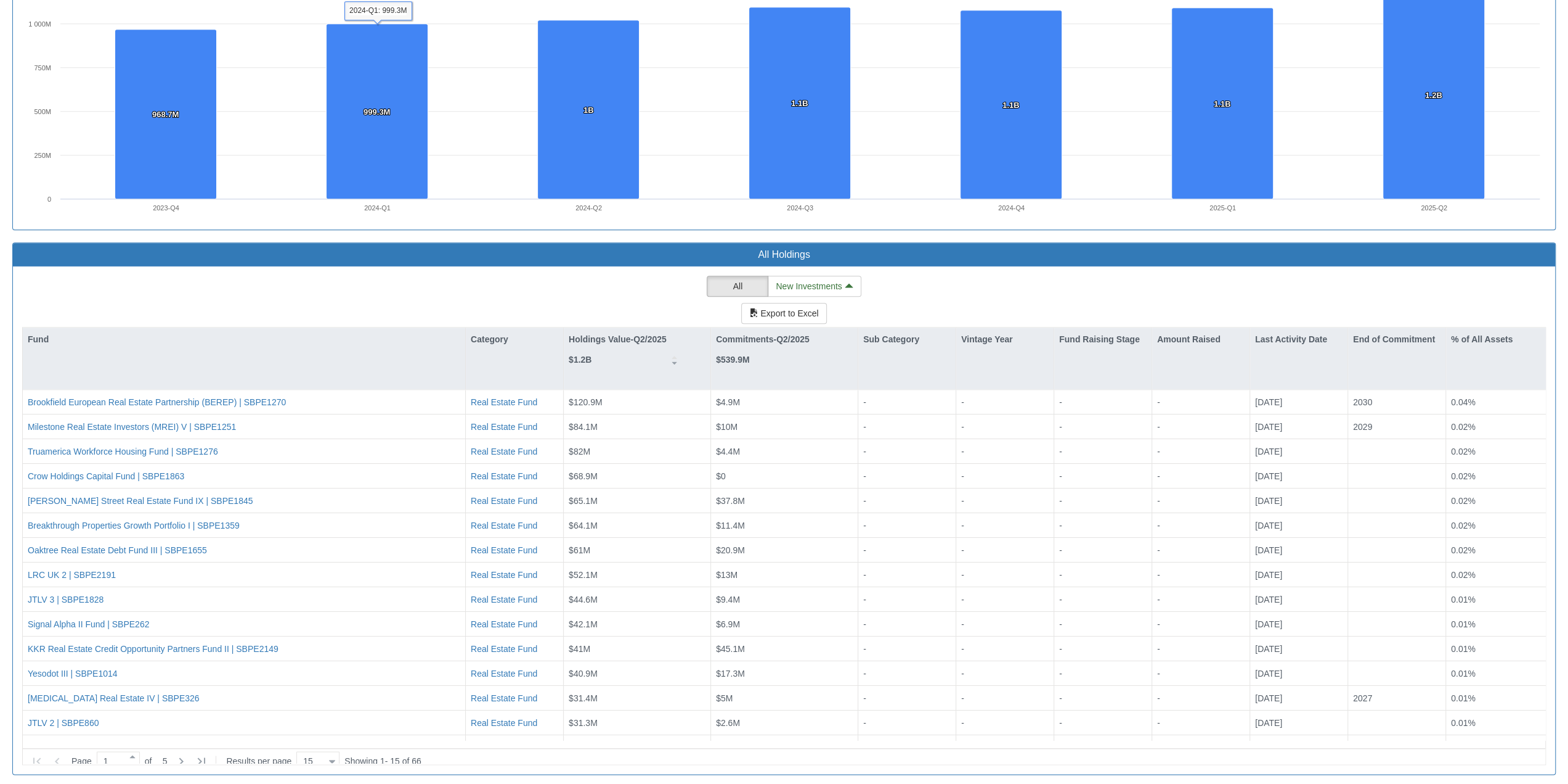
click at [395, 278] on div "All New Investments Export to Excel Fund Category Holdings Value-Q2/2025 $1.2B …" at bounding box center [784, 520] width 1524 height 489
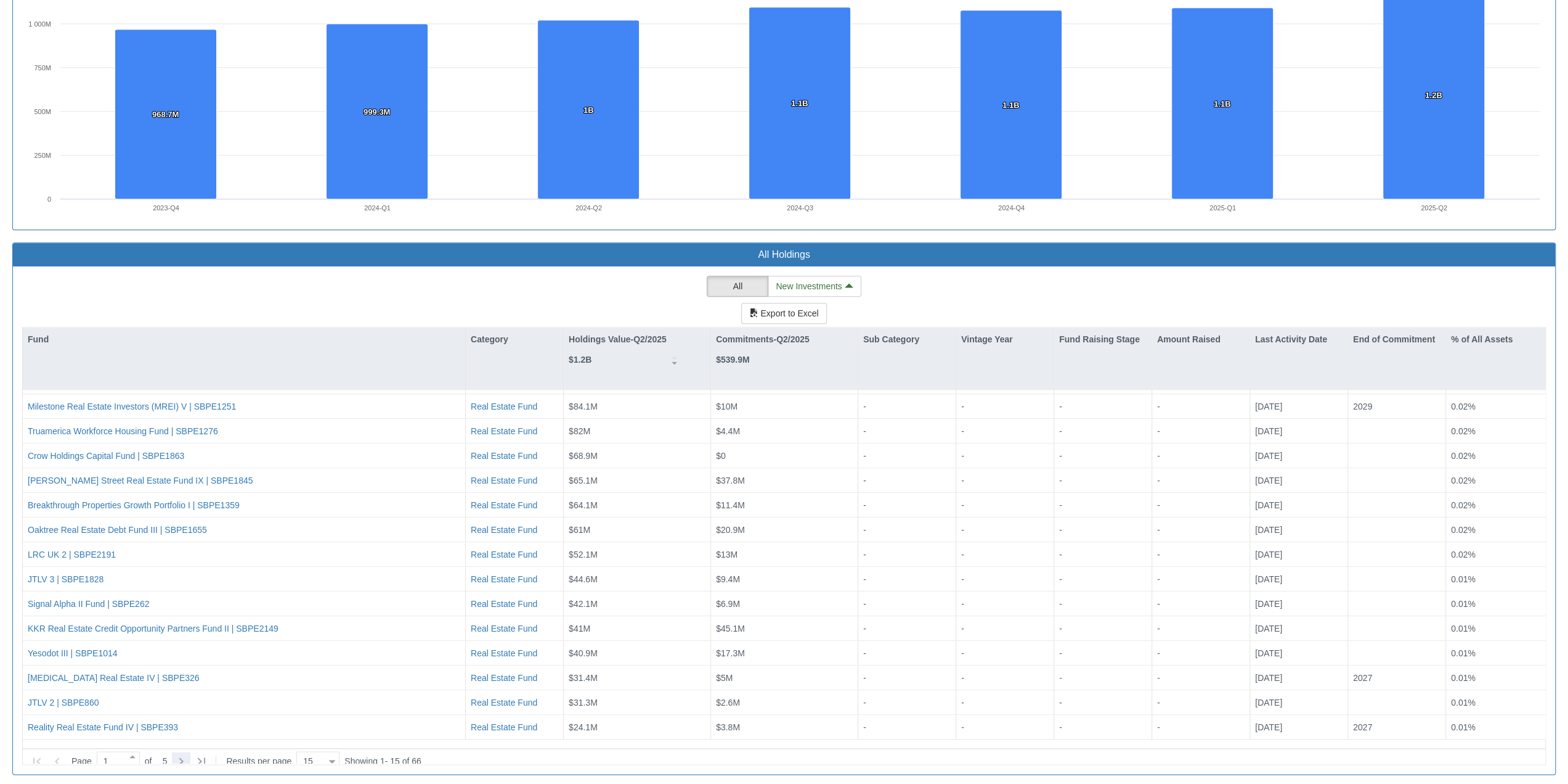
click at [178, 533] on icon at bounding box center [181, 761] width 15 height 15
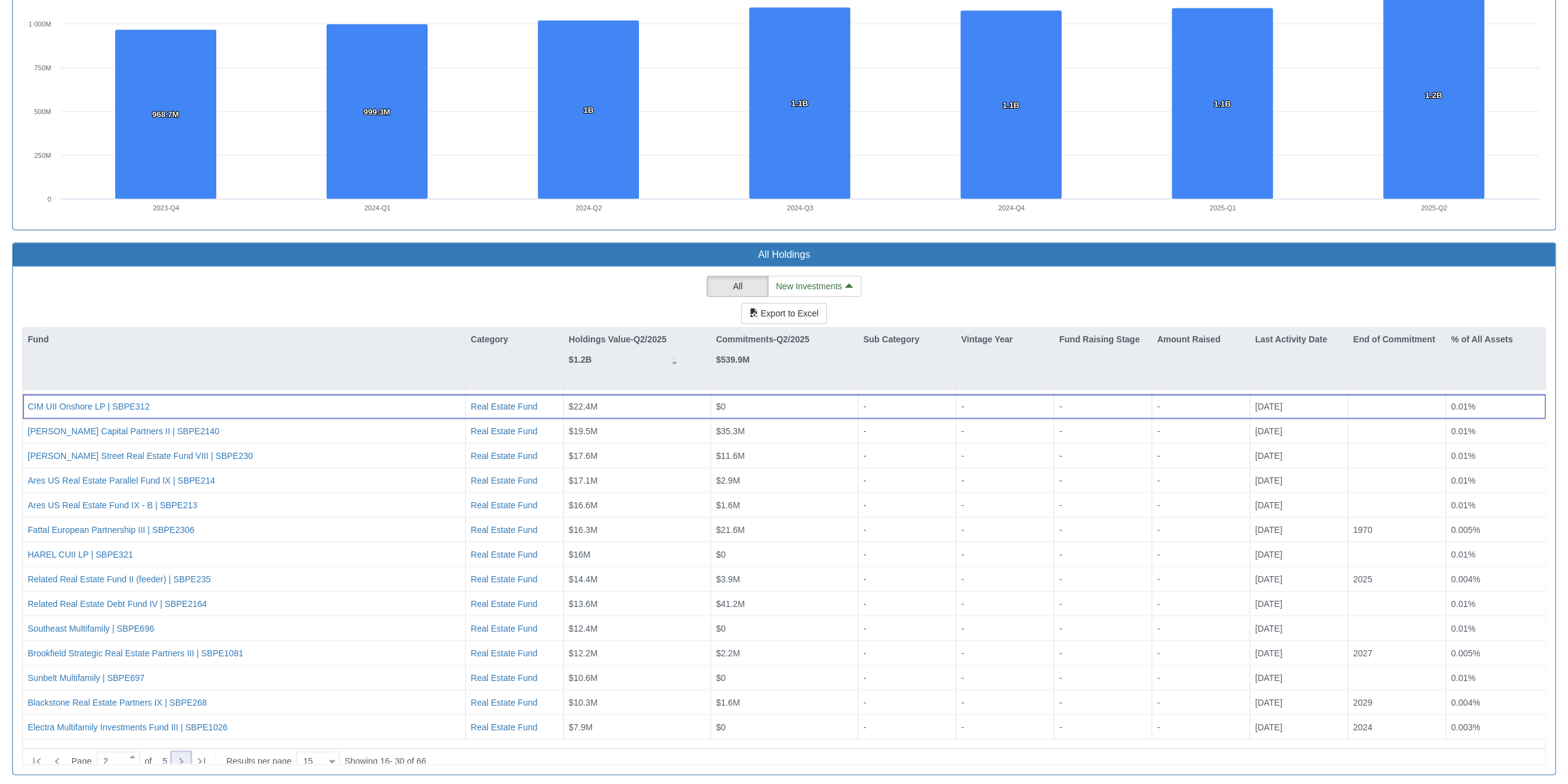
click at [179, 533] on icon at bounding box center [181, 761] width 15 height 15
type input "3"
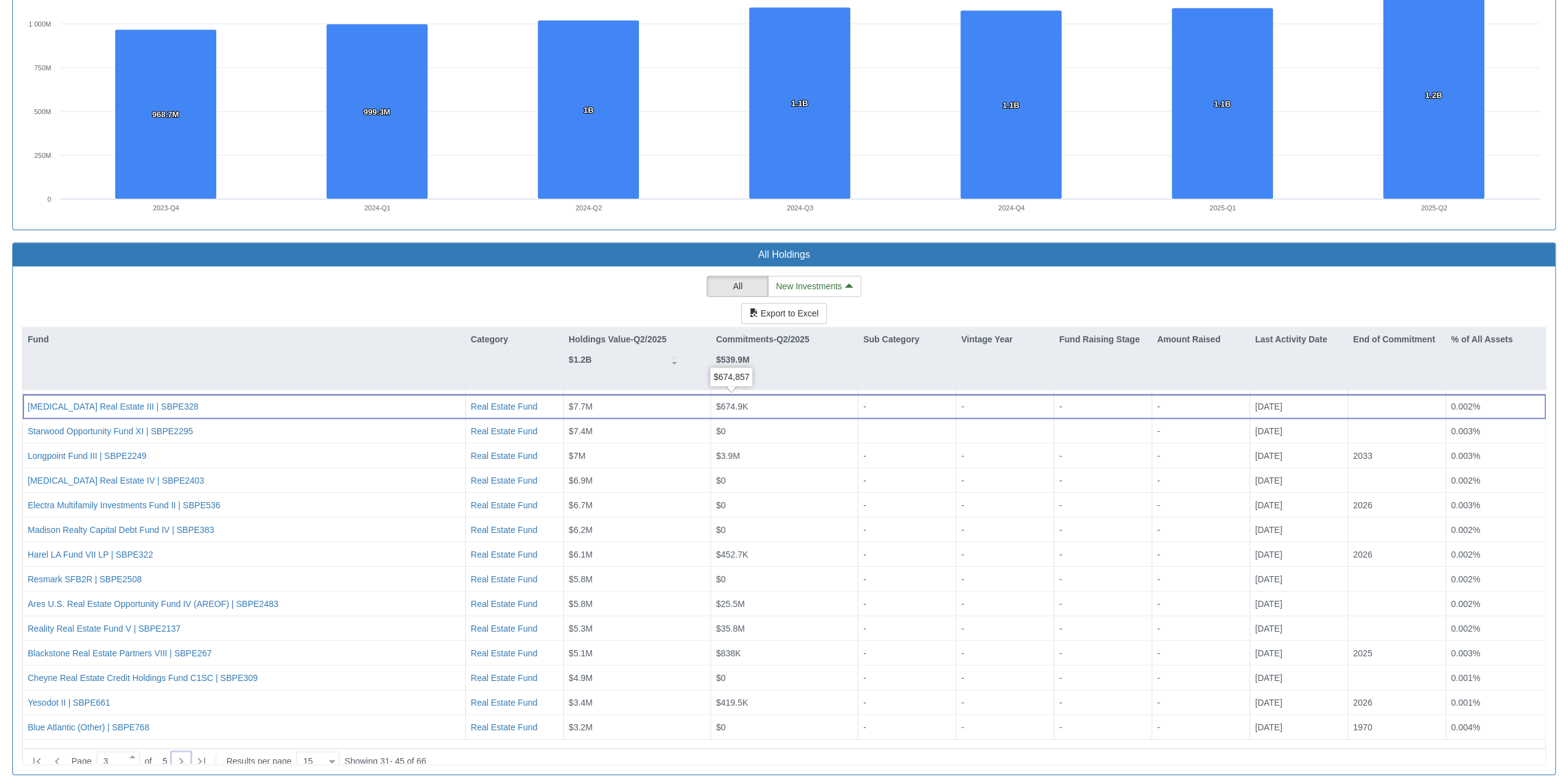
click at [635, 283] on div "All New Investments Export to Excel Fund Category Holdings Value-Q2/2025 $1.2B …" at bounding box center [784, 520] width 1524 height 489
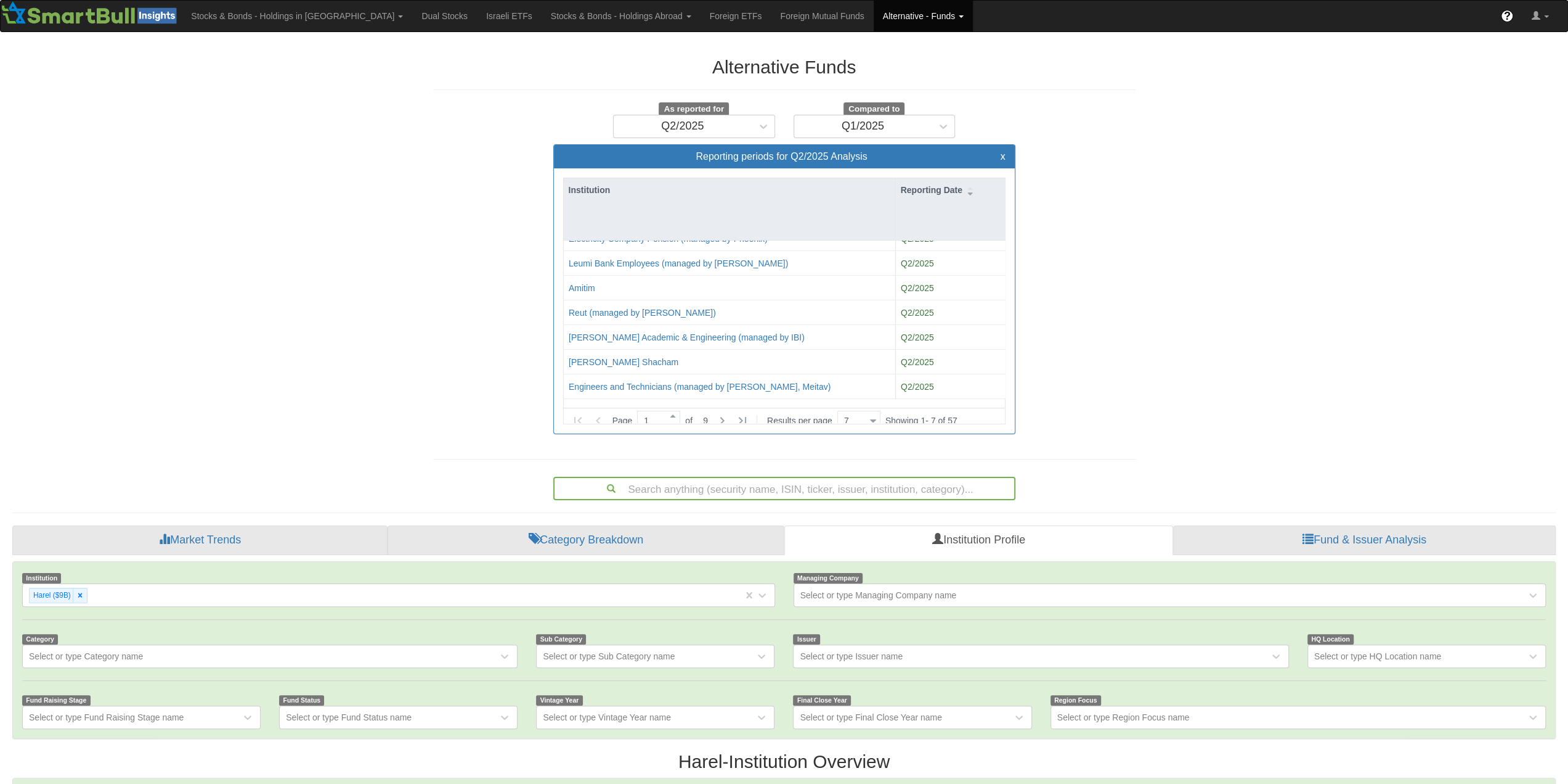
scroll to position [25, 1521]
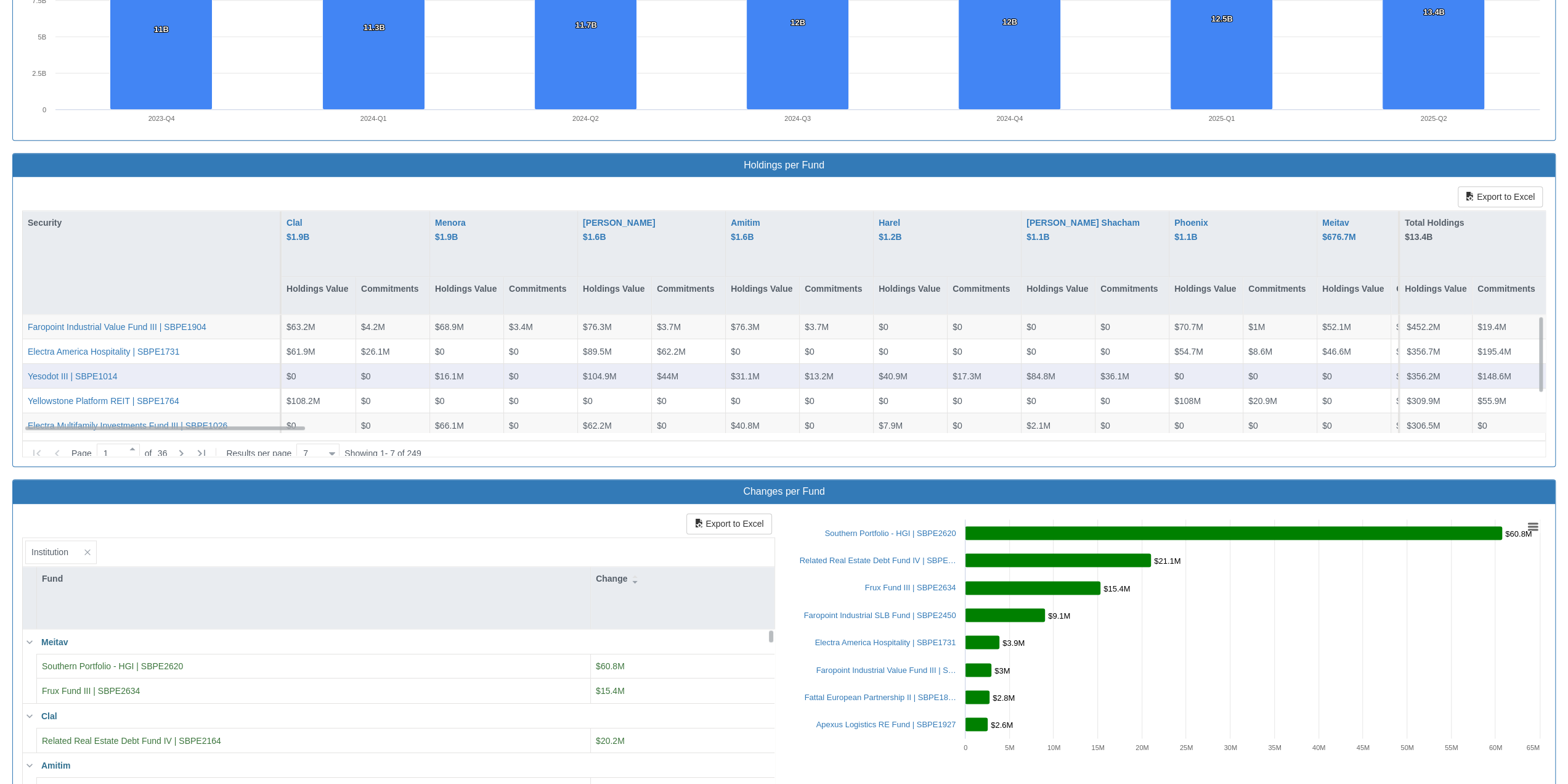
scroll to position [1283, 0]
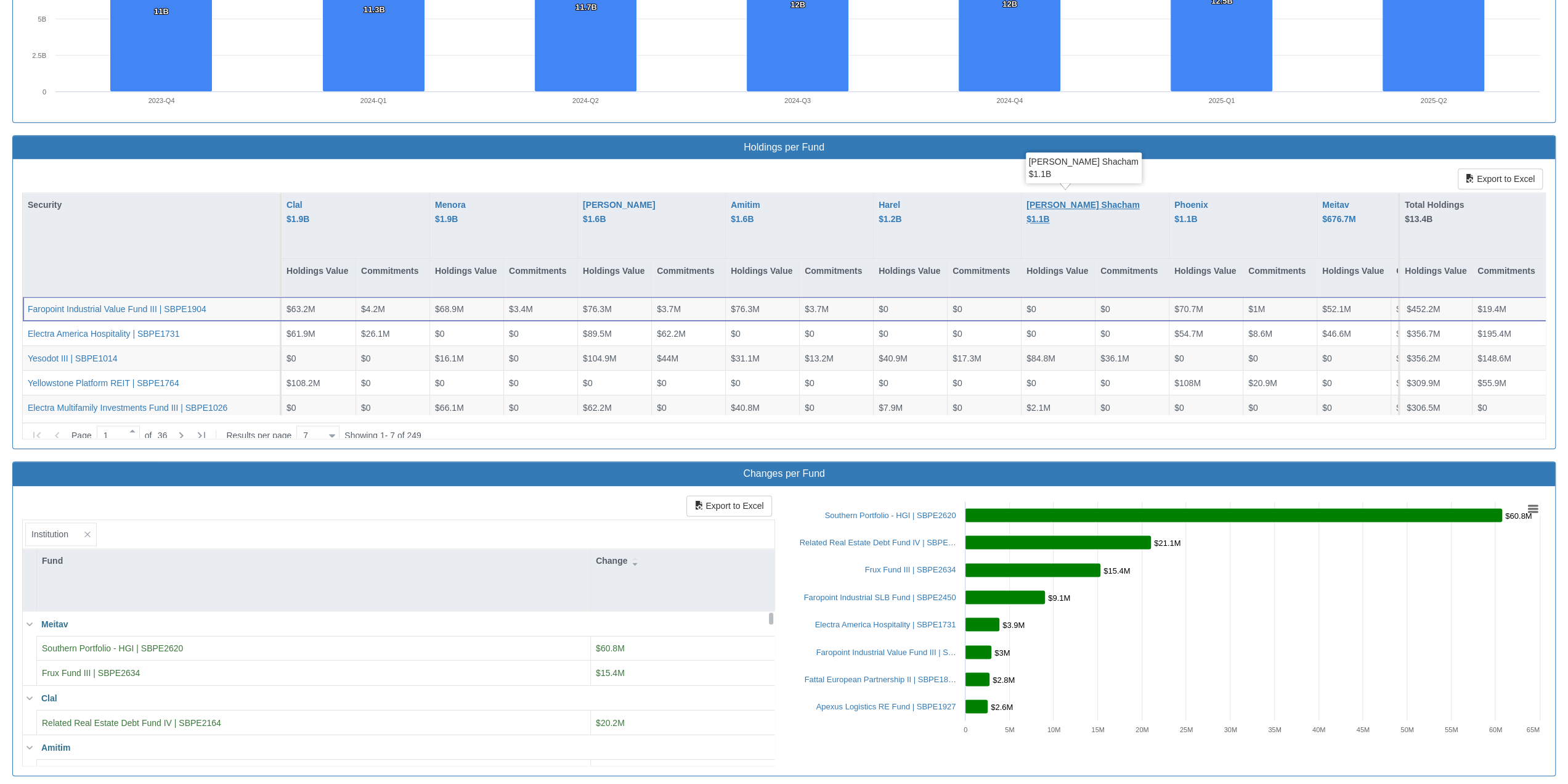
click at [831, 198] on div "[PERSON_NAME] Shacham $1.1B" at bounding box center [1083, 211] width 114 height 28
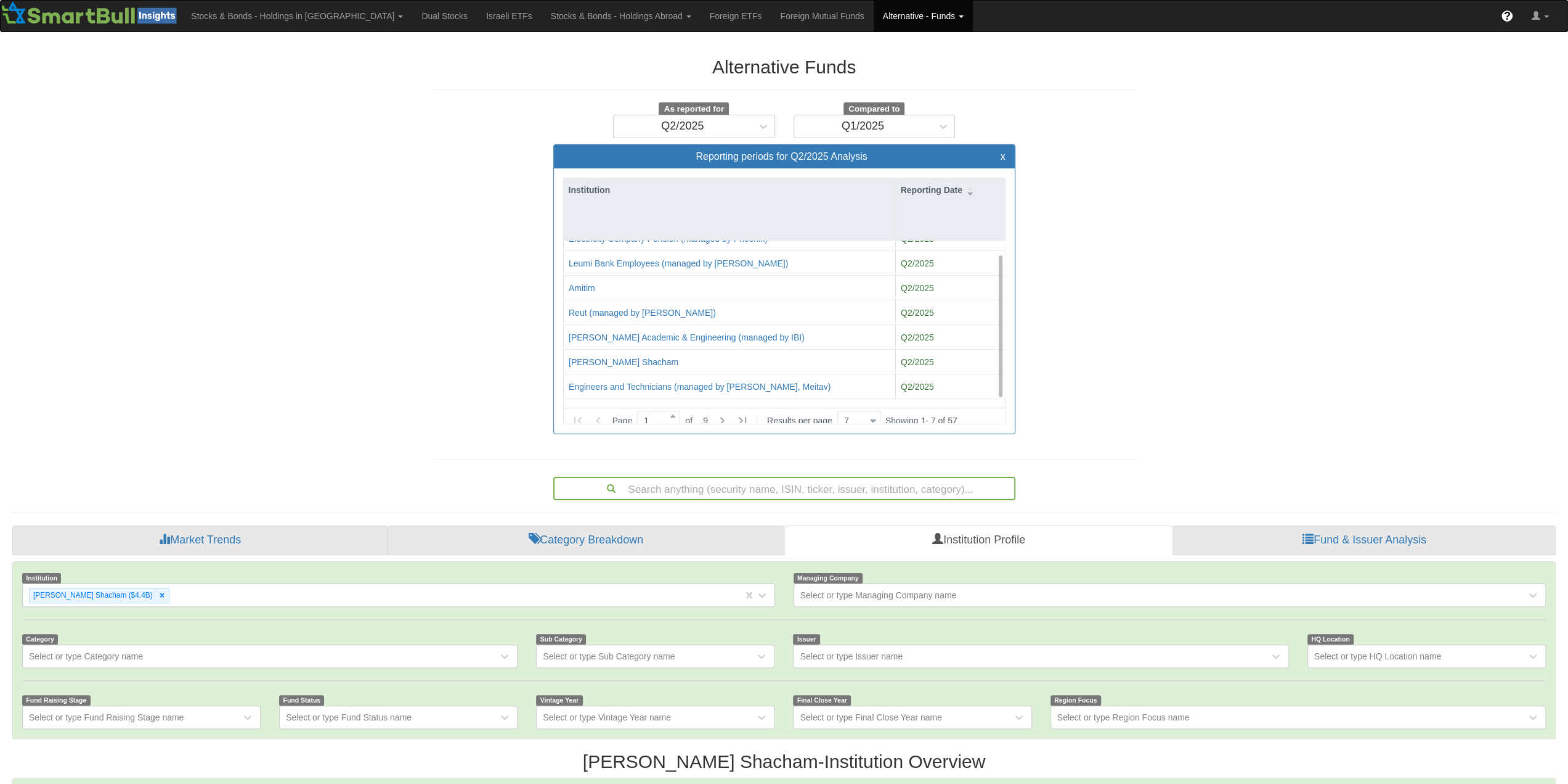
scroll to position [25, 1521]
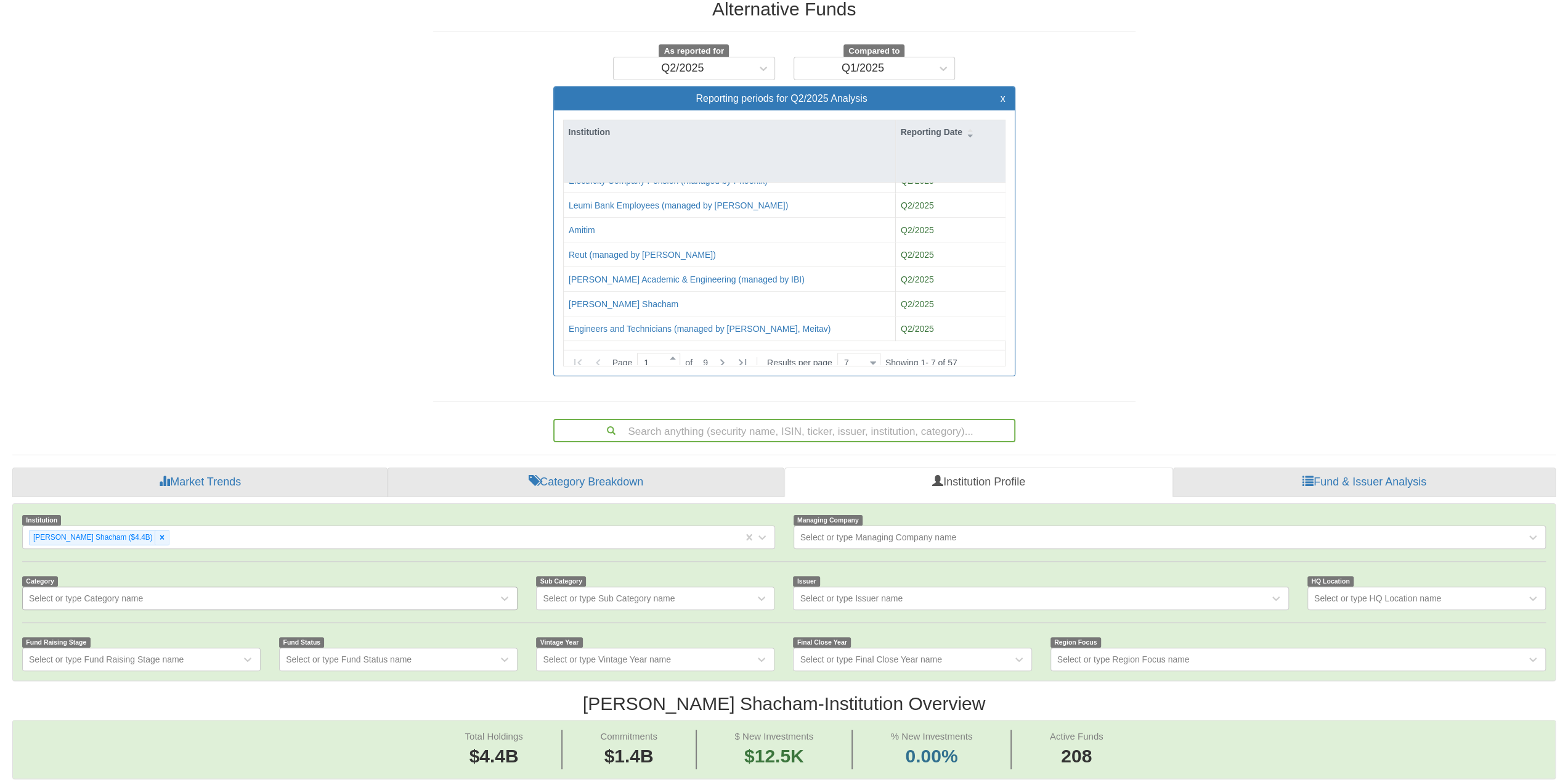
click at [120, 533] on div "Select or type Category name" at bounding box center [270, 598] width 496 height 23
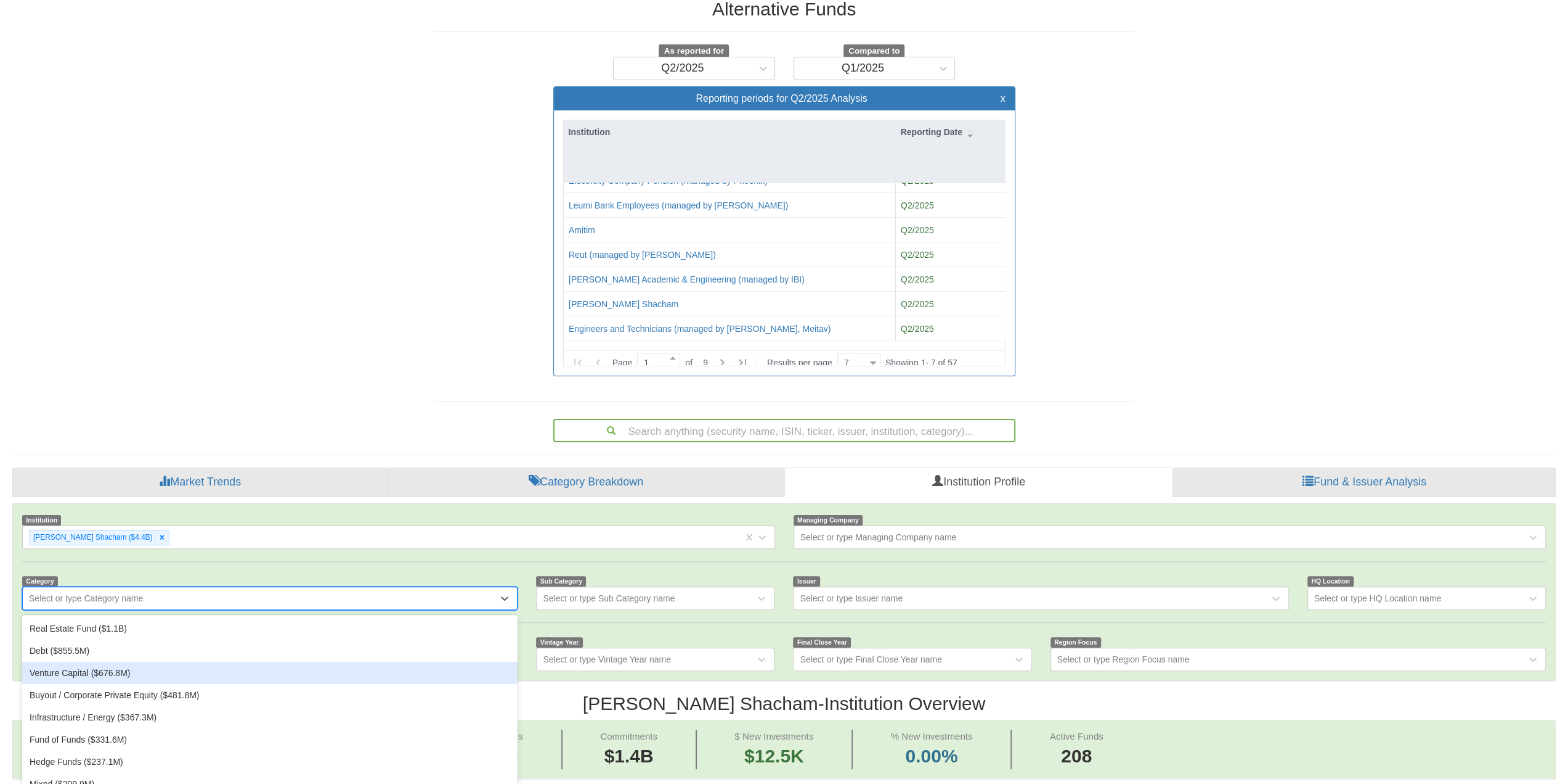
scroll to position [76, 0]
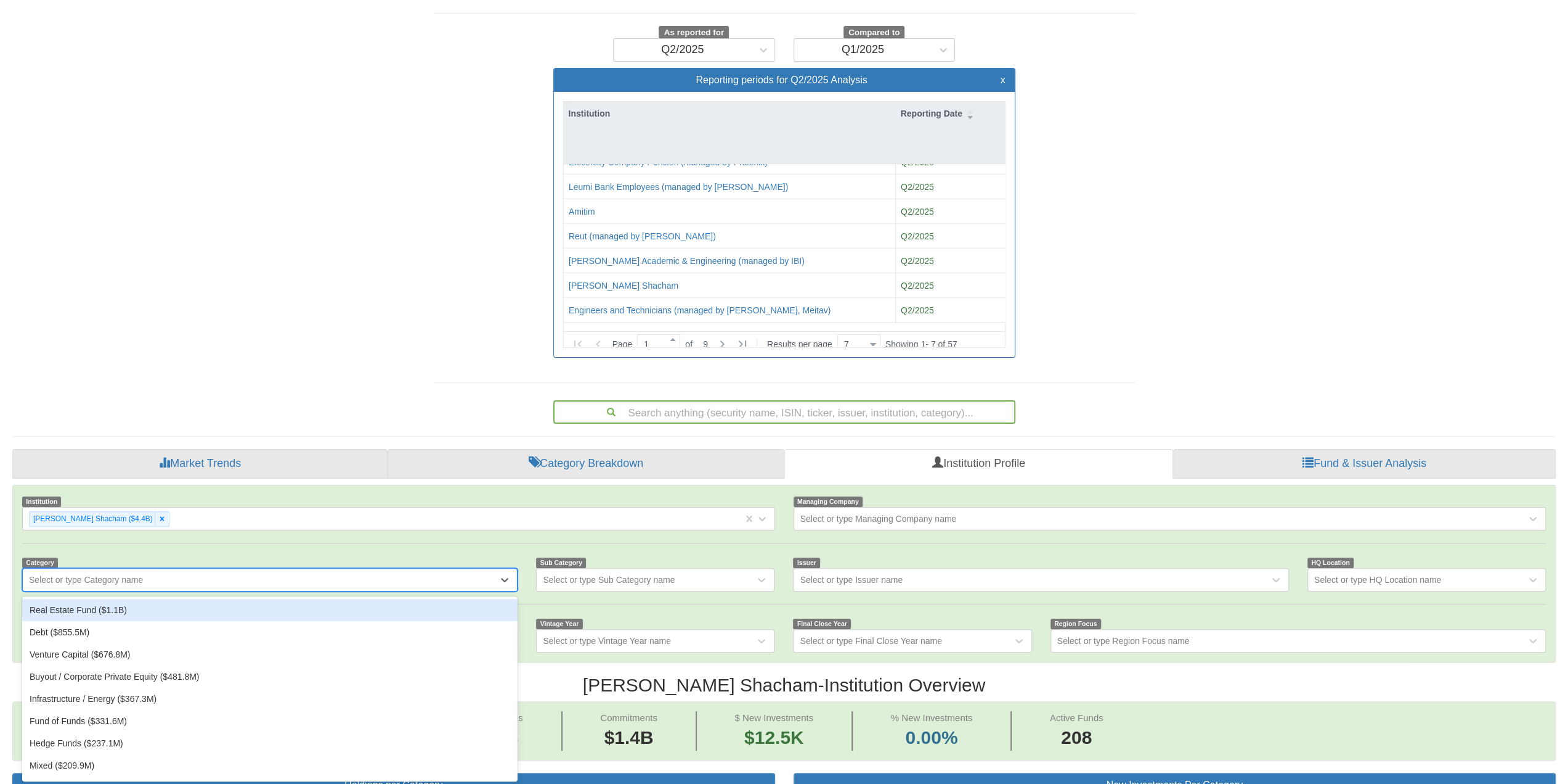
click at [124, 533] on div "Real Estate Fund ($1.1B)" at bounding box center [270, 609] width 496 height 22
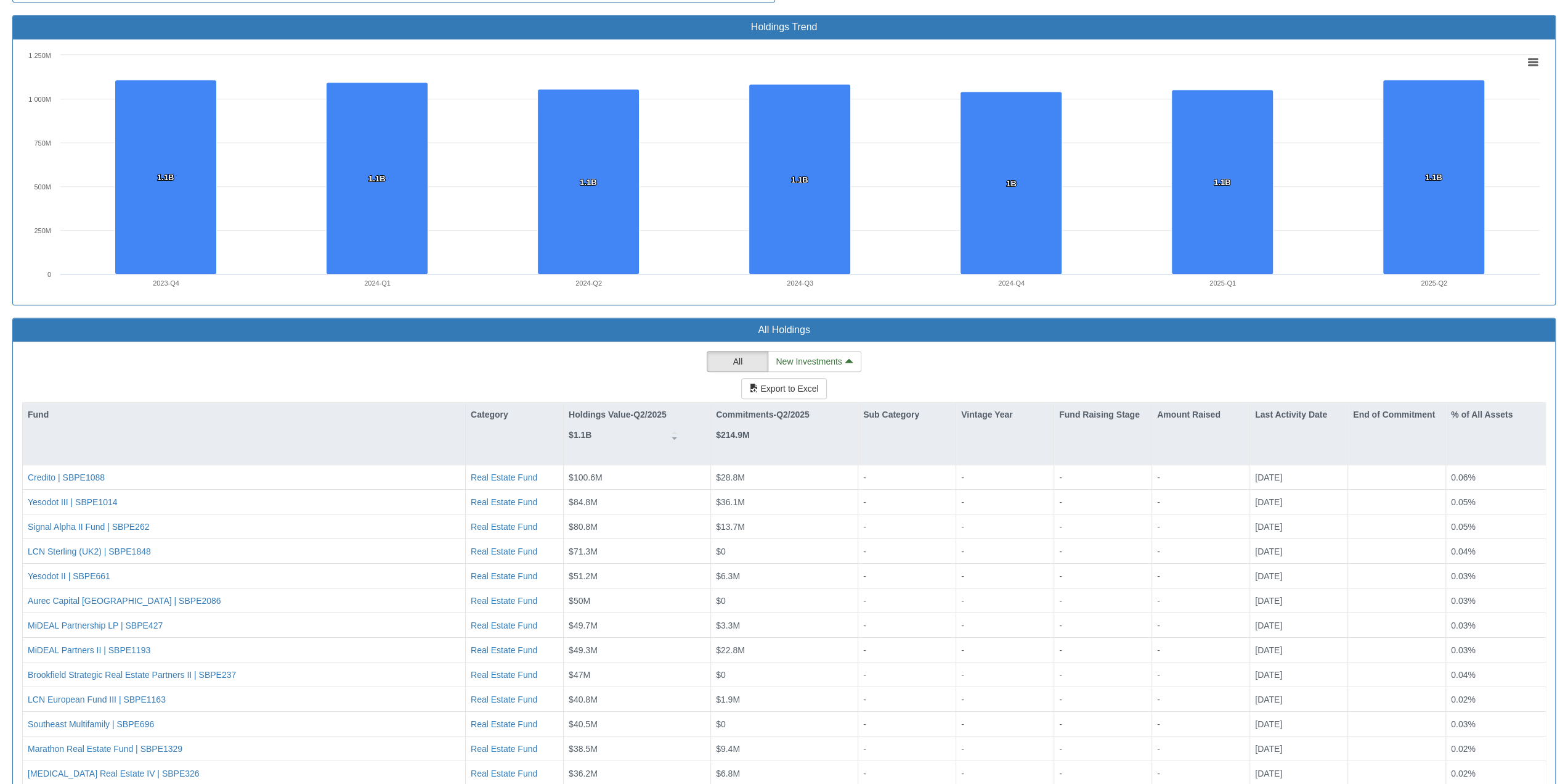
scroll to position [1213, 0]
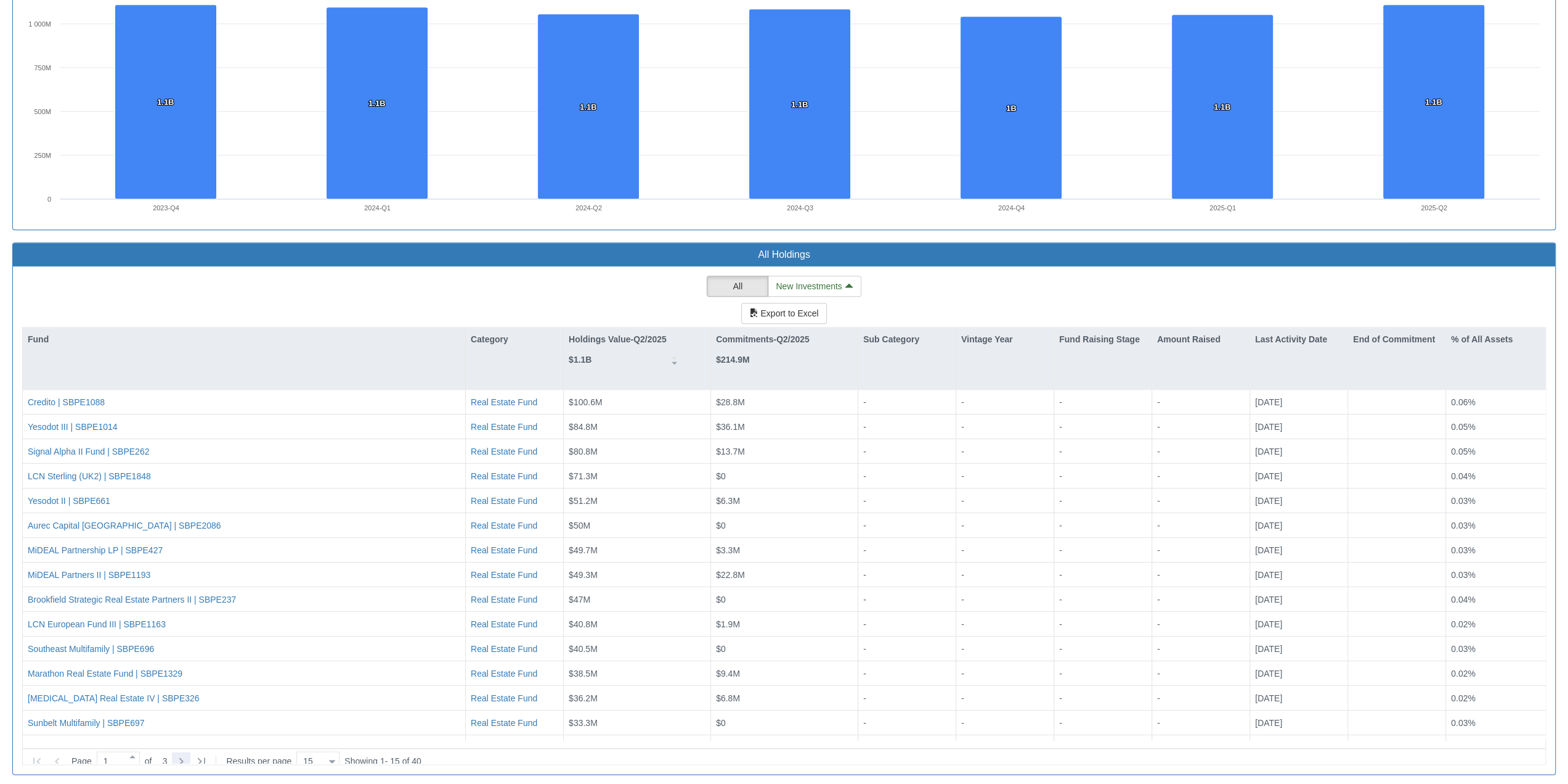
click at [186, 533] on icon at bounding box center [181, 761] width 15 height 15
type input "2"
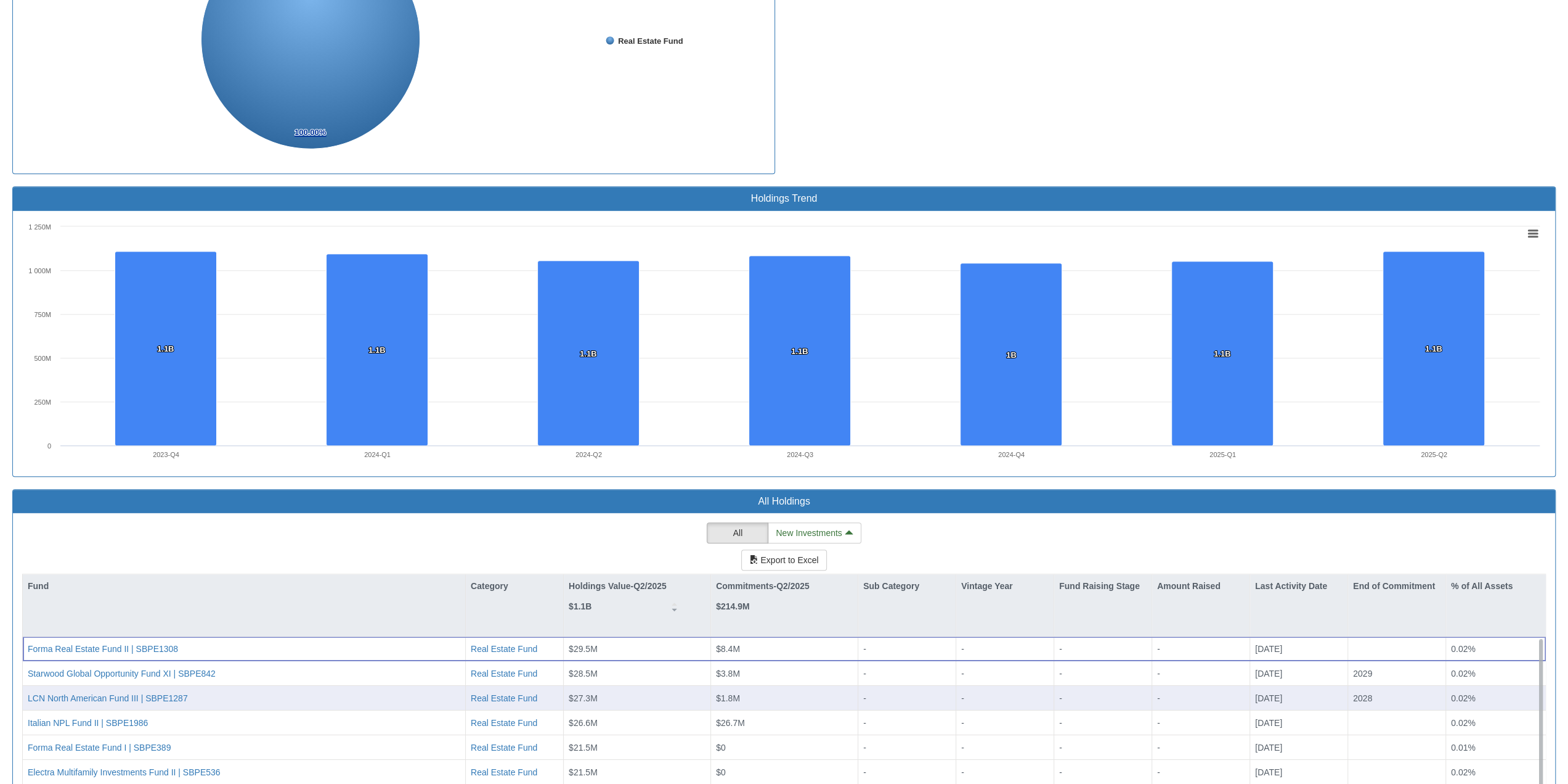
scroll to position [1027, 0]
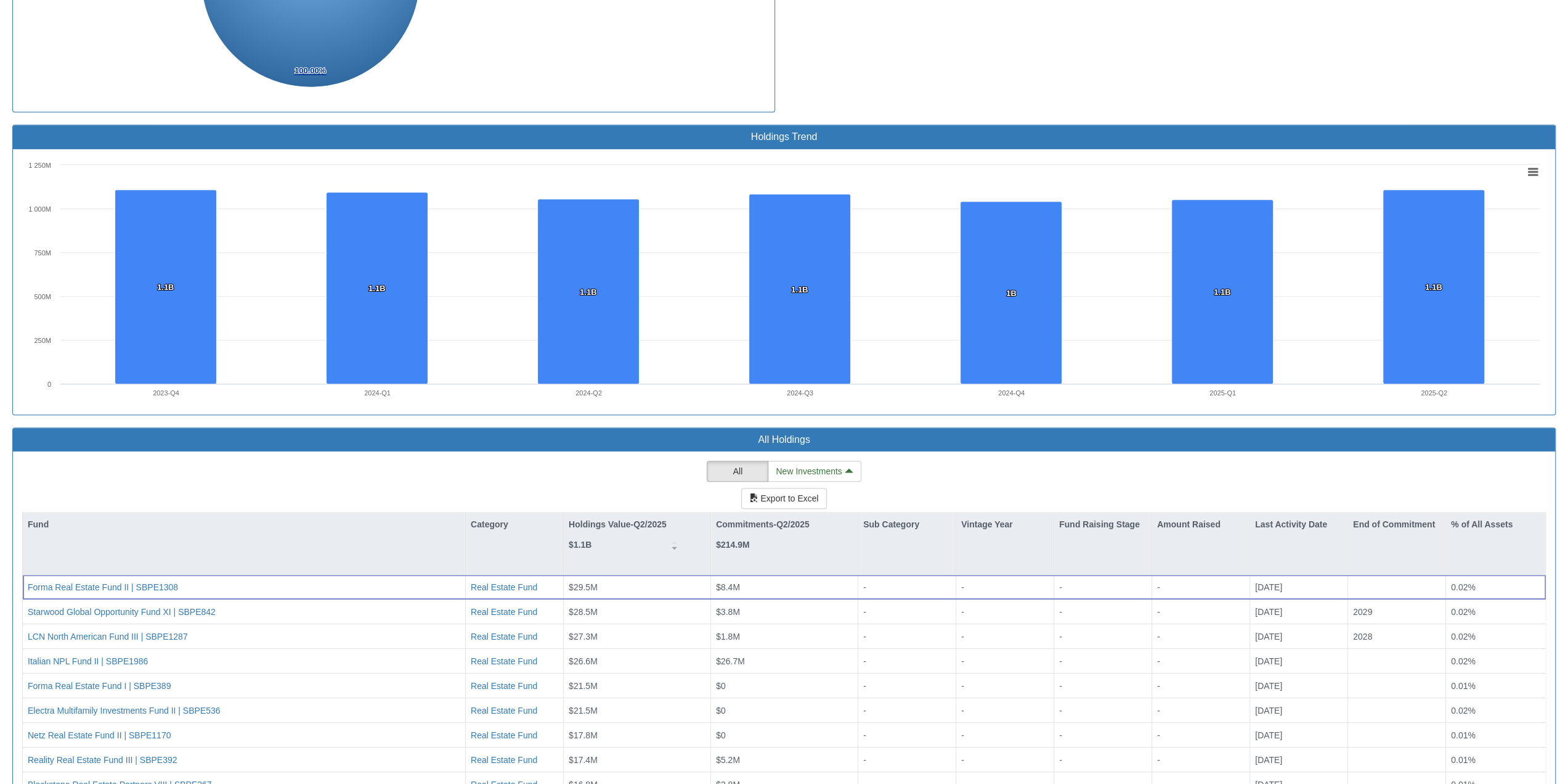
click at [350, 483] on div "All New Investments Export to Excel Fund Category Holdings Value-Q2/2025 $1.1B …" at bounding box center [784, 705] width 1524 height 489
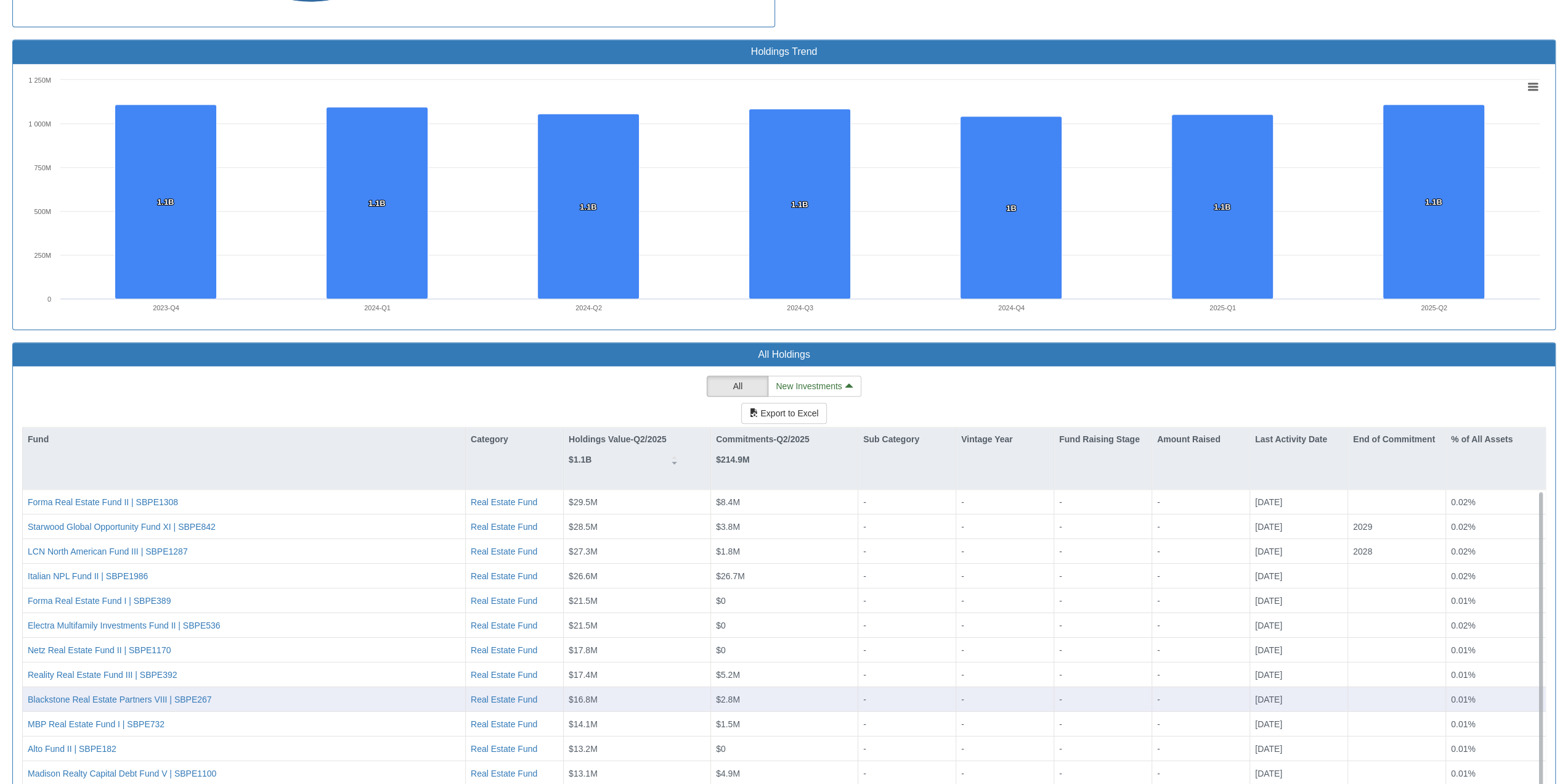
scroll to position [842, 0]
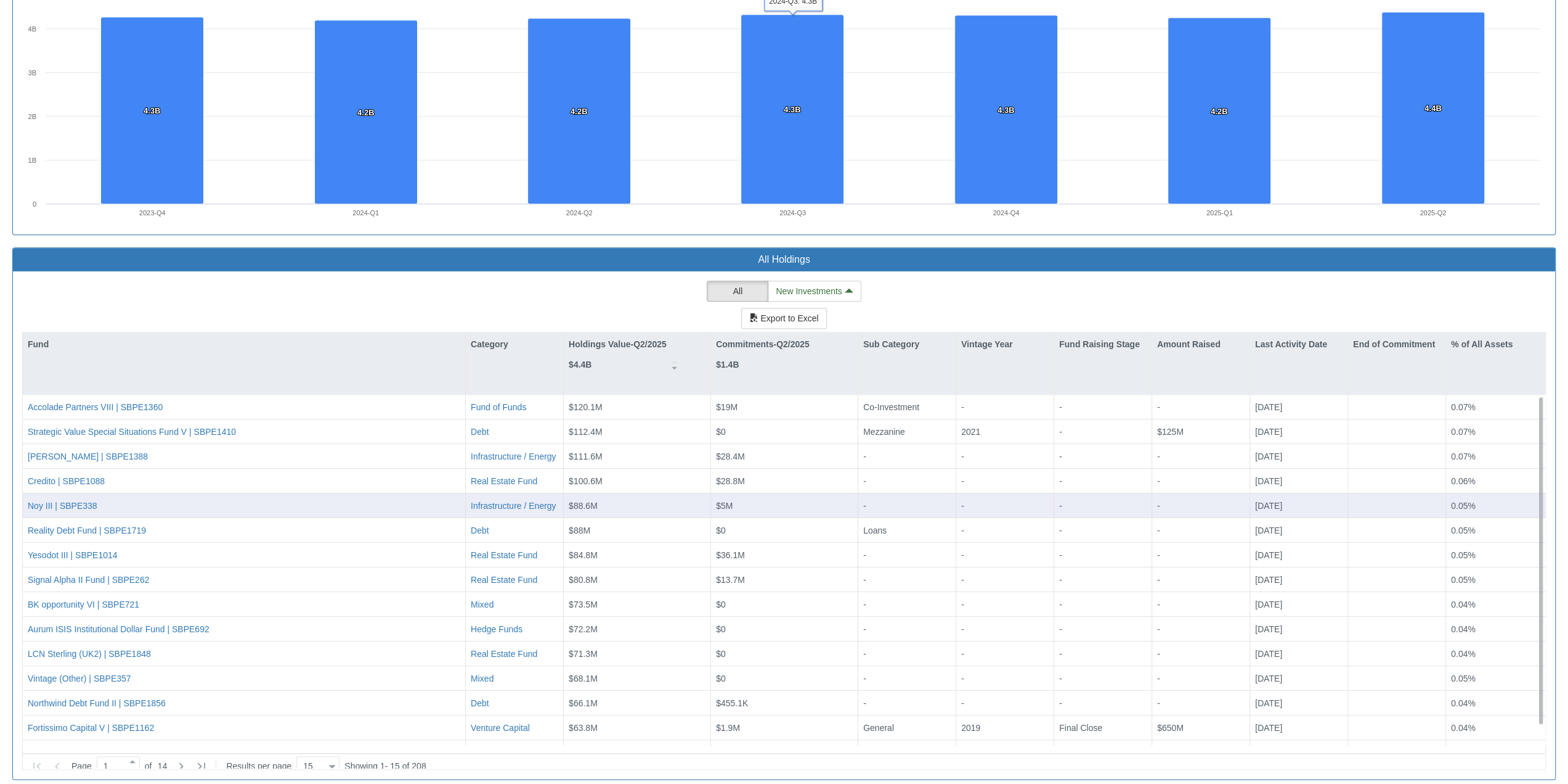
scroll to position [1213, 0]
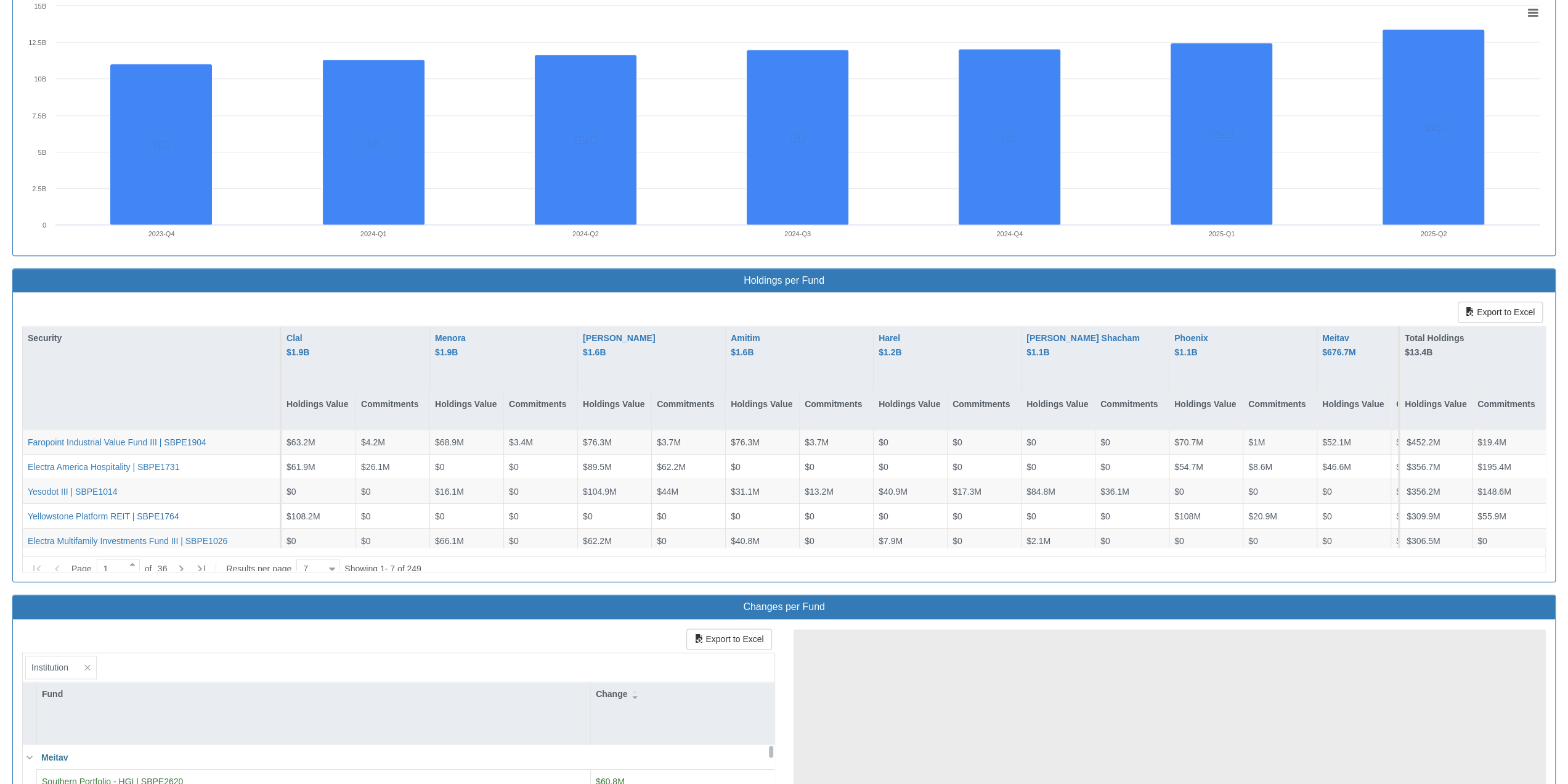
scroll to position [1172, 0]
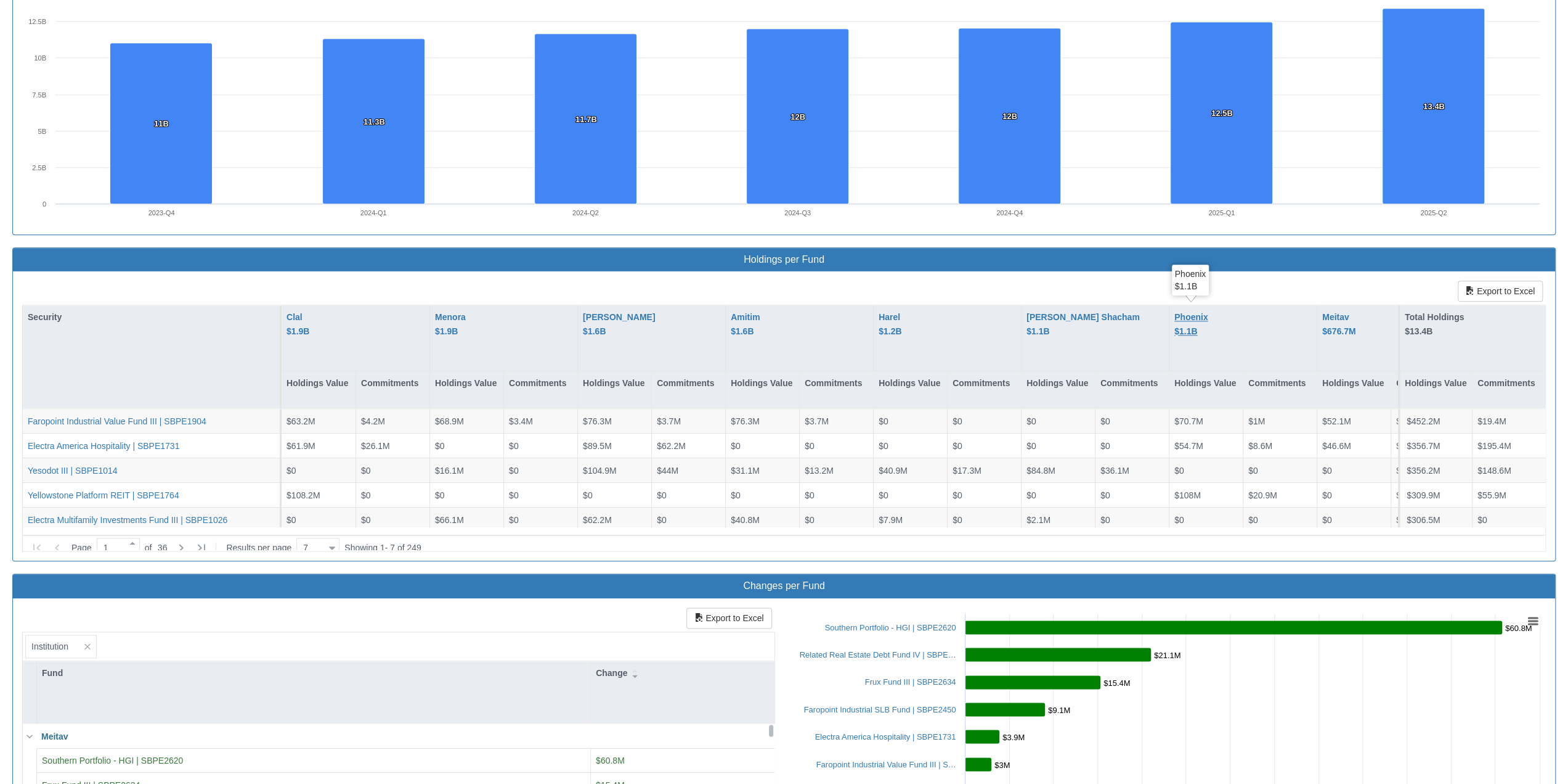
click at [831, 313] on div "Phoenix $1.1B" at bounding box center [1191, 324] width 33 height 28
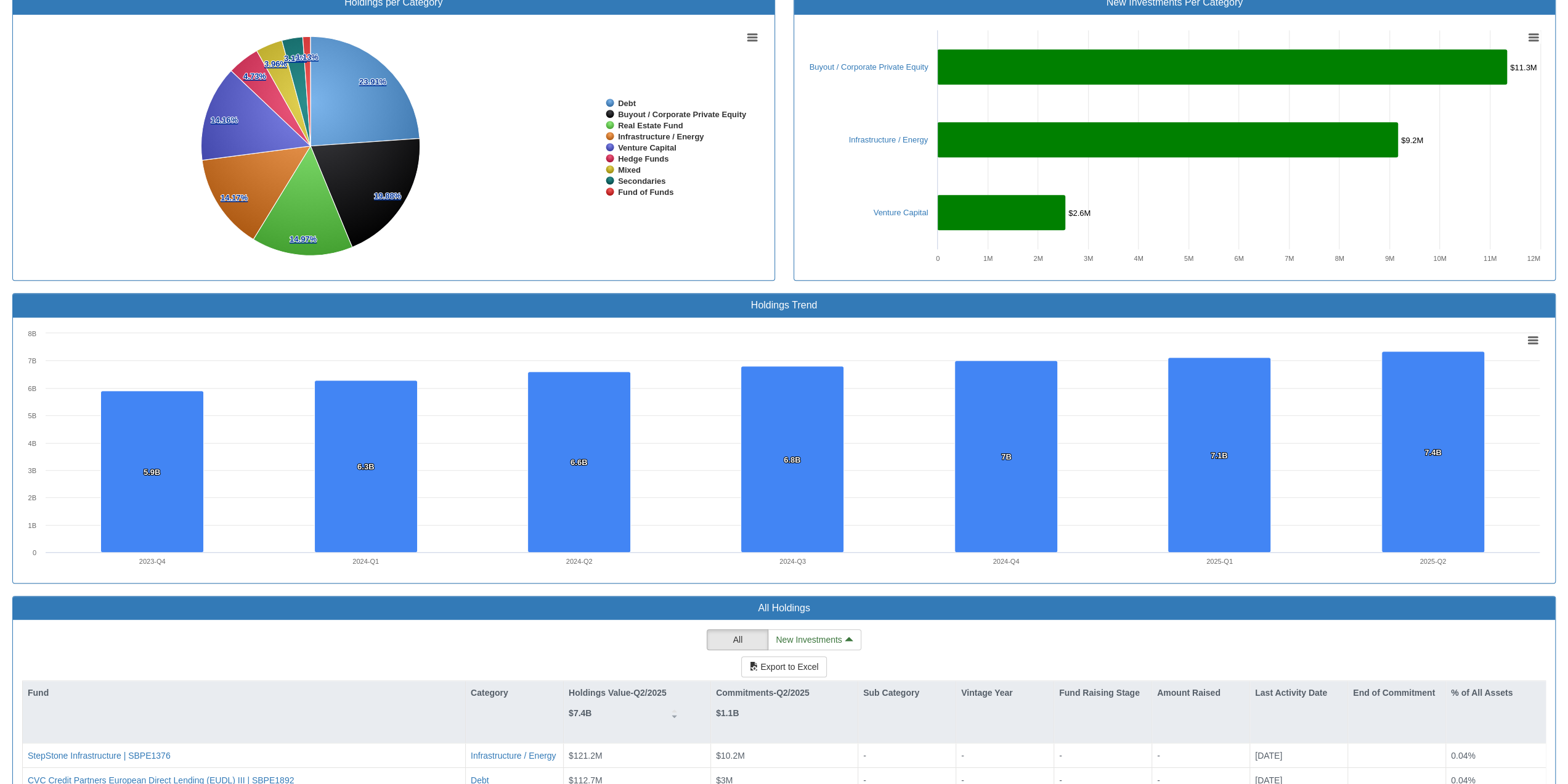
scroll to position [555, 0]
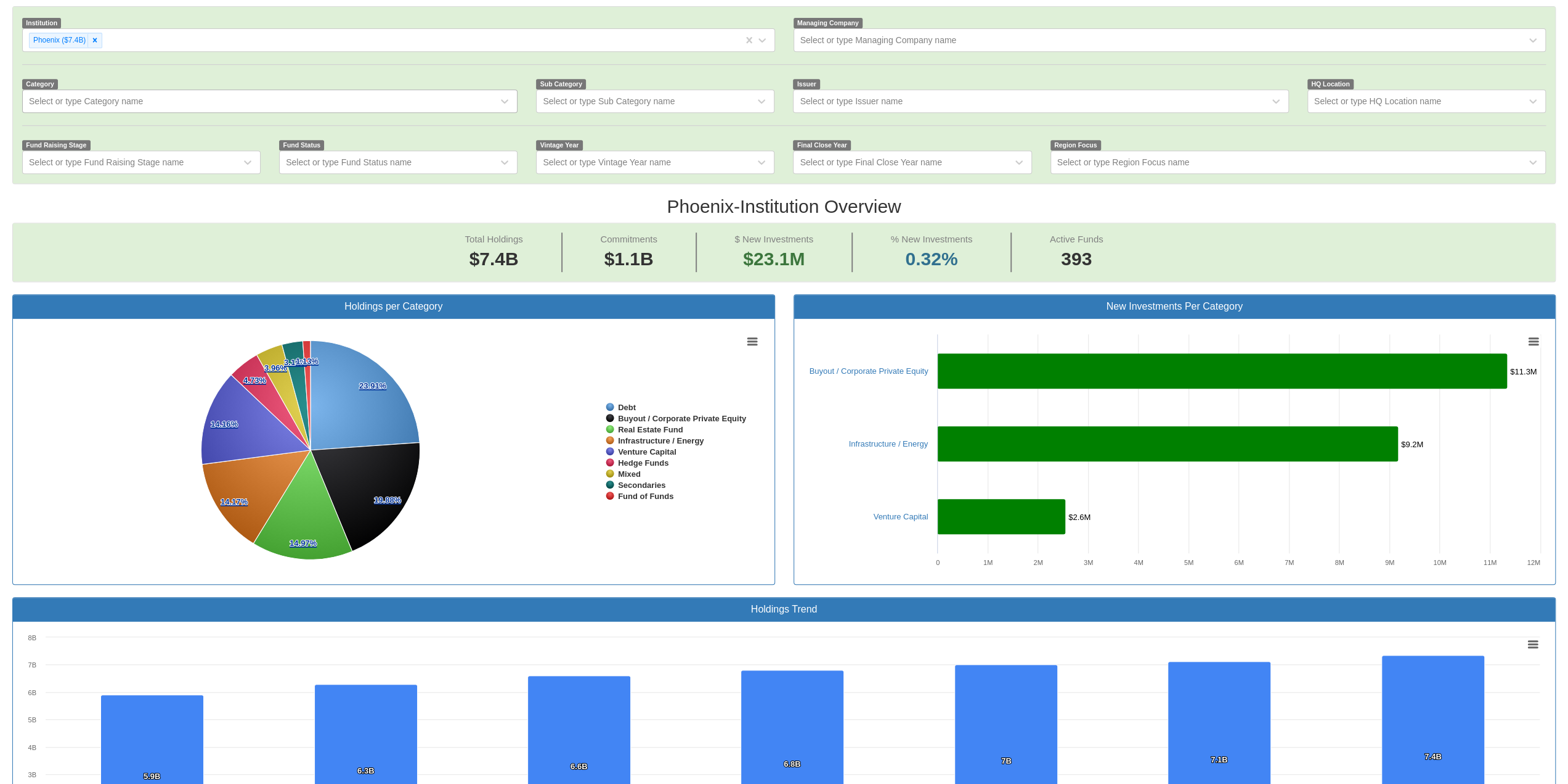
click at [221, 102] on div "Select or type Category name" at bounding box center [259, 101] width 475 height 20
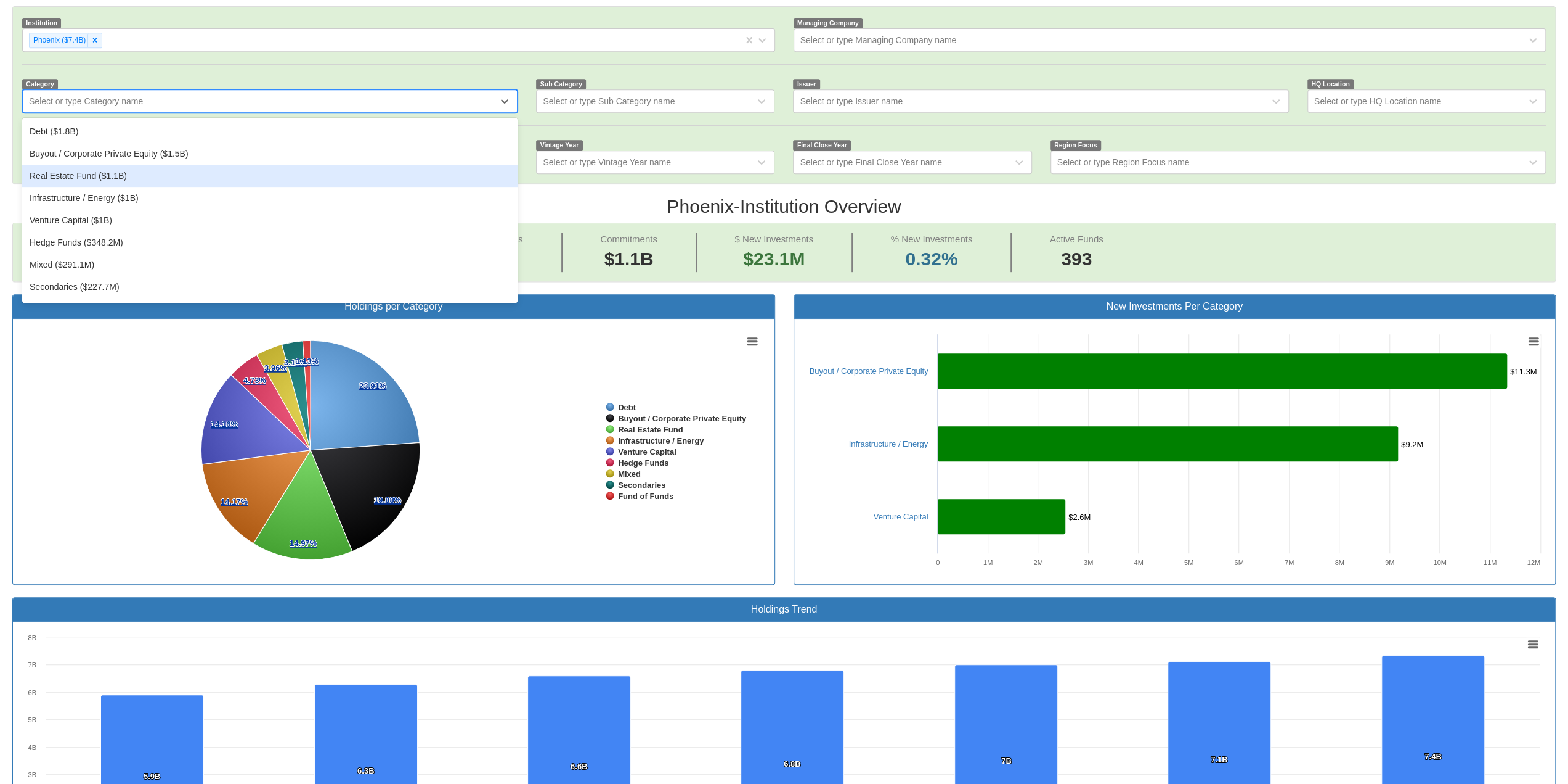
click at [84, 177] on div "Real Estate Fund ($1.1B)" at bounding box center [270, 175] width 496 height 22
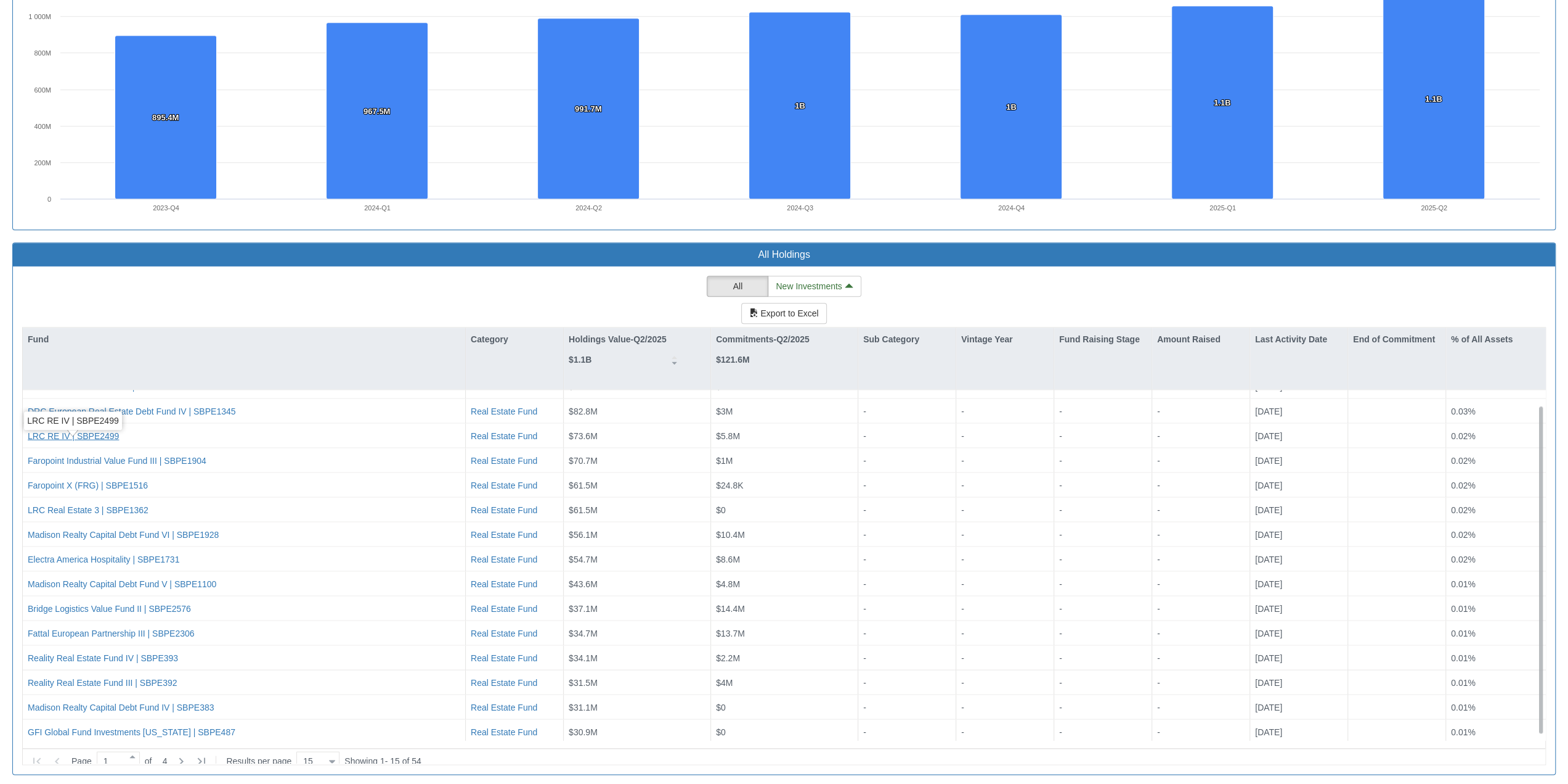
scroll to position [20, 0]
click at [187, 533] on icon at bounding box center [181, 761] width 15 height 15
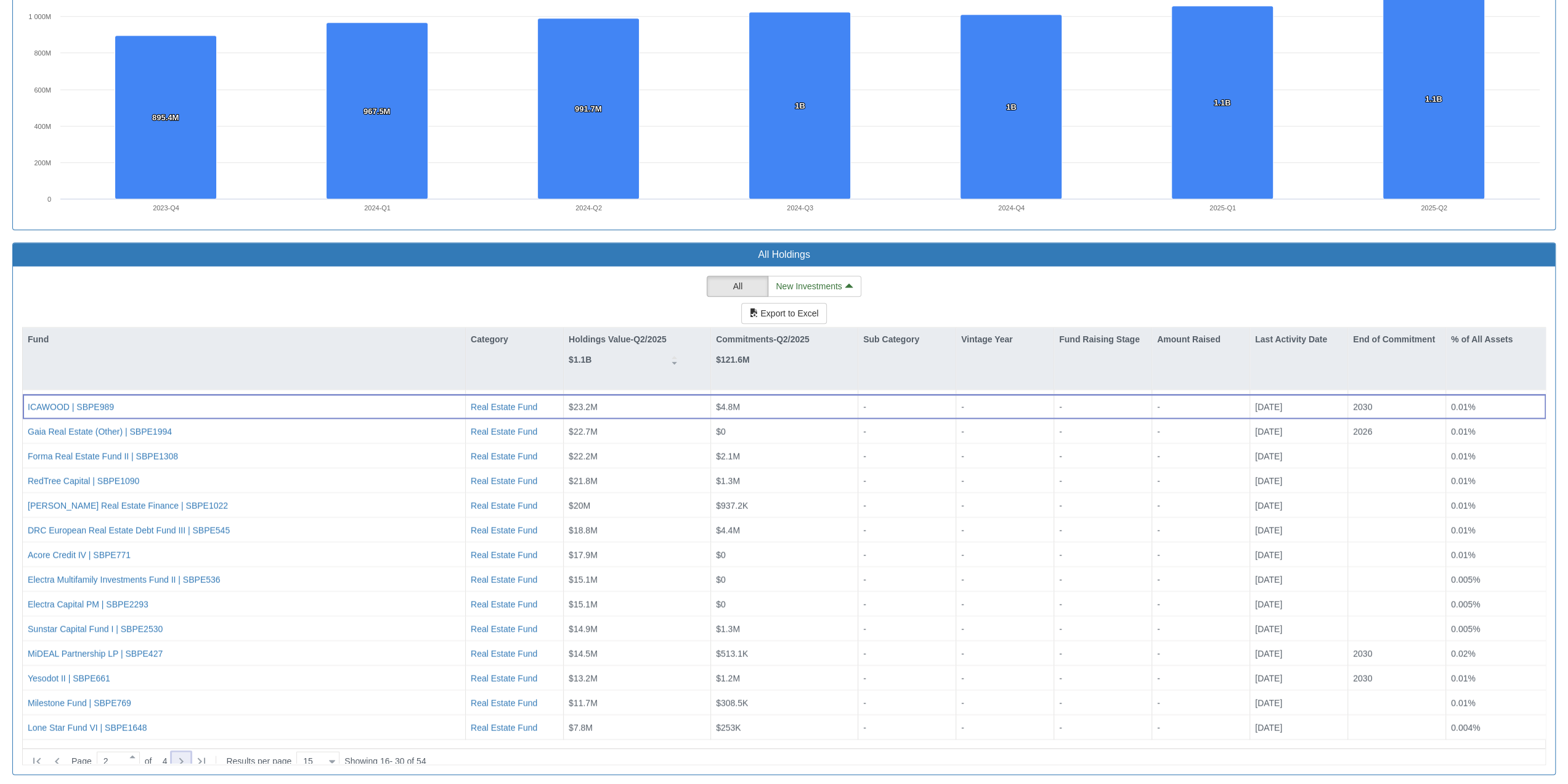
click at [191, 533] on div at bounding box center [181, 761] width 19 height 19
type input "3"
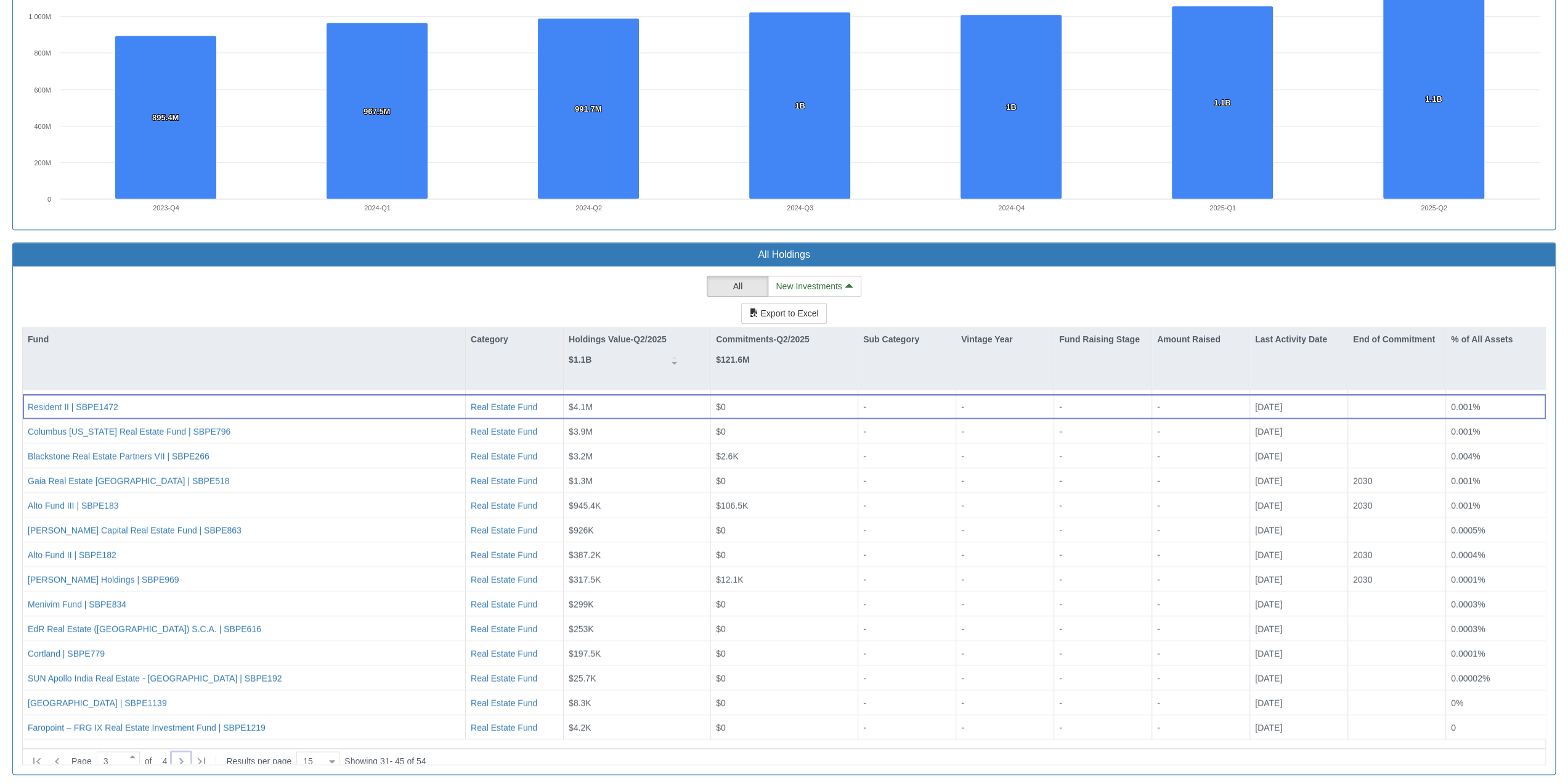
click at [312, 283] on div "All New Investments Export to Excel Fund Category Holdings Value-Q2/2025 $1.1B …" at bounding box center [784, 520] width 1524 height 489
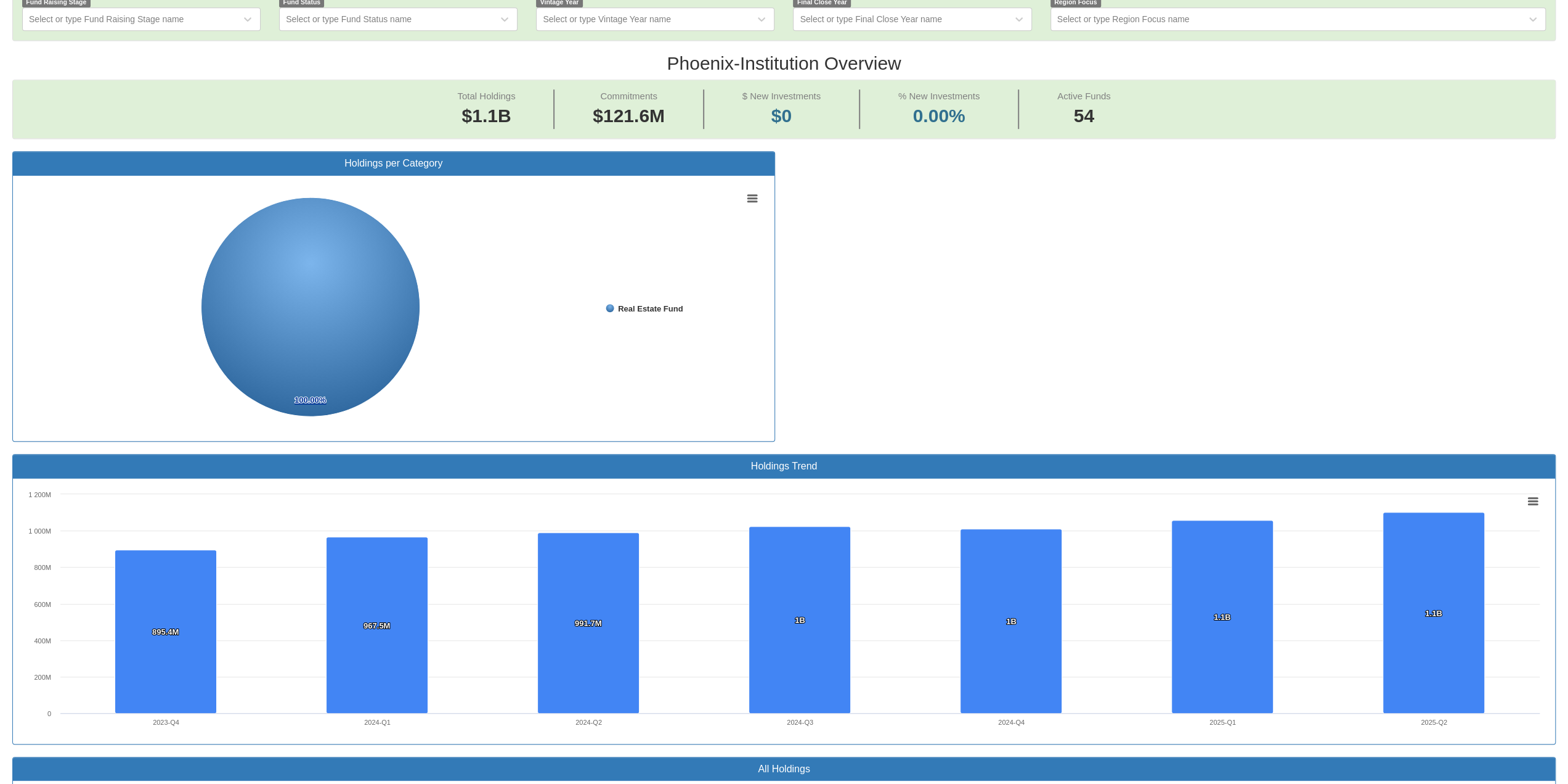
scroll to position [534, 0]
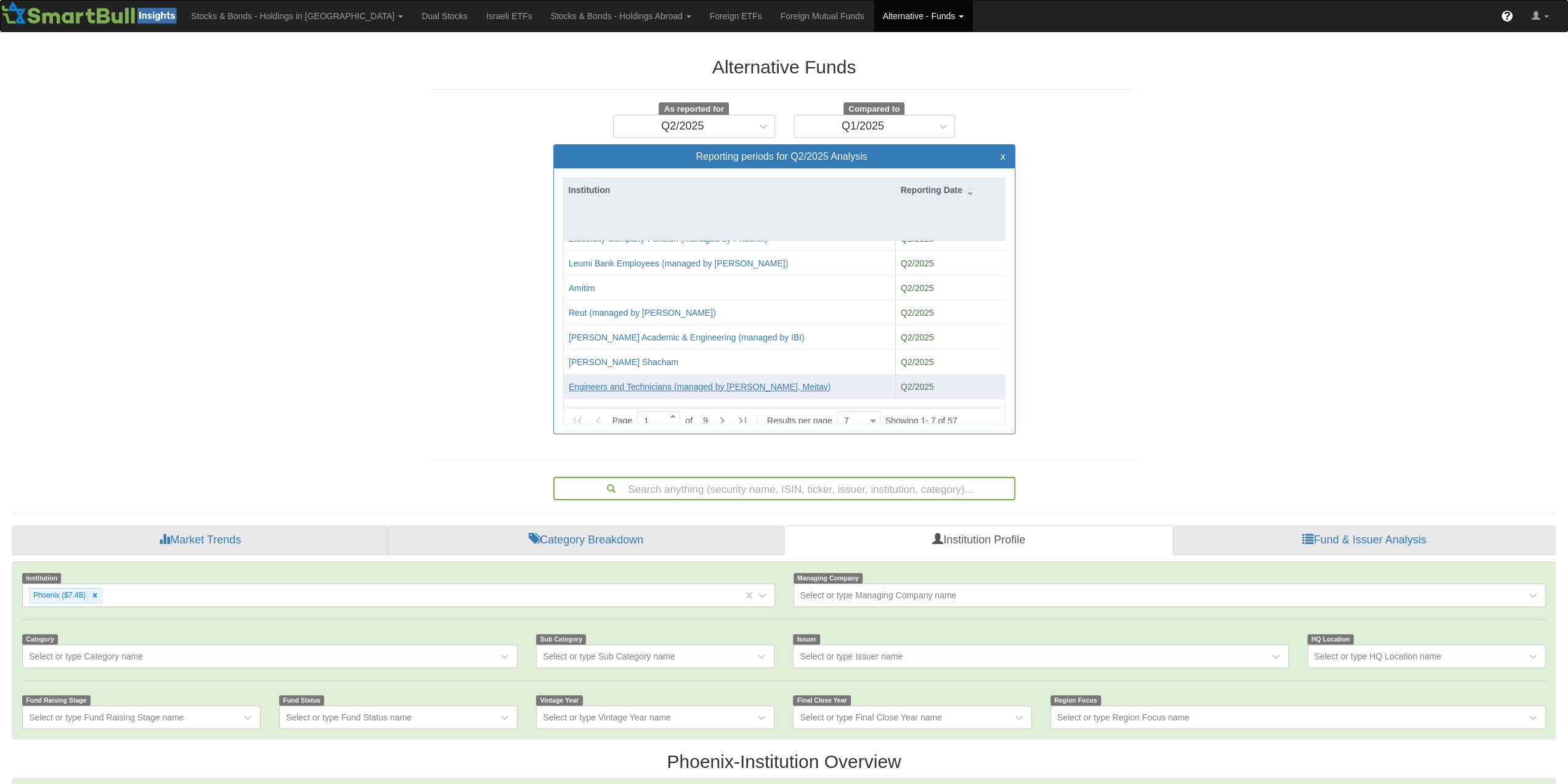
scroll to position [25, 1521]
drag, startPoint x: 538, startPoint y: 366, endPoint x: 587, endPoint y: 387, distance: 53.3
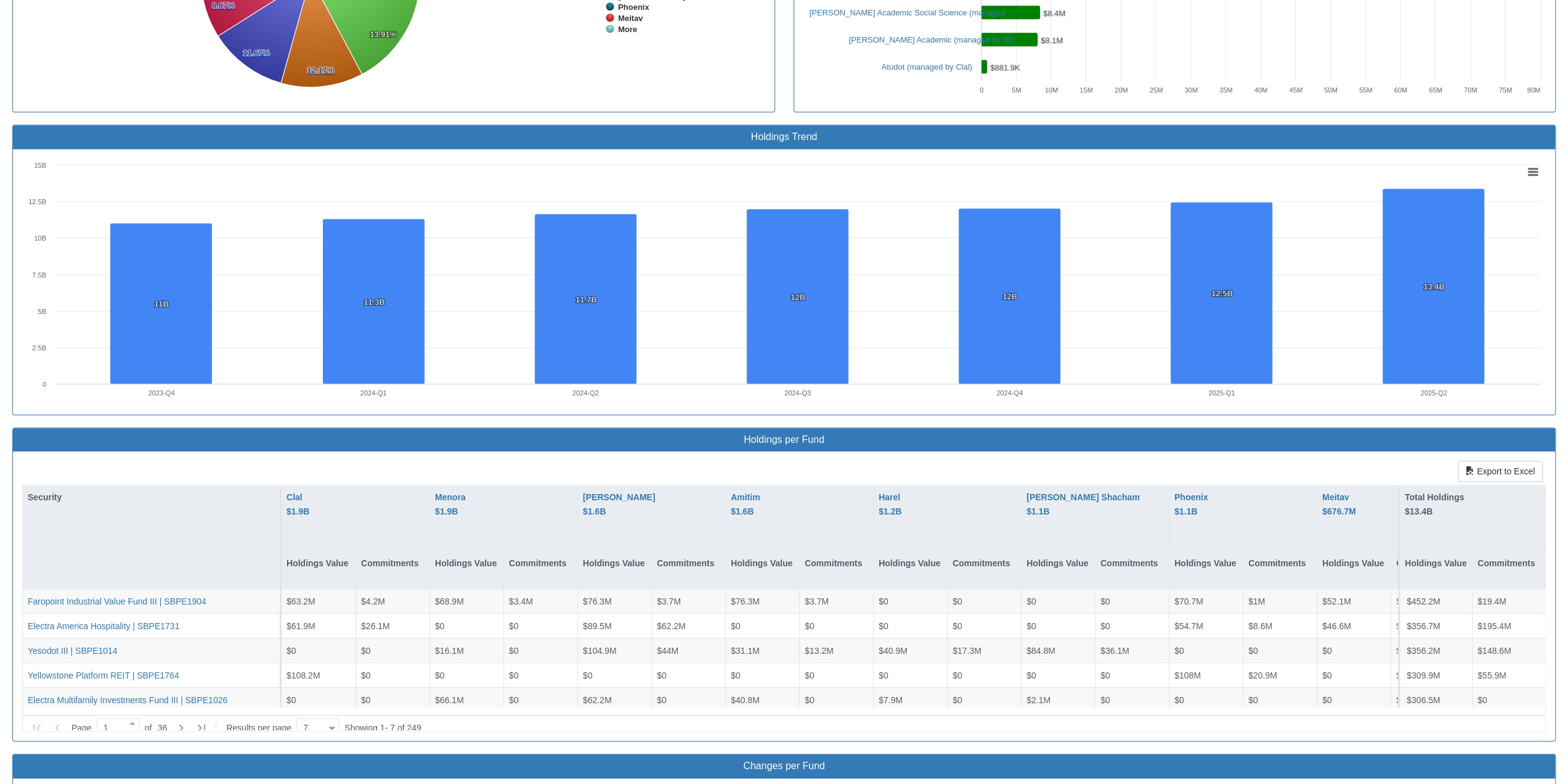
scroll to position [1110, 0]
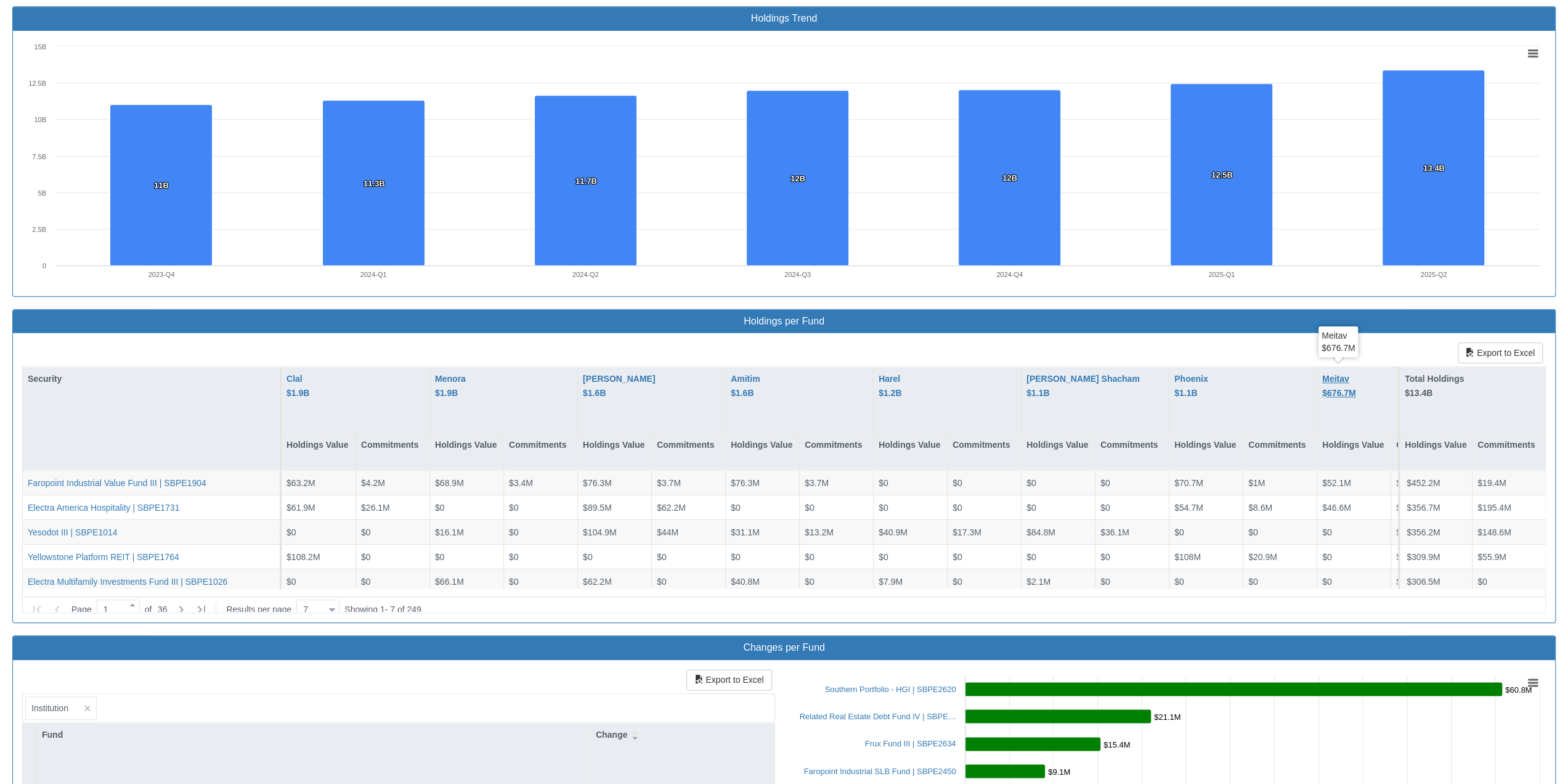
click at [831, 374] on div "Meitav $676.7M" at bounding box center [1339, 385] width 33 height 28
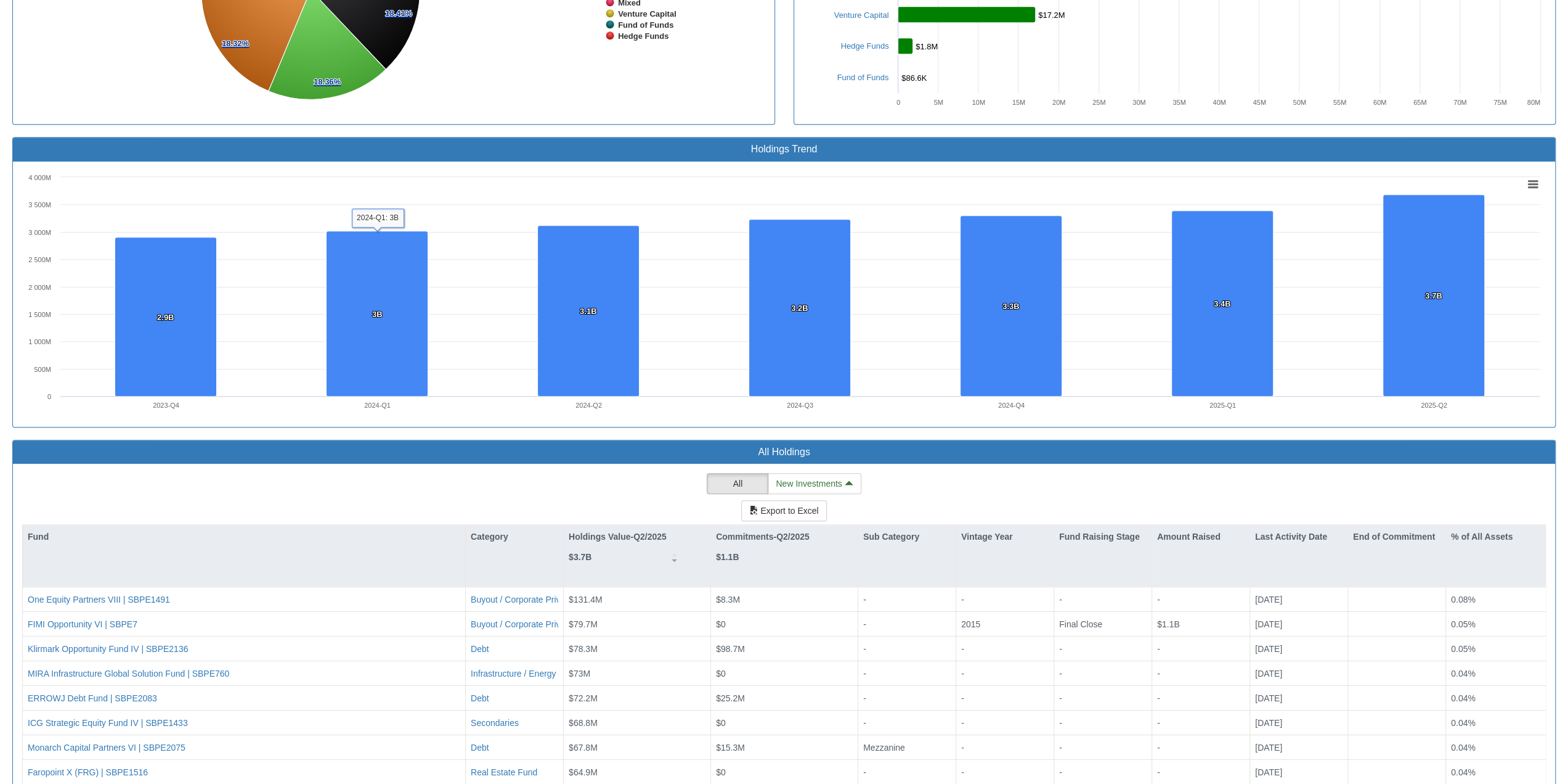
scroll to position [1027, 0]
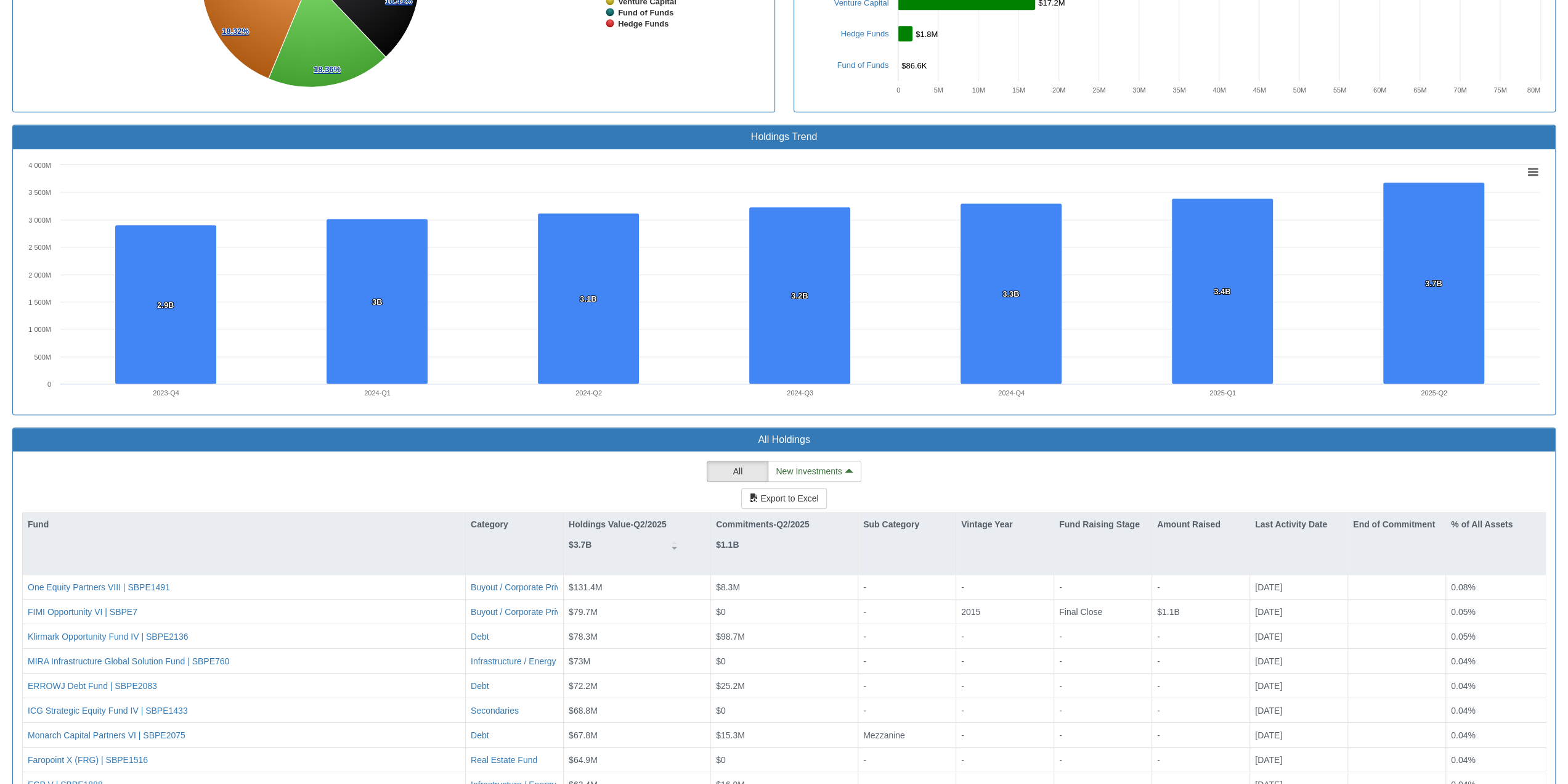
click at [227, 475] on div "All New Investments Export to Excel Fund Category Holdings Value-Q2/2025 $3.7B …" at bounding box center [784, 705] width 1524 height 489
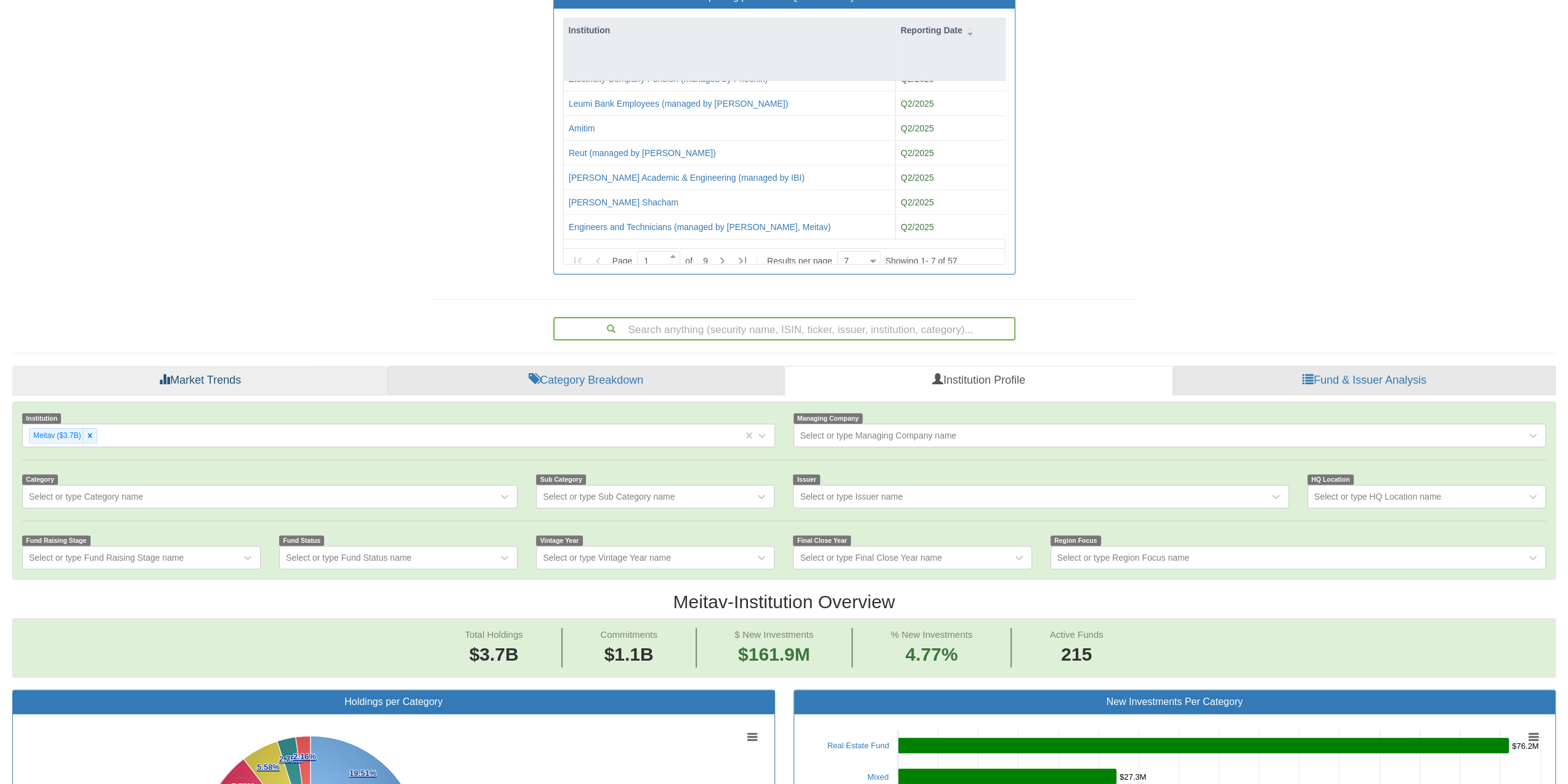
scroll to position [102, 0]
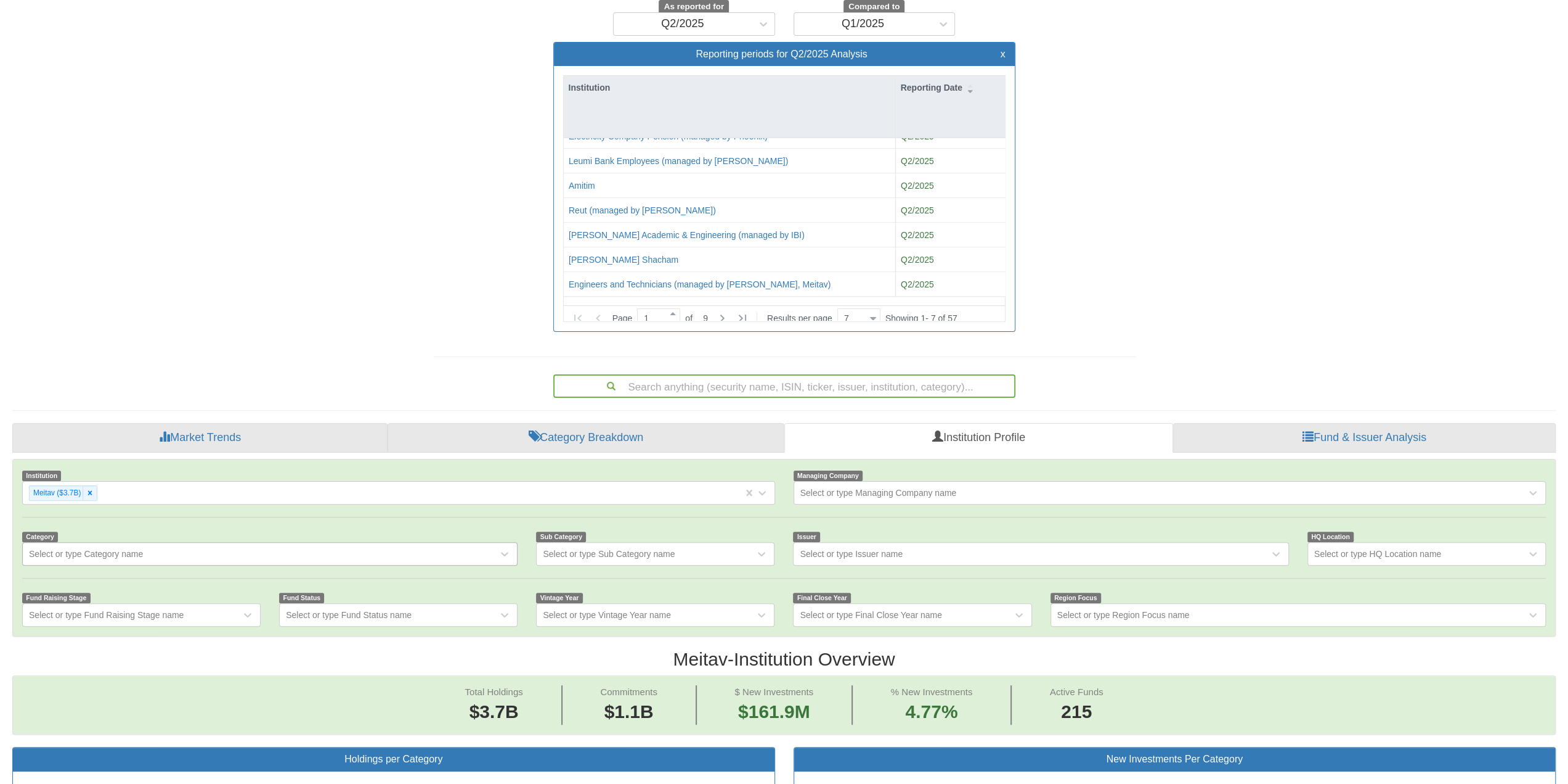
click at [149, 533] on div "Select or type Category name" at bounding box center [259, 554] width 475 height 20
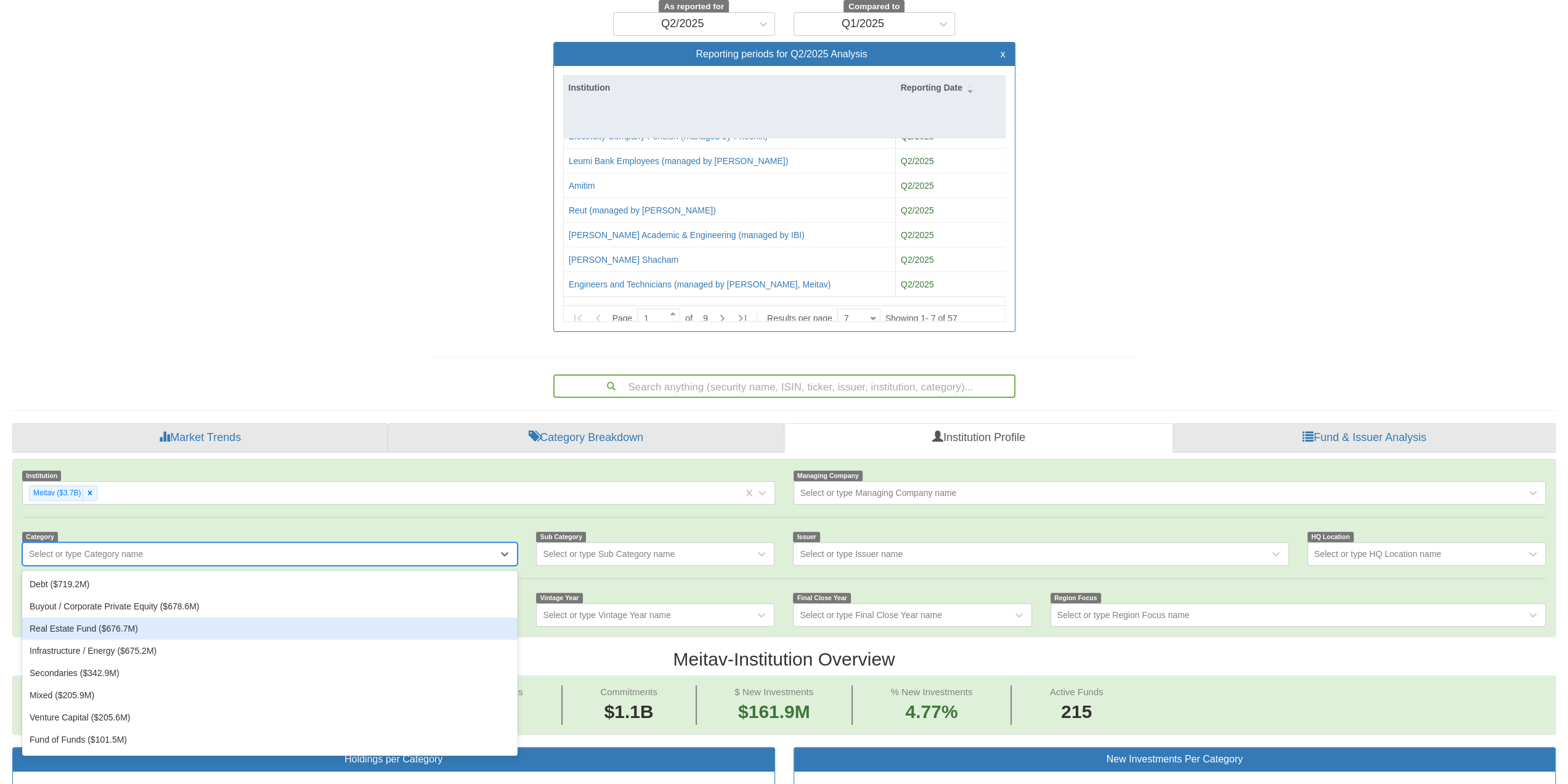
click at [127, 533] on div "Real Estate Fund ($676.7M)" at bounding box center [270, 628] width 496 height 22
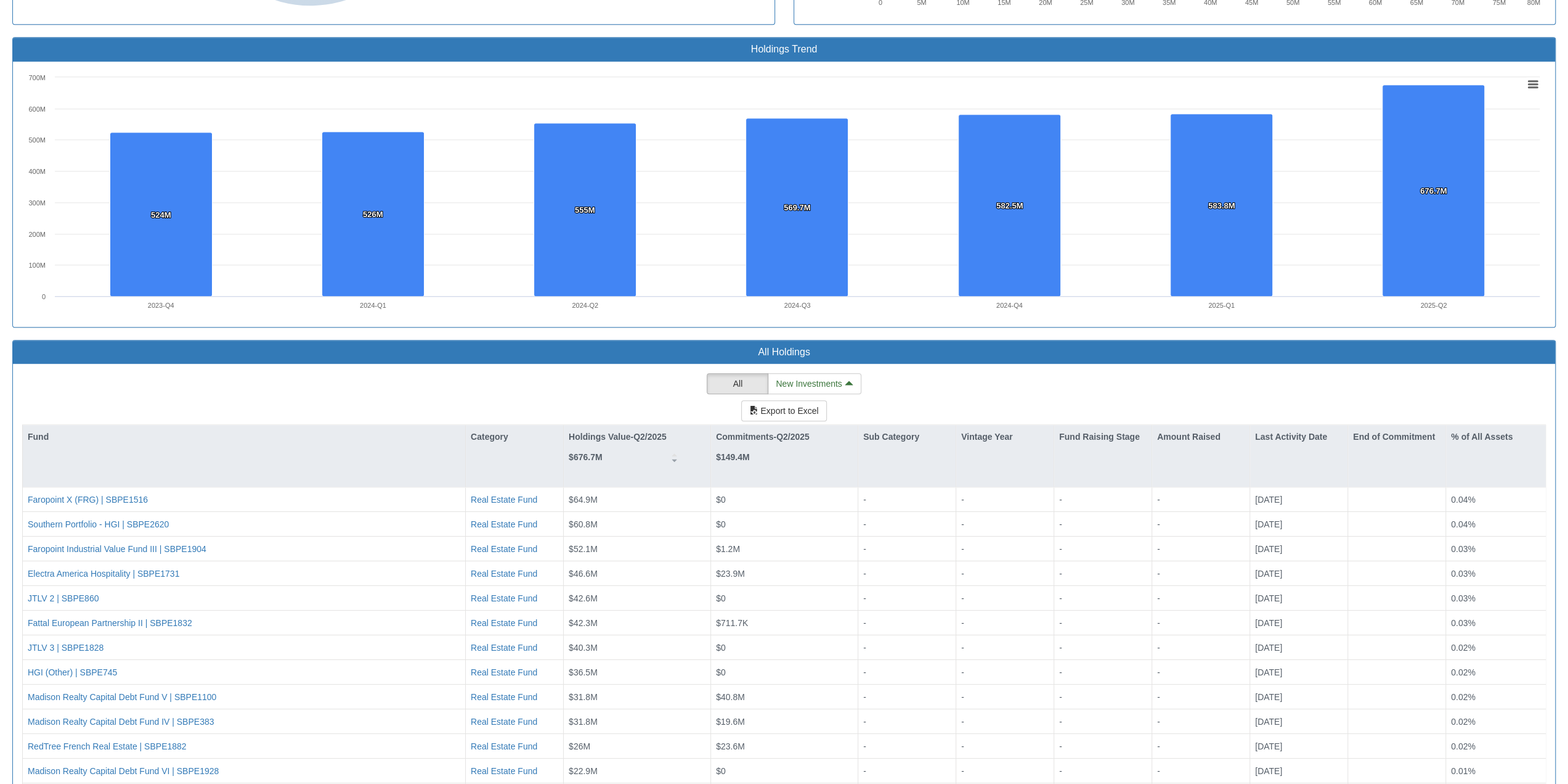
scroll to position [1213, 0]
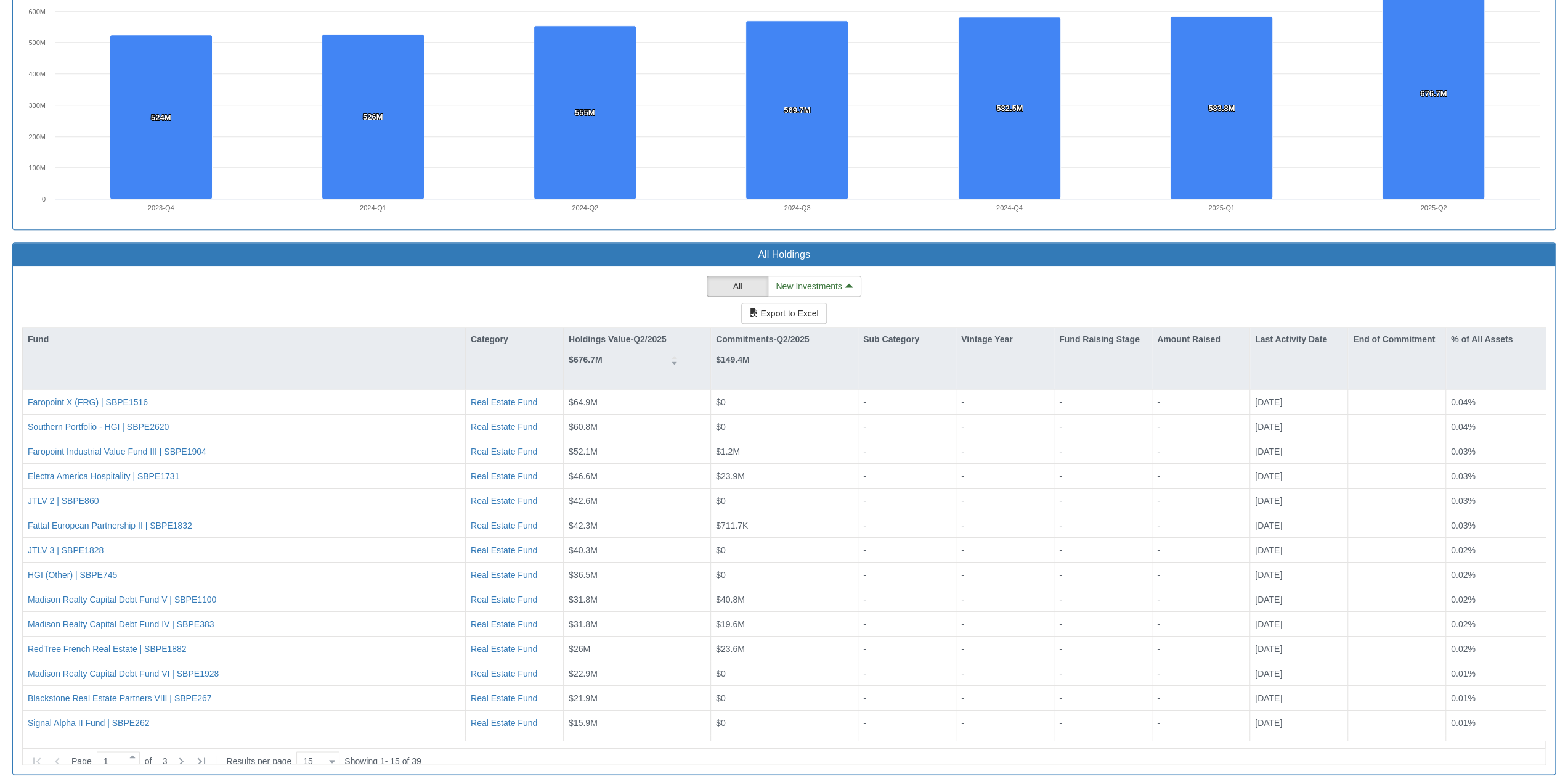
click at [338, 277] on div "All New Investments Export to Excel Fund Category Holdings Value-Q2/2025 $676.7…" at bounding box center [784, 520] width 1524 height 489
click at [183, 533] on icon at bounding box center [181, 761] width 15 height 15
type input "2"
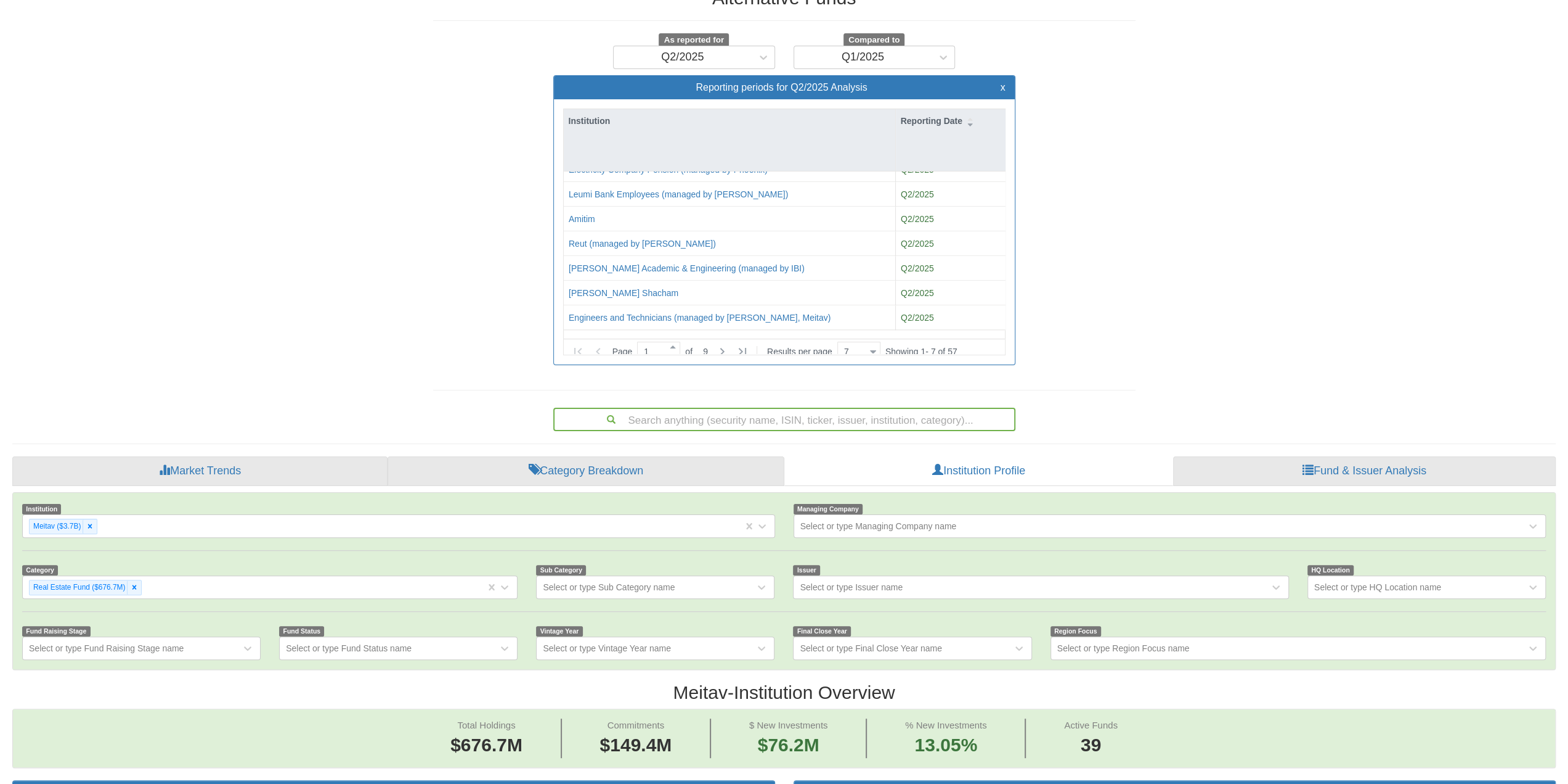
scroll to position [0, 0]
